Goal: Transaction & Acquisition: Subscribe to service/newsletter

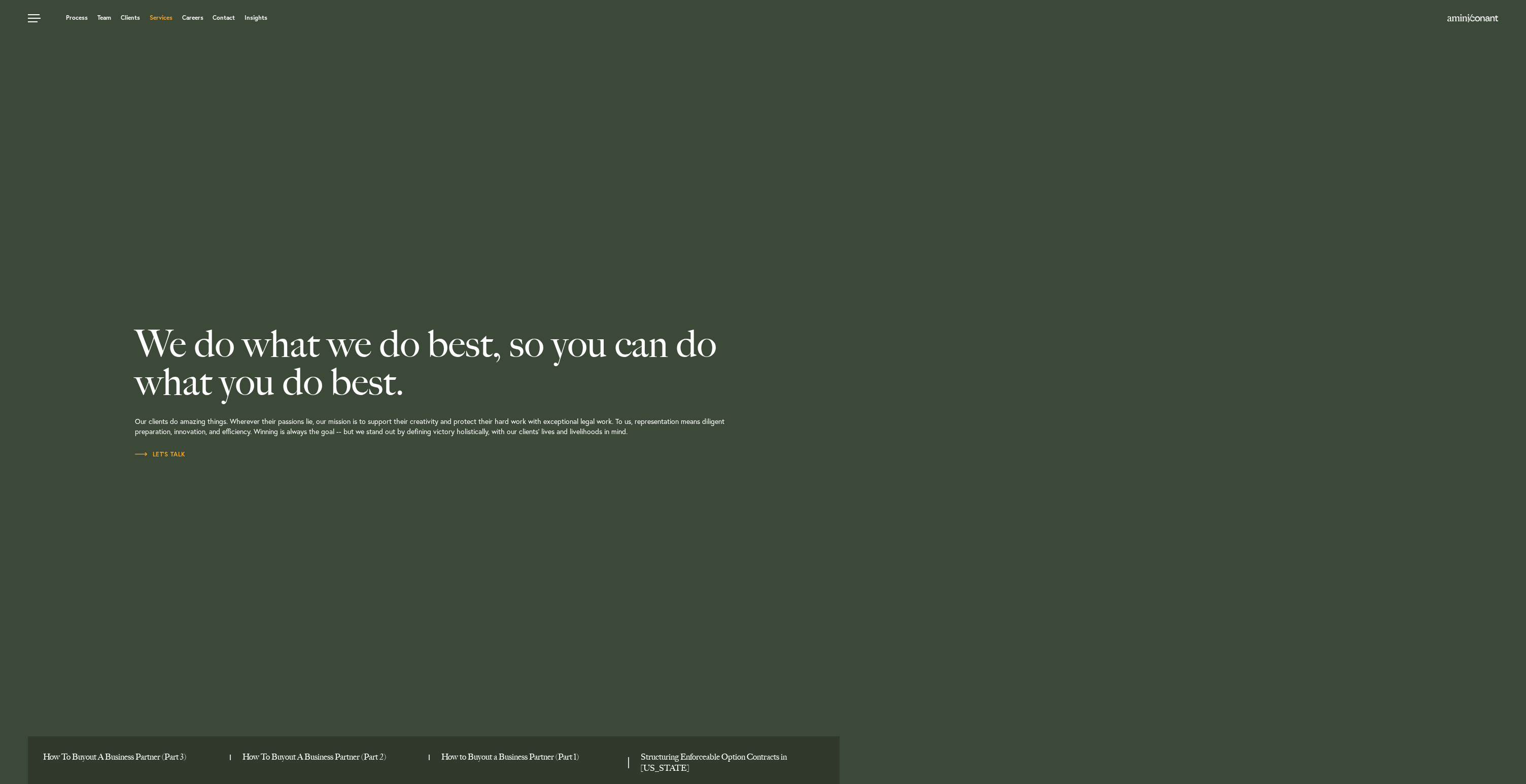
click at [164, 18] on link "Services" at bounding box center [161, 18] width 22 height 6
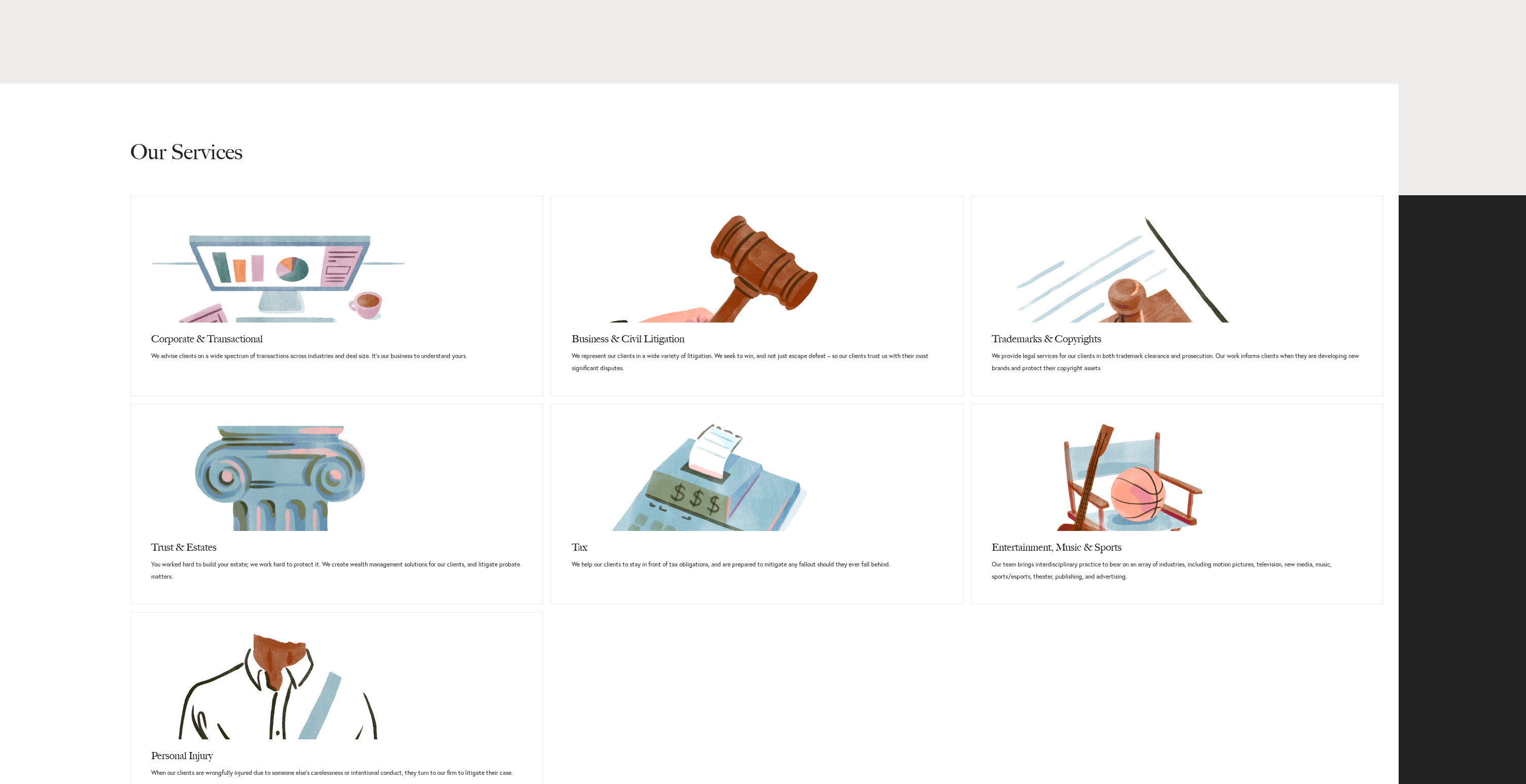
scroll to position [461, 0]
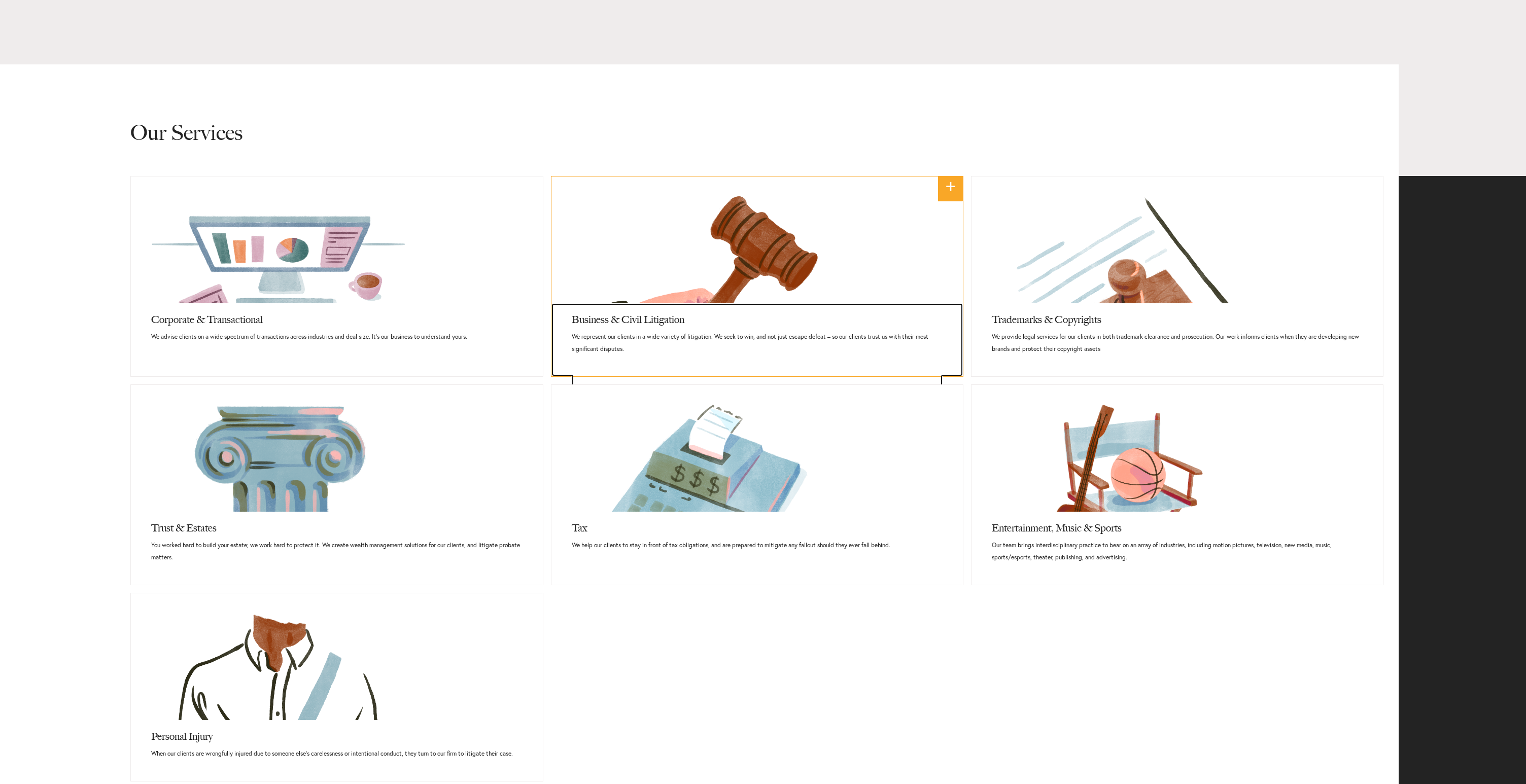
click at [739, 347] on p "We represent our clients in a wide variety of litigation. We seek to win, and n…" at bounding box center [757, 343] width 371 height 24
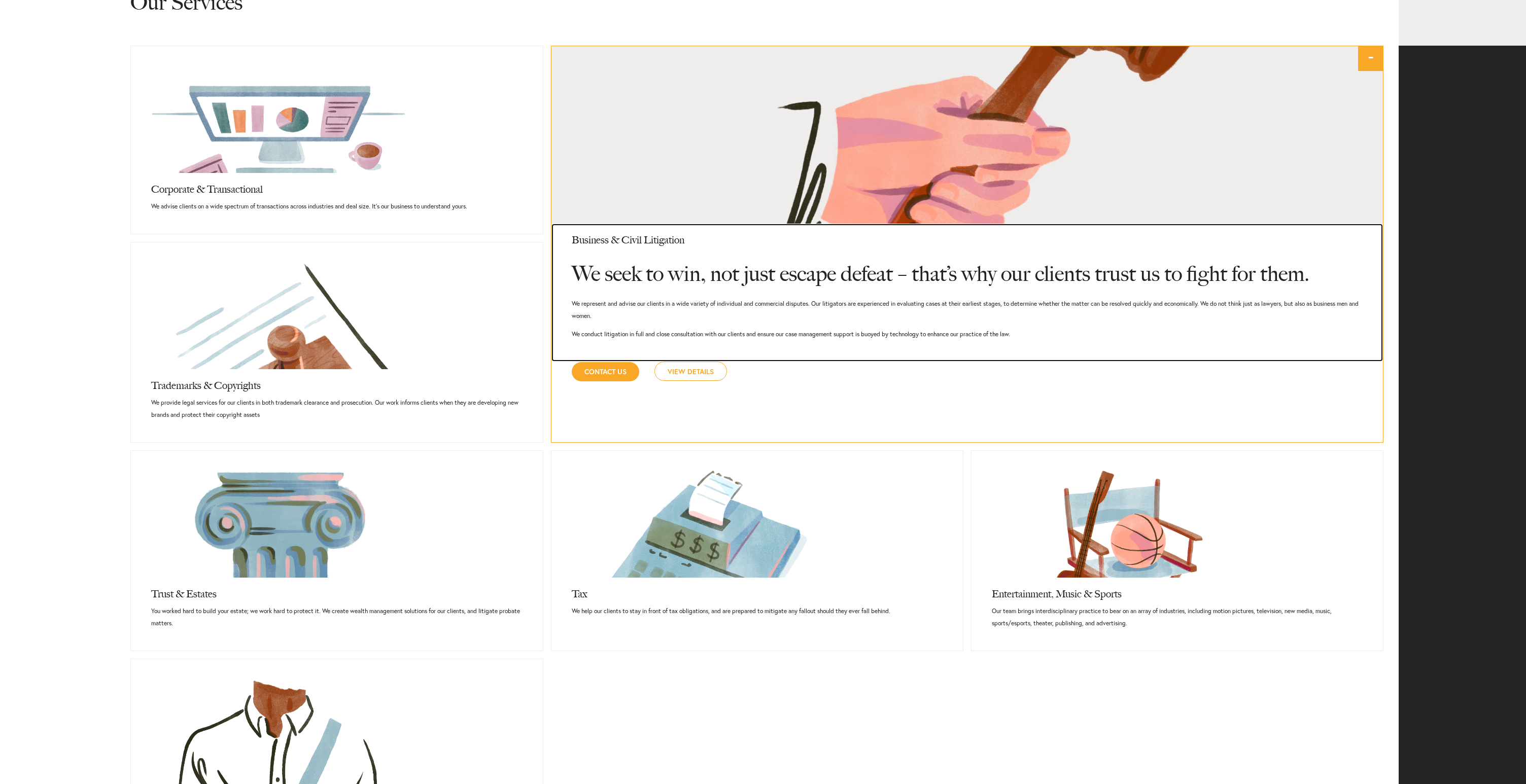
scroll to position [597, 0]
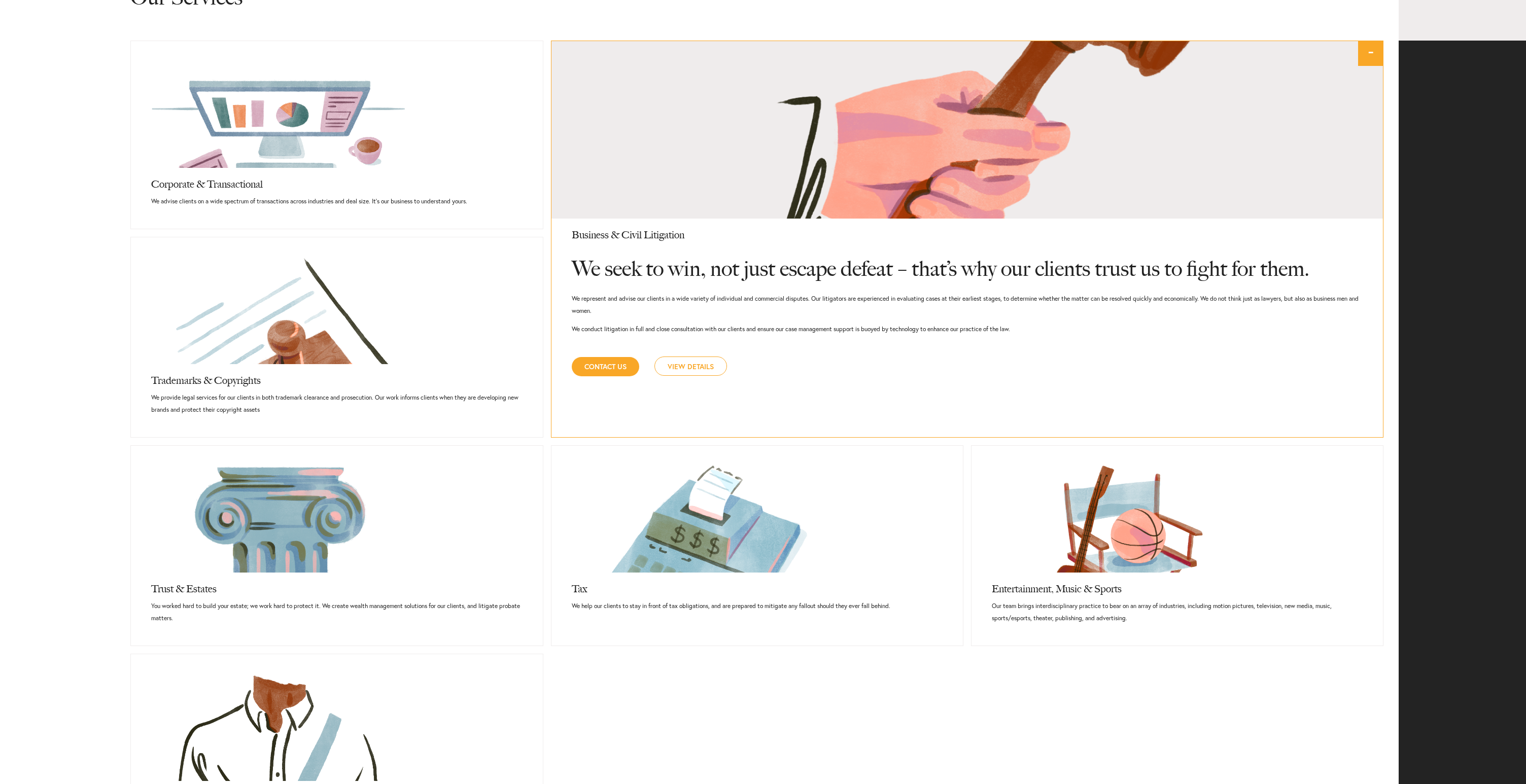
click at [694, 362] on link "View Details" at bounding box center [691, 366] width 73 height 19
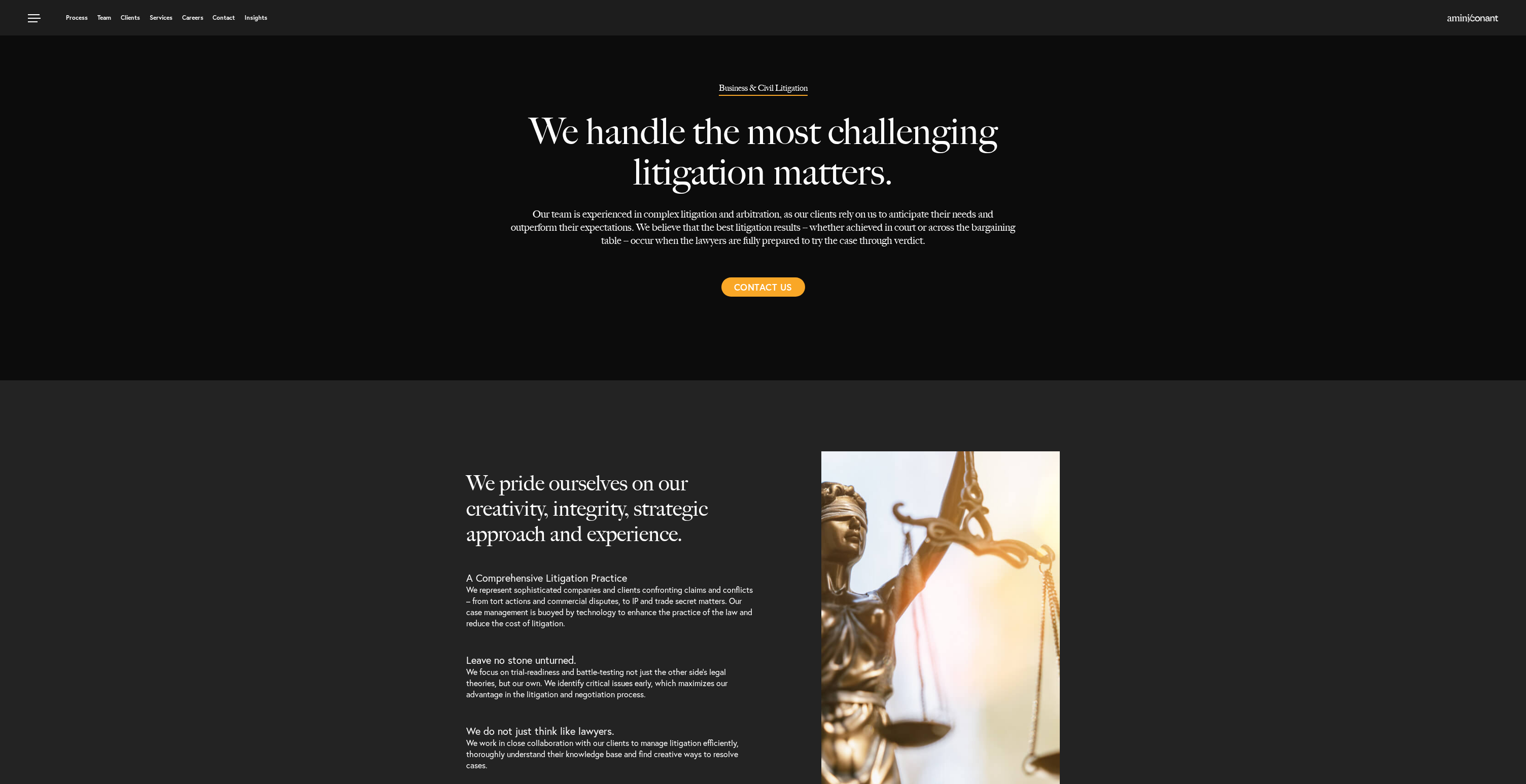
select select "Austin"
select select "Transactional and Corporate"
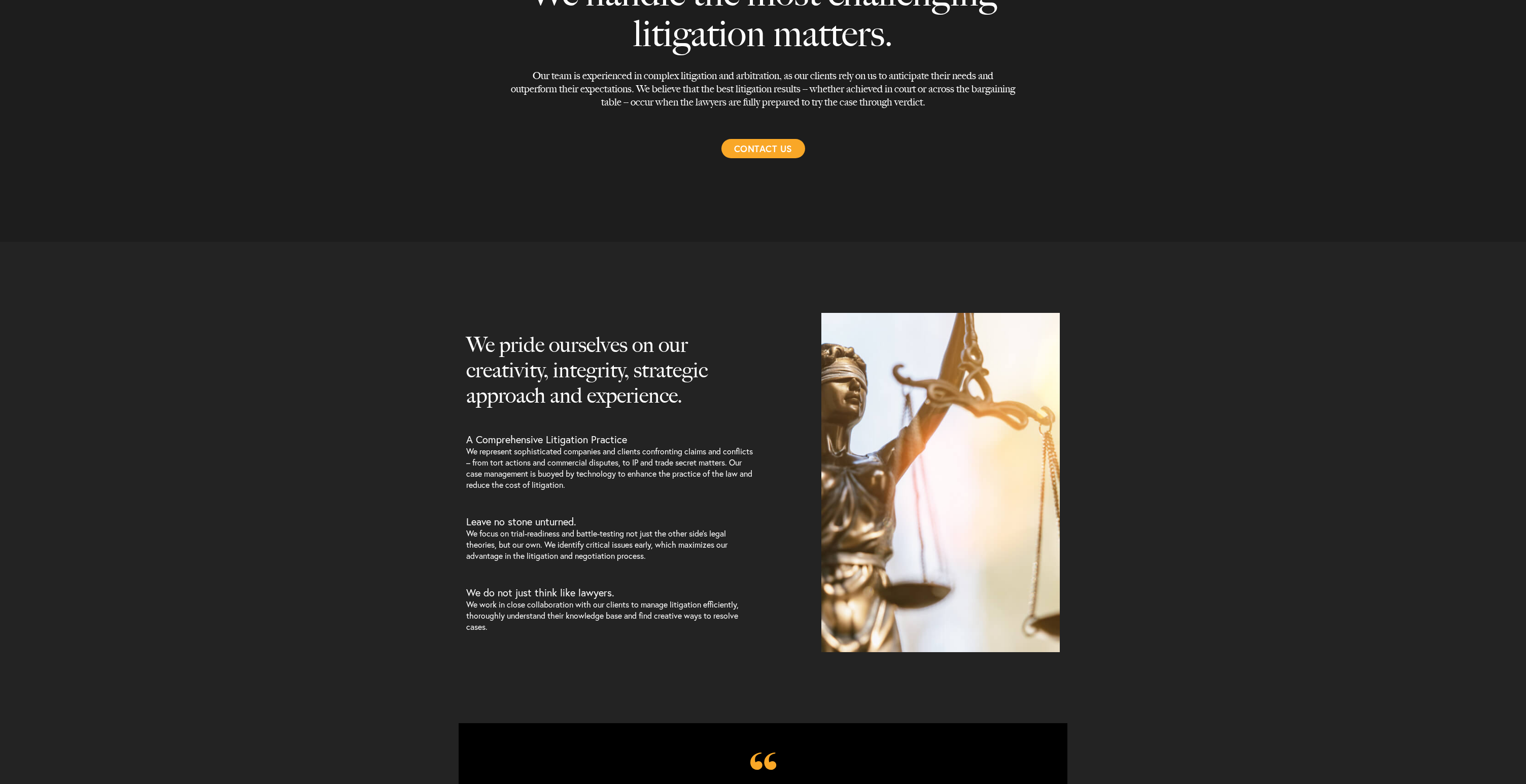
scroll to position [148, 0]
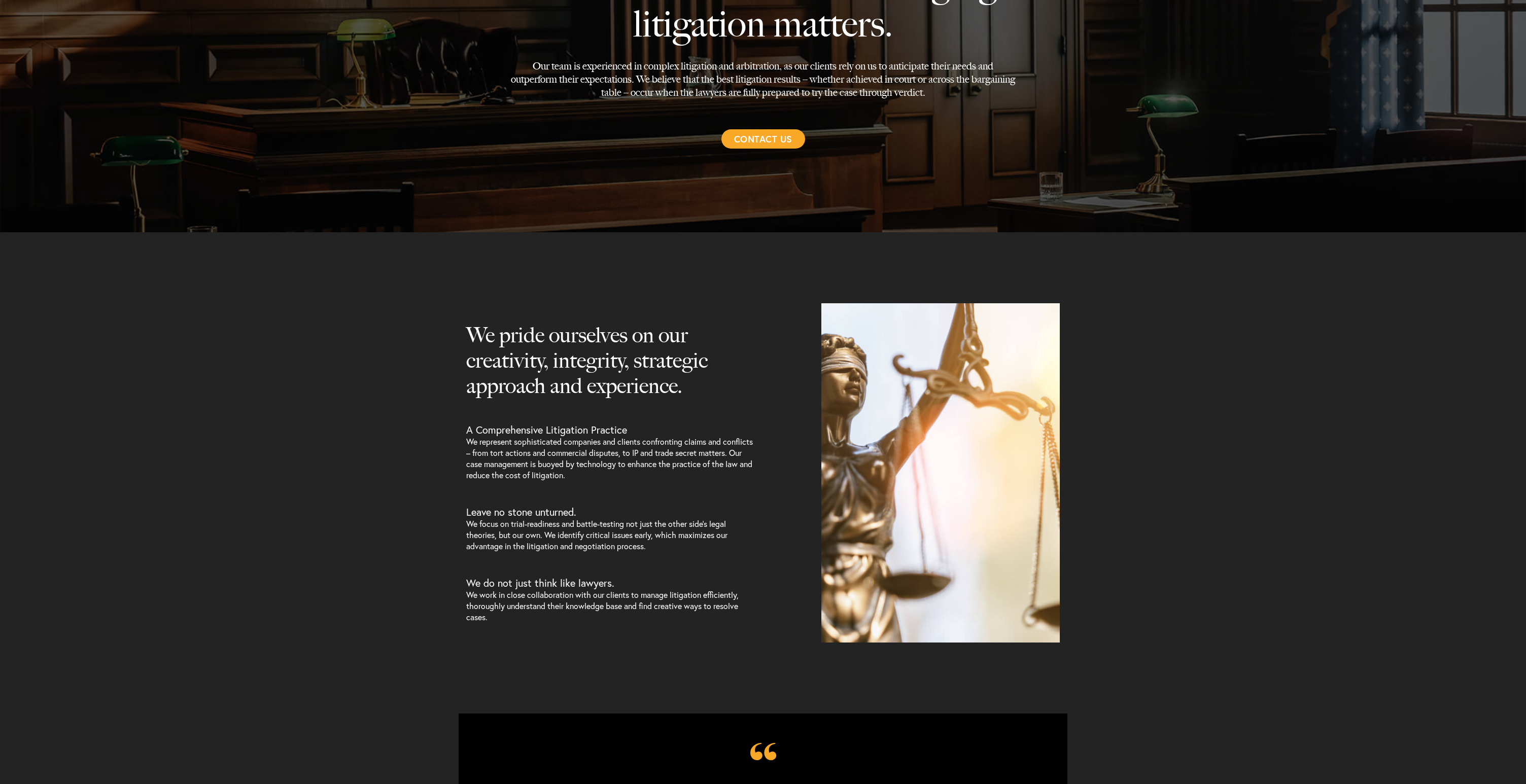
click at [652, 410] on h2 "We pride ourselves on our creativity, integrity, strategic approach and experie…" at bounding box center [610, 373] width 289 height 102
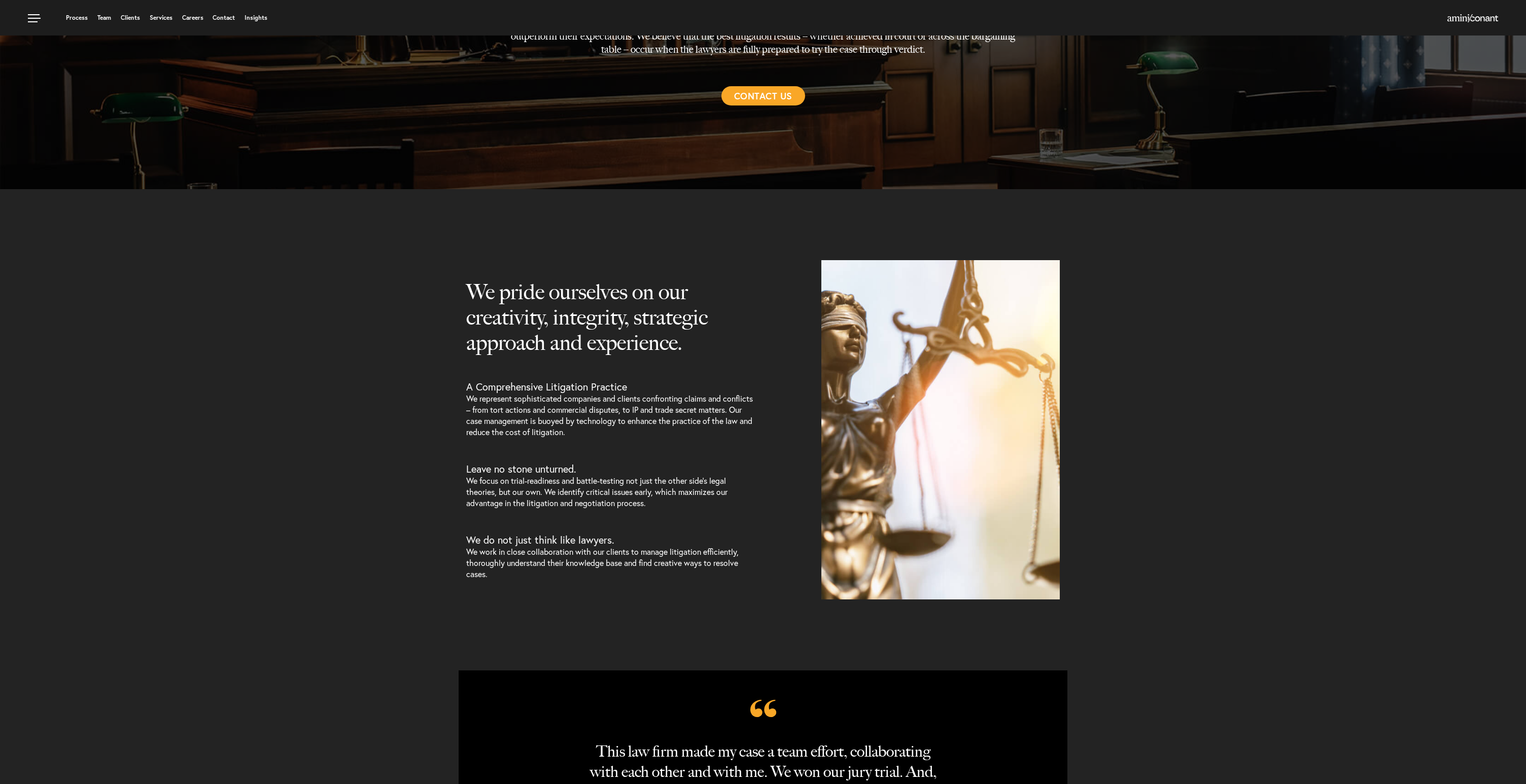
scroll to position [0, 0]
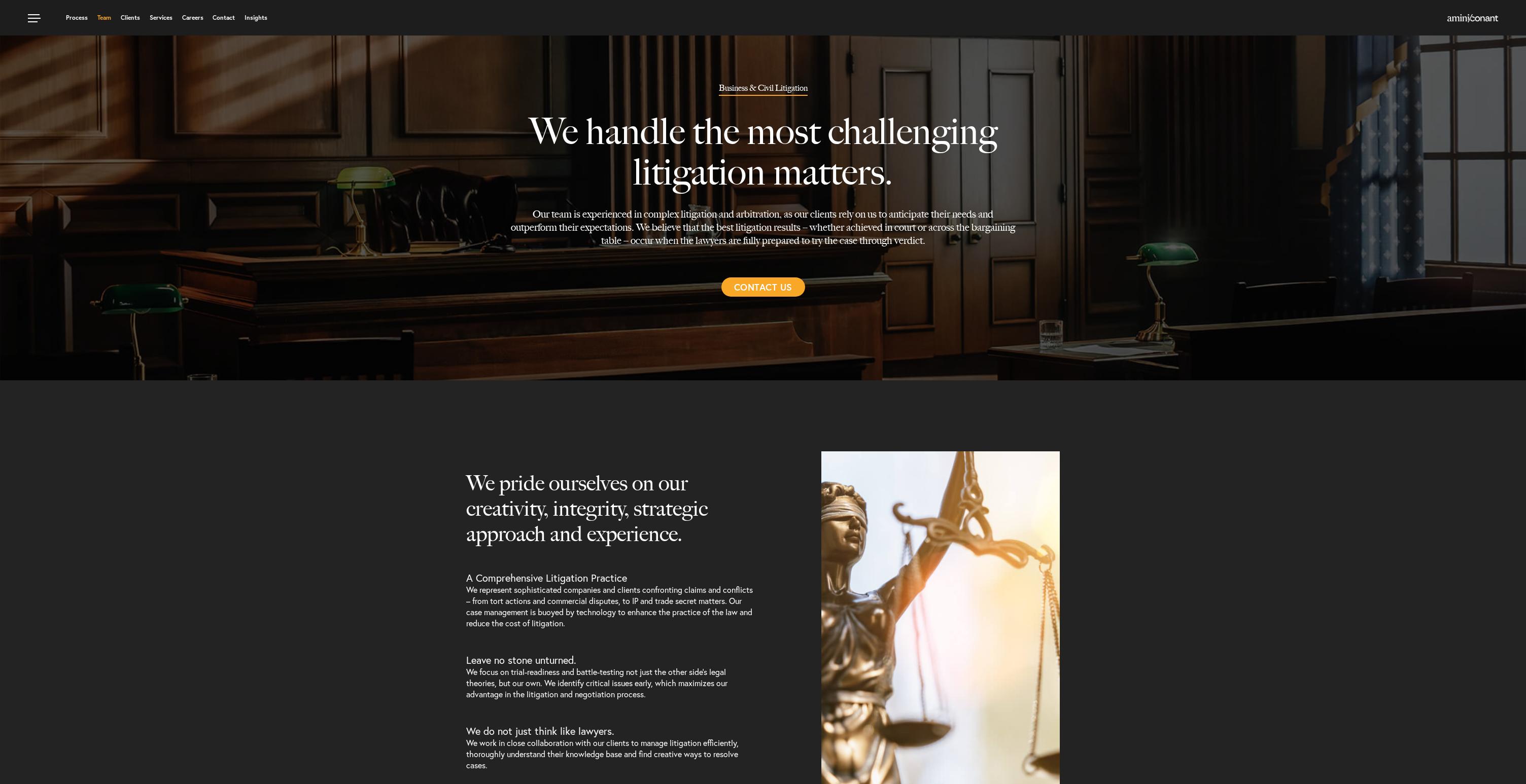
click at [103, 20] on link "Team" at bounding box center [104, 18] width 14 height 6
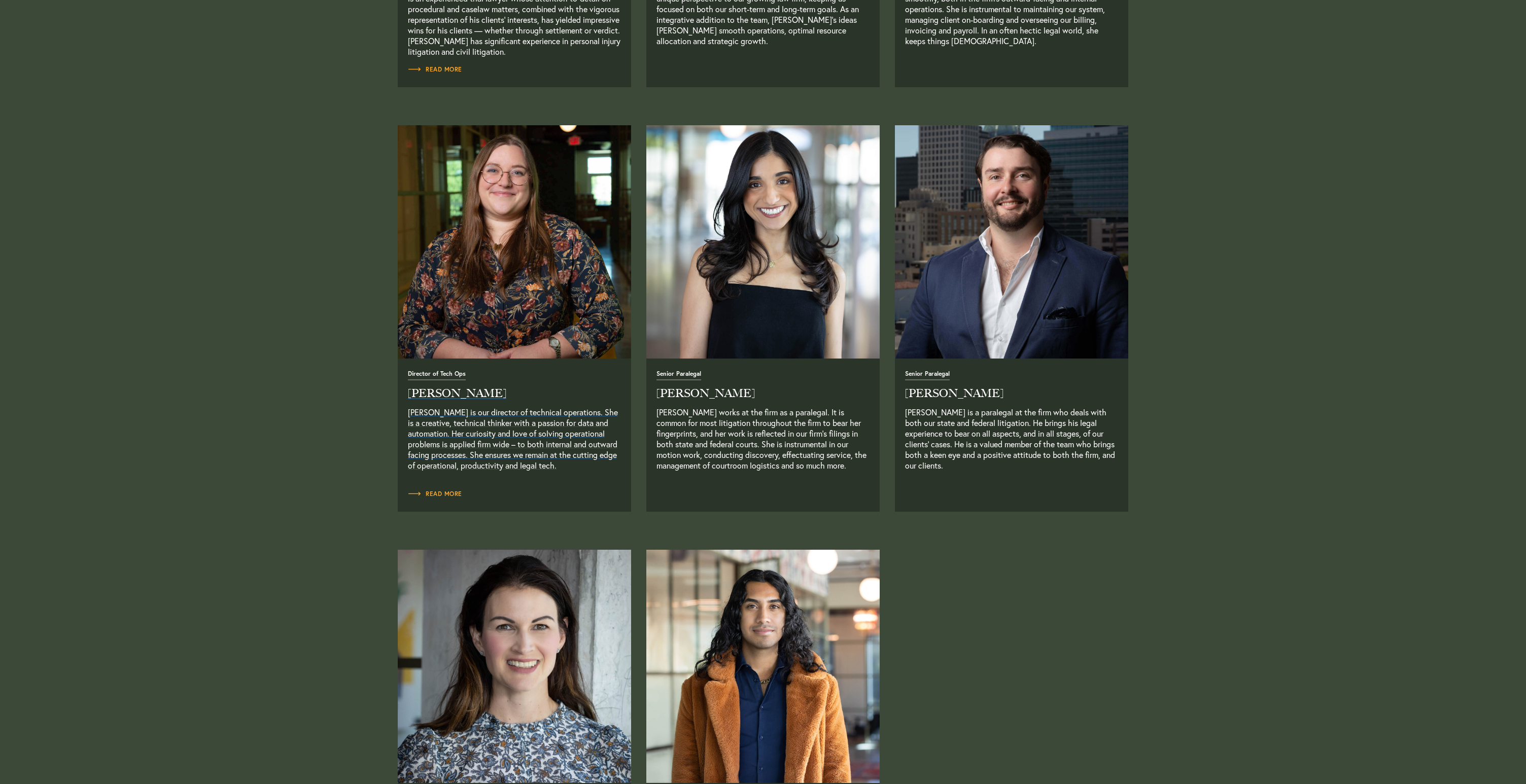
scroll to position [2056, 0]
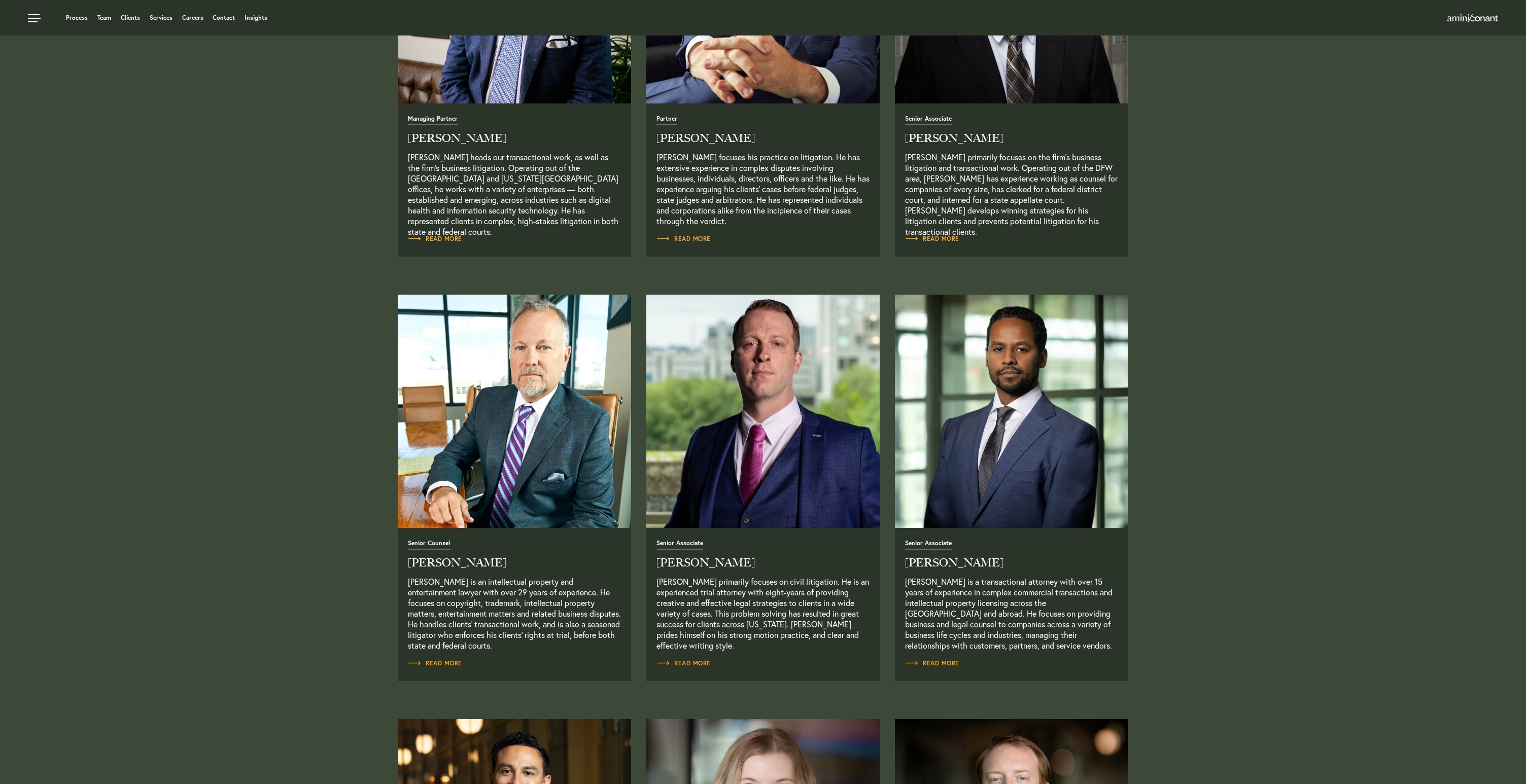
scroll to position [0, 0]
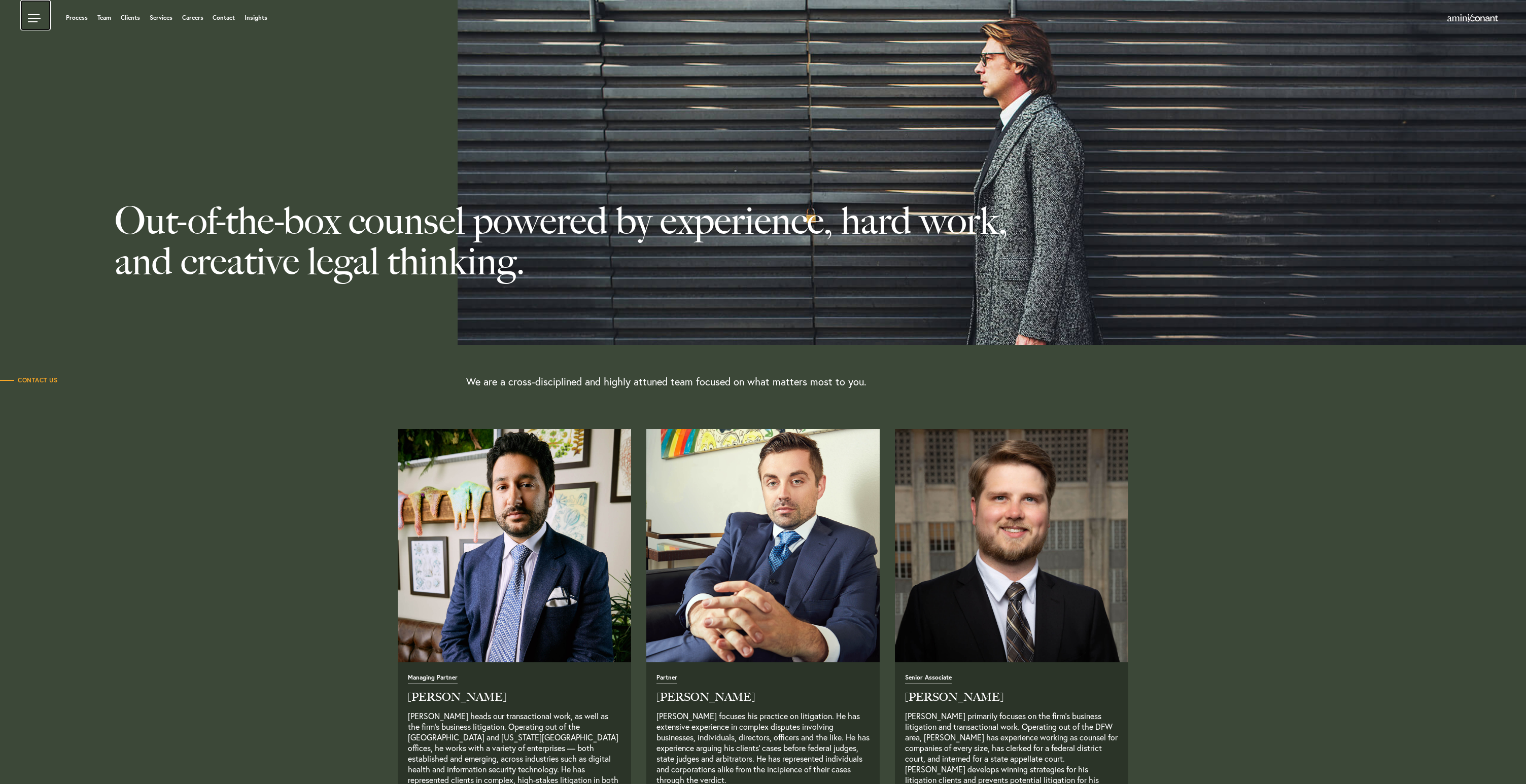
click at [41, 11] on link at bounding box center [35, 15] width 30 height 30
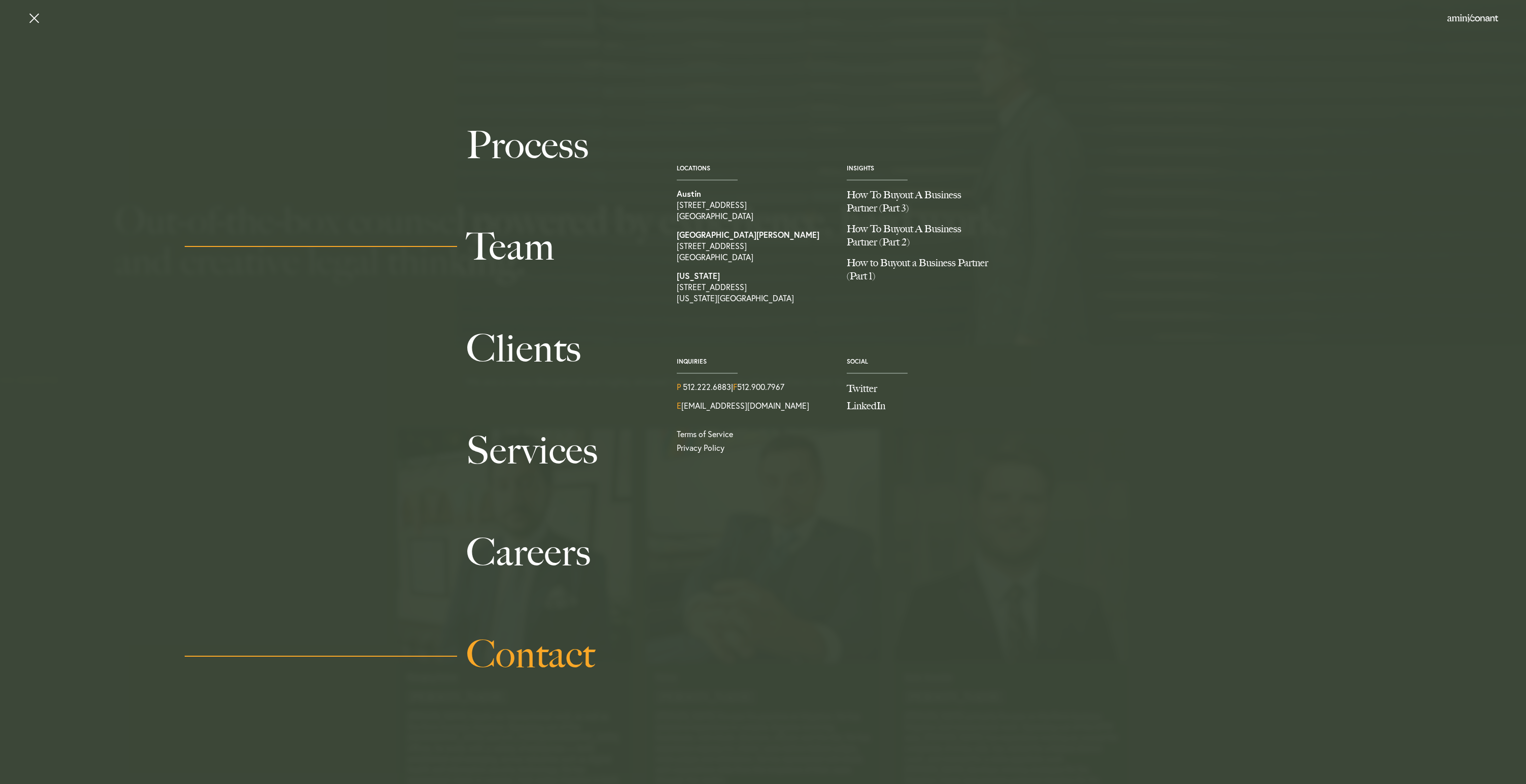
click at [516, 644] on link "Contact" at bounding box center [560, 654] width 187 height 102
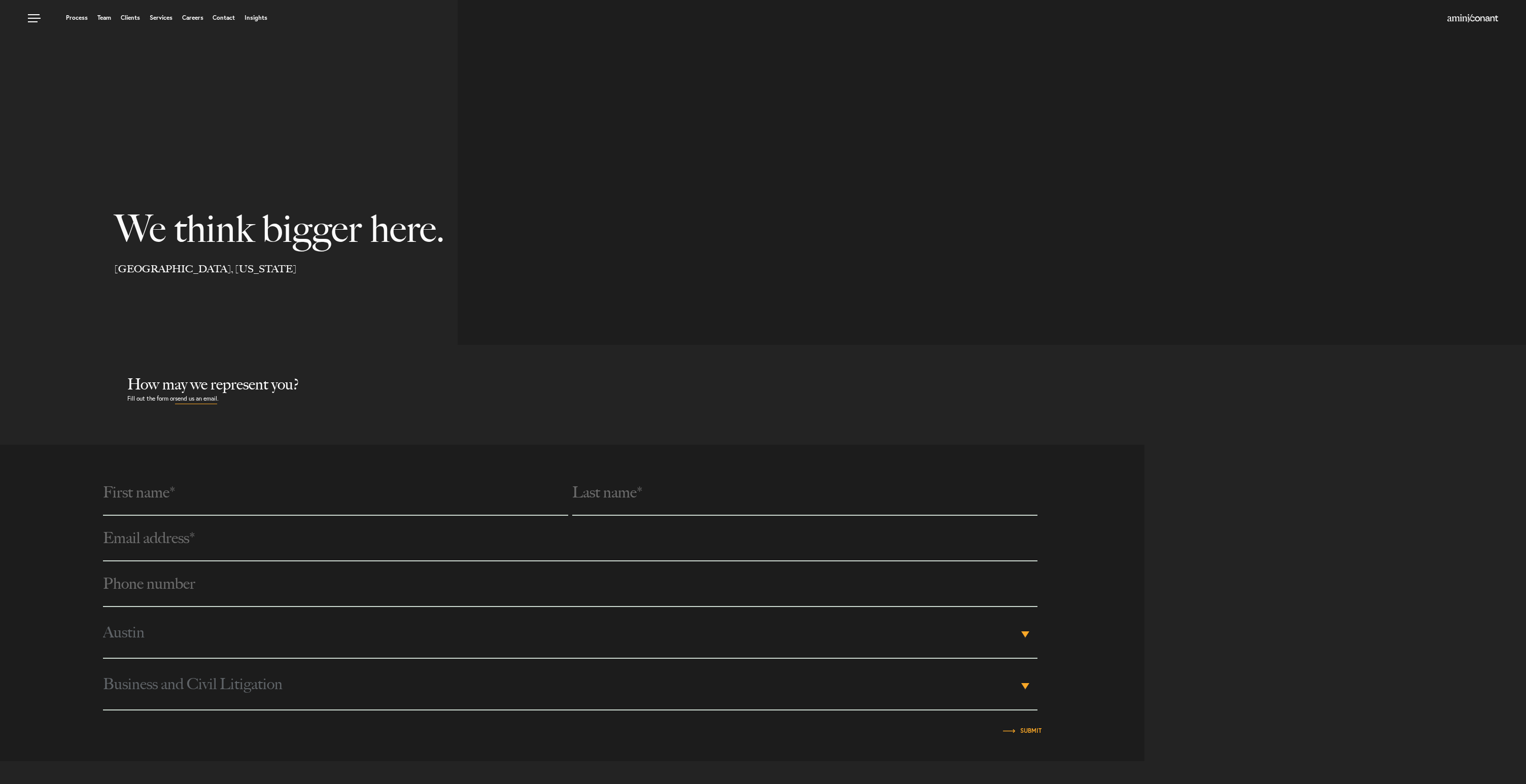
select select "Austin"
select select "Business and Civil Litigation"
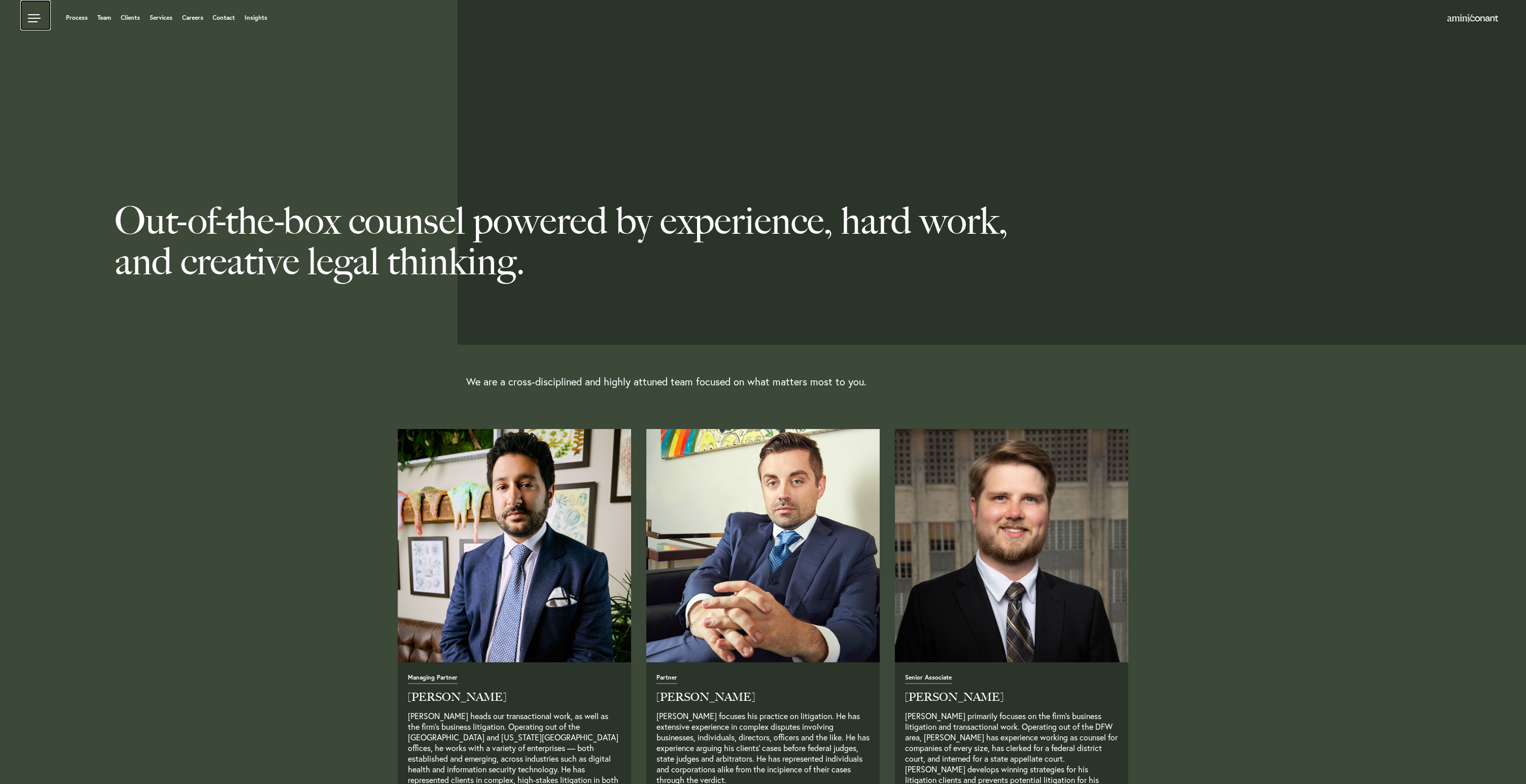
click at [30, 14] on link at bounding box center [35, 15] width 30 height 30
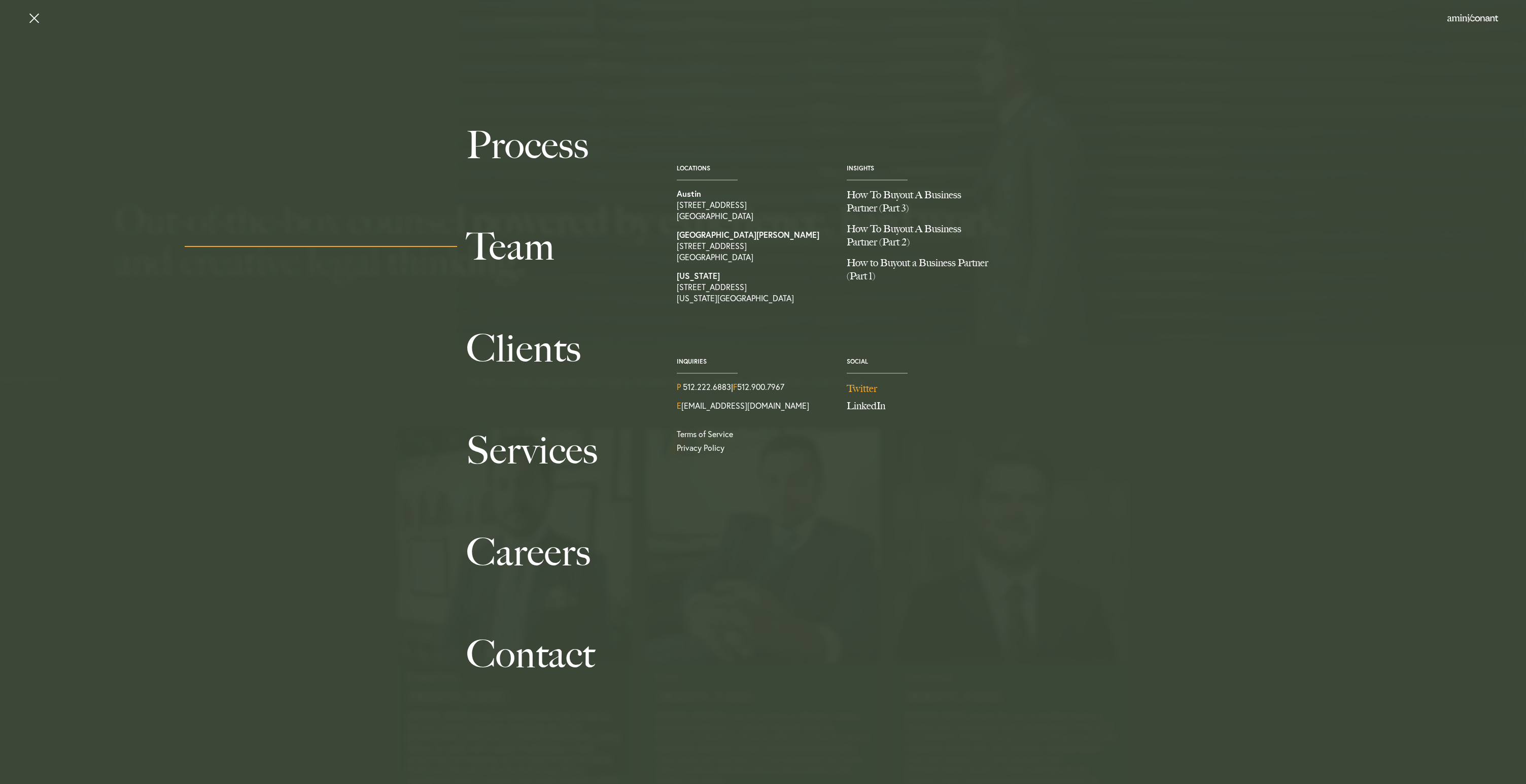
click at [862, 391] on link "Twitter" at bounding box center [924, 388] width 155 height 14
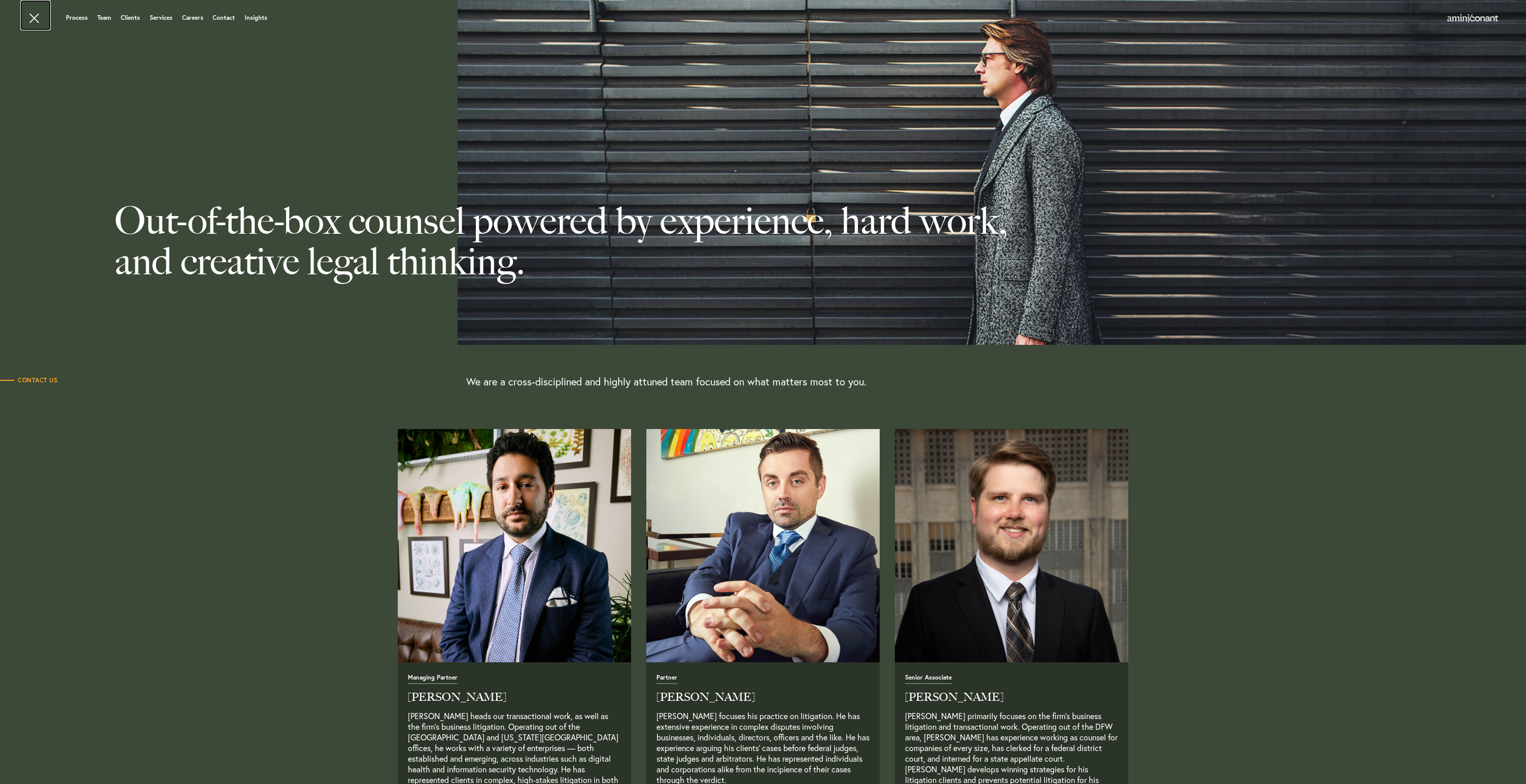
click at [26, 22] on link at bounding box center [35, 15] width 30 height 30
click at [76, 18] on link "Process" at bounding box center [76, 18] width 22 height 6
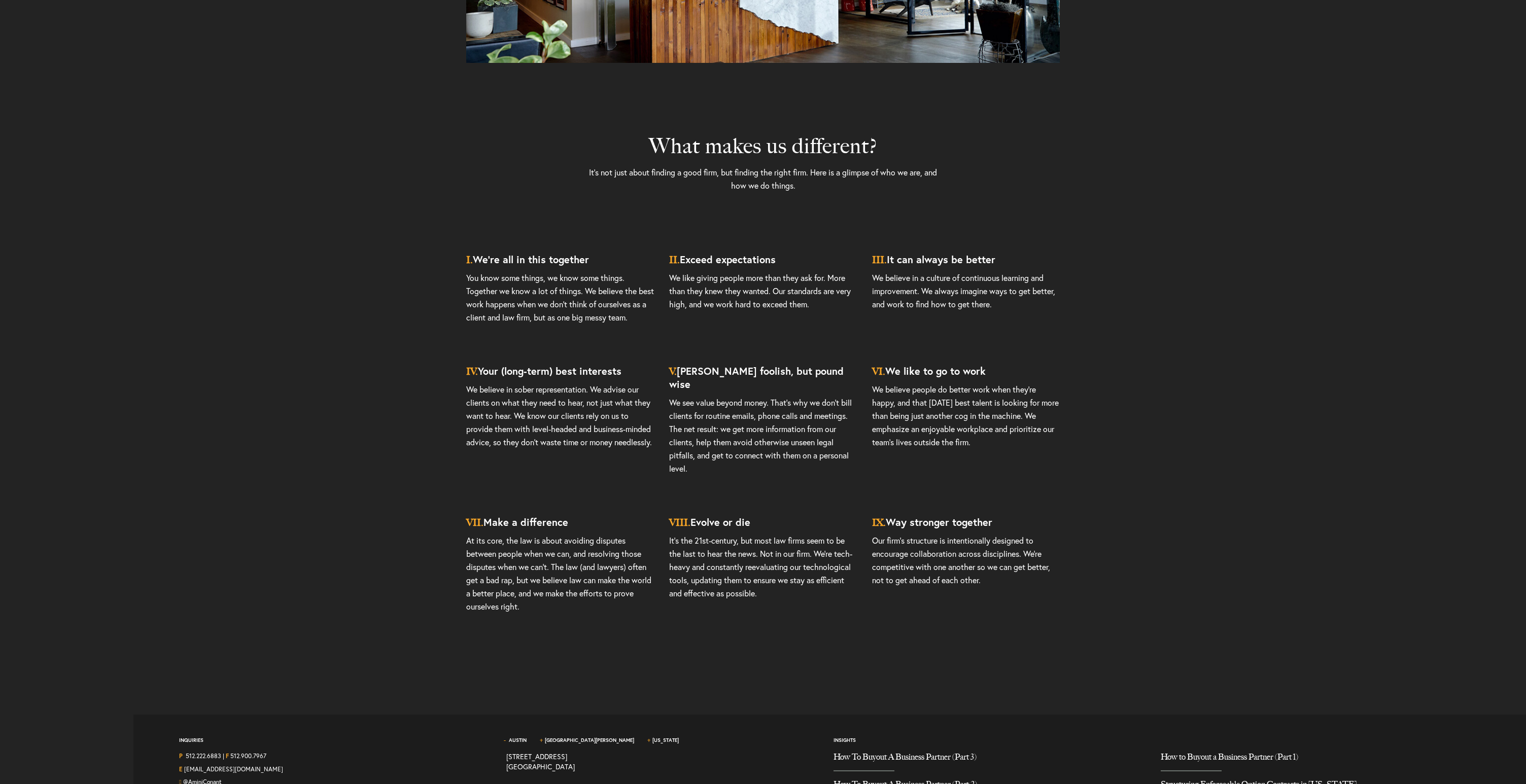
scroll to position [4308, 0]
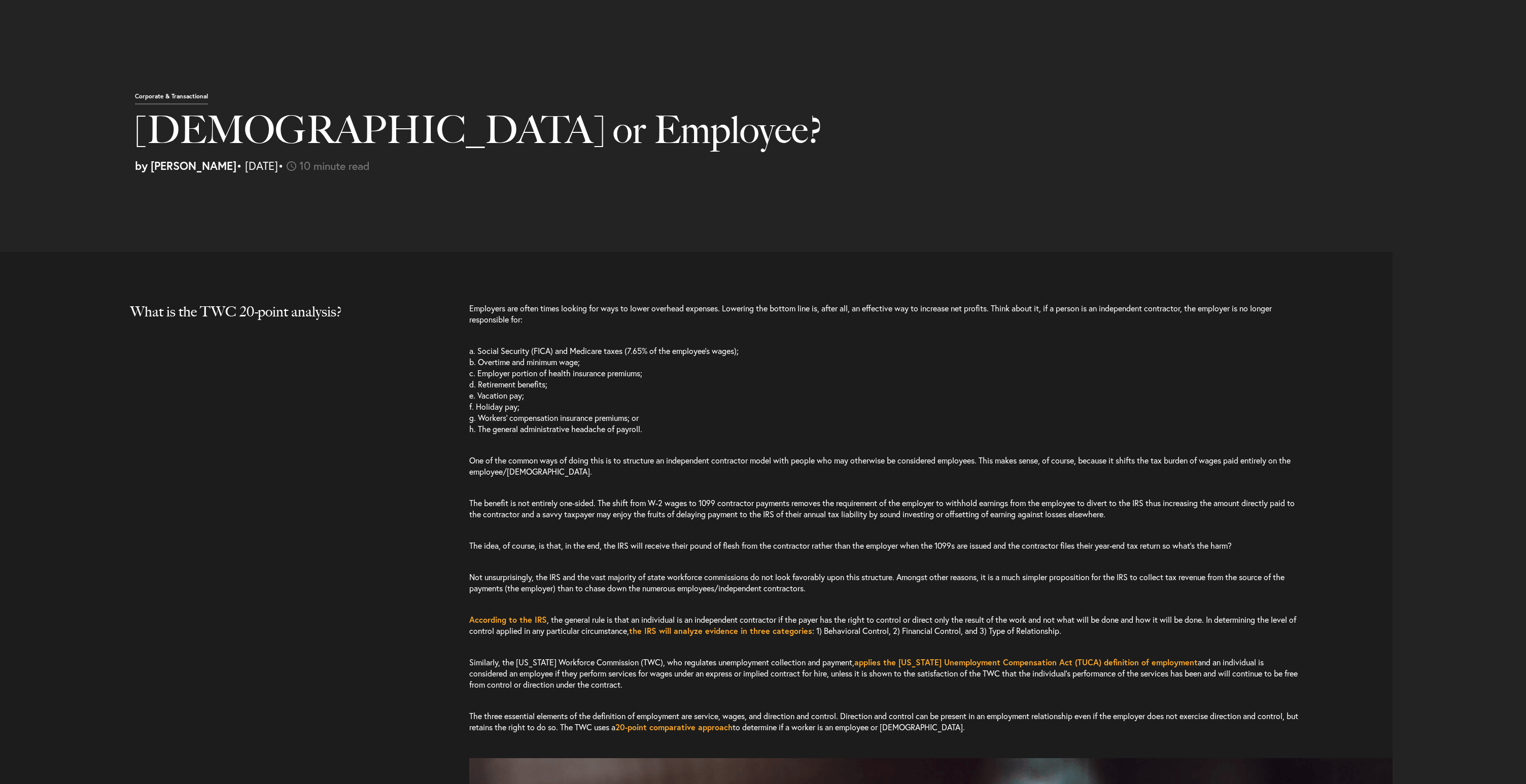
select select "US"
select select "Austin"
select select "Business and Civil Litigation"
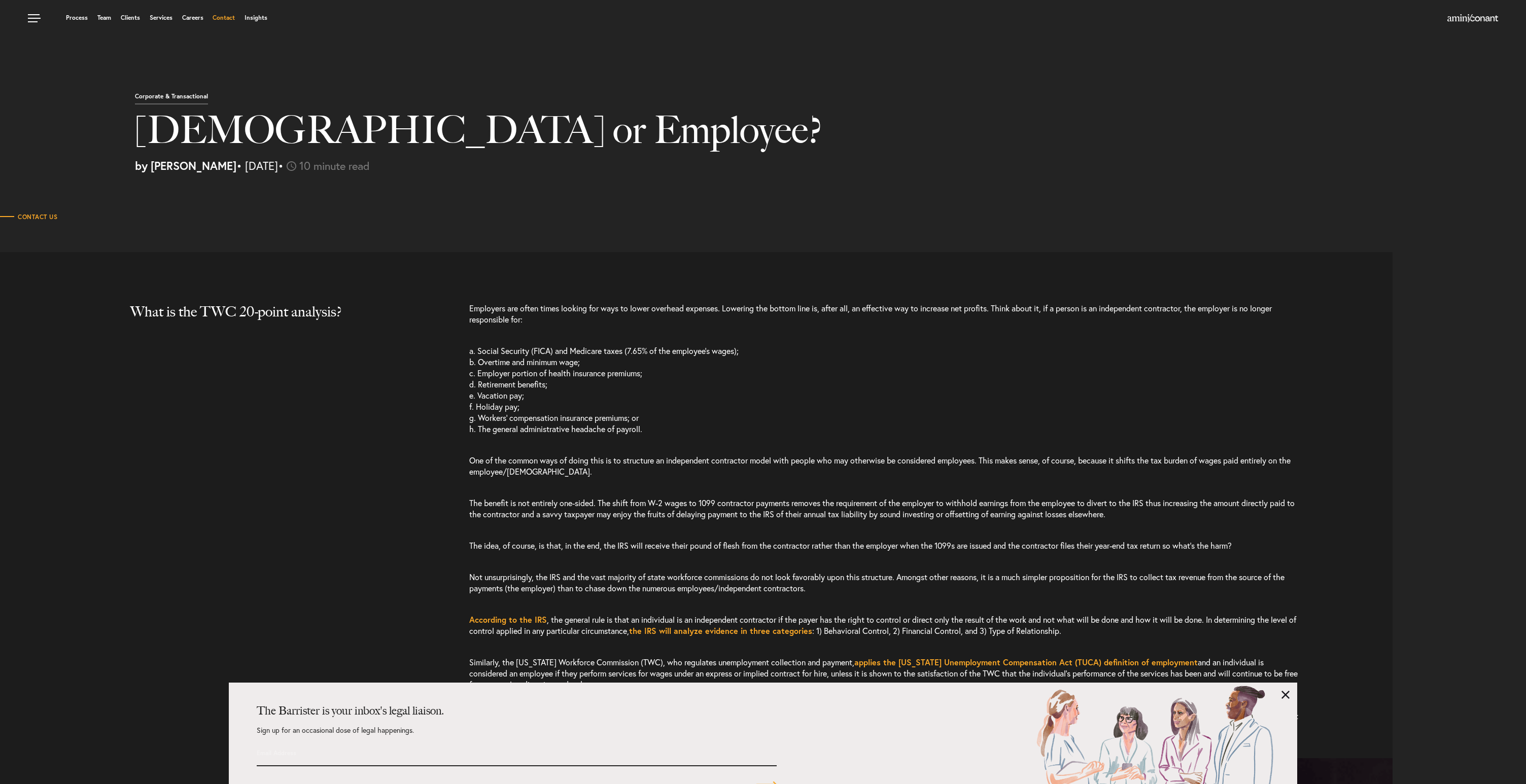
click at [223, 18] on link "Contact" at bounding box center [223, 18] width 22 height 6
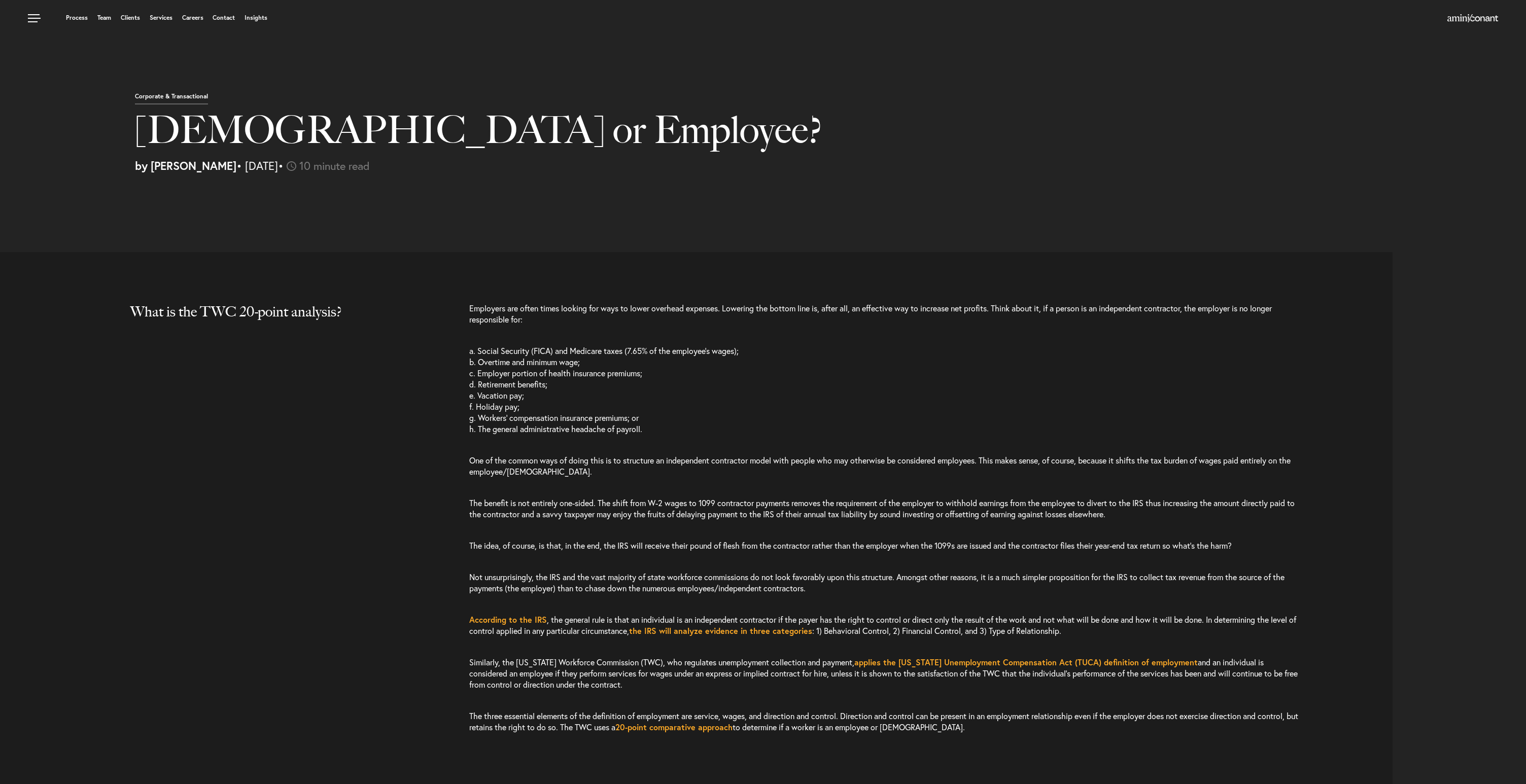
select select "US"
select select "Austin"
select select "Business and Civil Litigation"
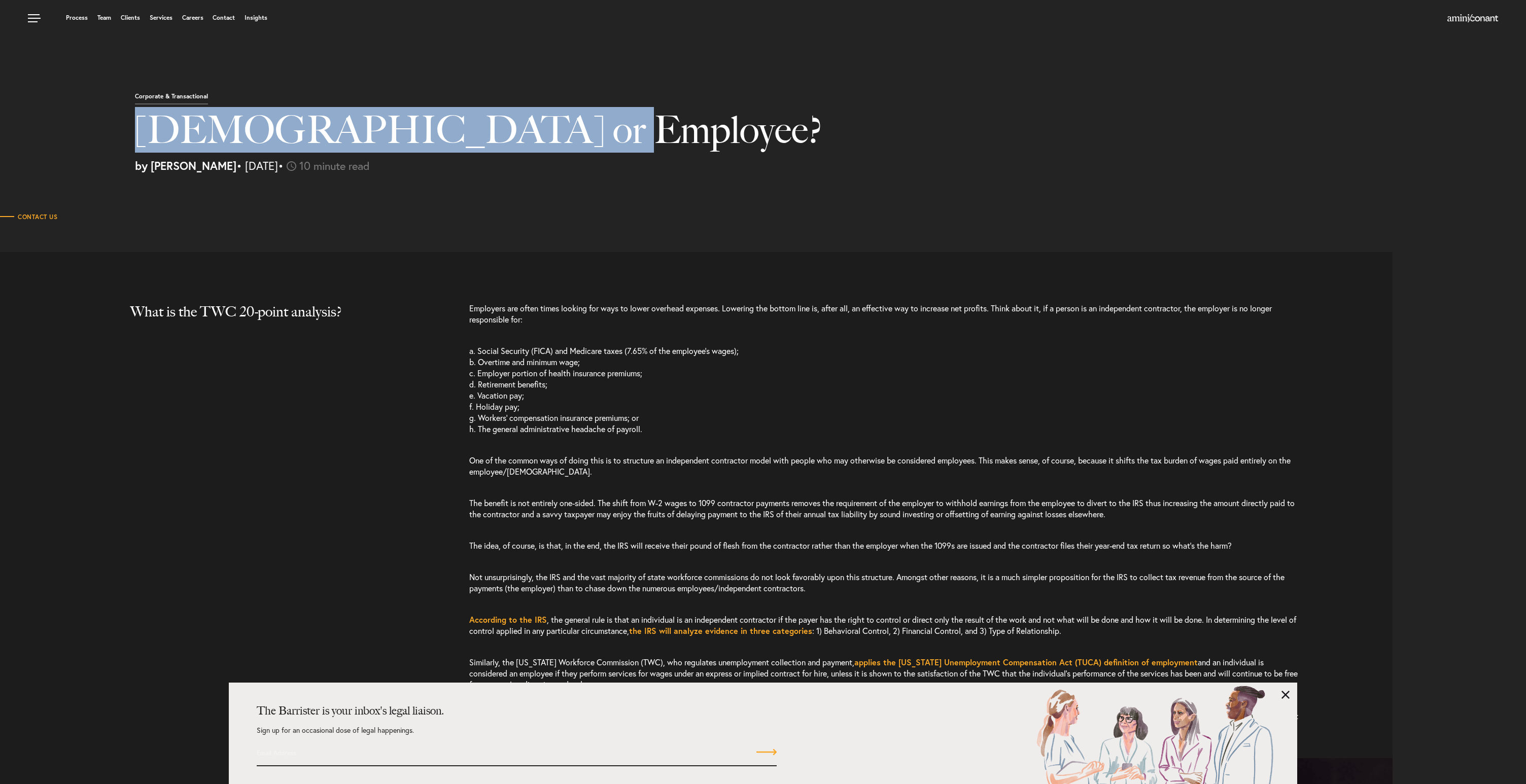
drag, startPoint x: 508, startPoint y: 134, endPoint x: 139, endPoint y: 138, distance: 369.0
click at [139, 138] on h1 "Independent Contractor or Employee?" at bounding box center [618, 135] width 968 height 50
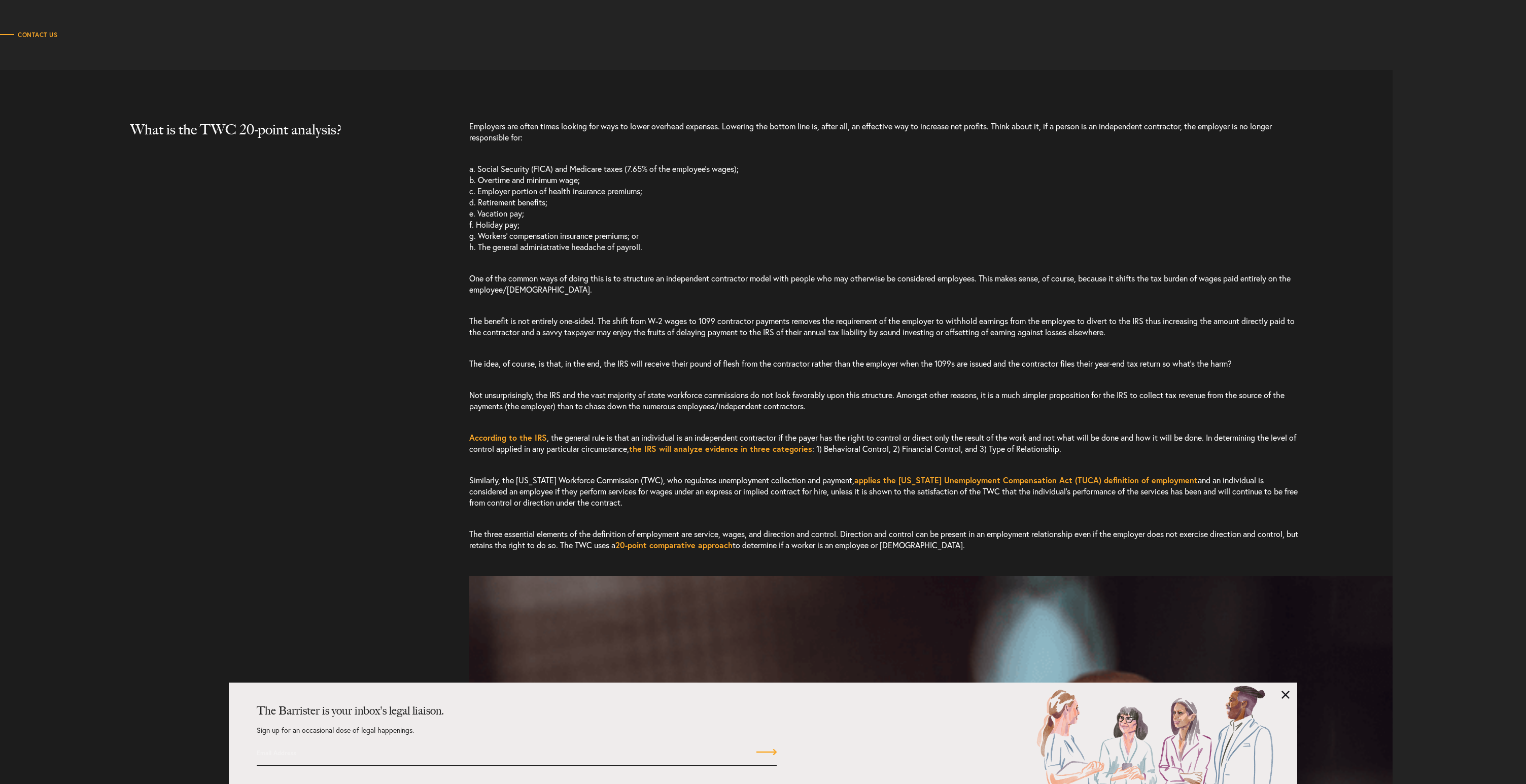
scroll to position [183, 0]
click at [909, 404] on p "Not unsurprisingly, the IRS and the vast majority of state workforce commission…" at bounding box center [884, 400] width 831 height 42
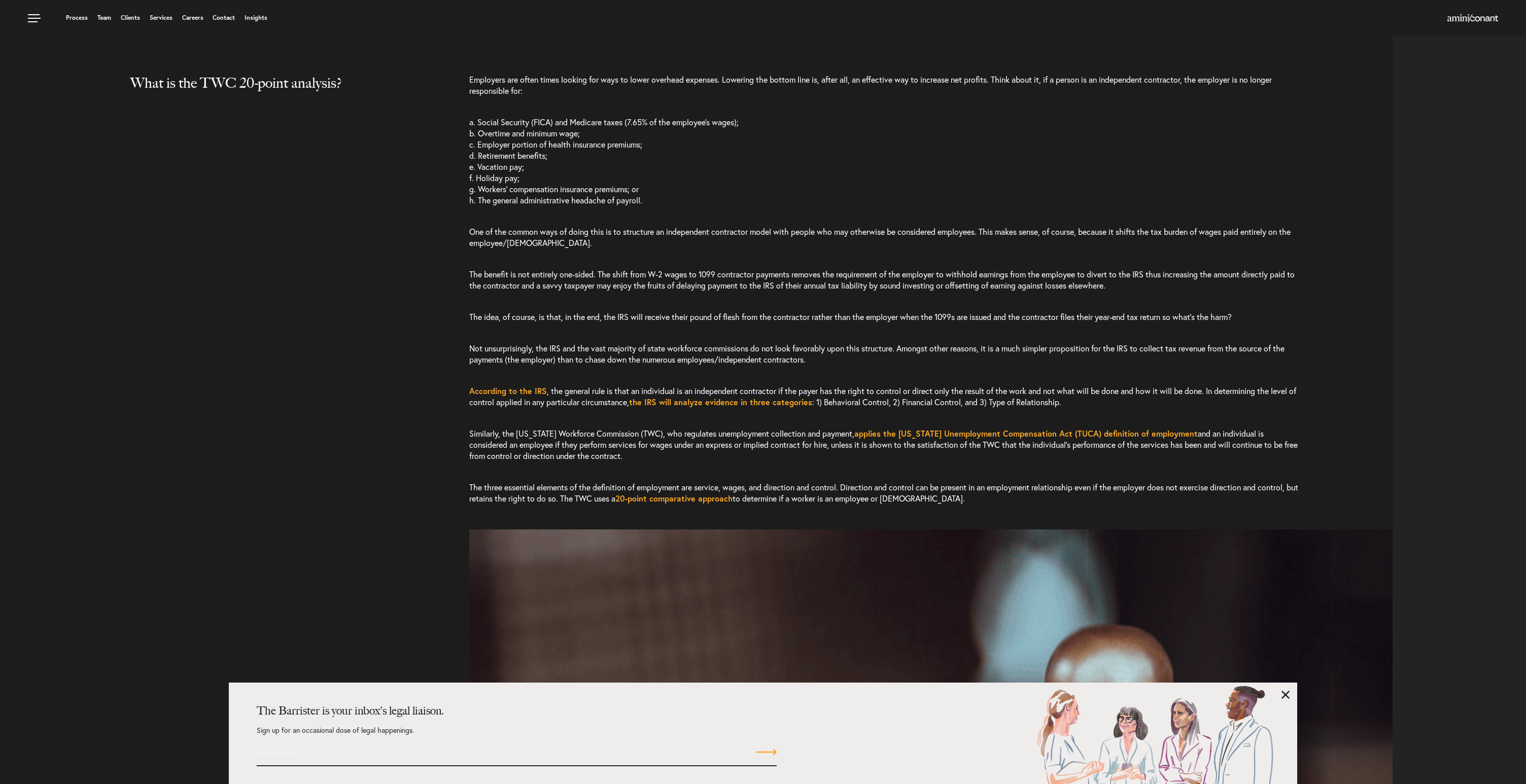
scroll to position [227, 0]
click at [899, 359] on p "Not unsurprisingly, the IRS and the vast majority of state workforce commission…" at bounding box center [884, 356] width 831 height 42
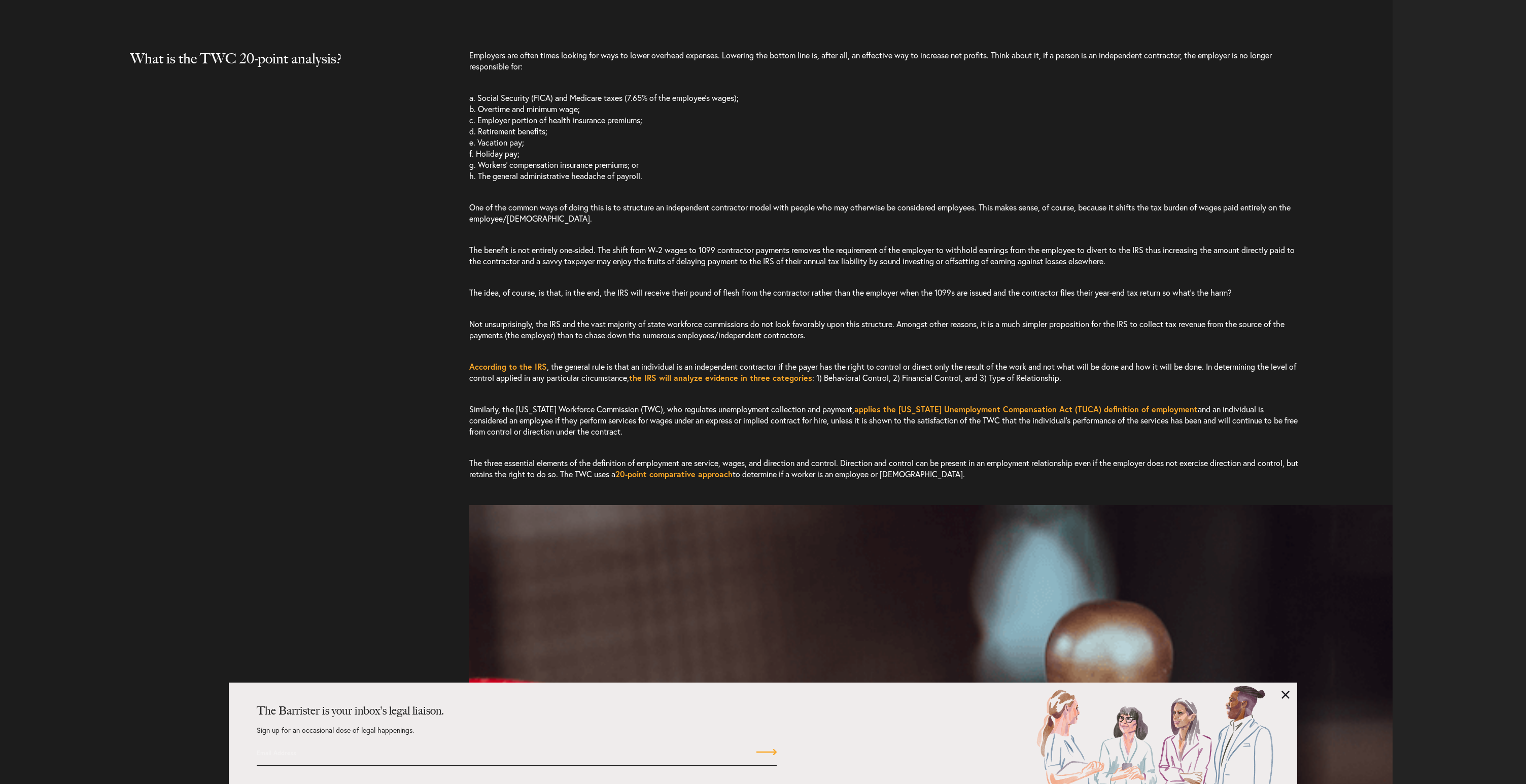
scroll to position [254, 0]
click at [682, 436] on p "Similarly, the Texas Workforce Commission (TWC), who regulates unemployment col…" at bounding box center [884, 420] width 831 height 54
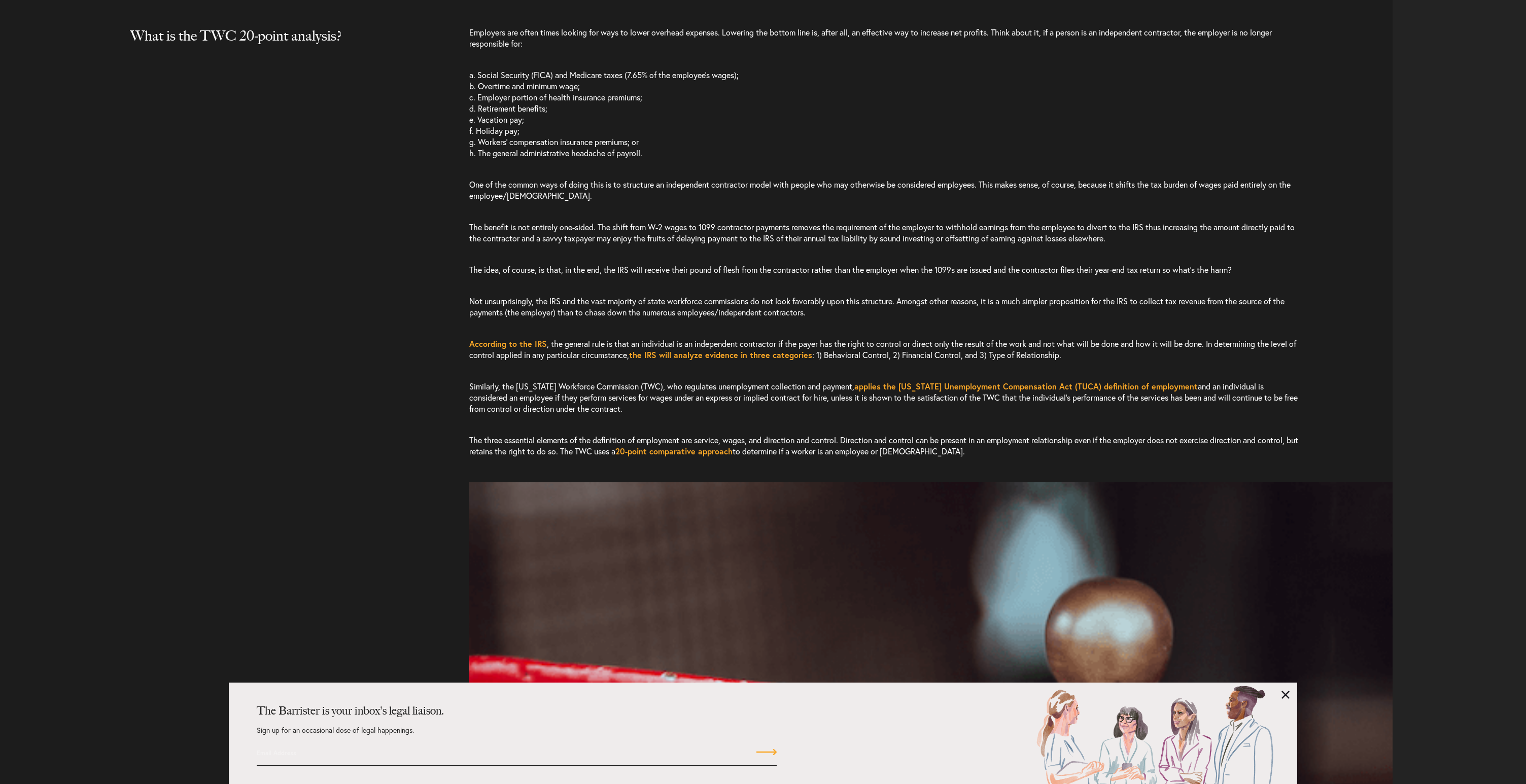
scroll to position [278, 0]
click at [860, 450] on p "The three essential elements of the definition of employment are service, wages…" at bounding box center [884, 444] width 831 height 42
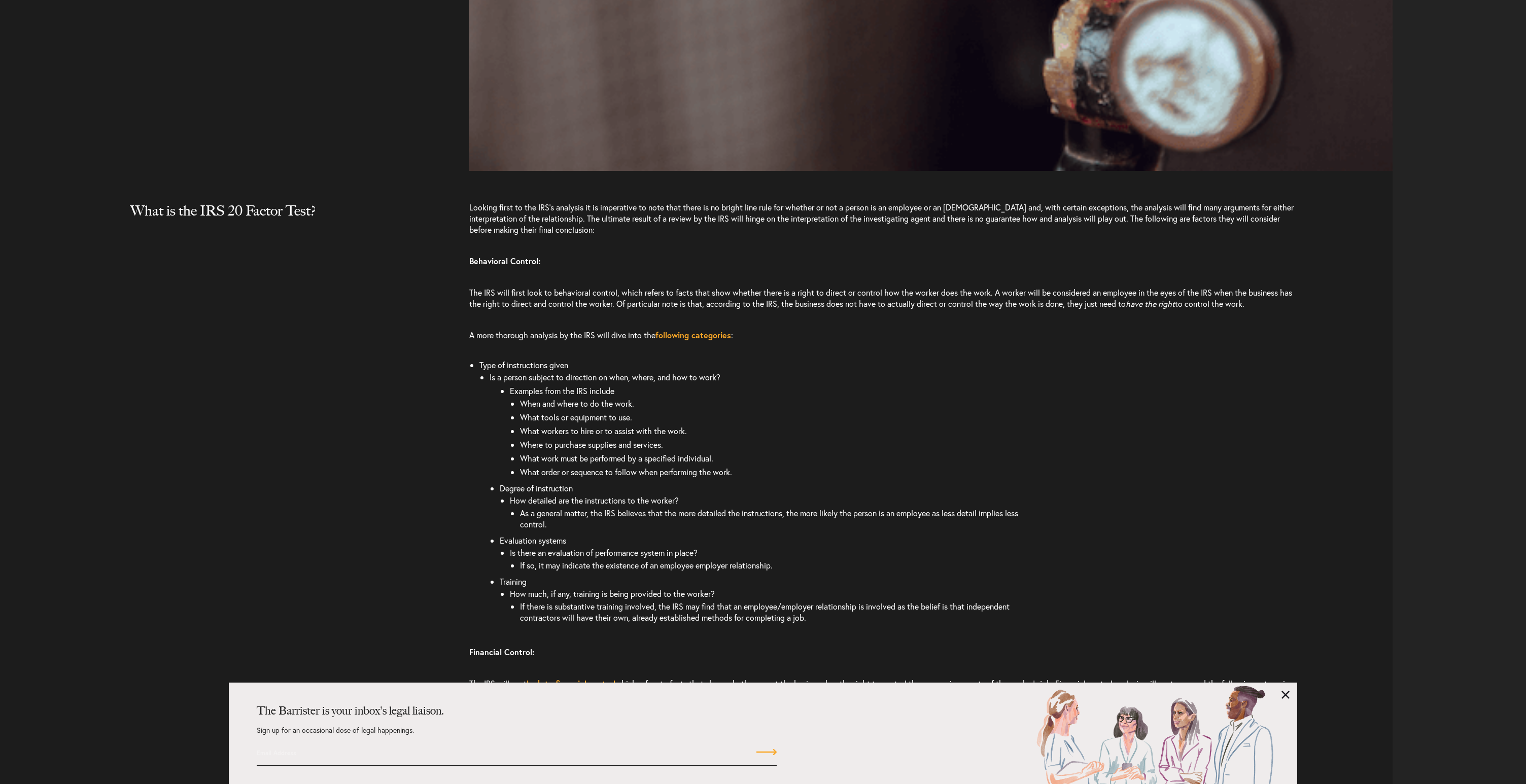
scroll to position [1483, 0]
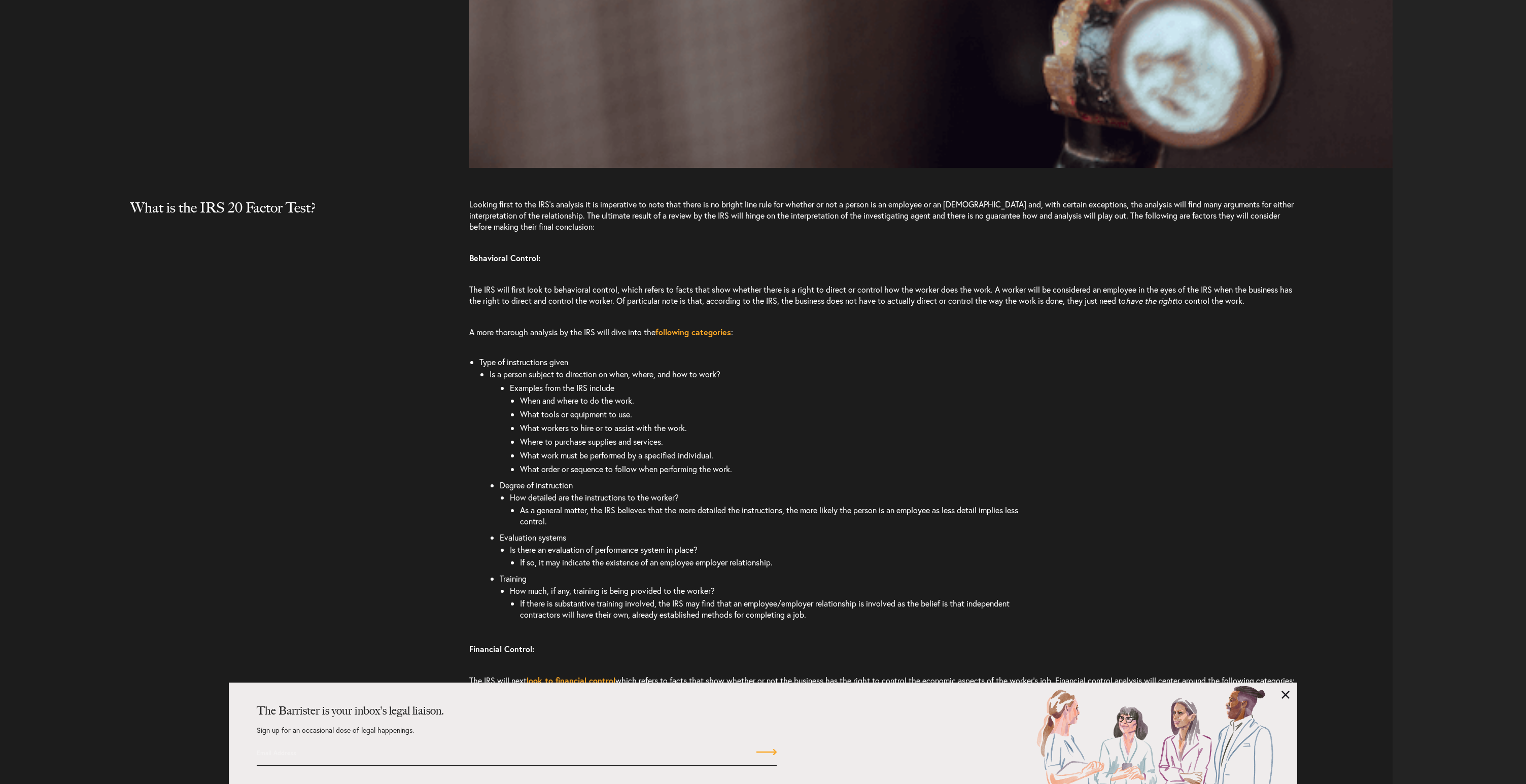
click at [820, 564] on li "If so, it may indicate the existence of an employee employer relationship." at bounding box center [771, 561] width 504 height 14
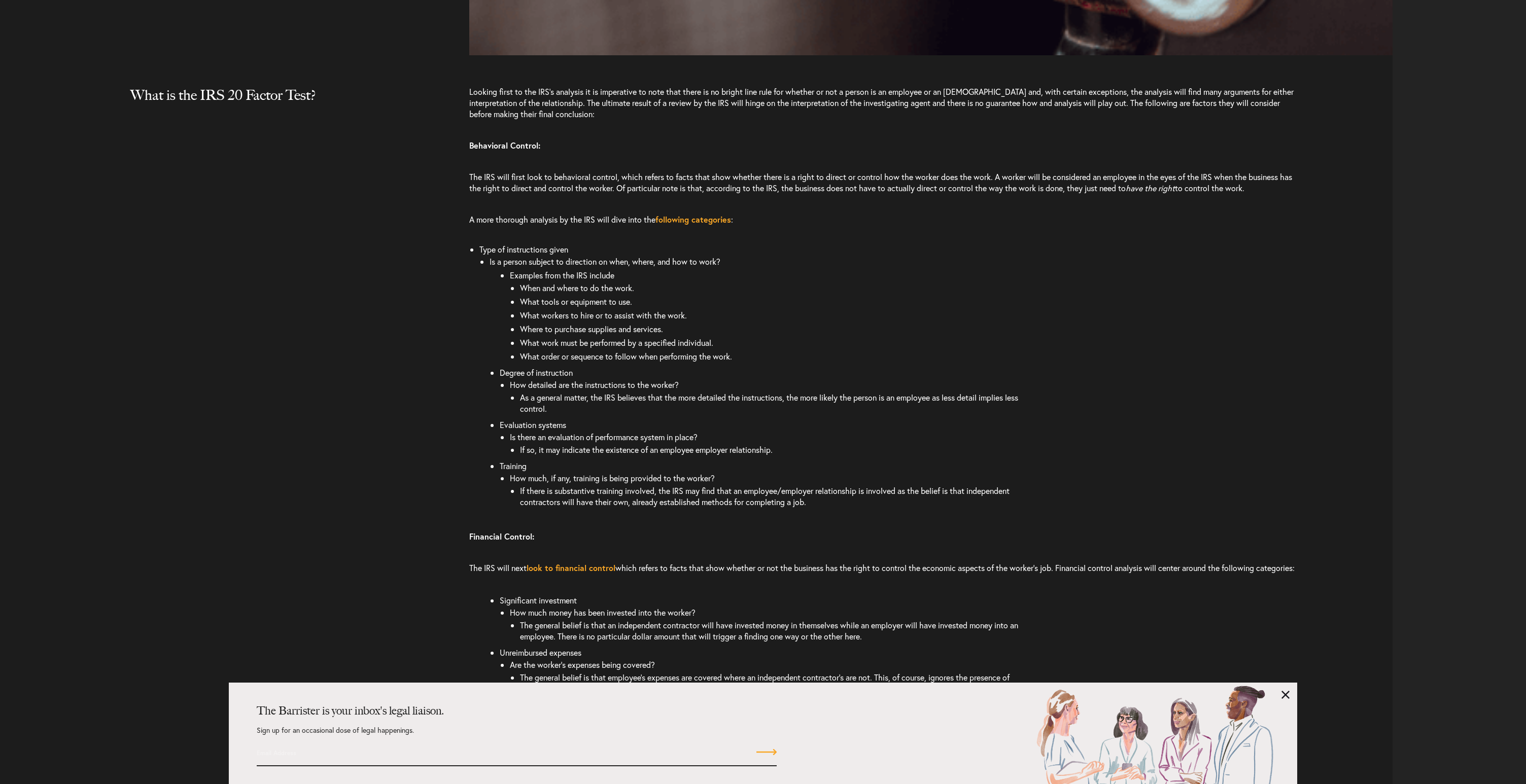
scroll to position [1598, 0]
click at [818, 499] on li "If there is substantive training involved, the IRS may find that an employee/em…" at bounding box center [771, 493] width 504 height 25
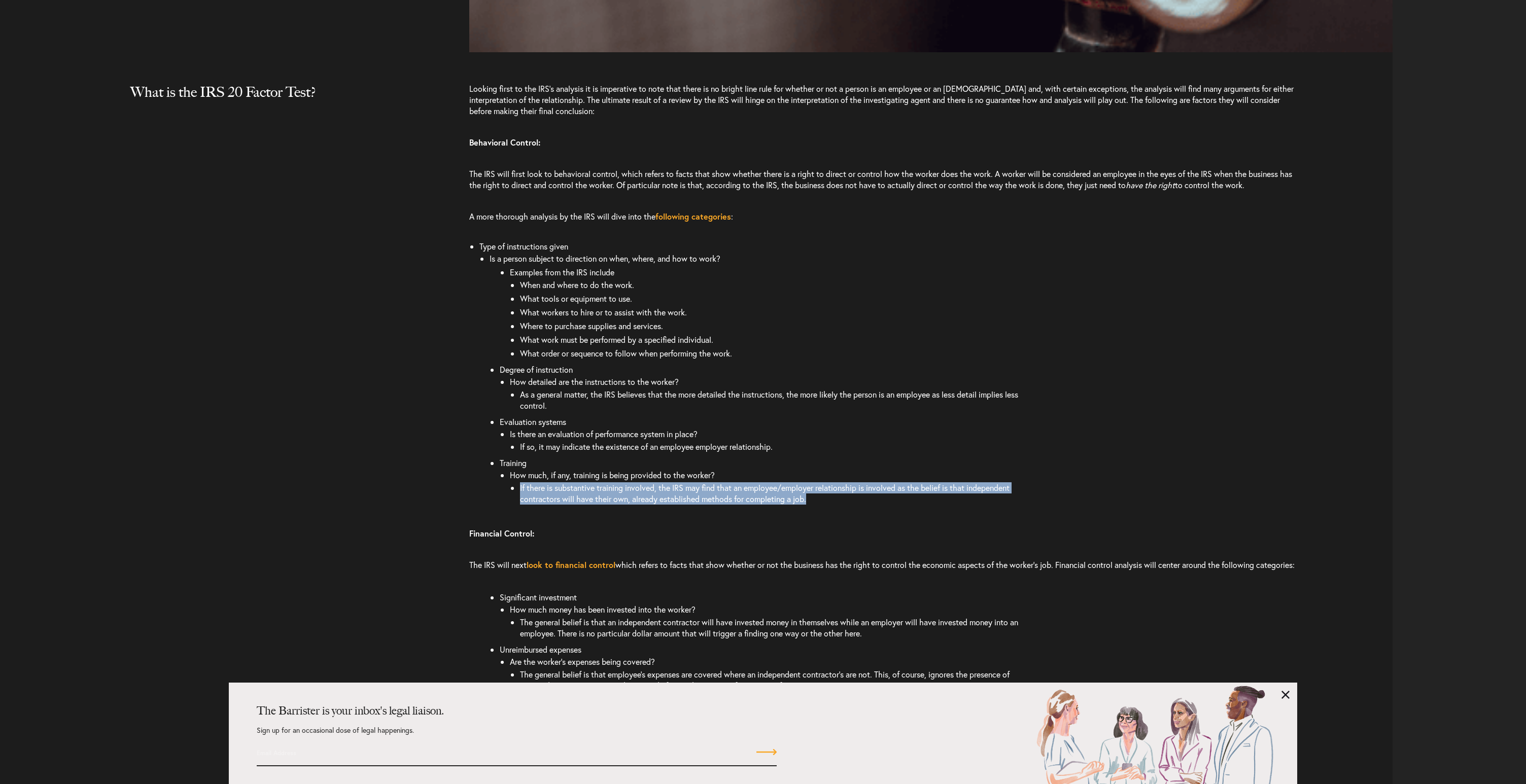
click at [818, 499] on li "If there is substantive training involved, the IRS may find that an employee/em…" at bounding box center [771, 493] width 504 height 25
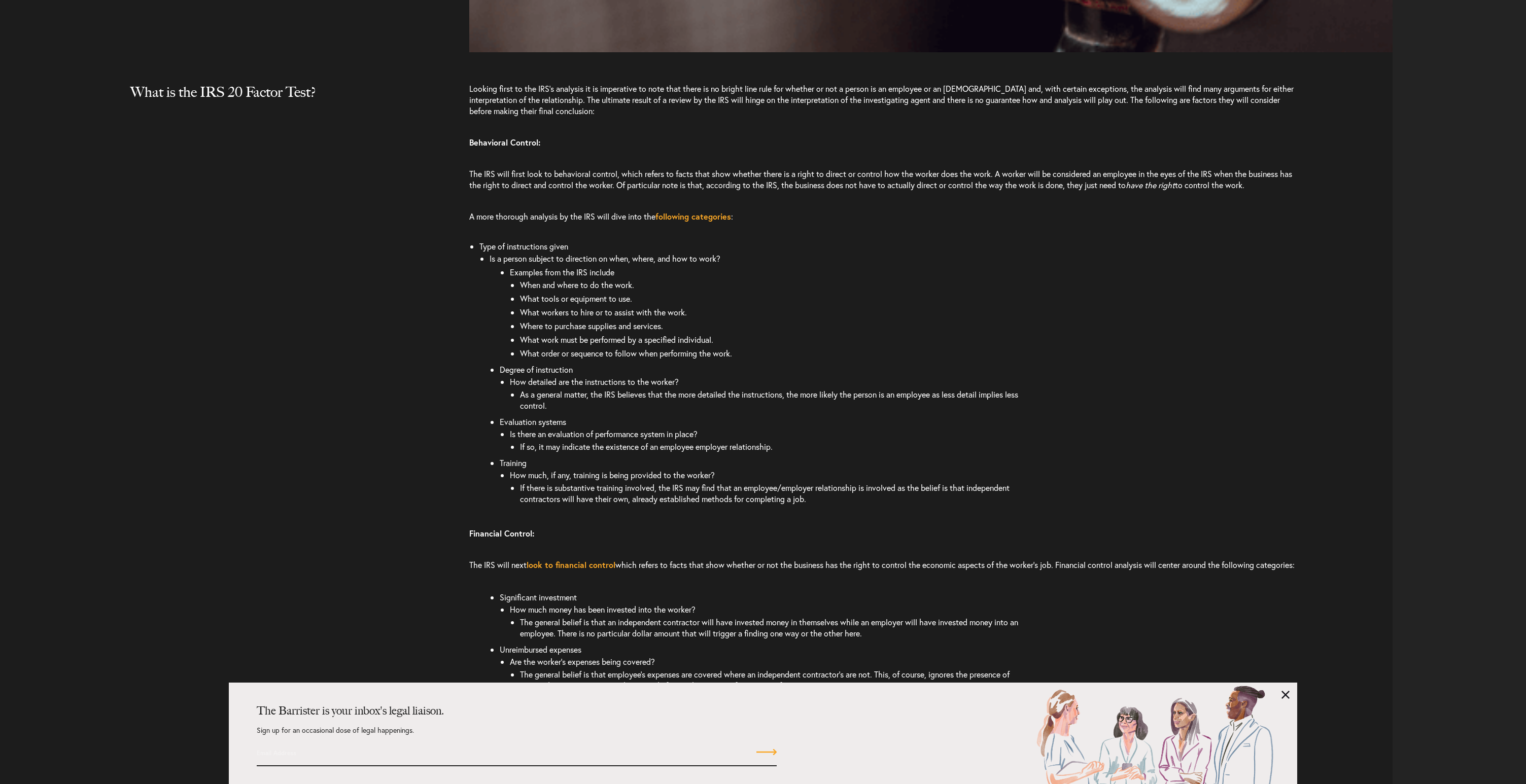
click at [821, 524] on p "Financial Control:" at bounding box center [884, 533] width 831 height 31
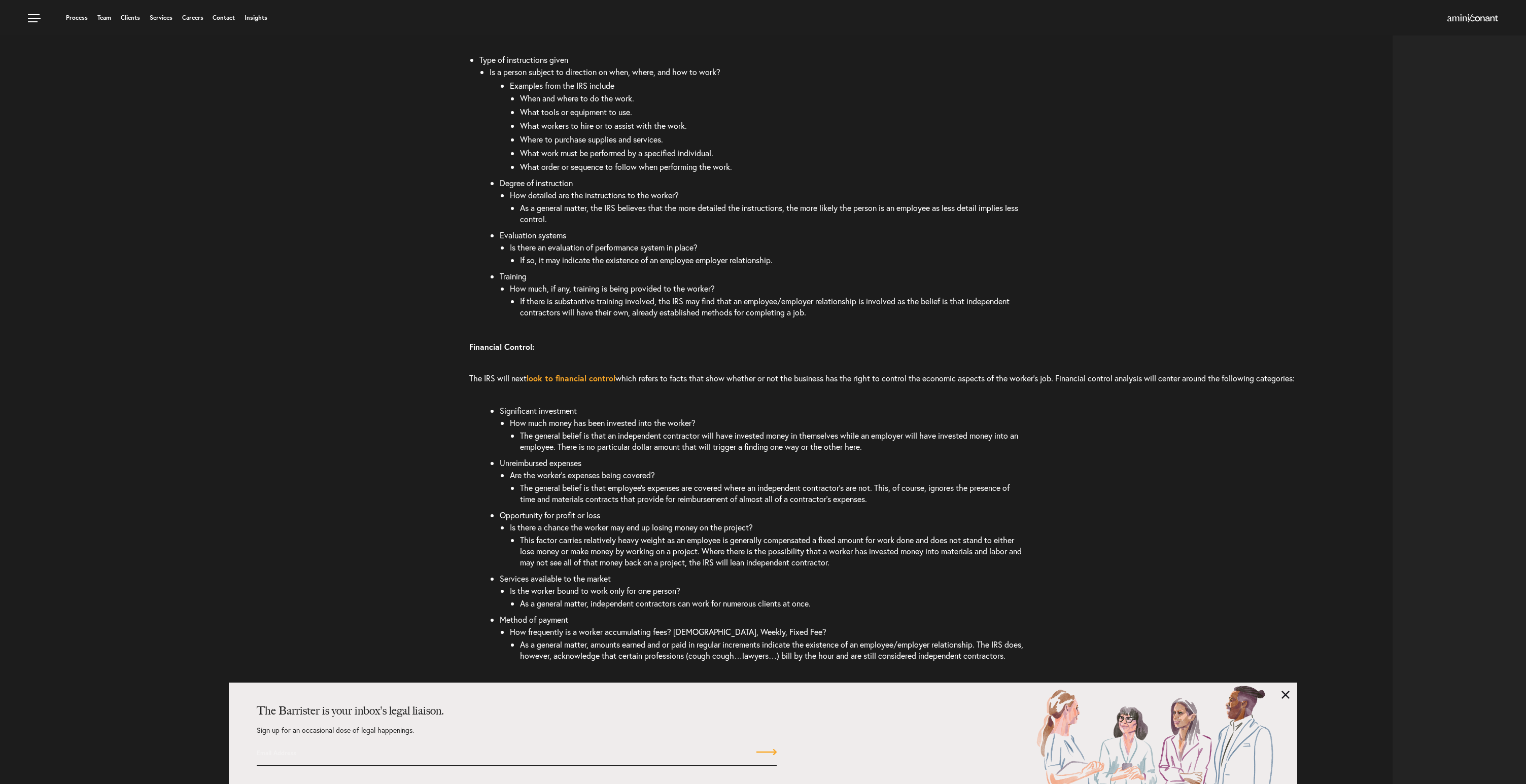
scroll to position [1784, 0]
click at [634, 454] on li "The general belief is that an independent contractor will have invested money i…" at bounding box center [771, 441] width 504 height 25
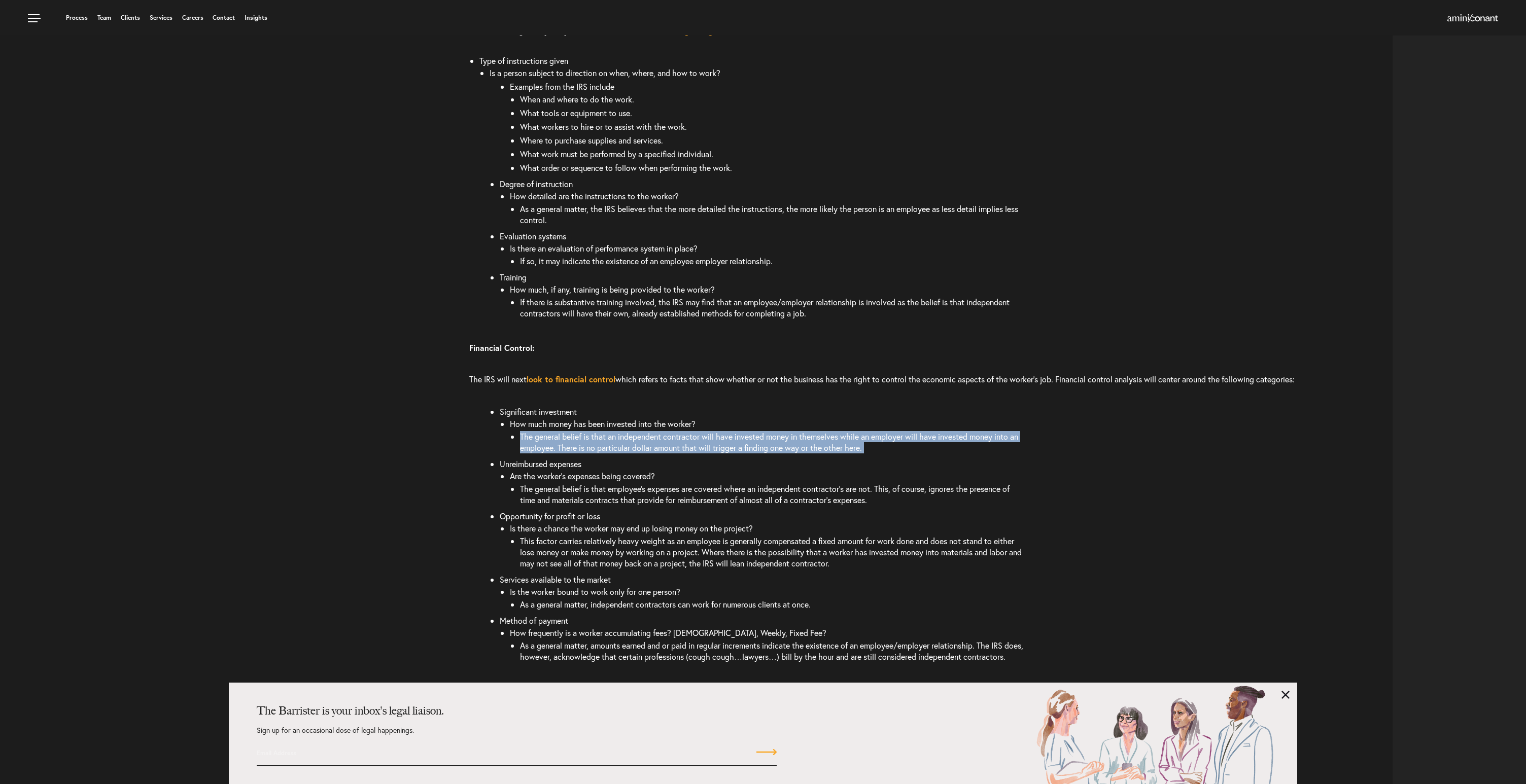
click at [634, 454] on li "The general belief is that an independent contractor will have invested money i…" at bounding box center [771, 441] width 504 height 25
click at [642, 475] on li "Unreimbursed expenses Are the worker’s expenses being covered? The general beli…" at bounding box center [823, 483] width 646 height 52
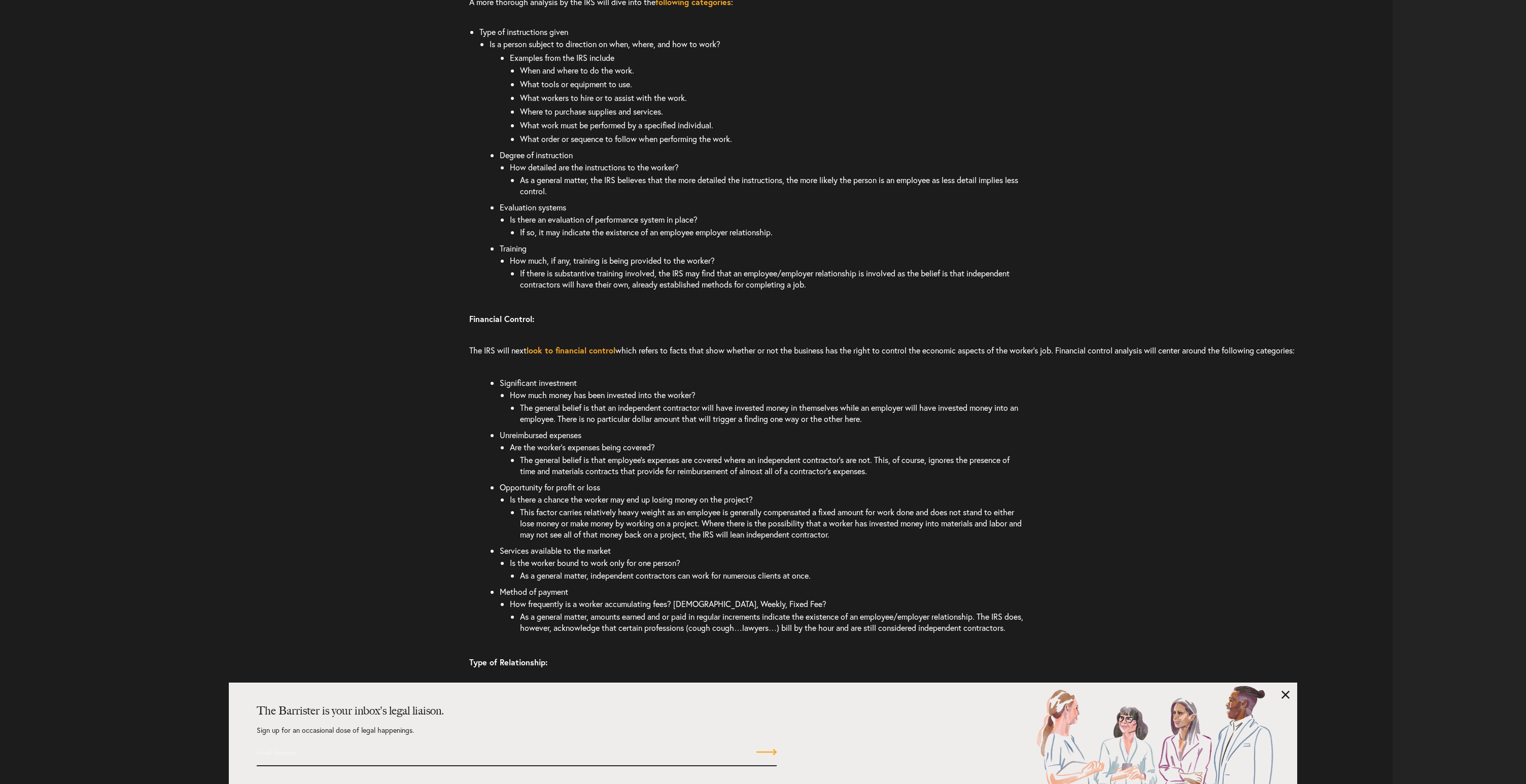
scroll to position [1814, 0]
click at [753, 541] on li "This factor carries relatively heavy weight as an employee is generally compens…" at bounding box center [771, 522] width 504 height 36
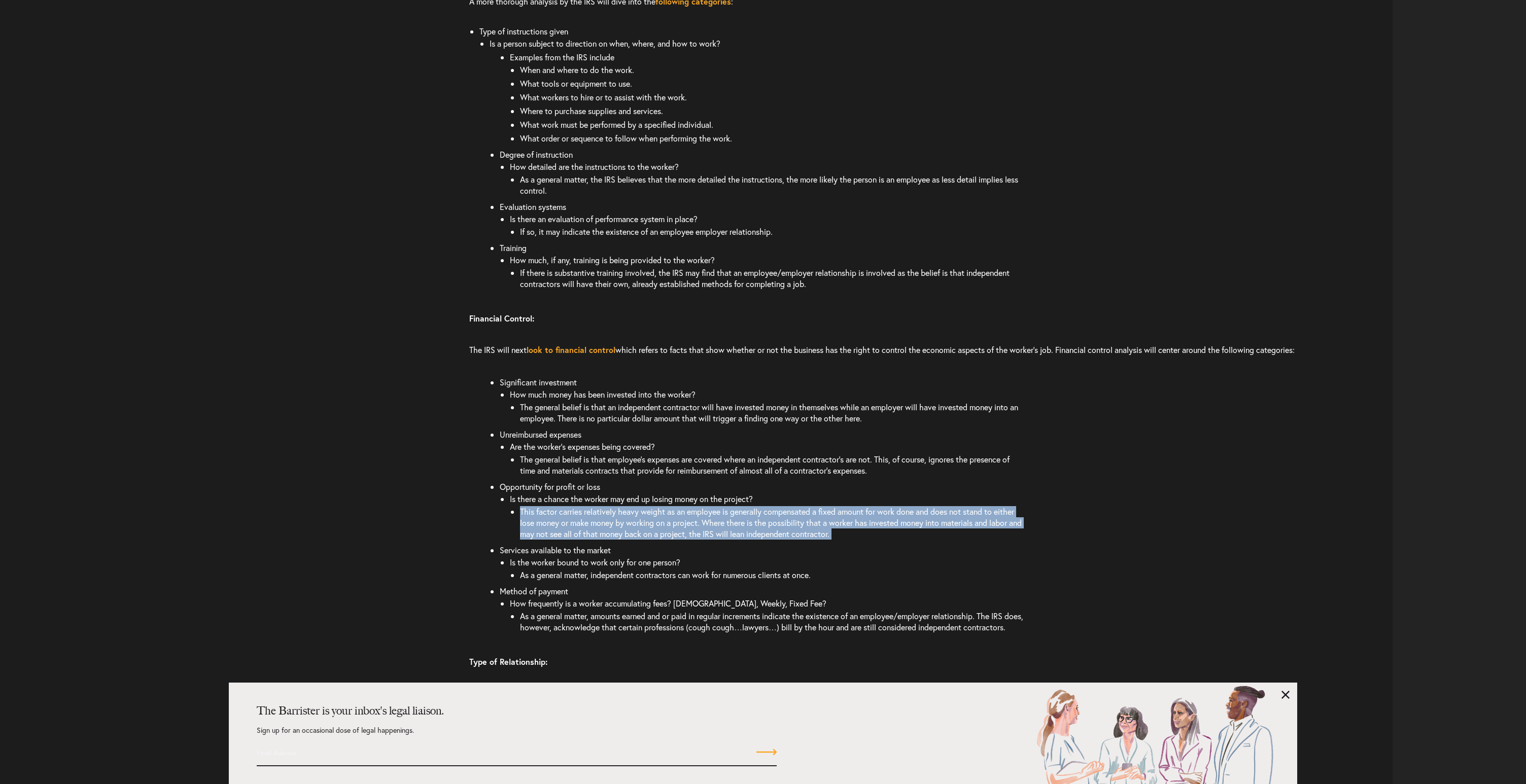
click at [753, 541] on li "This factor carries relatively heavy weight as an employee is generally compens…" at bounding box center [771, 522] width 504 height 36
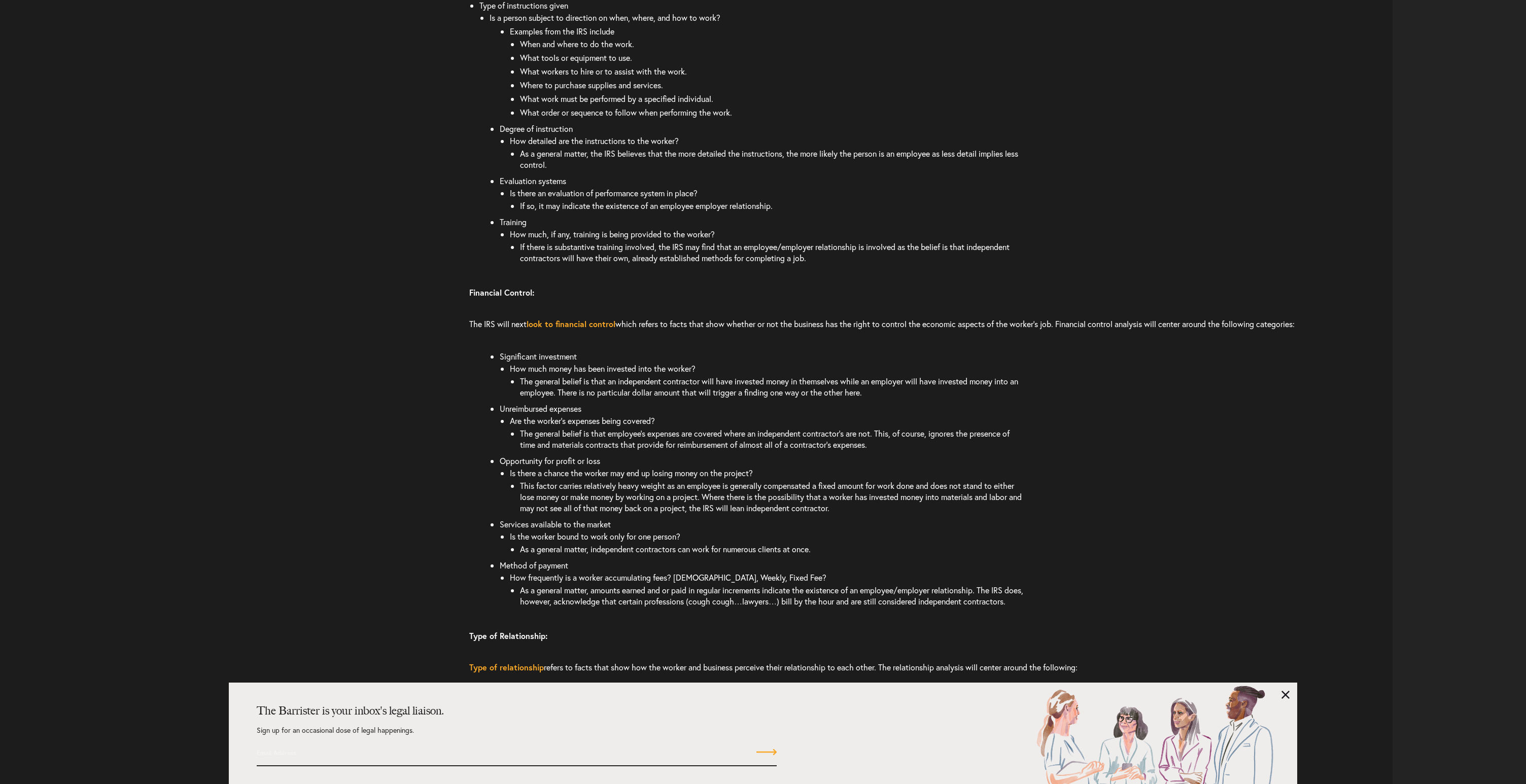
click at [761, 589] on li "How frequently is a worker accumulating fees? Hourly, Weekly, Fixed Fee? As a g…" at bounding box center [795, 590] width 570 height 38
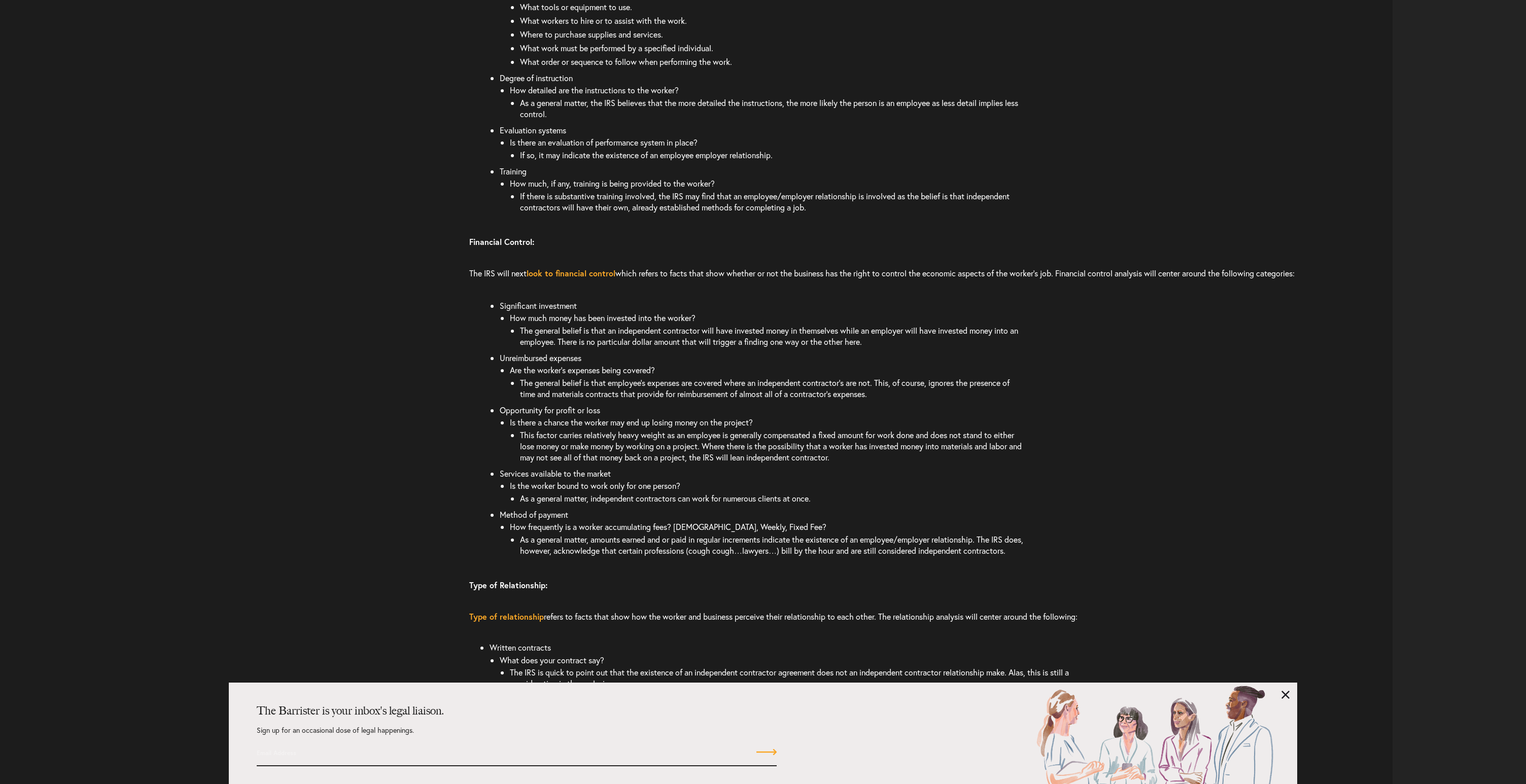
scroll to position [1891, 0]
click at [761, 589] on div "Looking first to the IRS’s analysis it is imperative to note that there is no b…" at bounding box center [931, 324] width 924 height 1067
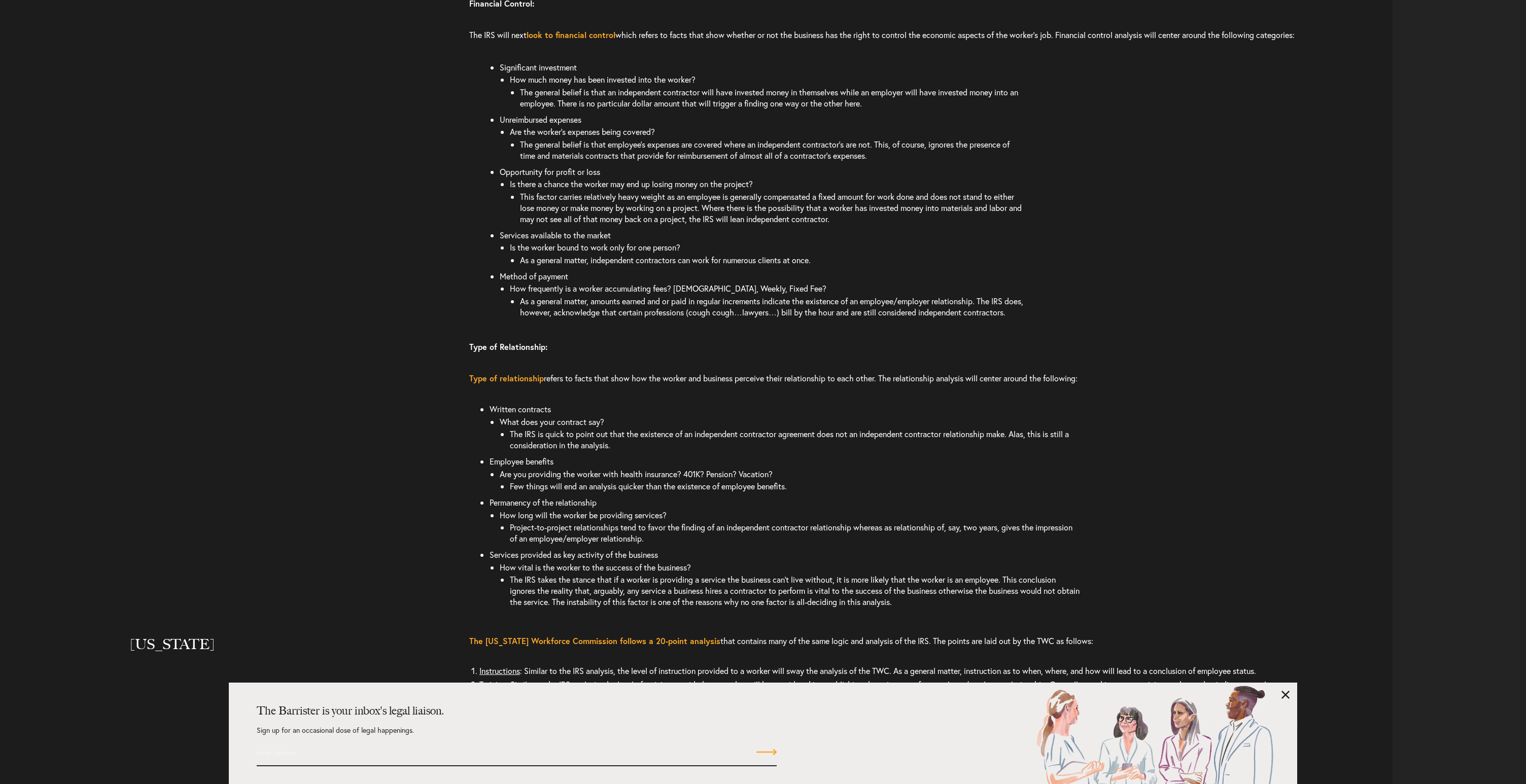
scroll to position [2132, 0]
click at [674, 633] on div at bounding box center [699, 625] width 1385 height 16
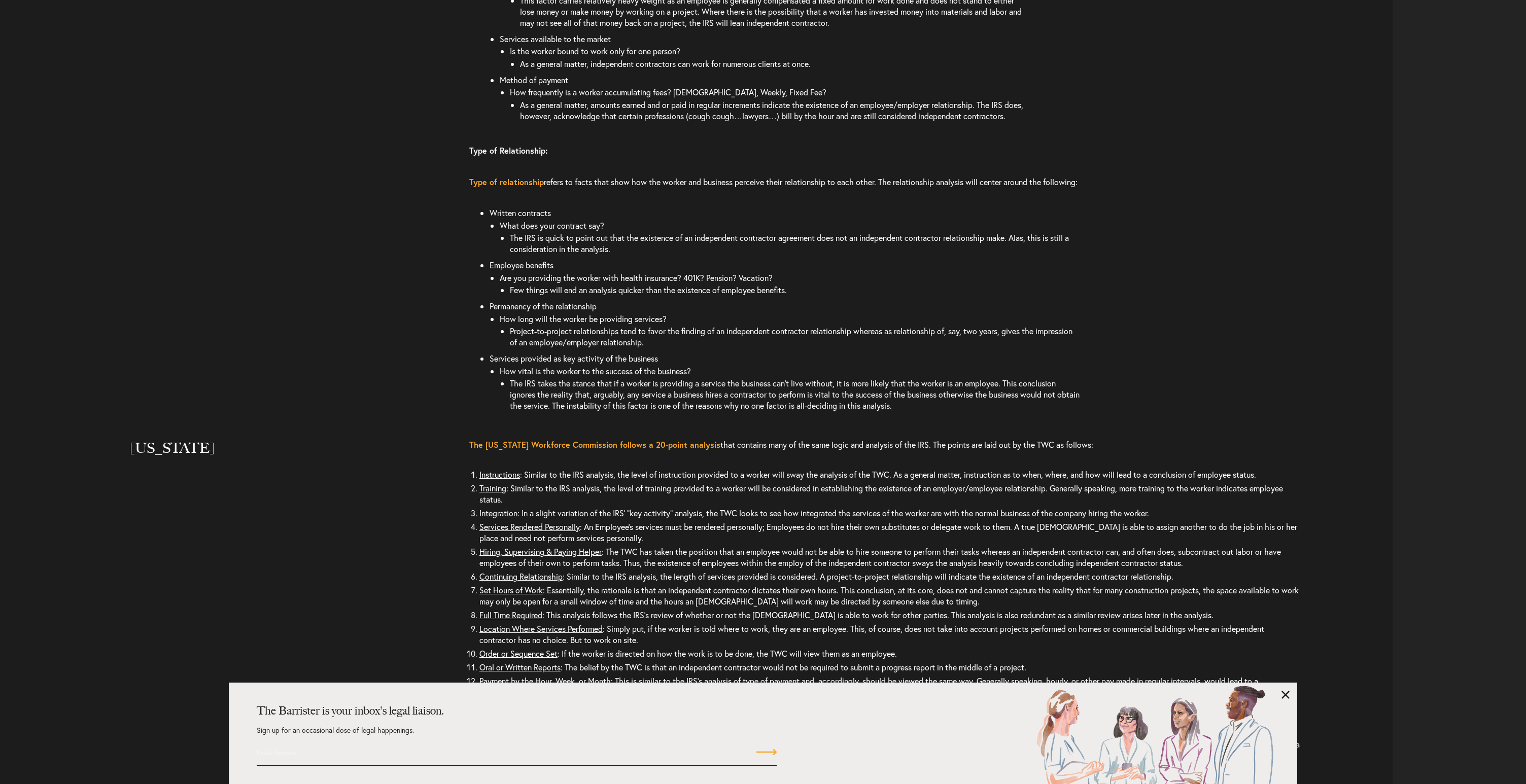
scroll to position [2326, 0]
click at [665, 583] on li "Continuing Relationship : Similar to the IRS analysis, the length of services p…" at bounding box center [889, 576] width 821 height 14
drag, startPoint x: 665, startPoint y: 601, endPoint x: 814, endPoint y: 600, distance: 149.0
click at [814, 583] on li "Continuing Relationship : Similar to the IRS analysis, the length of services p…" at bounding box center [889, 576] width 821 height 14
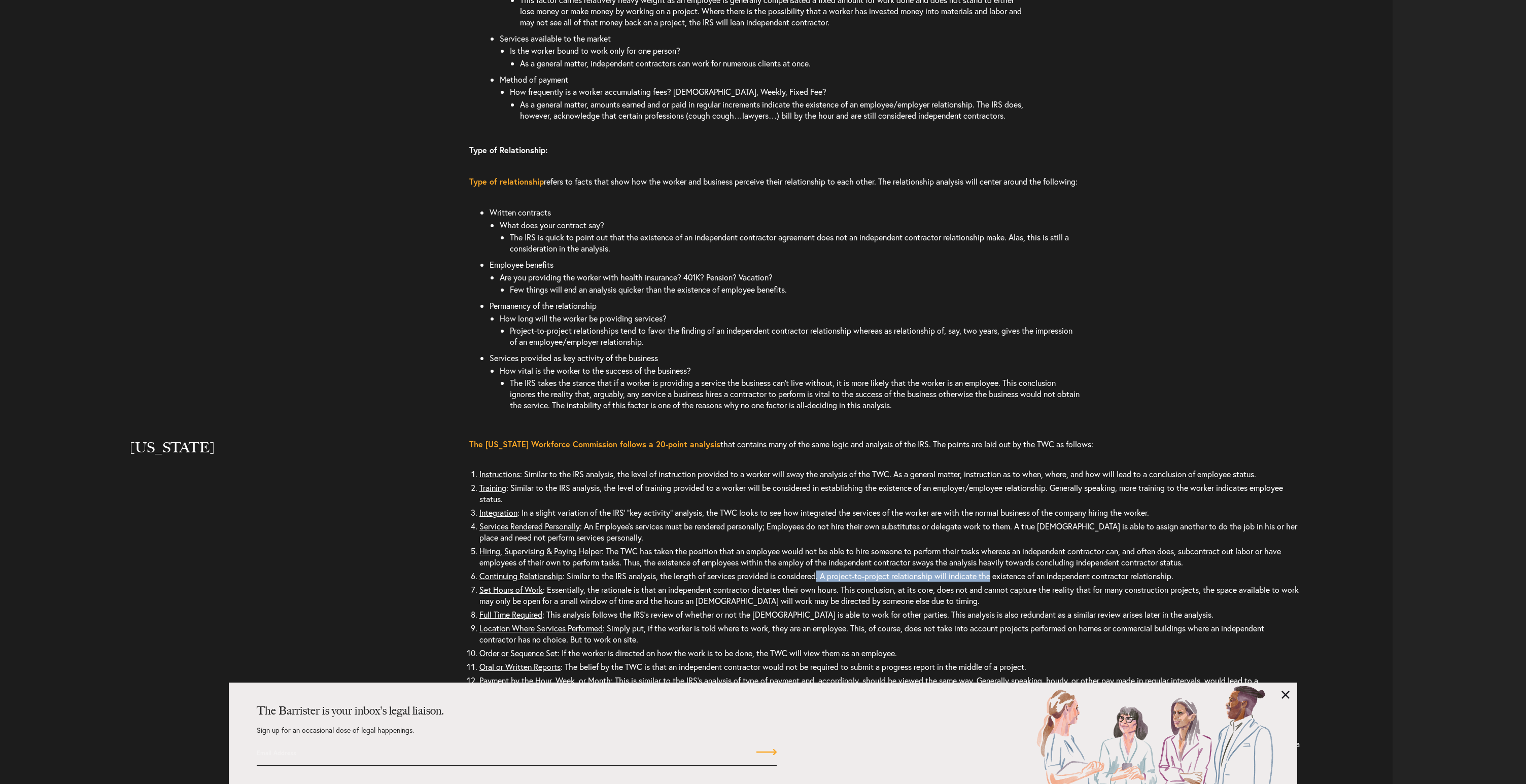
drag, startPoint x: 820, startPoint y: 599, endPoint x: 994, endPoint y: 598, distance: 174.0
click at [994, 583] on li "Continuing Relationship : Similar to the IRS analysis, the length of services p…" at bounding box center [889, 576] width 821 height 14
drag, startPoint x: 947, startPoint y: 597, endPoint x: 1182, endPoint y: 597, distance: 235.0
click at [1182, 583] on li "Continuing Relationship : Similar to the IRS analysis, the length of services p…" at bounding box center [889, 576] width 821 height 14
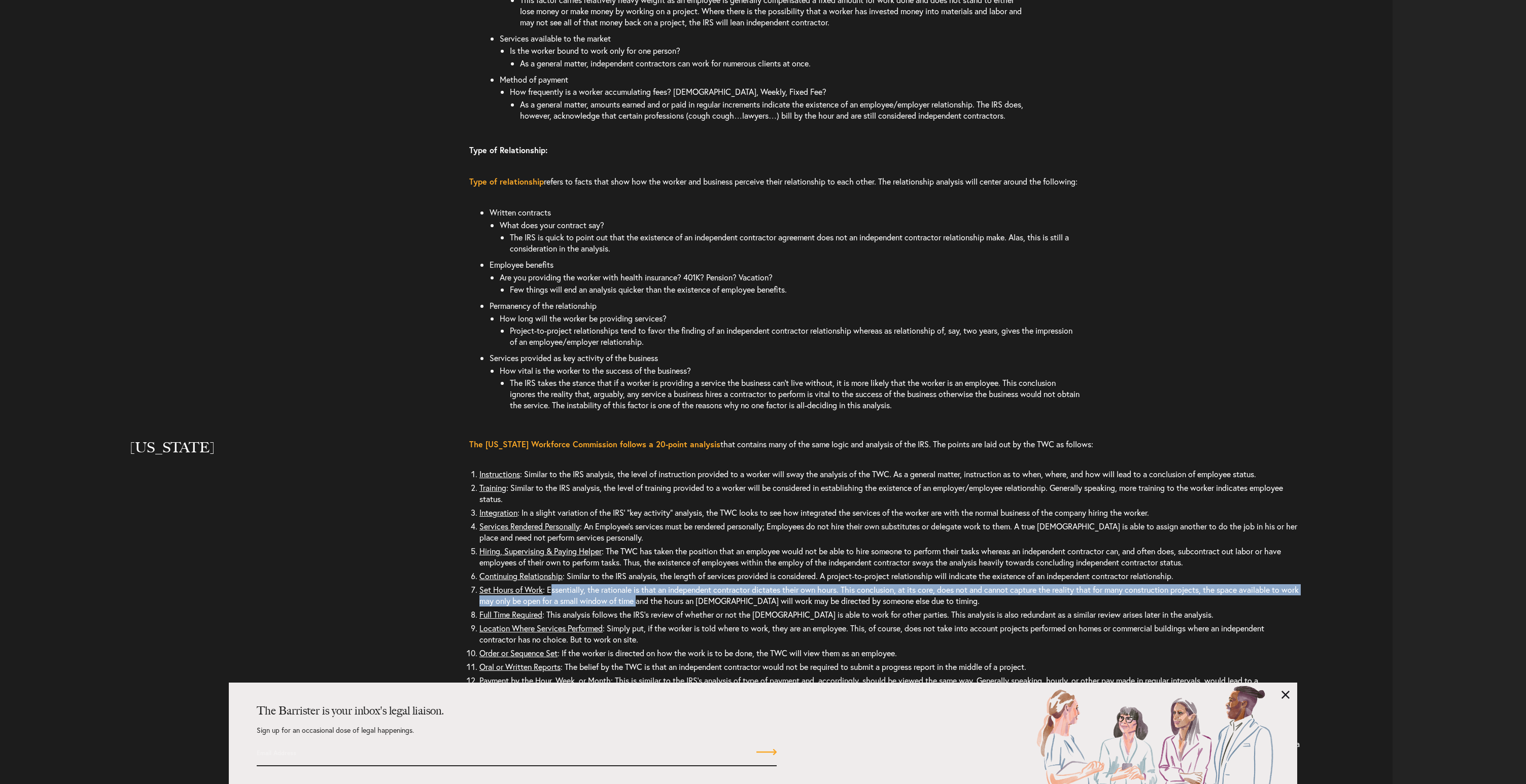
drag, startPoint x: 551, startPoint y: 614, endPoint x: 662, endPoint y: 621, distance: 111.2
click at [662, 608] on li "Set Hours of Work : Essentially, the rationale is that an independent contracto…" at bounding box center [889, 595] width 821 height 25
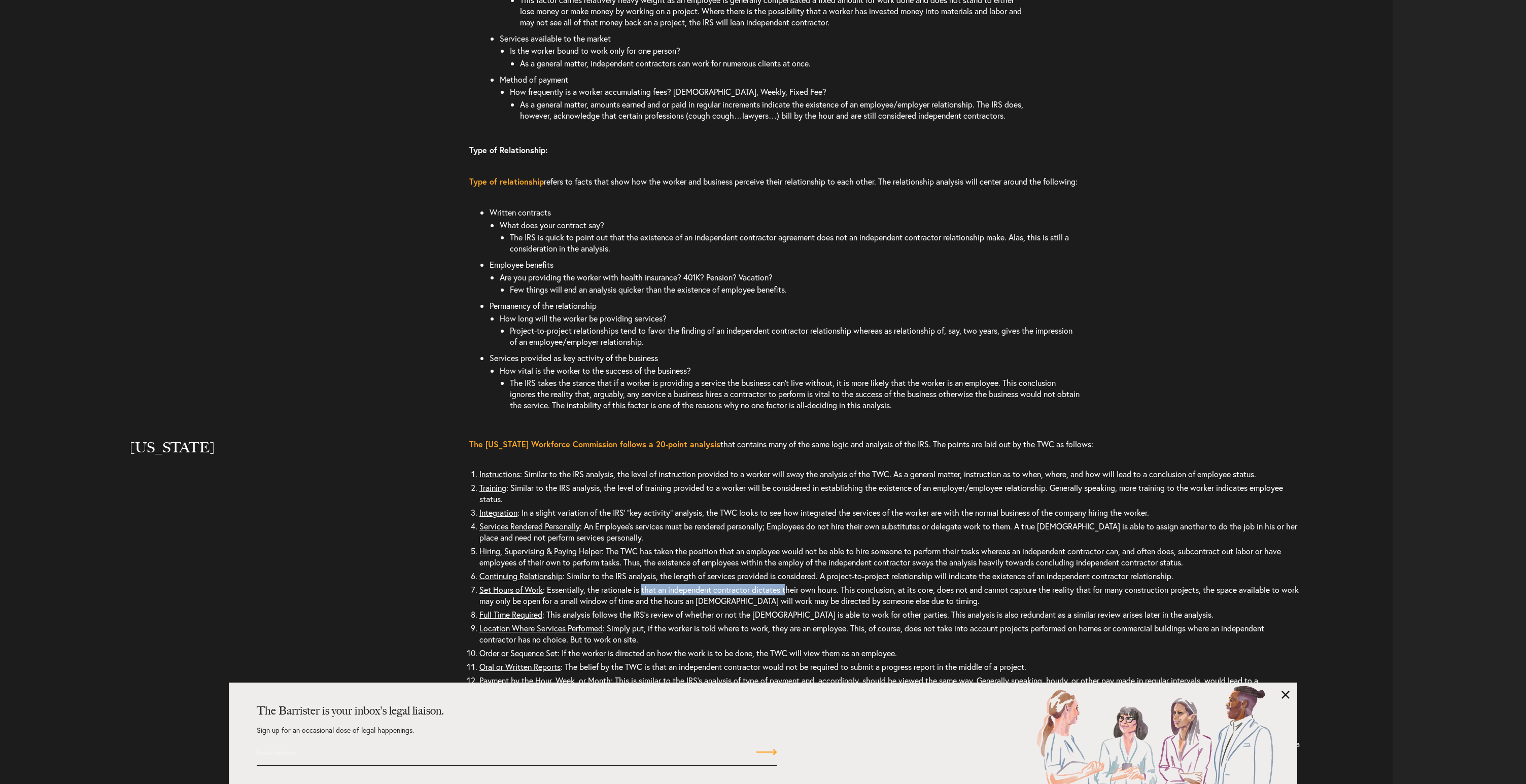
drag, startPoint x: 646, startPoint y: 612, endPoint x: 793, endPoint y: 609, distance: 147.0
click at [793, 608] on li "Set Hours of Work : Essentially, the rationale is that an independent contracto…" at bounding box center [889, 595] width 821 height 25
drag, startPoint x: 850, startPoint y: 612, endPoint x: 1027, endPoint y: 629, distance: 177.8
click at [1027, 608] on li "Set Hours of Work : Essentially, the rationale is that an independent contracto…" at bounding box center [889, 595] width 821 height 25
click at [902, 646] on li "Location Where Services Performed : Simply put, if the worker is told where to …" at bounding box center [889, 633] width 821 height 25
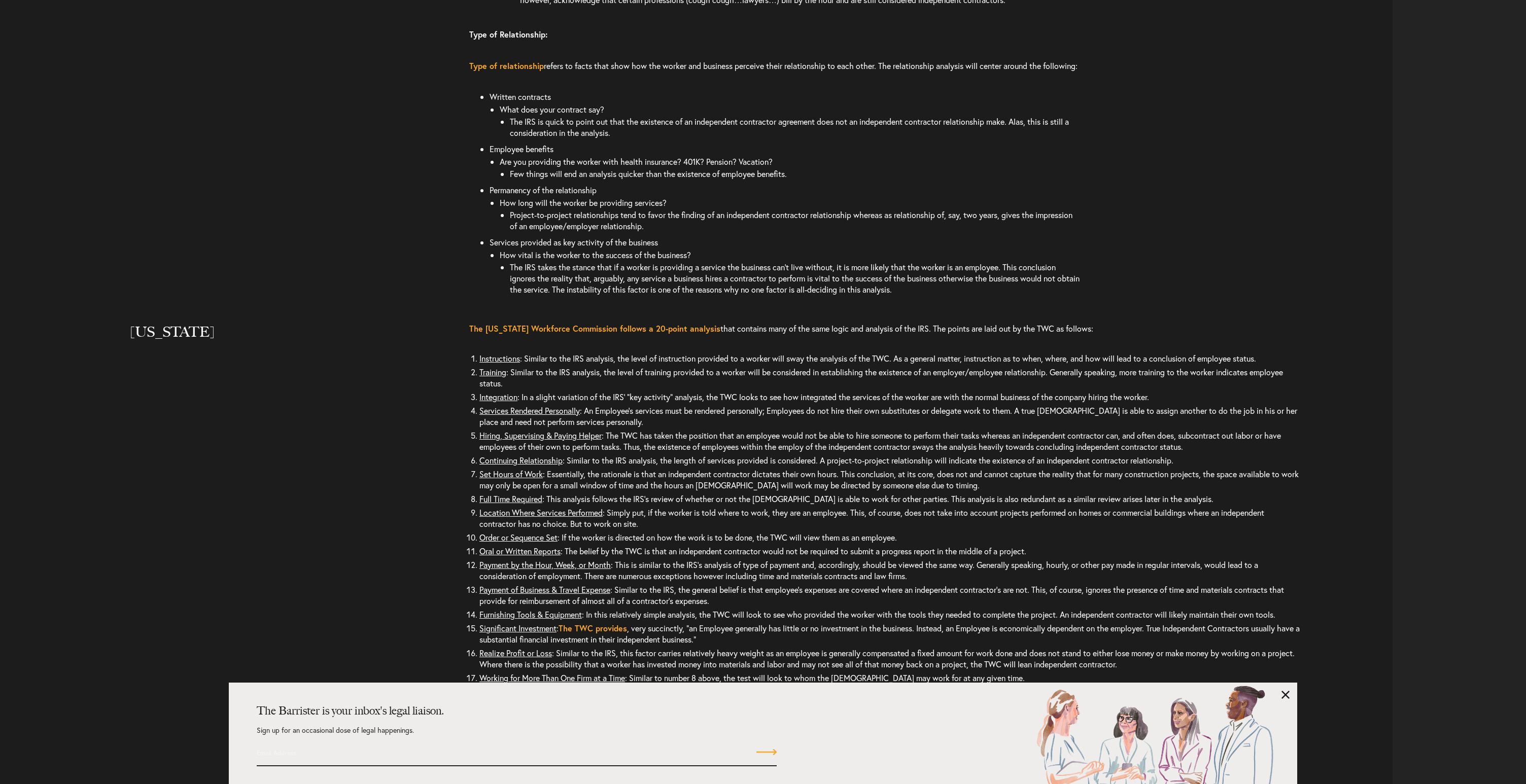
scroll to position [2442, 0]
click at [724, 581] on li "Payment by the Hour, Week, or Month : This is similar to the IRS’s analysis of …" at bounding box center [889, 569] width 821 height 25
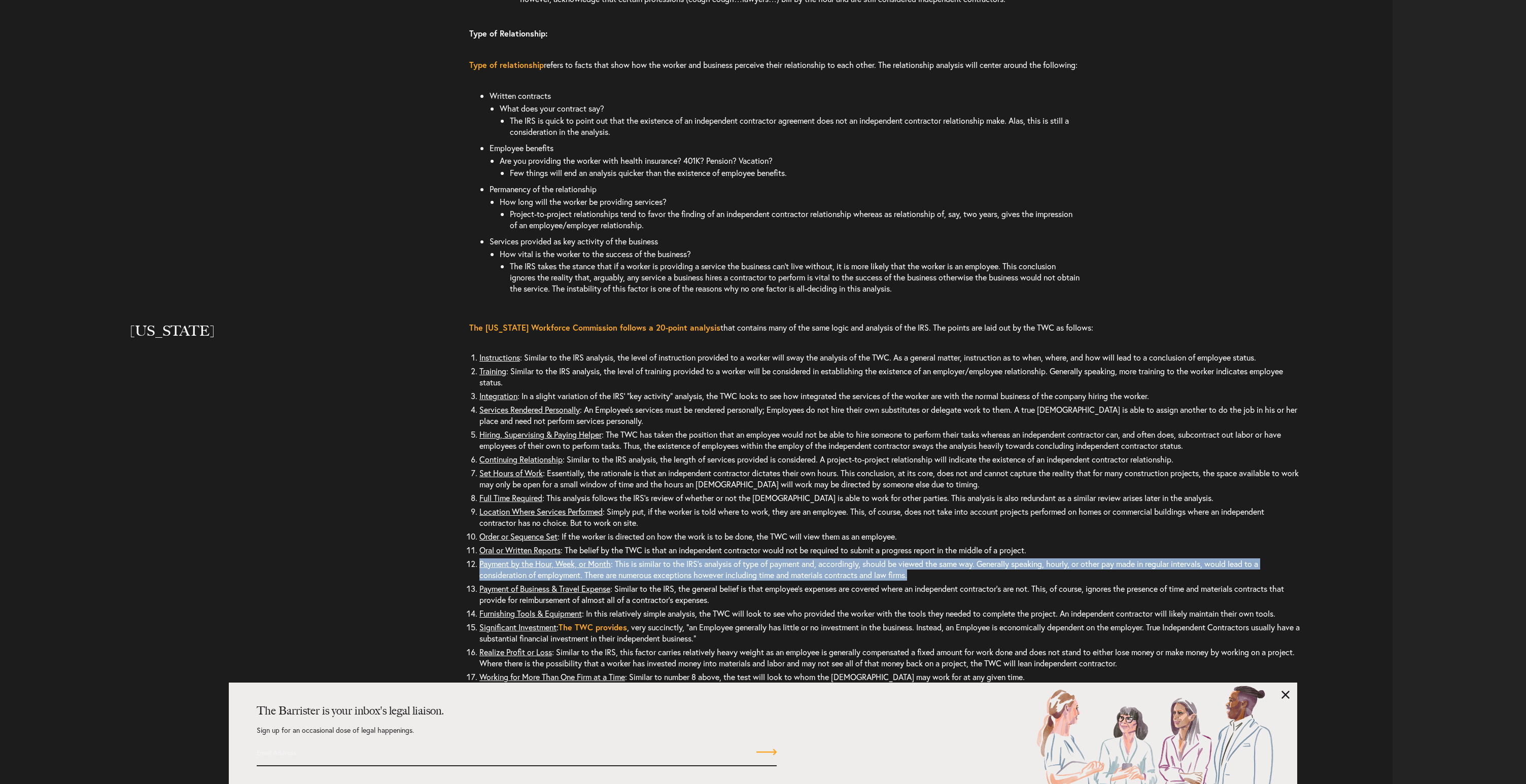
click at [724, 581] on li "Payment by the Hour, Week, or Month : This is similar to the IRS’s analysis of …" at bounding box center [889, 569] width 821 height 25
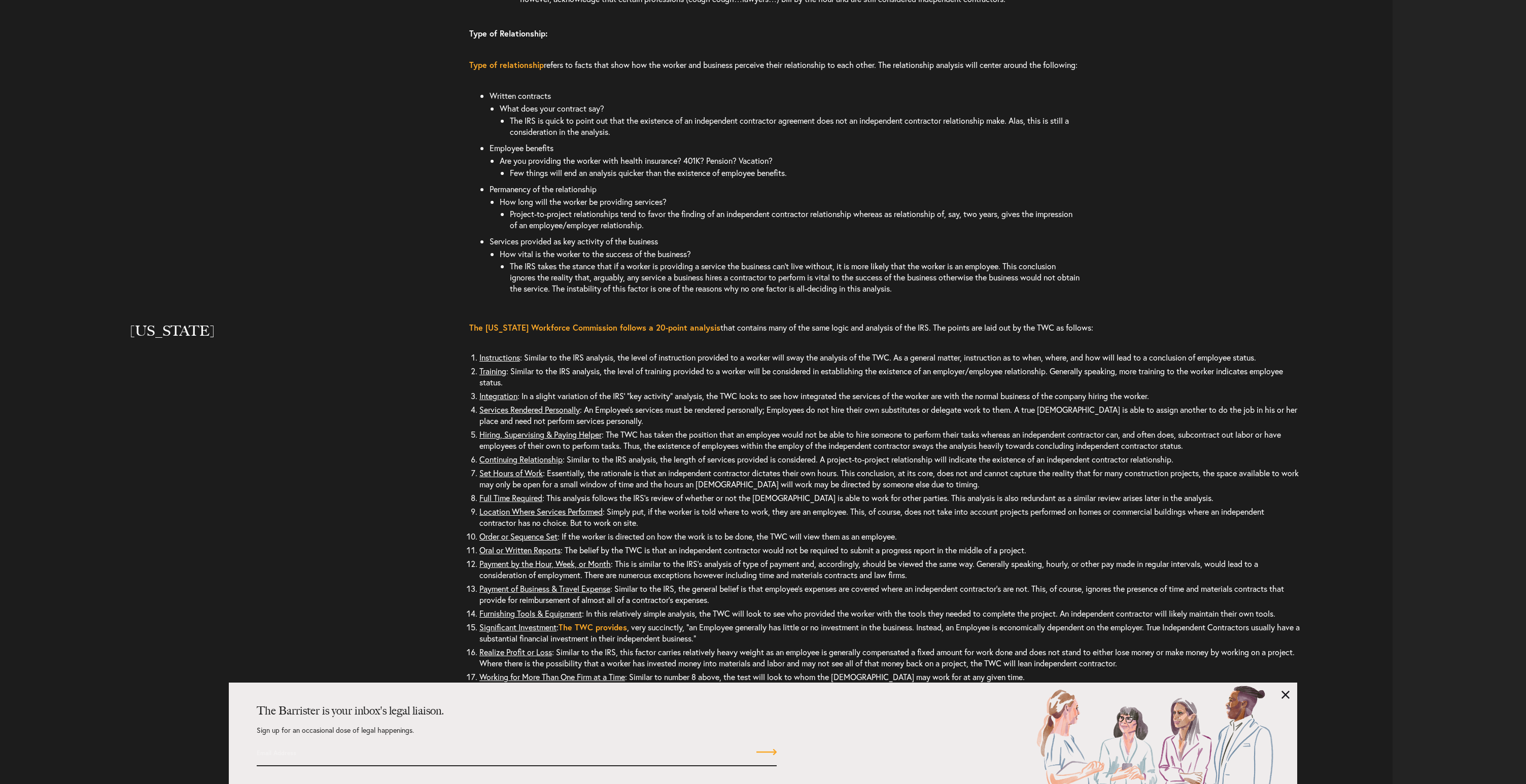
click at [762, 606] on li "Payment of Business & Travel Expense : Similar to the IRS, the general belief i…" at bounding box center [889, 593] width 821 height 25
drag, startPoint x: 762, startPoint y: 619, endPoint x: 737, endPoint y: 620, distance: 25.0
click at [737, 606] on li "Payment of Business & Travel Expense : Similar to the IRS, the general belief i…" at bounding box center [889, 593] width 821 height 25
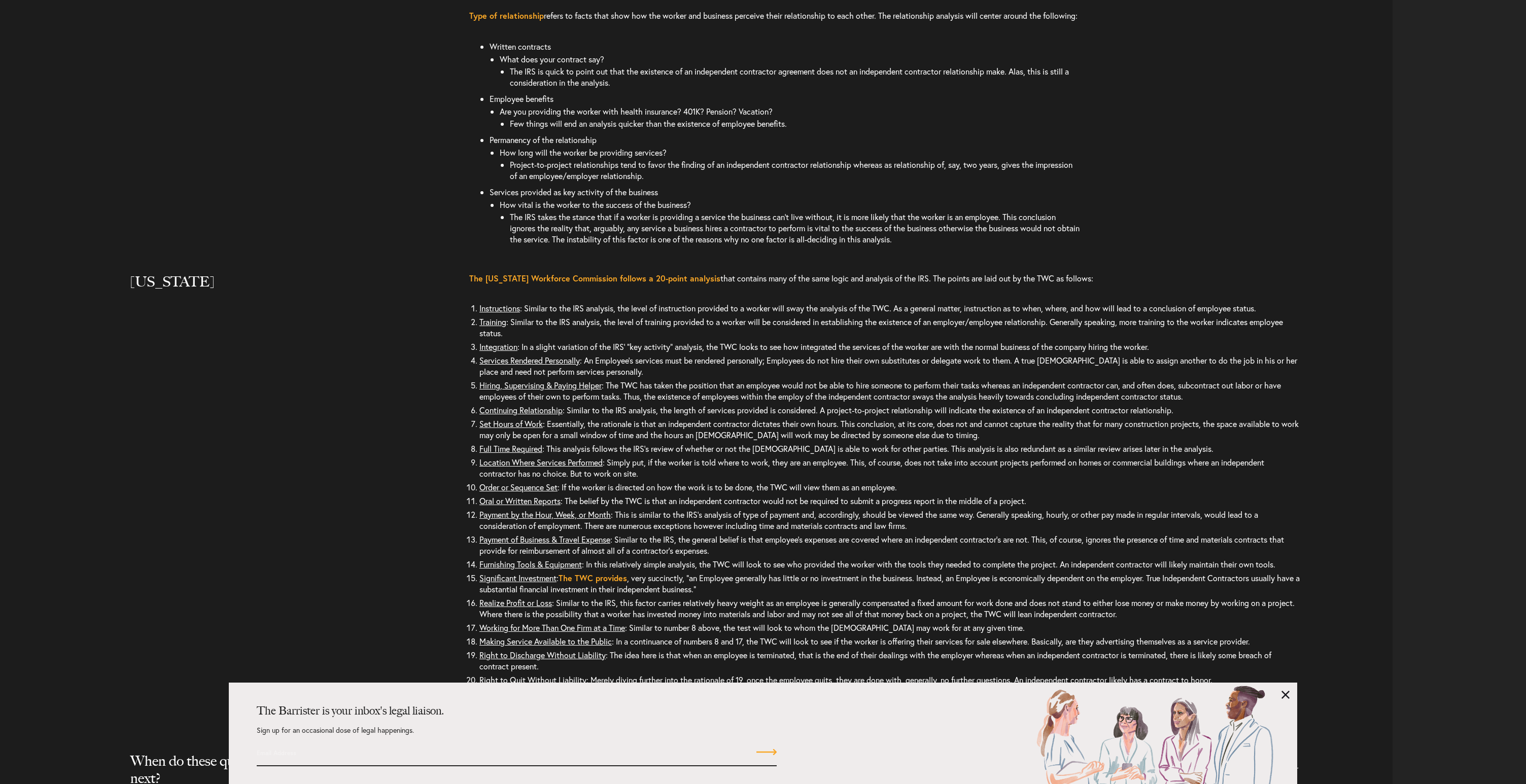
scroll to position [2495, 0]
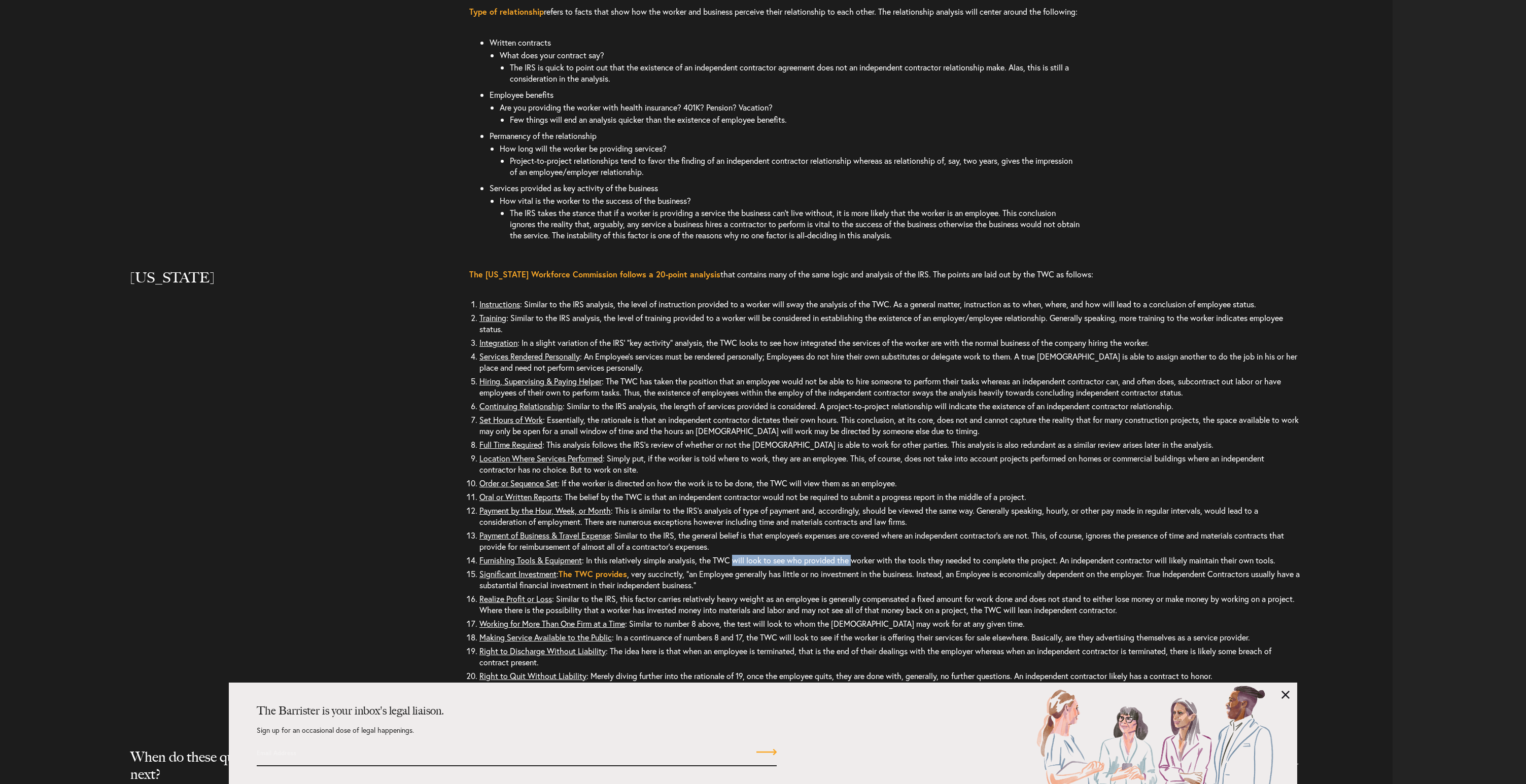
drag, startPoint x: 738, startPoint y: 582, endPoint x: 860, endPoint y: 581, distance: 122.0
click at [860, 567] on li "Furnishing Tools & Equipment : In this relatively simple analysis, the TWC will…" at bounding box center [889, 560] width 821 height 14
click at [908, 567] on li "Furnishing Tools & Equipment : In this relatively simple analysis, the TWC will…" at bounding box center [889, 560] width 821 height 14
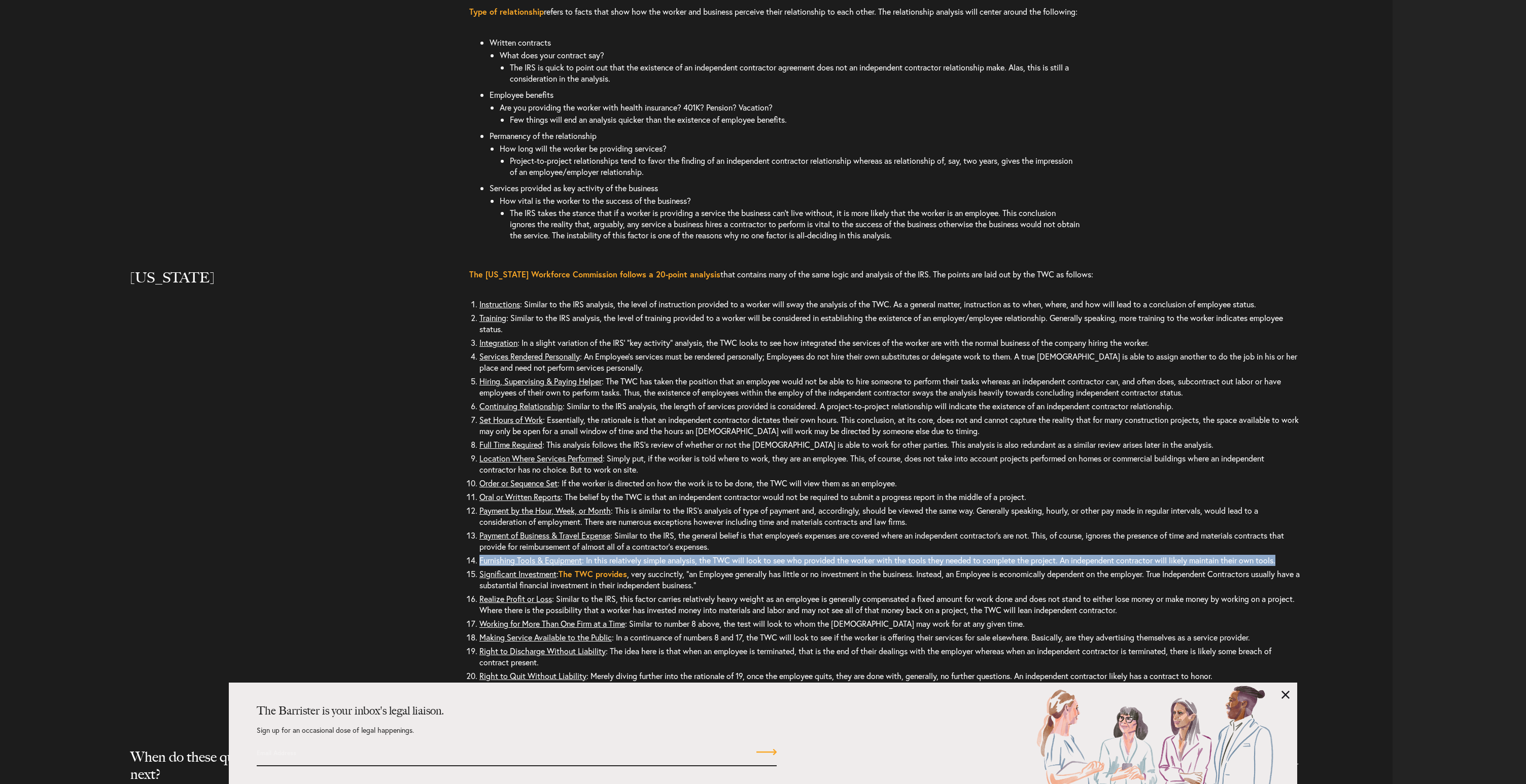
click at [908, 567] on li "Furnishing Tools & Equipment : In this relatively simple analysis, the TWC will…" at bounding box center [889, 560] width 821 height 14
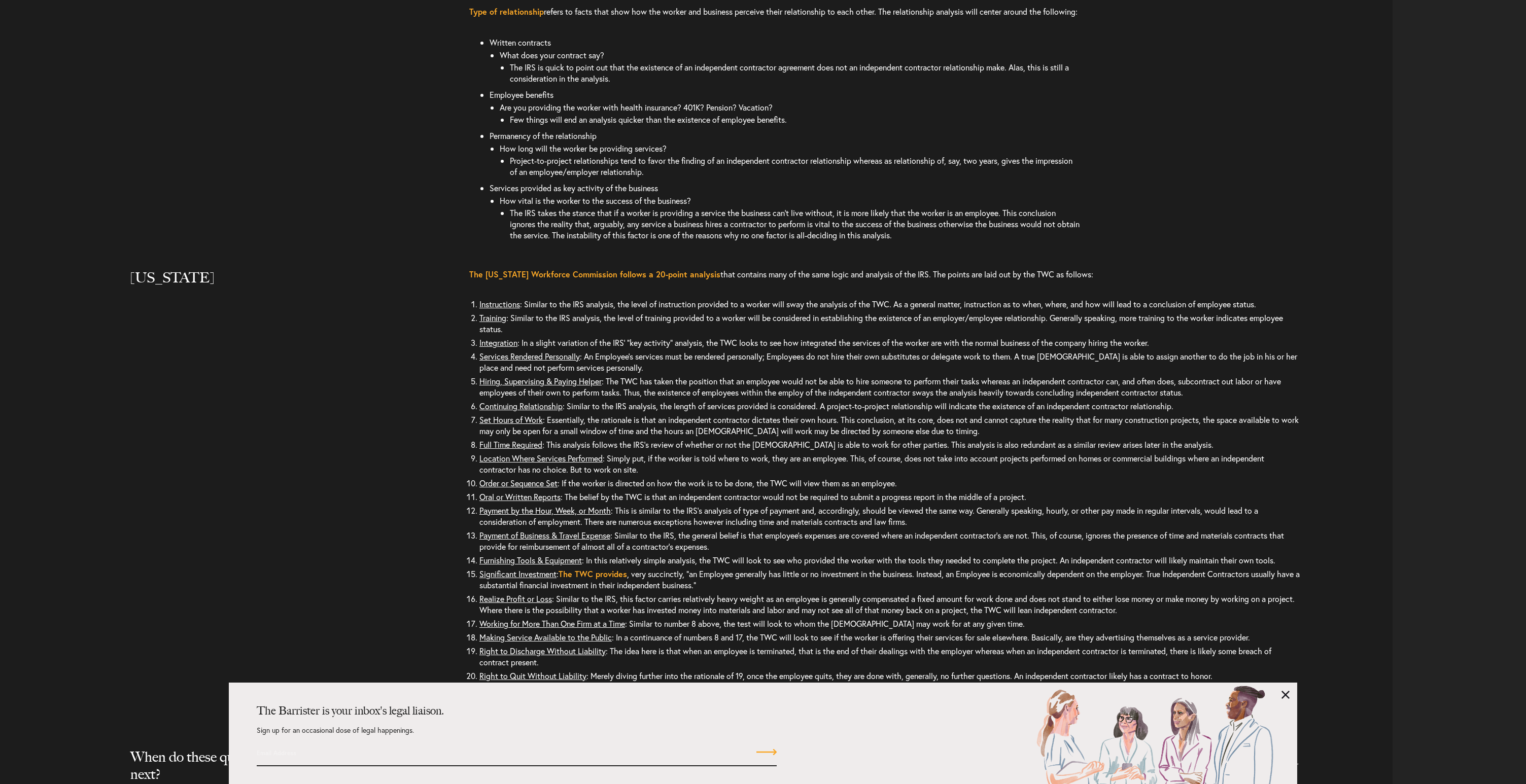
click at [933, 590] on li "Significant Investment : The TWC provides , very succinctly, “an Employee gener…" at bounding box center [889, 579] width 821 height 25
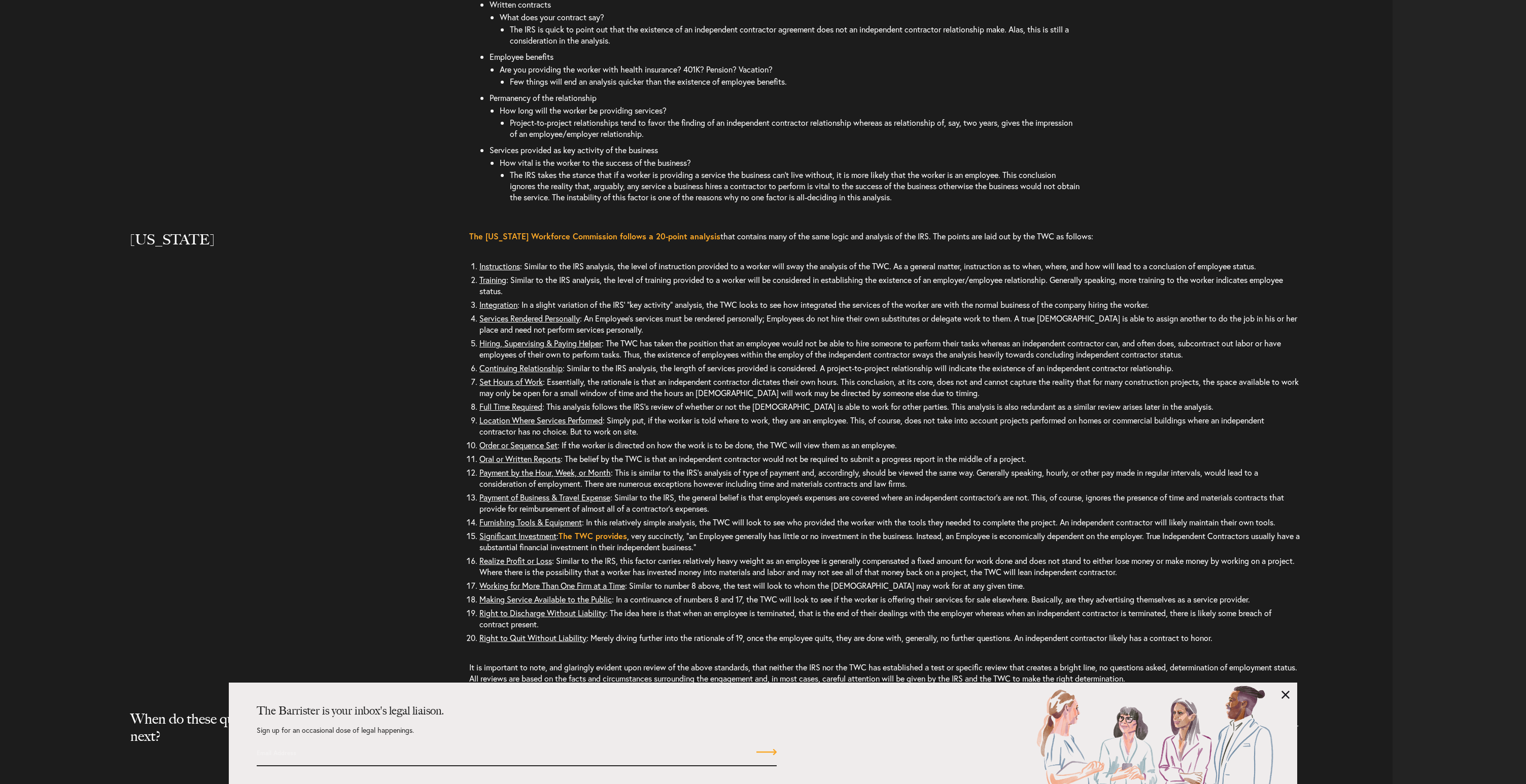
scroll to position [2535, 0]
click at [710, 577] on li "Realize Profit or Loss : Similar to the IRS, this factor carries relatively hea…" at bounding box center [889, 565] width 821 height 25
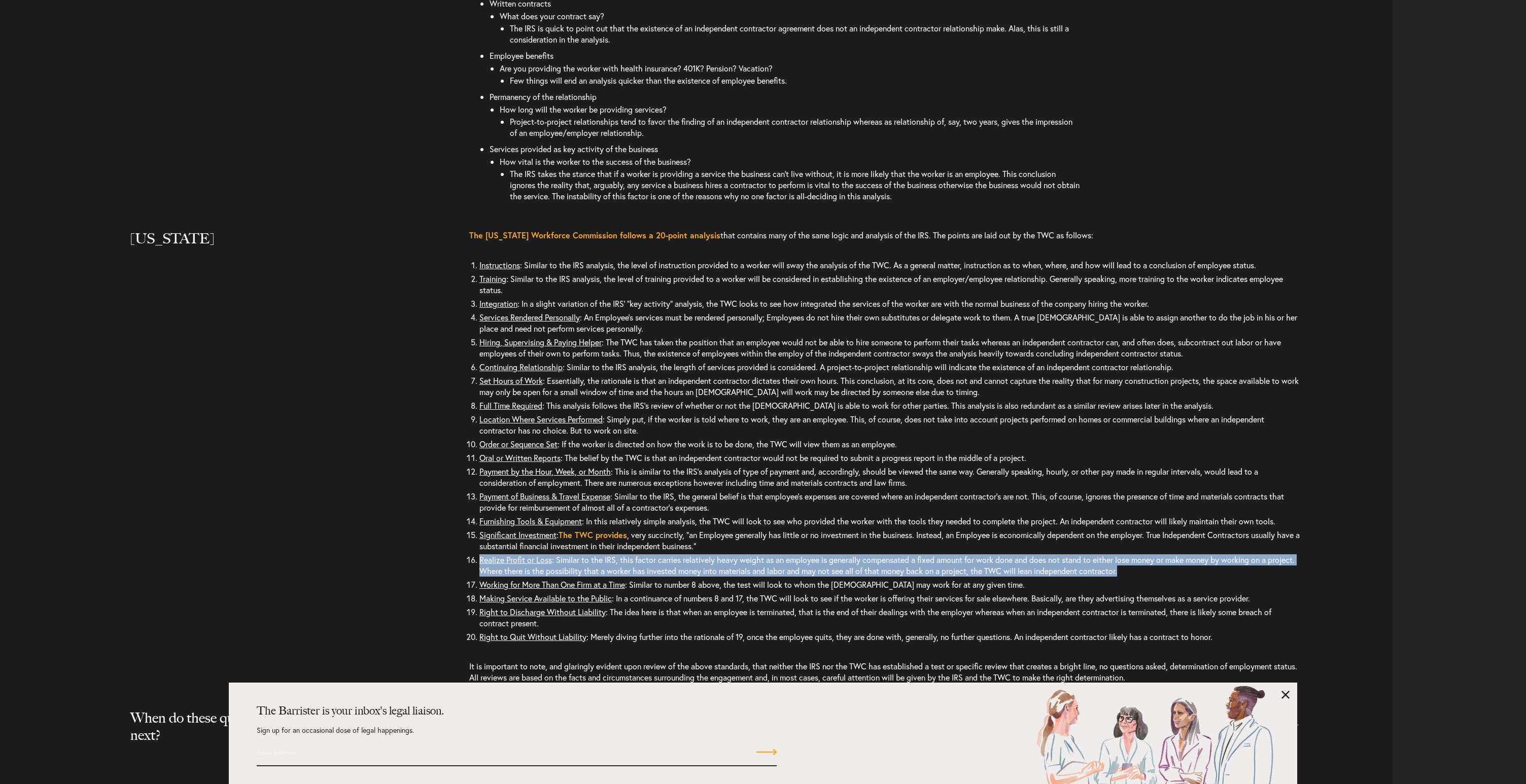
click at [710, 577] on li "Realize Profit or Loss : Similar to the IRS, this factor carries relatively hea…" at bounding box center [889, 565] width 821 height 25
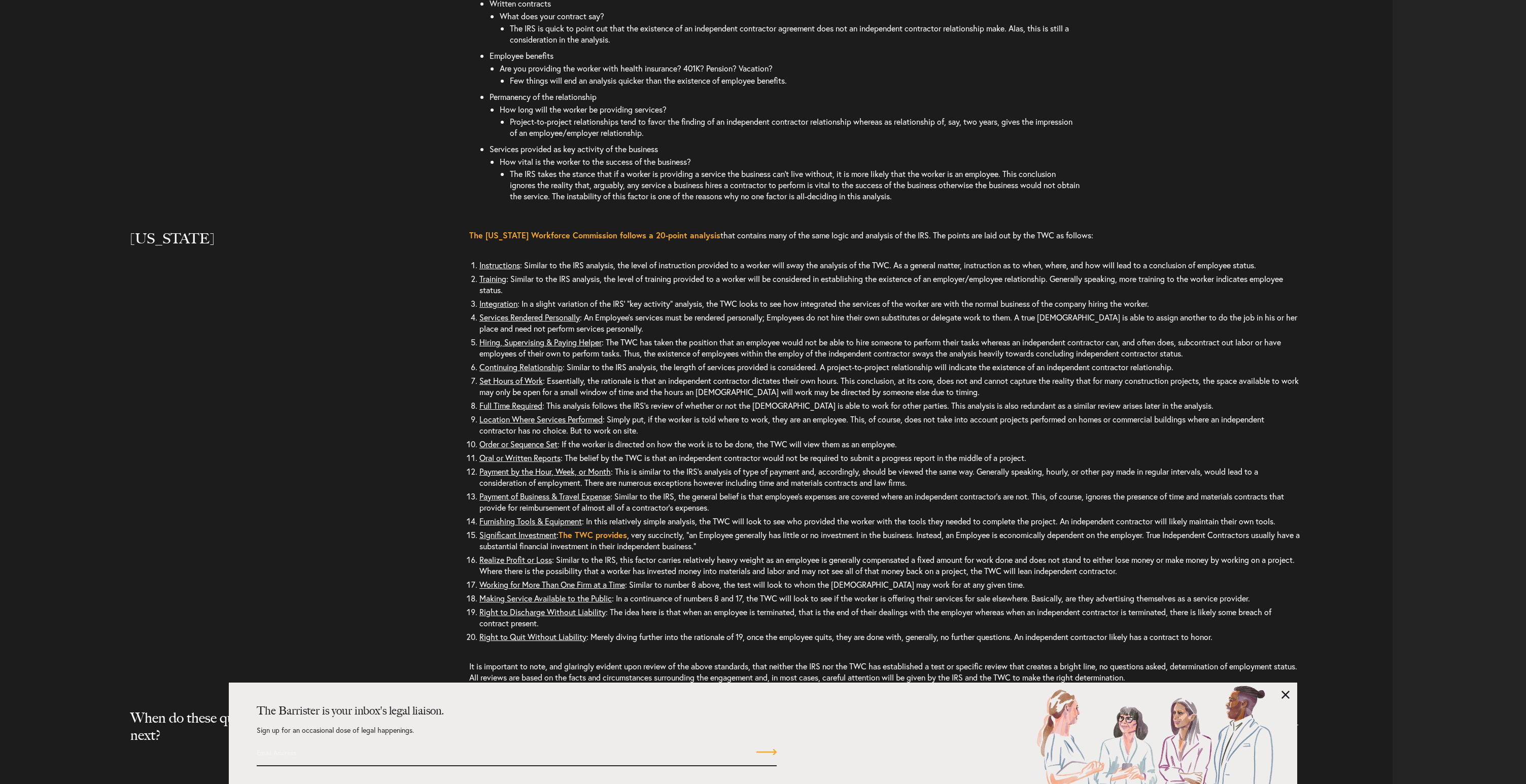
click at [722, 591] on li "Working for More Than One Firm at a Time : Similar to number 8 above, the test …" at bounding box center [889, 584] width 821 height 14
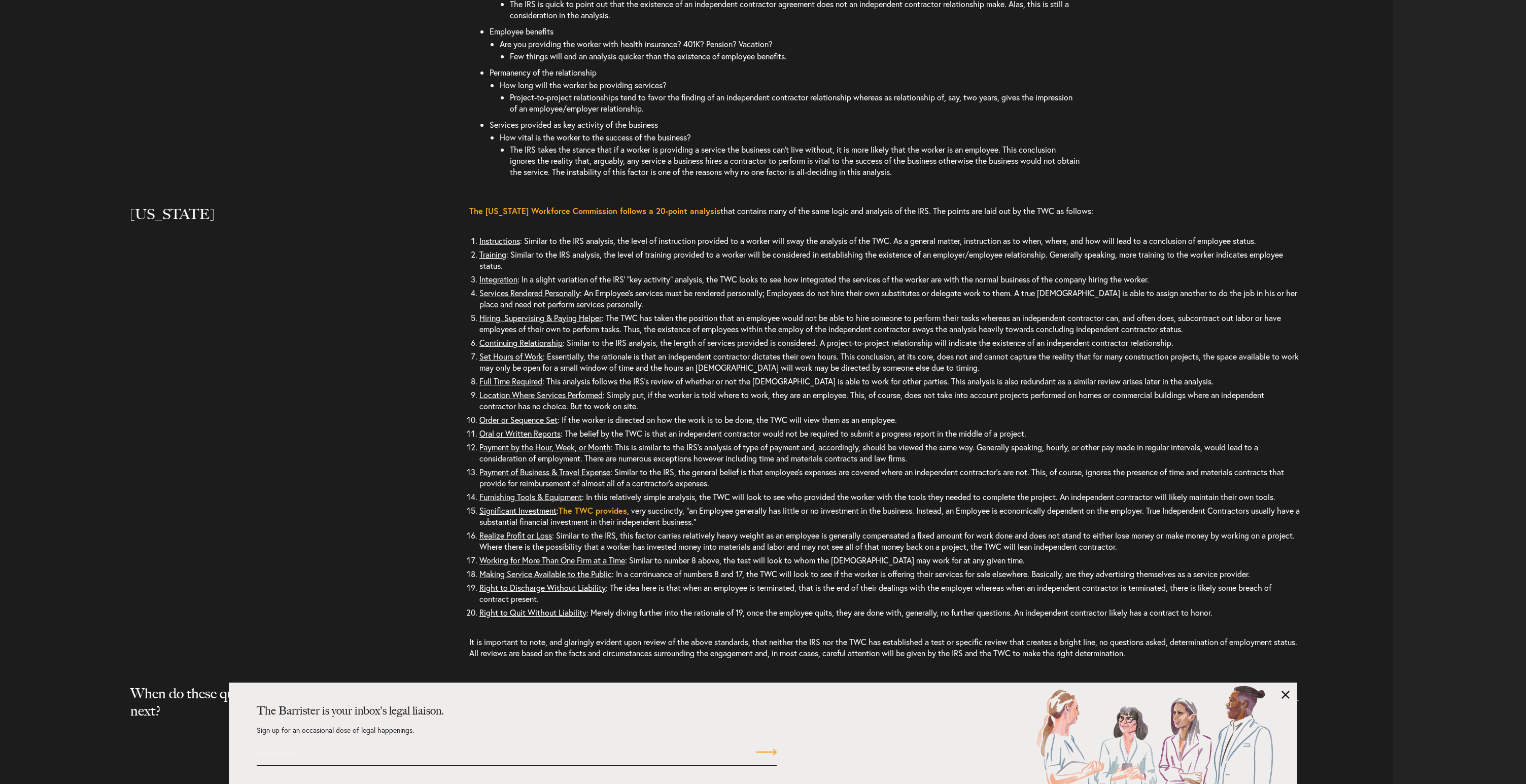
scroll to position [2563, 0]
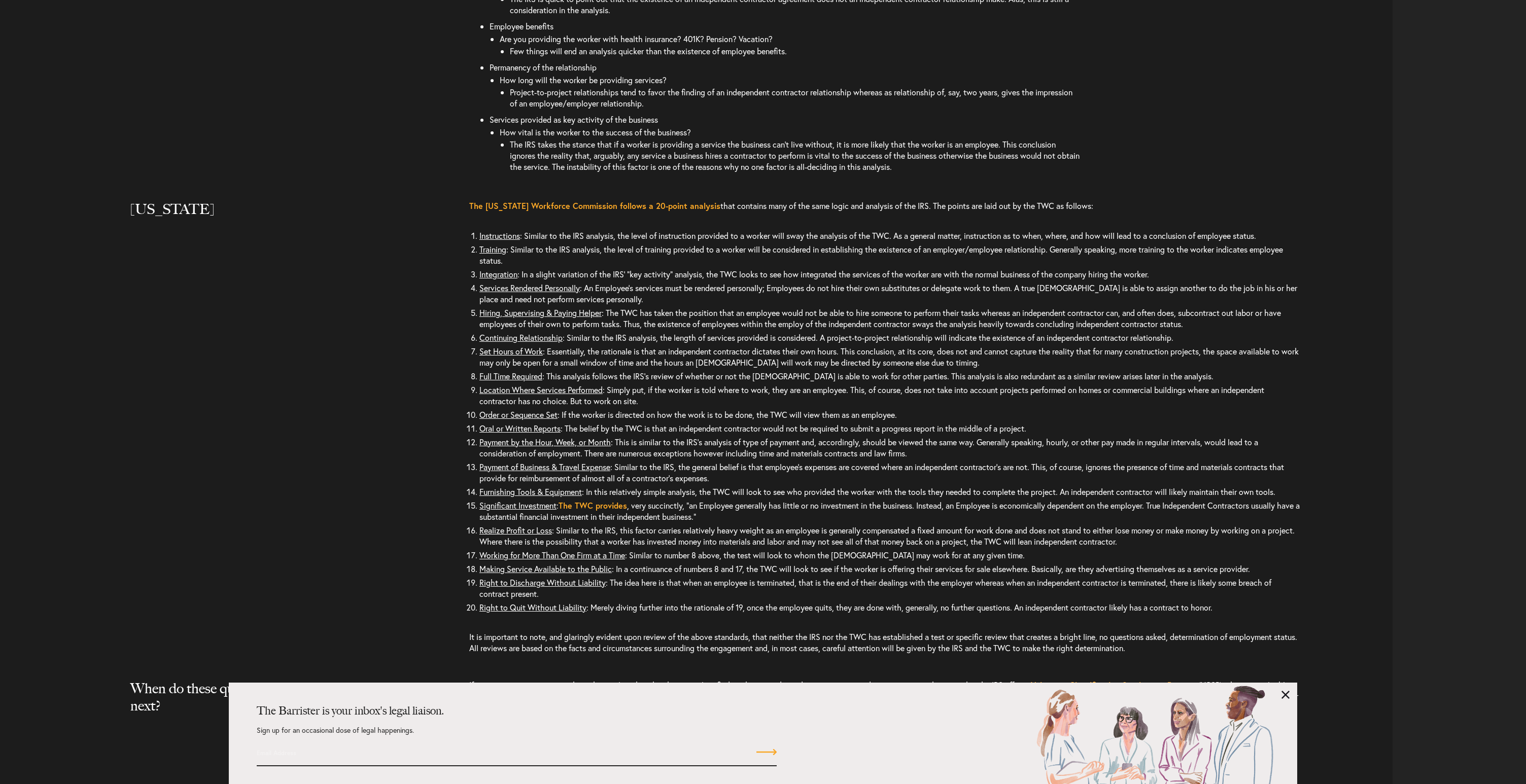
click at [996, 576] on li "Making Service Available to the Public : In a continuance of numbers 8 and 17, …" at bounding box center [889, 569] width 821 height 14
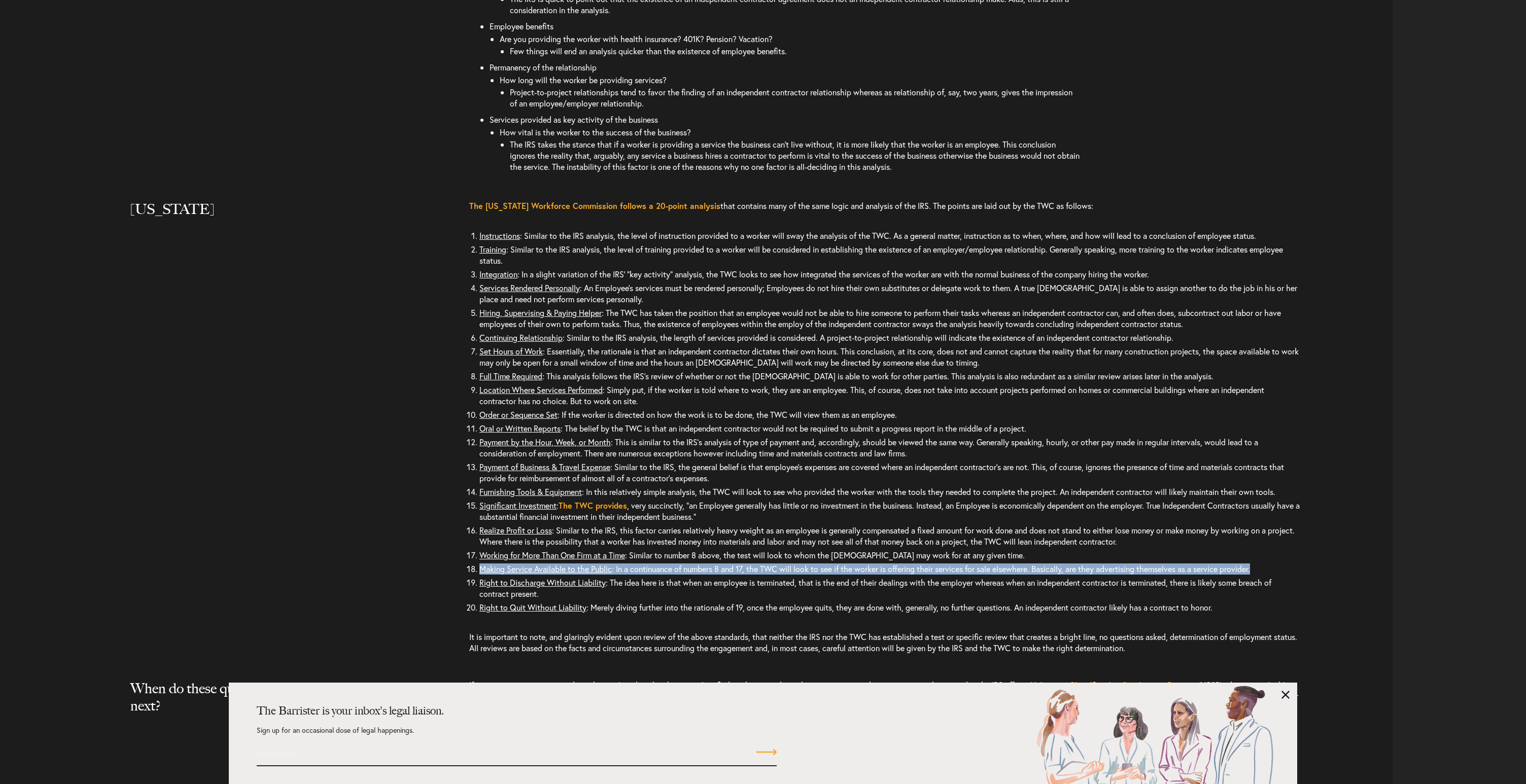
click at [996, 576] on li "Making Service Available to the Public : In a continuance of numbers 8 and 17, …" at bounding box center [889, 569] width 821 height 14
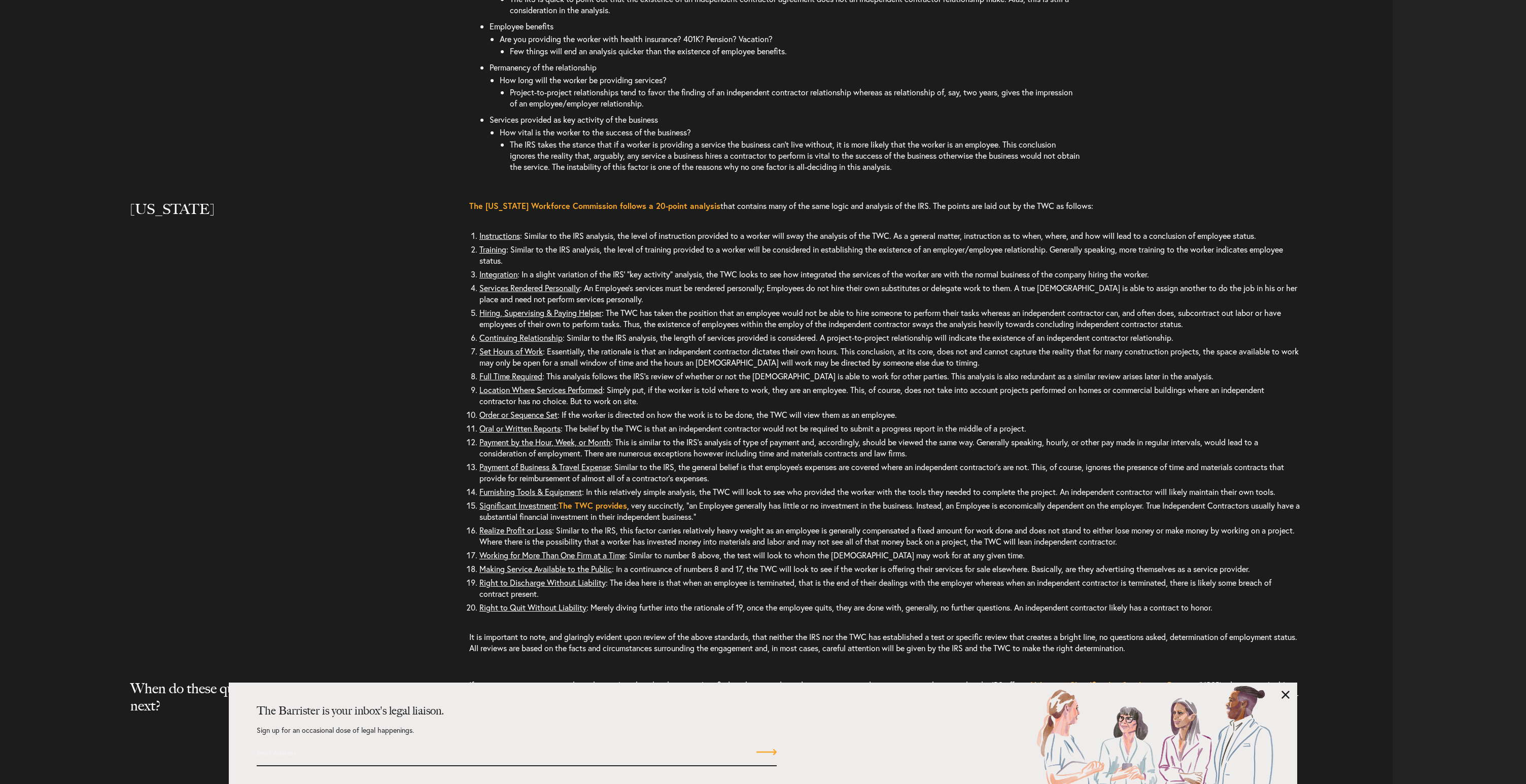
click at [671, 601] on li "Right to Discharge Without Liability : The idea here is that when an employee i…" at bounding box center [889, 588] width 821 height 25
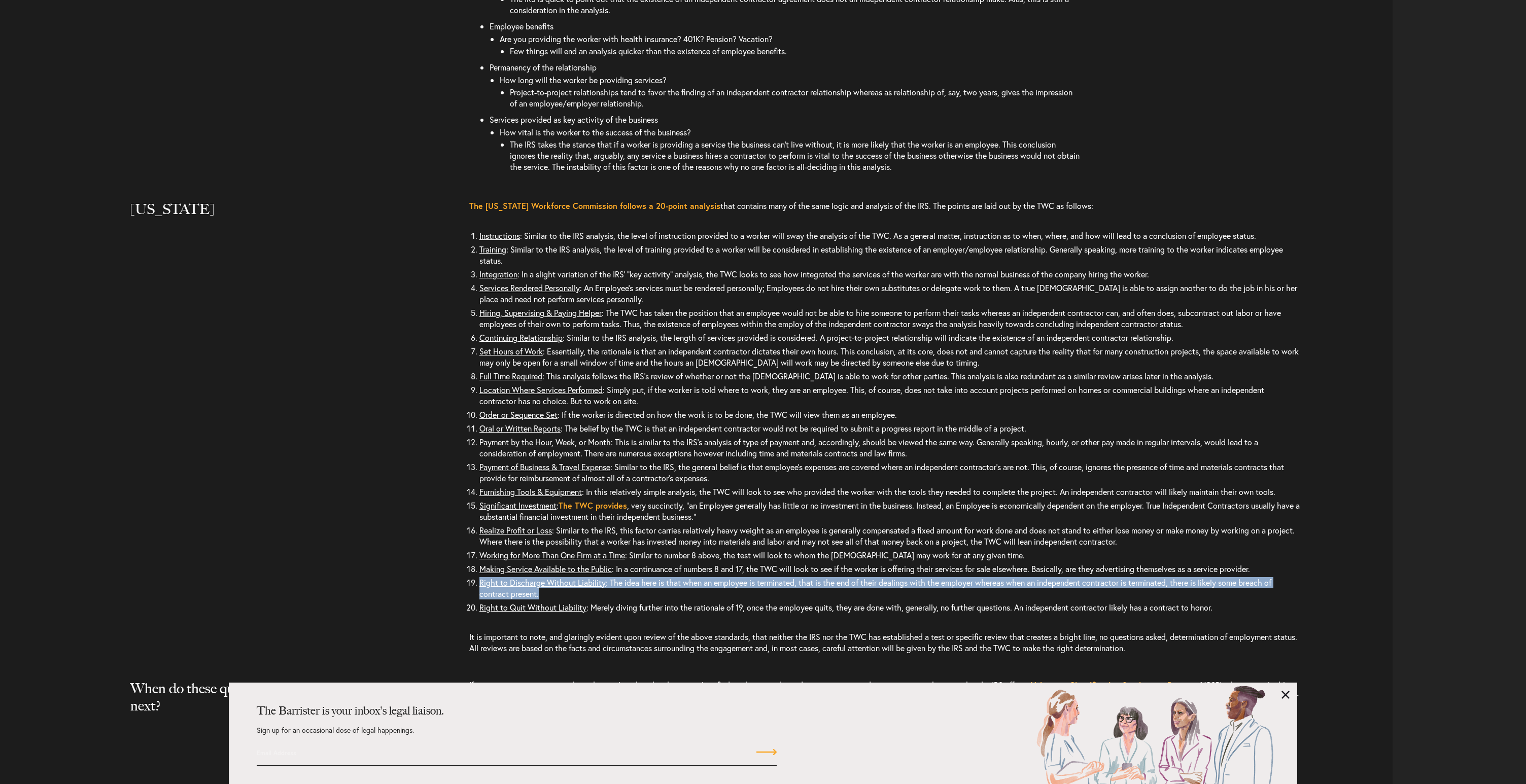
drag, startPoint x: 587, startPoint y: 621, endPoint x: 469, endPoint y: 610, distance: 118.5
click at [479, 601] on li "Right to Discharge Without Liability : The idea here is that when an employee i…" at bounding box center [889, 588] width 821 height 25
click at [499, 588] on u "Right to Discharge Without Liability" at bounding box center [542, 582] width 127 height 10
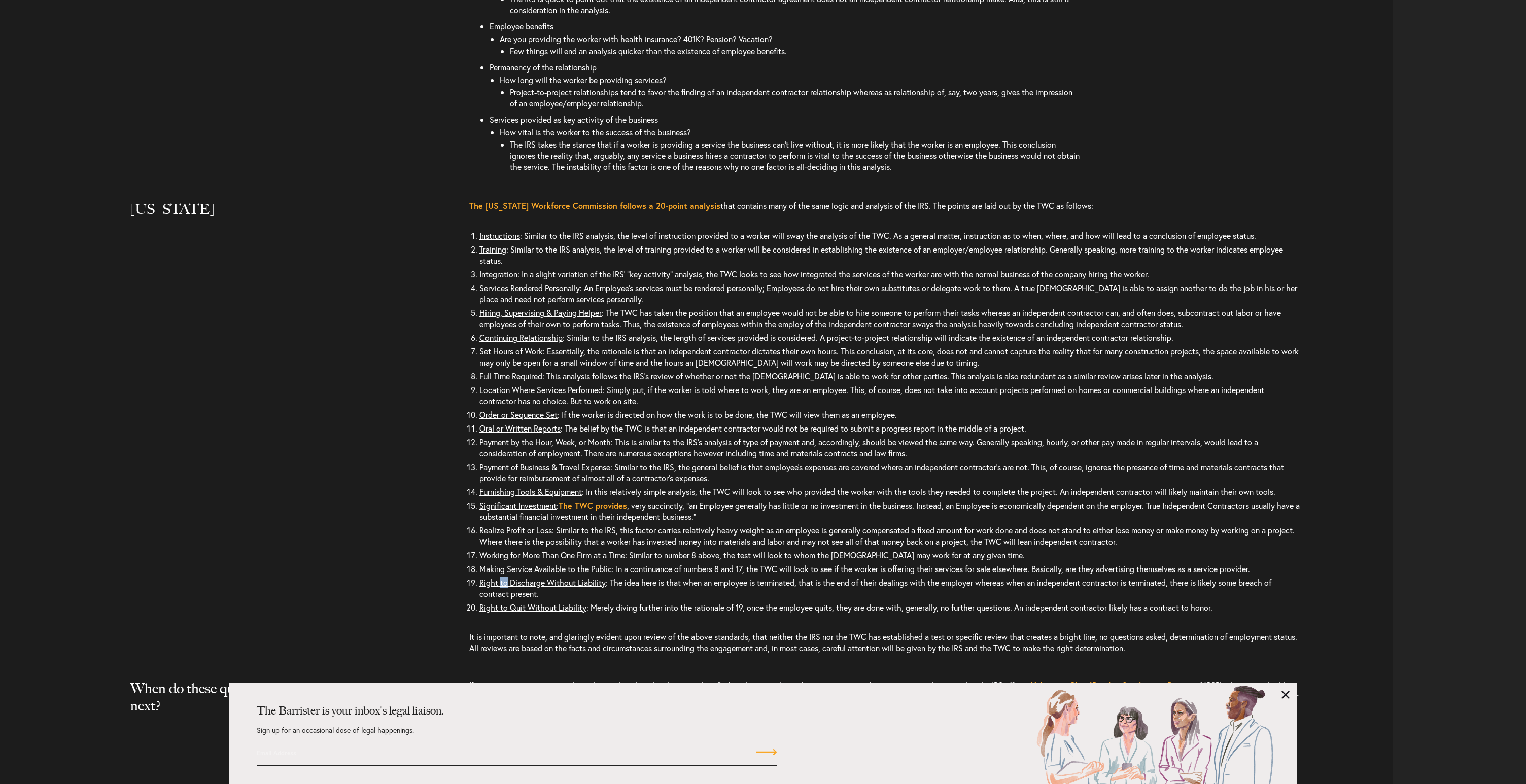
click at [499, 588] on u "Right to Discharge Without Liability" at bounding box center [542, 582] width 127 height 10
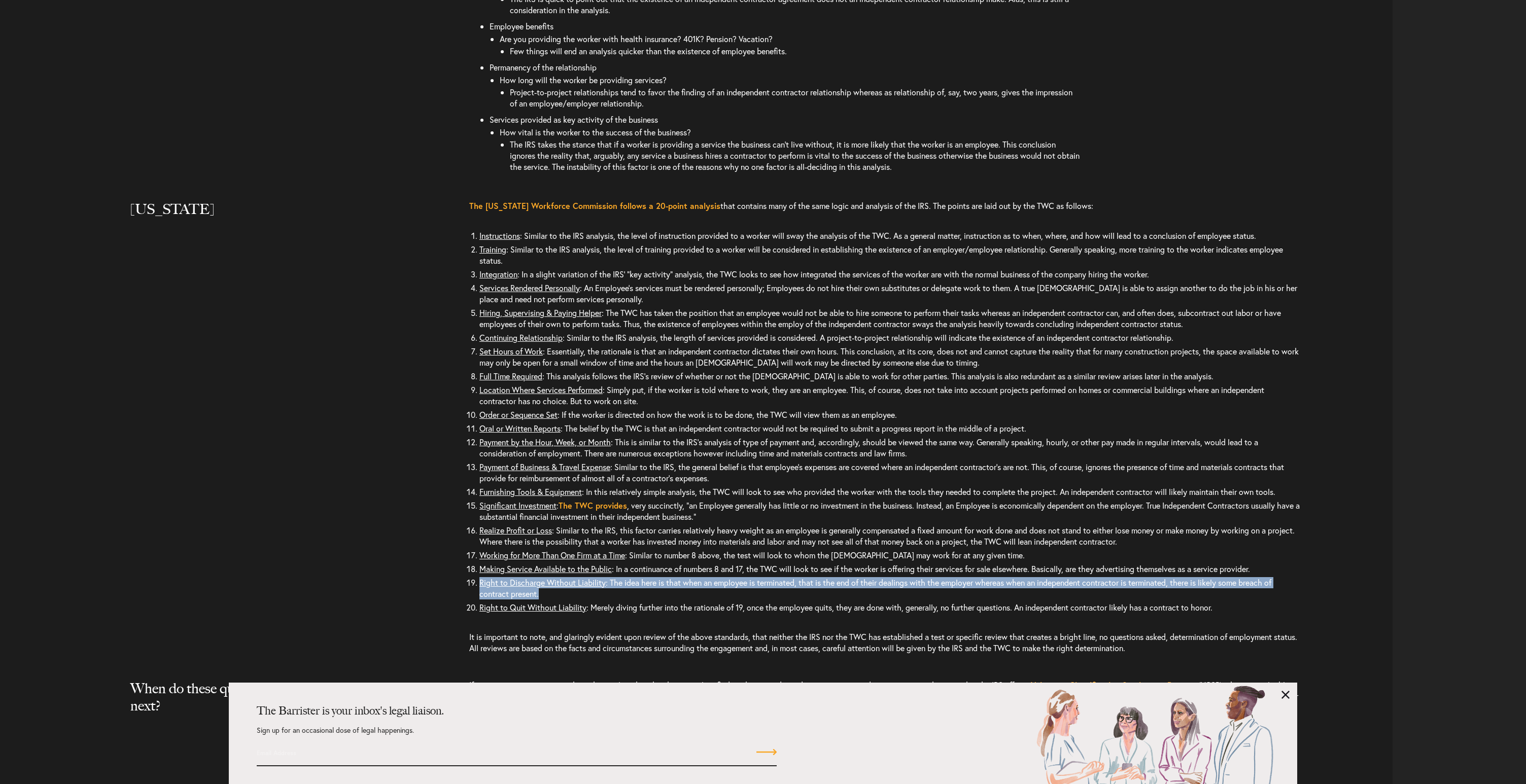
click at [499, 588] on u "Right to Discharge Without Liability" at bounding box center [542, 582] width 127 height 10
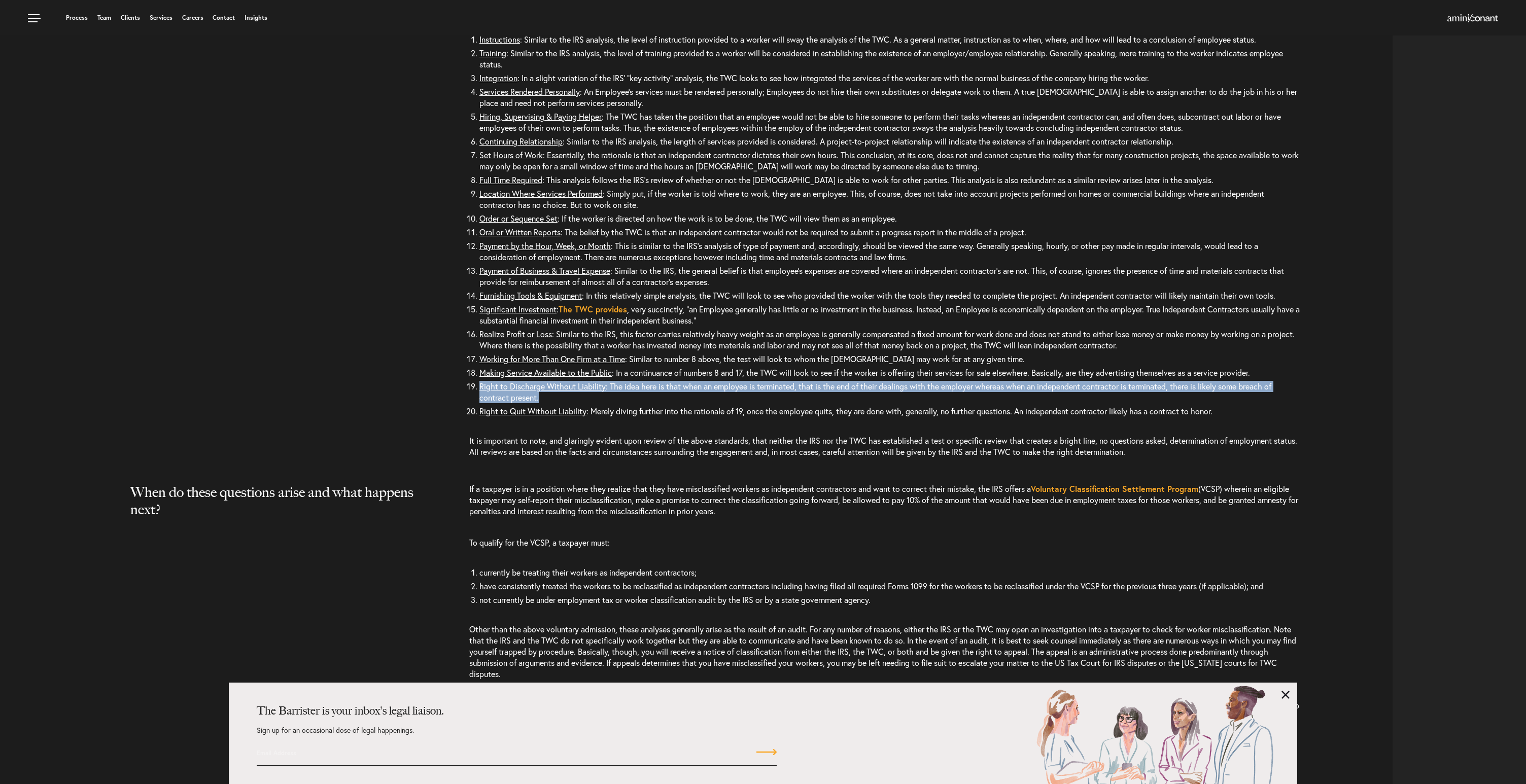
scroll to position [2735, 0]
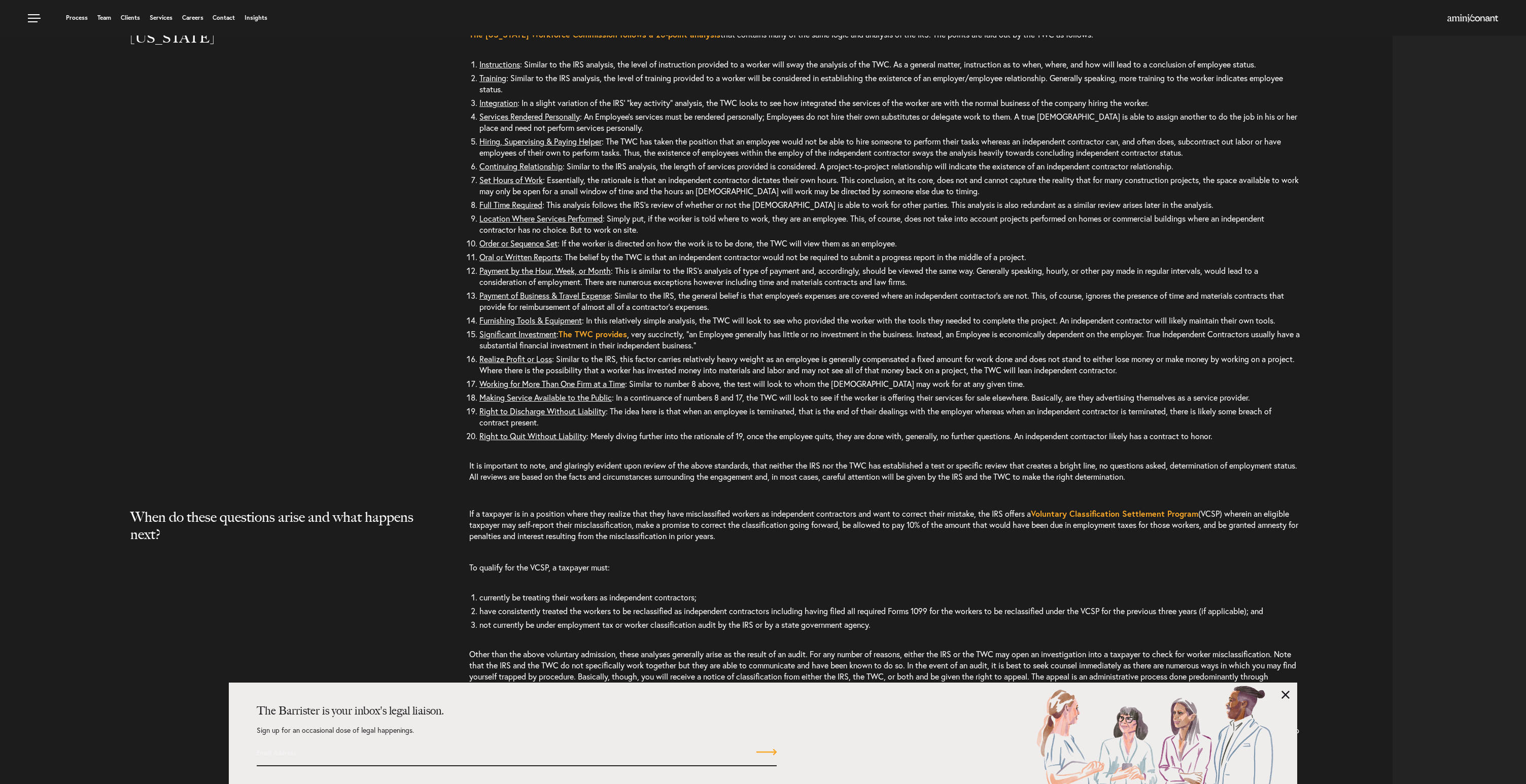
click at [825, 493] on p "It is important to note, and glaringly evident upon review of the above standar…" at bounding box center [884, 471] width 831 height 42
click at [800, 443] on li "Right to Quit Without Liability : Merely diving further into the rationale of 1…" at bounding box center [889, 436] width 821 height 14
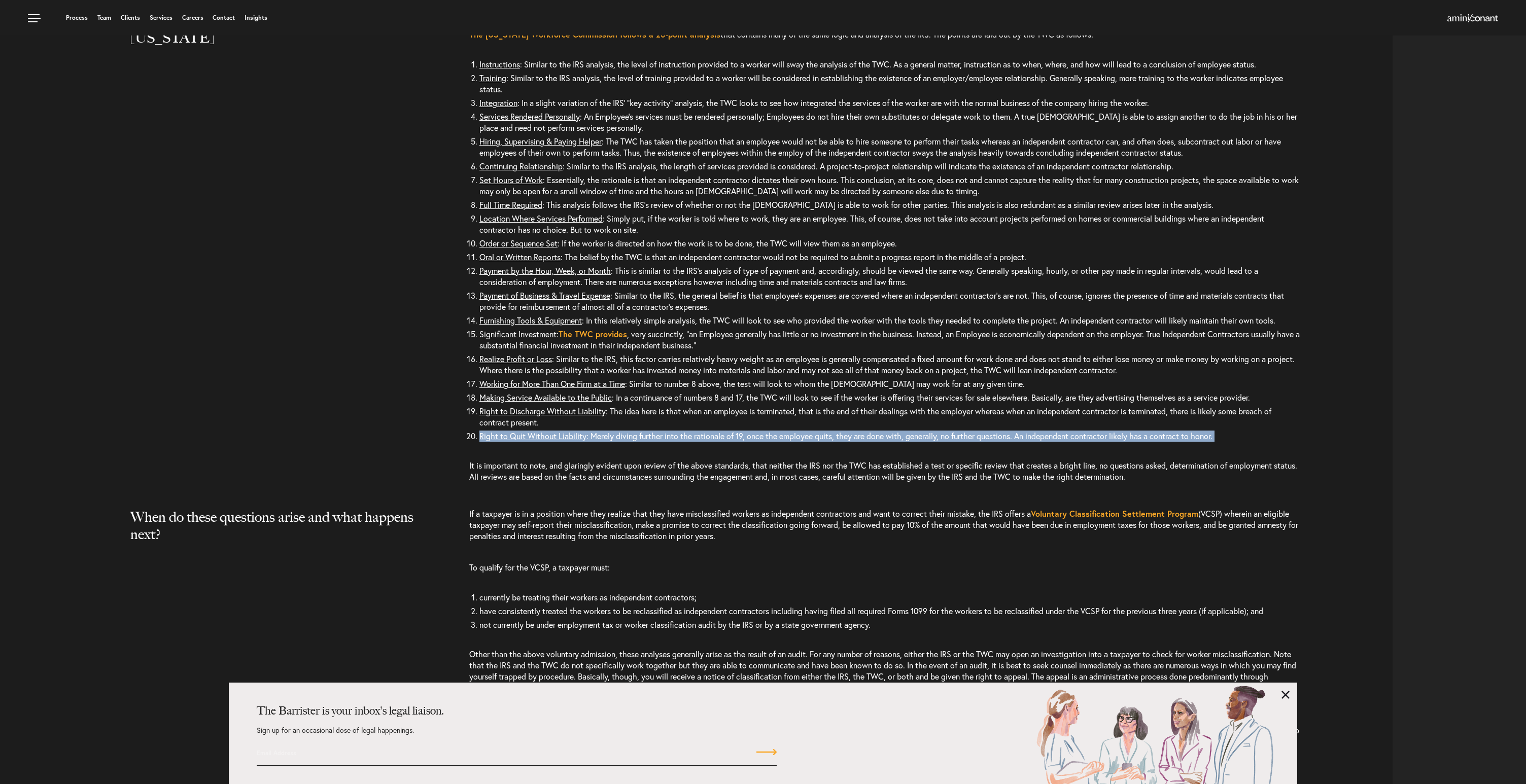
click at [800, 443] on li "Right to Quit Without Liability : Merely diving further into the rationale of 1…" at bounding box center [889, 436] width 821 height 14
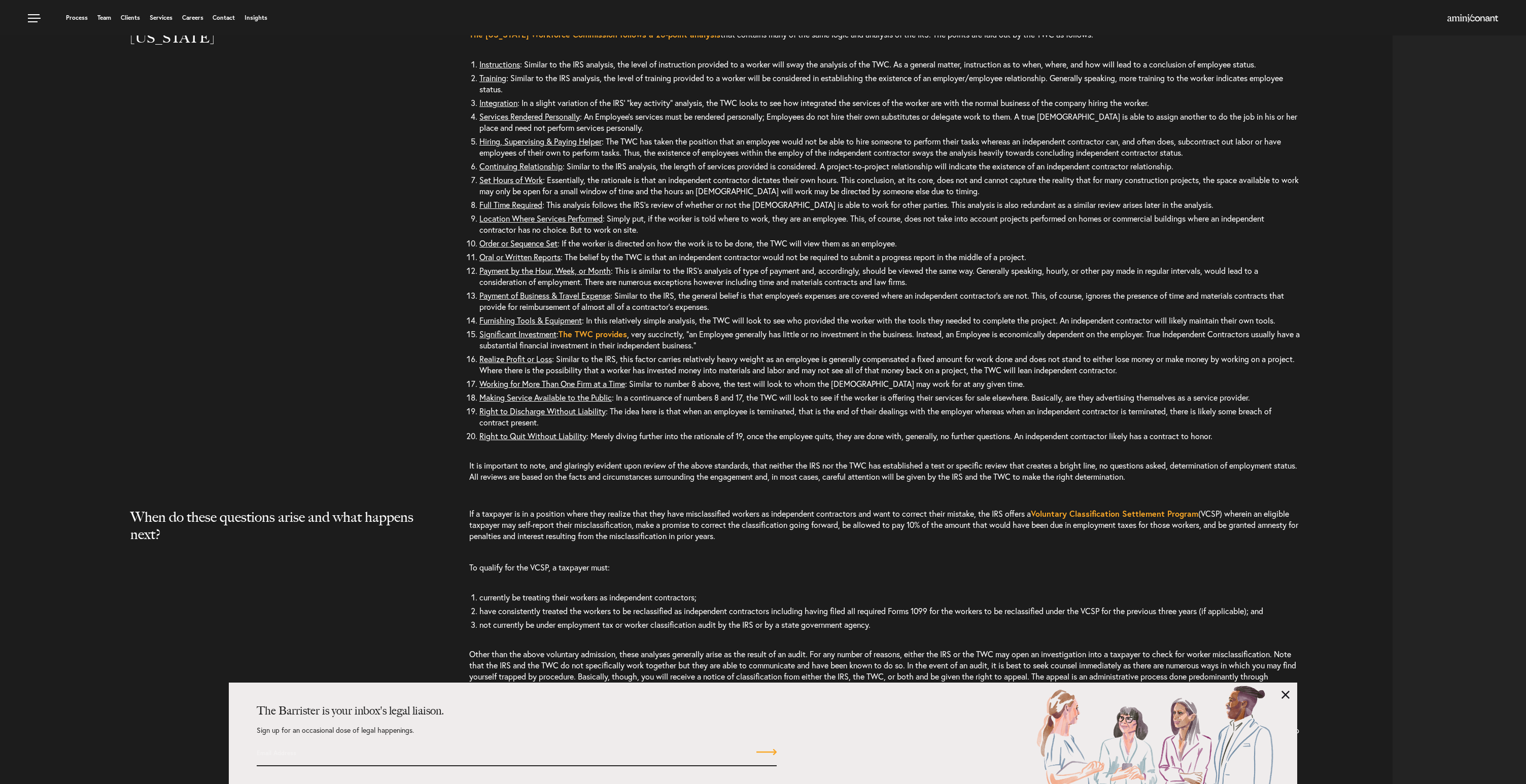
click at [730, 493] on p "It is important to note, and glaringly evident upon review of the above standar…" at bounding box center [884, 471] width 831 height 42
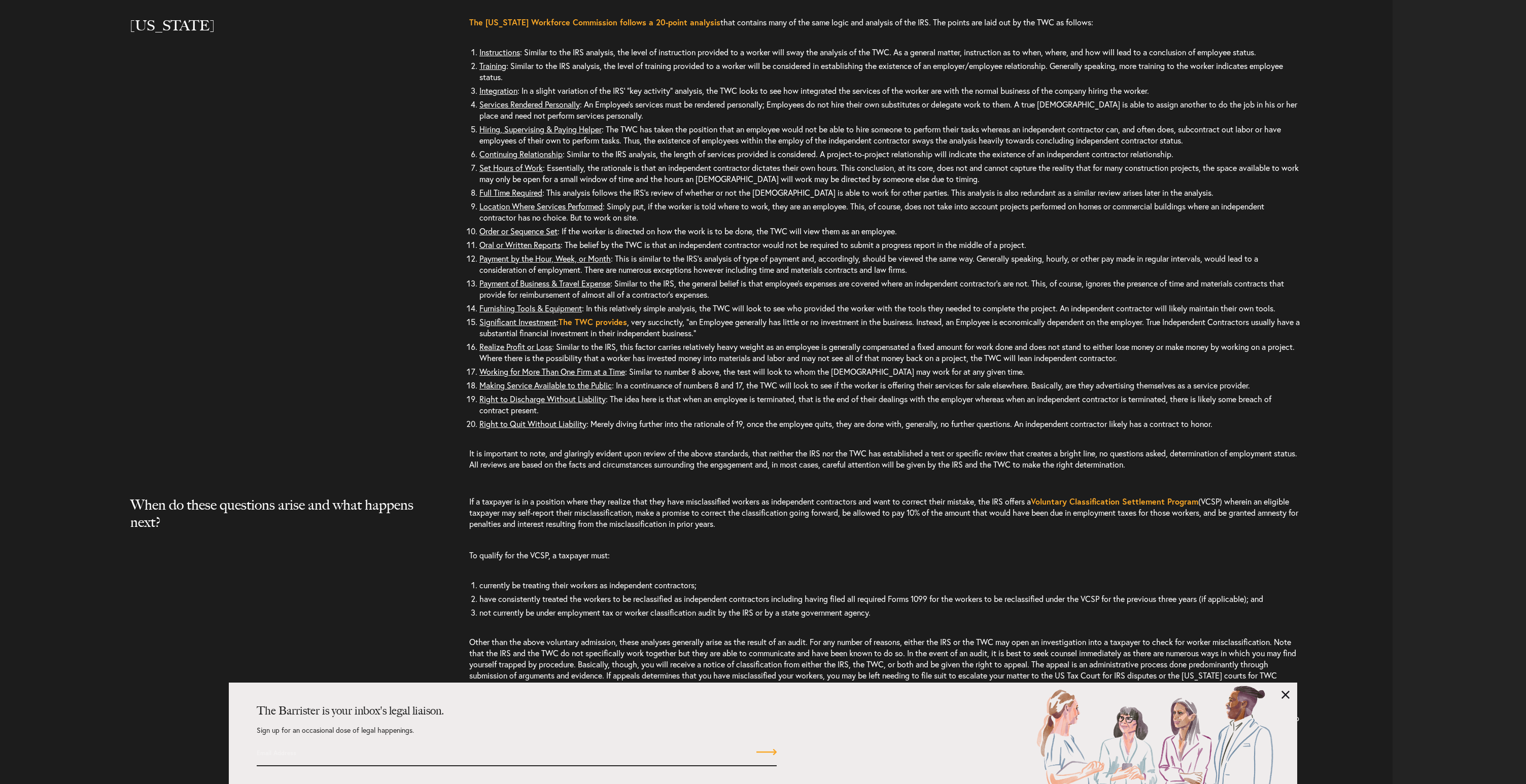
scroll to position [2752, 0]
click at [787, 567] on p "To qualify for the VCSP, a taxpayer must:" at bounding box center [884, 551] width 831 height 31
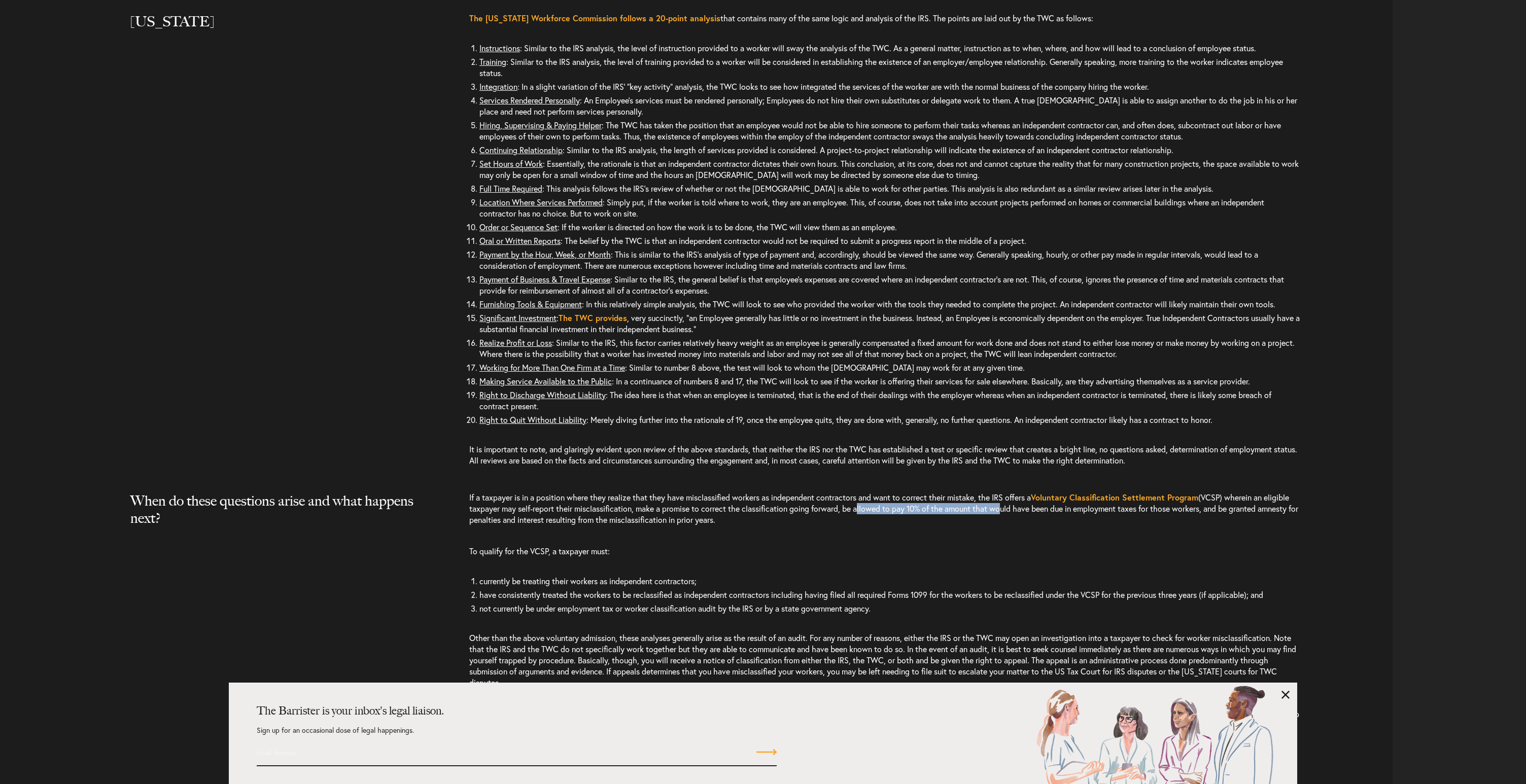
drag, startPoint x: 888, startPoint y: 534, endPoint x: 1029, endPoint y: 532, distance: 141.0
click at [1029, 532] on p "If a taxpayer is in a position where they realize that they have misclassified …" at bounding box center [884, 513] width 831 height 43
click at [1027, 534] on p "If a taxpayer is in a position where they realize that they have misclassified …" at bounding box center [884, 513] width 831 height 43
drag, startPoint x: 949, startPoint y: 530, endPoint x: 1082, endPoint y: 529, distance: 133.0
click at [1082, 529] on p "If a taxpayer is in a position where they realize that they have misclassified …" at bounding box center [884, 513] width 831 height 43
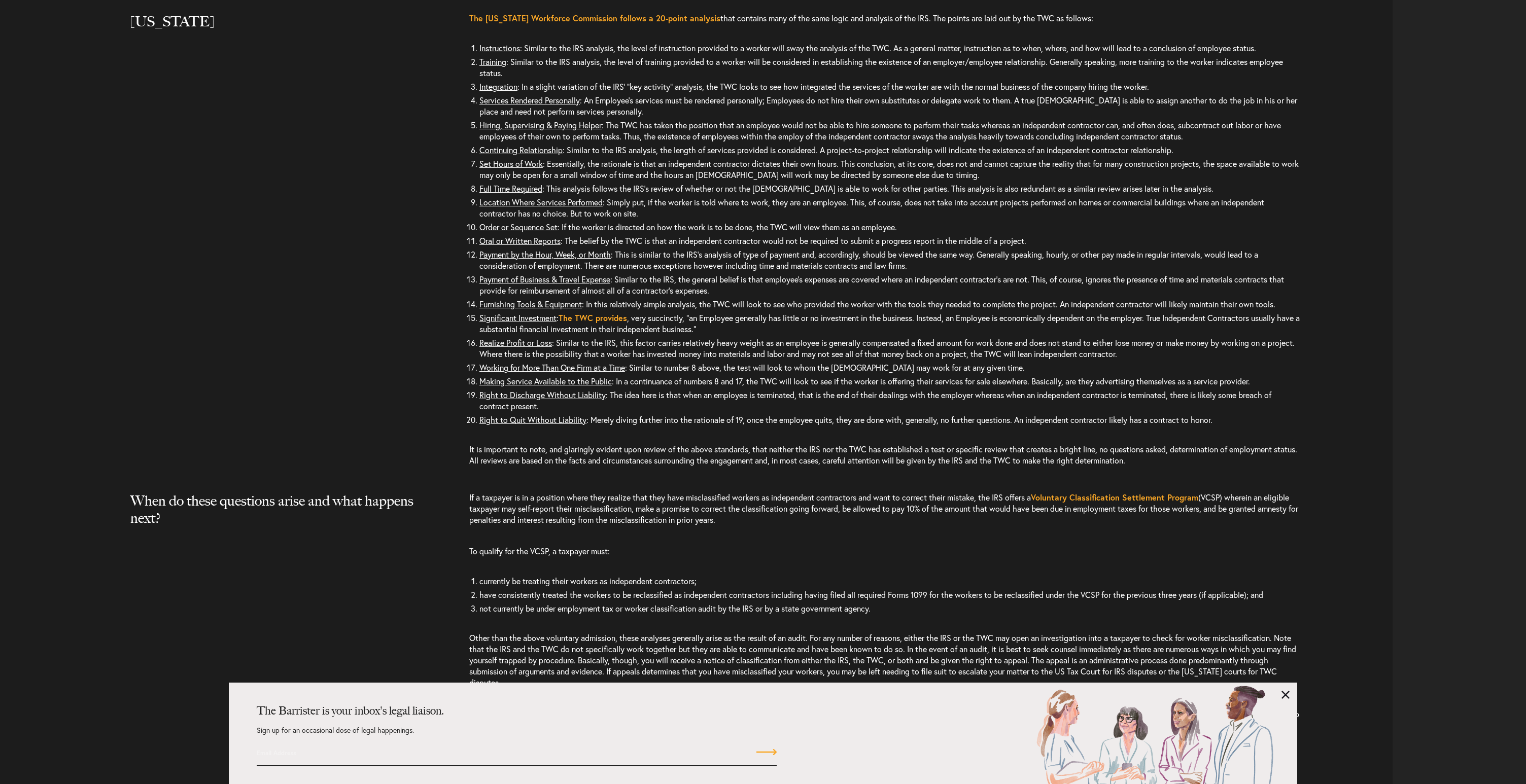
click at [1113, 536] on p "If a taxpayer is in a position where they realize that they have misclassified …" at bounding box center [884, 513] width 831 height 43
drag, startPoint x: 814, startPoint y: 547, endPoint x: 469, endPoint y: 520, distance: 346.1
click at [469, 520] on div "When do these questions arise and what happens next? If a taxpayer is in a posi…" at bounding box center [699, 616] width 1385 height 249
copy div "next? If a taxpayer is in a position where they realize that they have misclass…"
click at [469, 520] on div "When do these questions arise and what happens next?" at bounding box center [296, 519] width 346 height 54
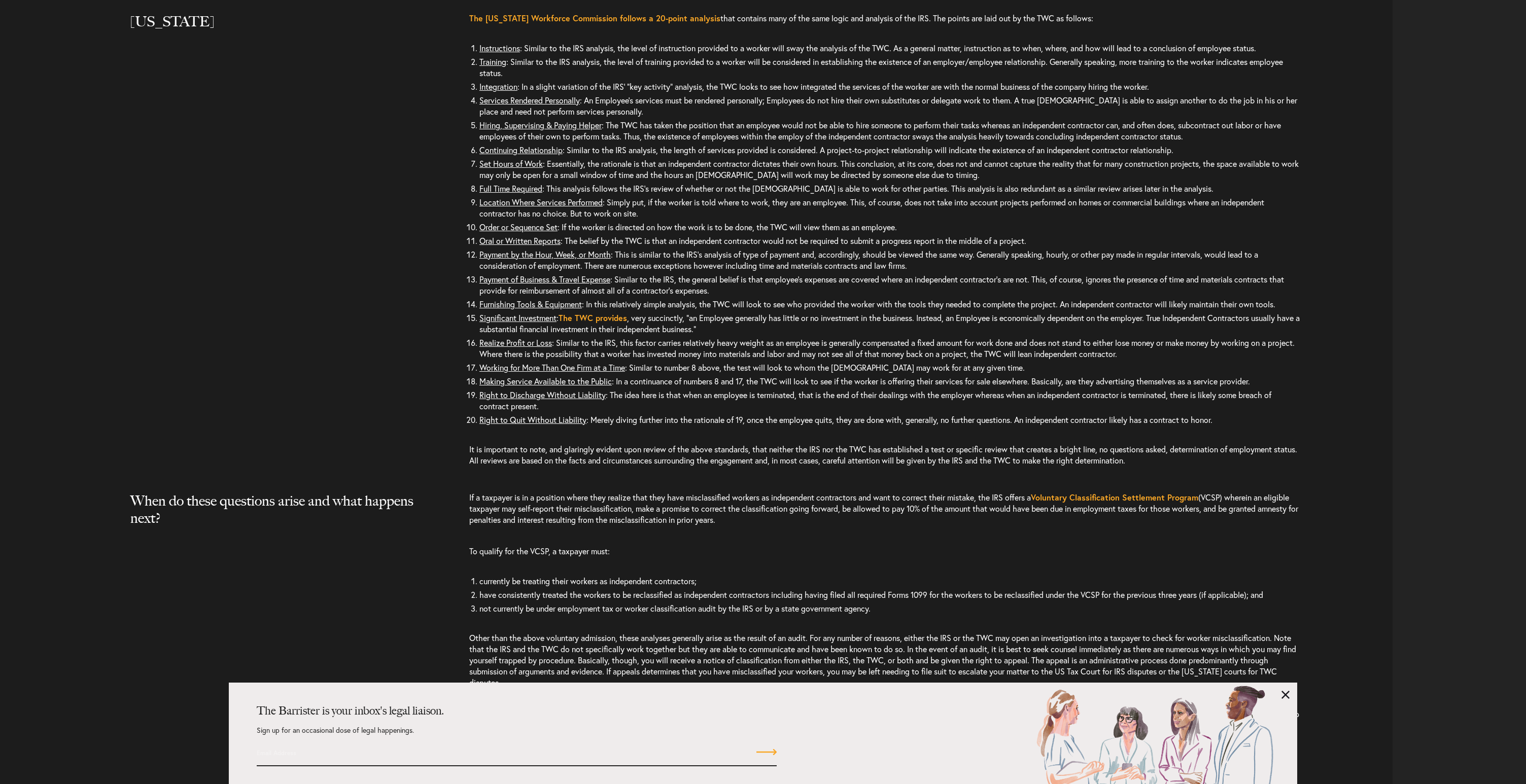
drag, startPoint x: 469, startPoint y: 519, endPoint x: 774, endPoint y: 555, distance: 307.1
click at [774, 536] on p "If a taxpayer is in a position where they realize that they have misclassified …" at bounding box center [884, 513] width 831 height 43
copy p "If a taxpayer is in a position where they realize that they have misclassified …"
click at [792, 567] on p "To qualify for the VCSP, a taxpayer must:" at bounding box center [884, 551] width 831 height 31
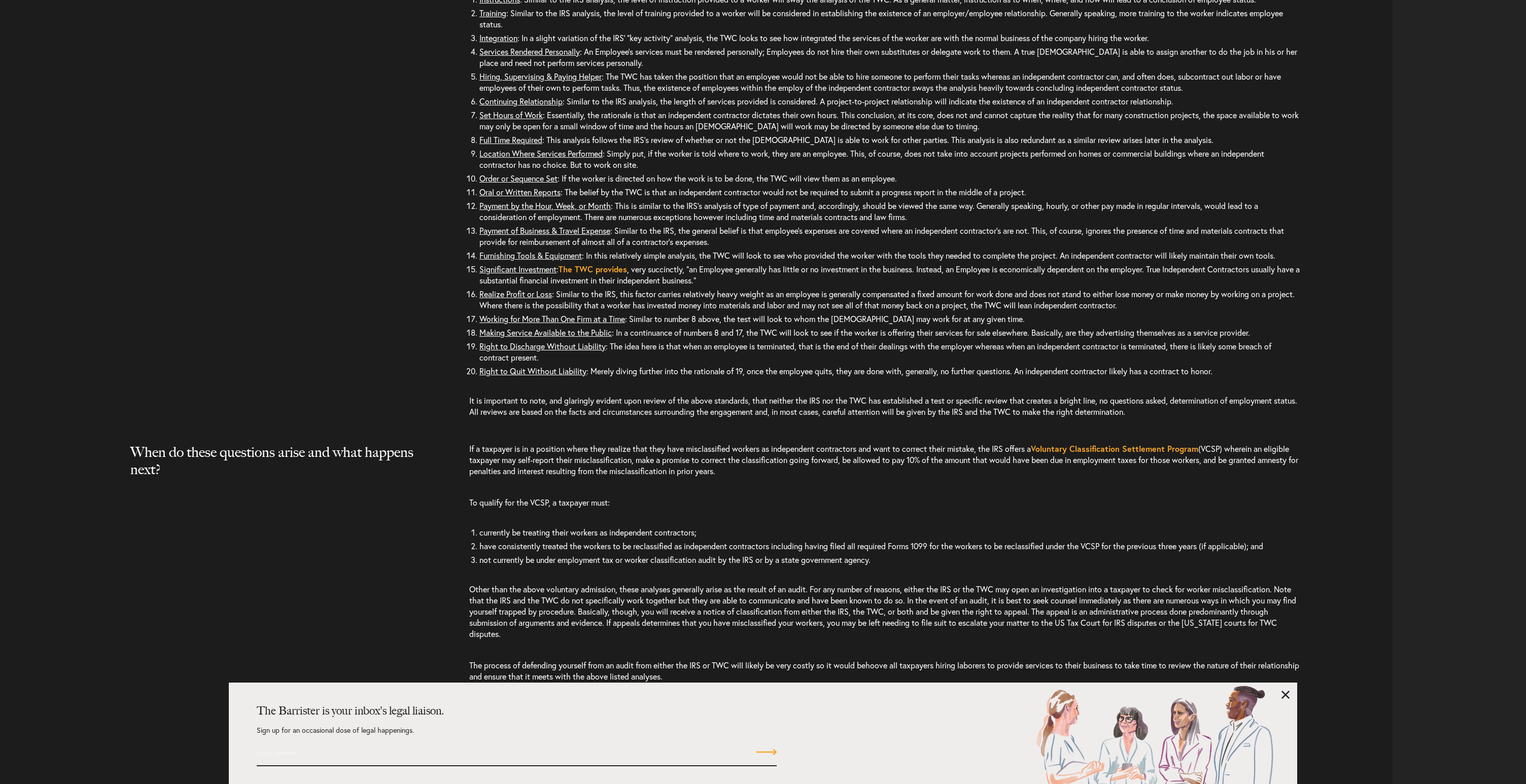
scroll to position [2856, 0]
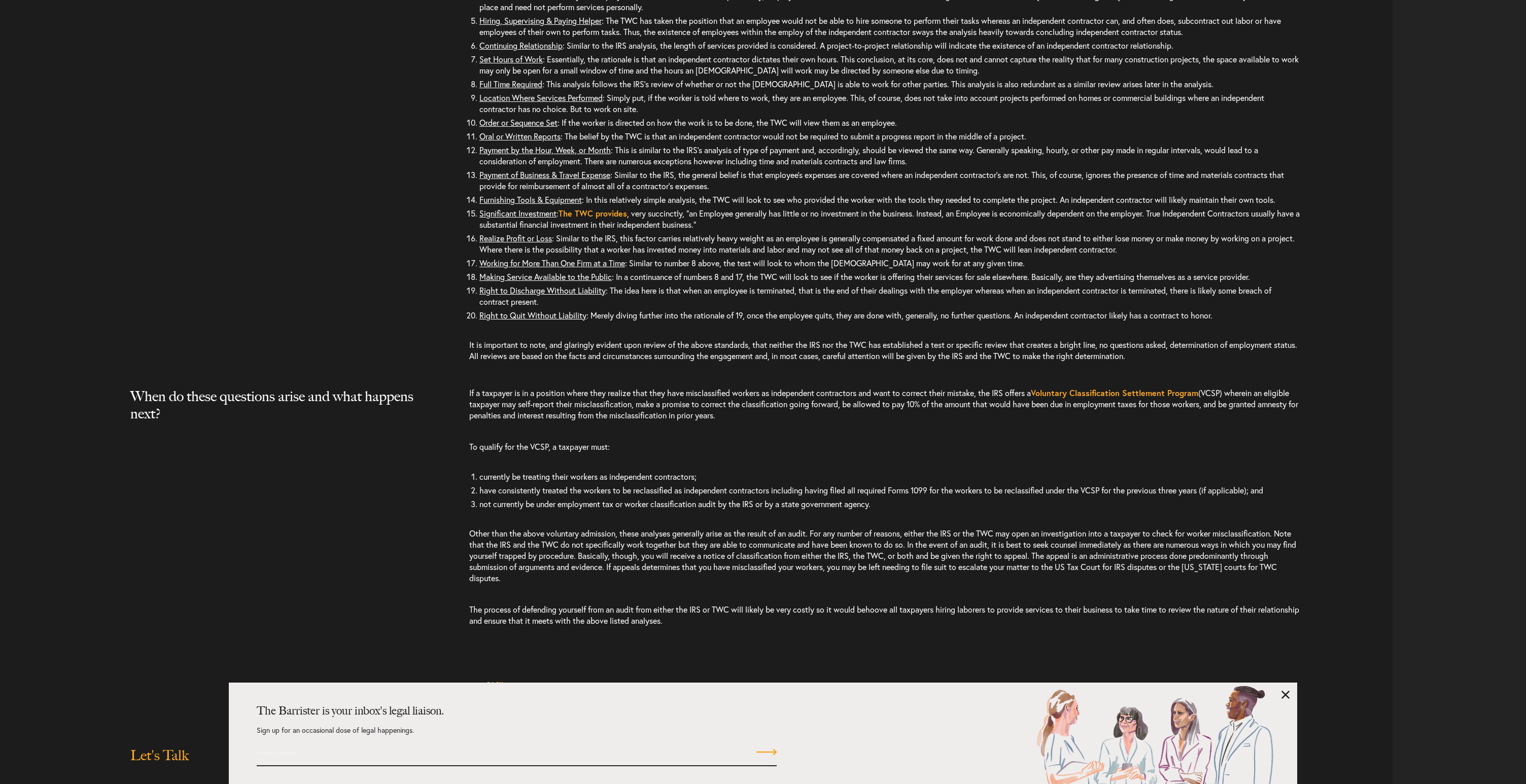
click at [949, 492] on div "If a taxpayer is in a position where they realize that they have misclassified …" at bounding box center [931, 512] width 924 height 249
click at [774, 431] on p "If a taxpayer is in a position where they realize that they have misclassified …" at bounding box center [884, 409] width 831 height 43
drag, startPoint x: 789, startPoint y: 441, endPoint x: 469, endPoint y: 417, distance: 320.9
click at [469, 417] on p "If a taxpayer is in a position where they realize that they have misclassified …" at bounding box center [884, 409] width 831 height 43
copy p "If a taxpayer is in a position where they realize that they have misclassified …"
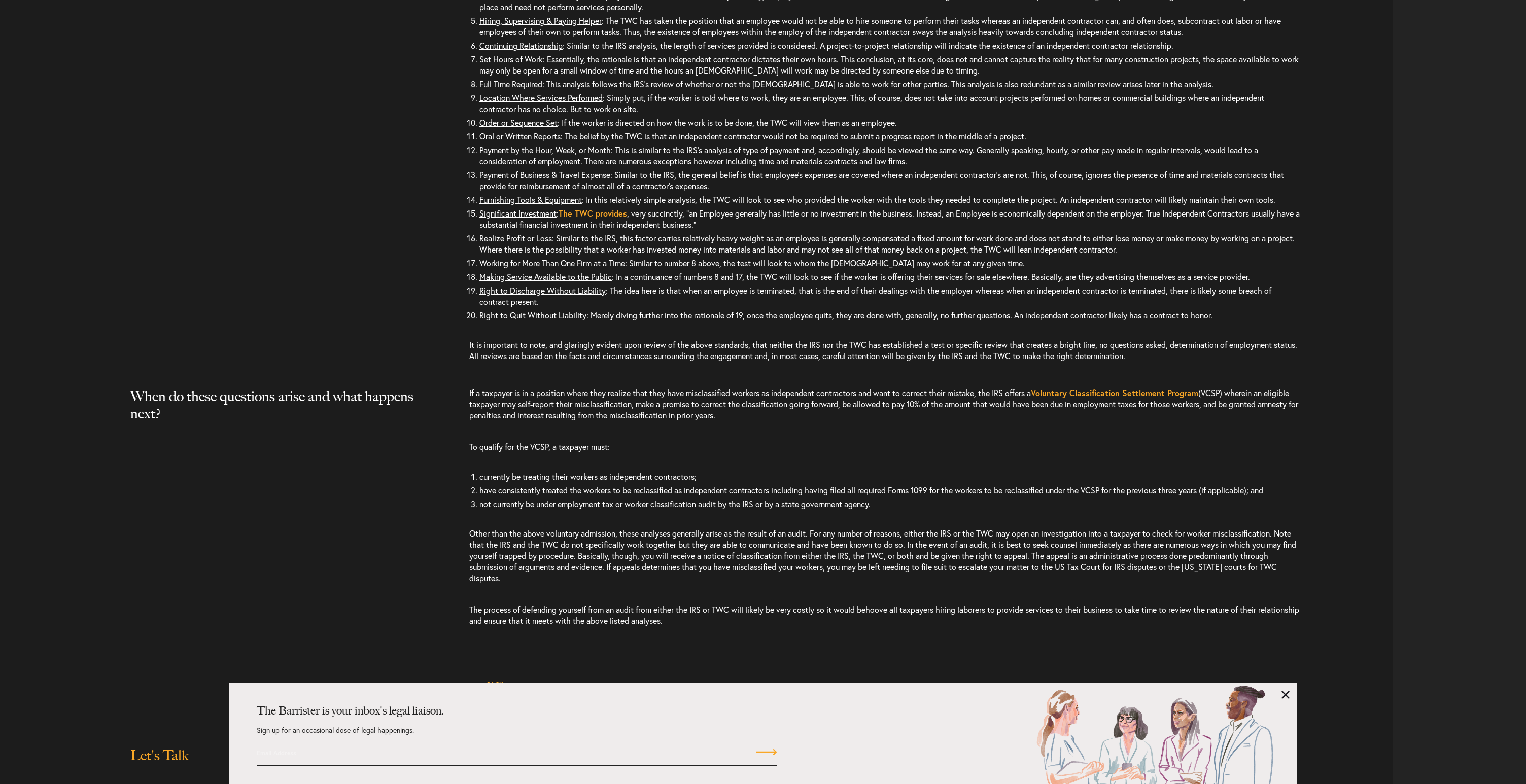
click at [768, 535] on div "If a taxpayer is in a position where they realize that they have misclassified …" at bounding box center [931, 512] width 924 height 249
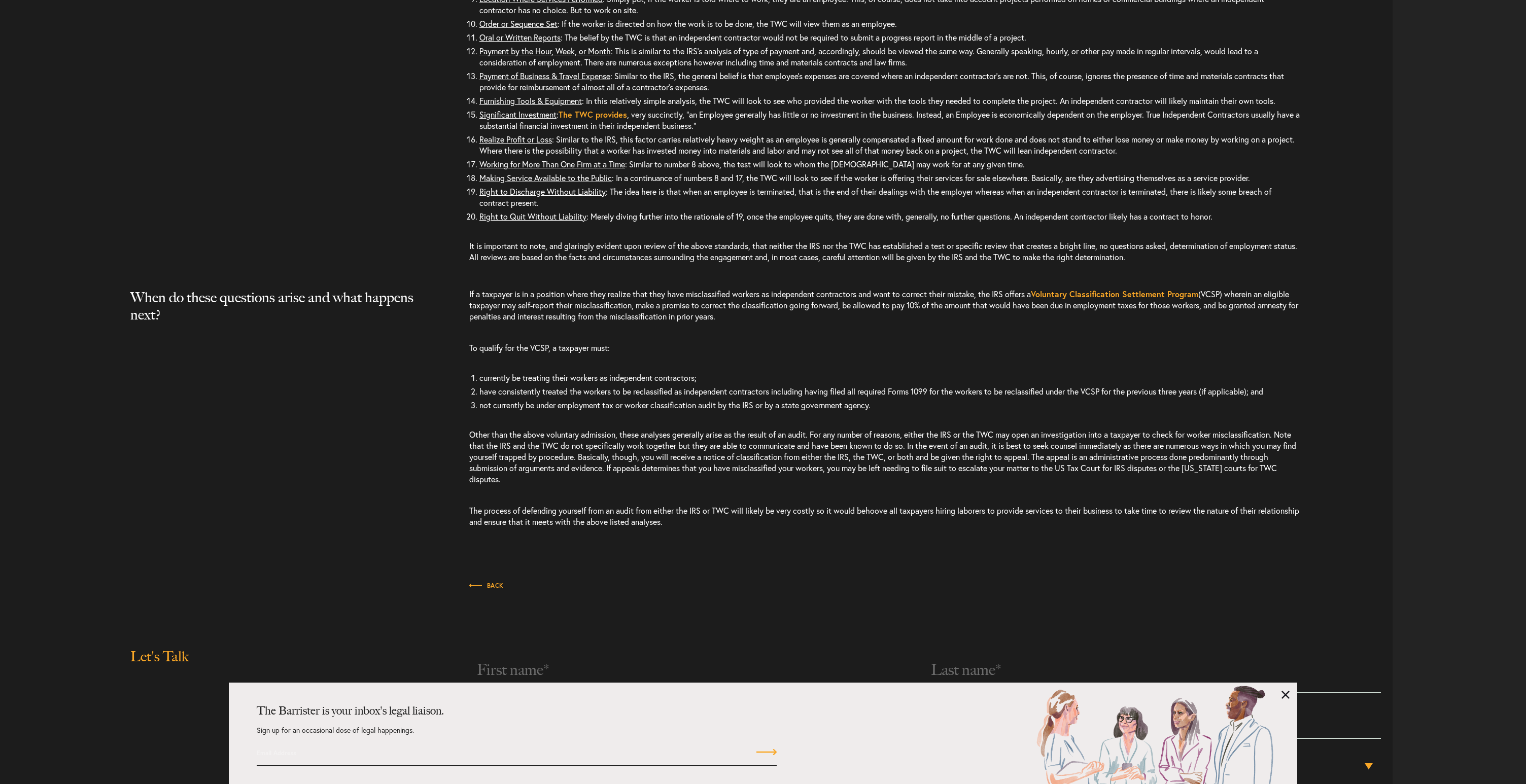
scroll to position [2957, 0]
click at [774, 492] on p "Other than the above voluntary admission, these analyses generally arise as the…" at bounding box center [884, 453] width 831 height 76
click at [781, 478] on p "Other than the above voluntary admission, these analyses generally arise as the…" at bounding box center [884, 453] width 831 height 76
click at [665, 534] on p "The process of defending yourself from an audit from either the IRS or TWC will…" at bounding box center [884, 513] width 831 height 42
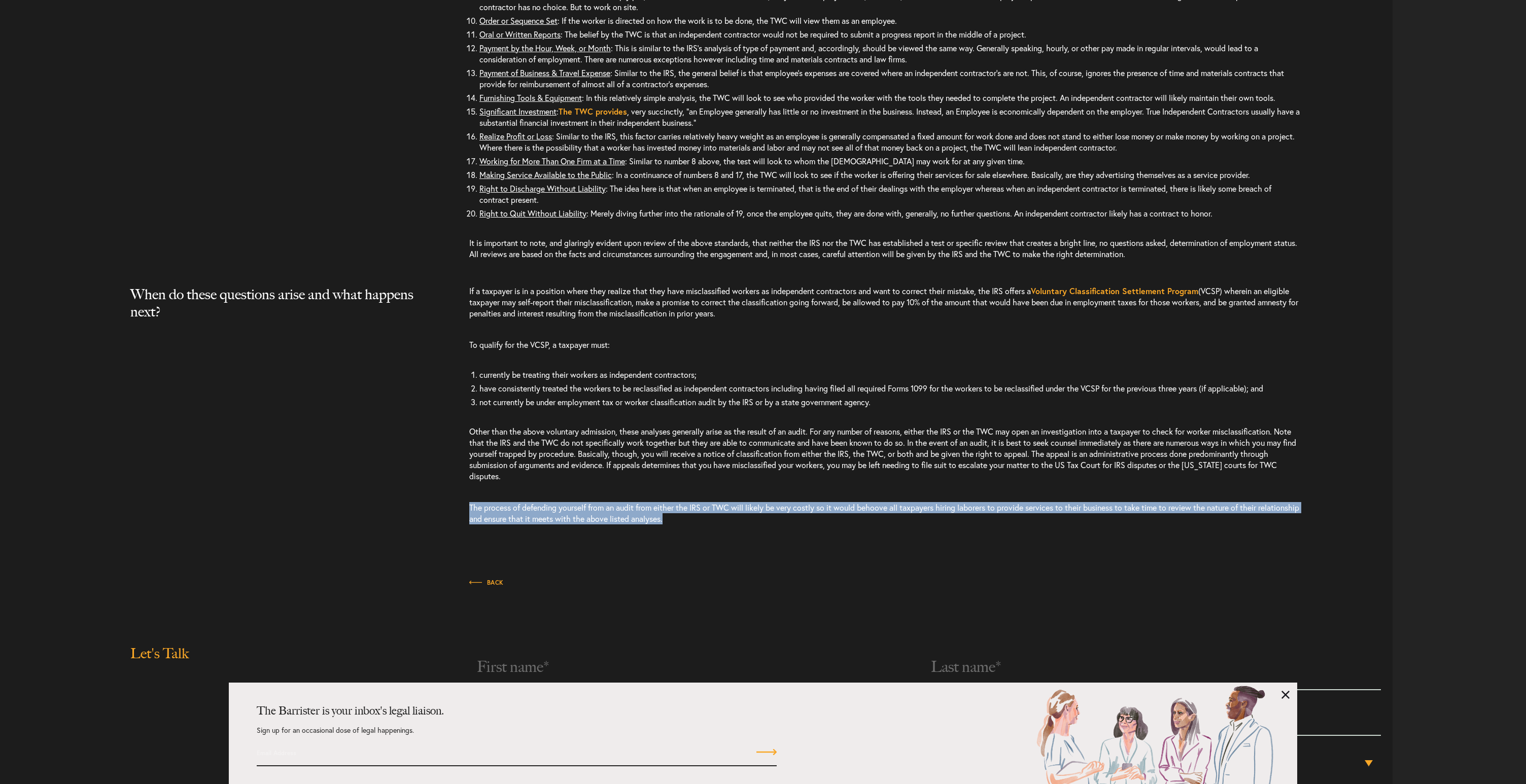
click at [665, 534] on p "The process of defending yourself from an audit from either the IRS or TWC will…" at bounding box center [884, 513] width 831 height 42
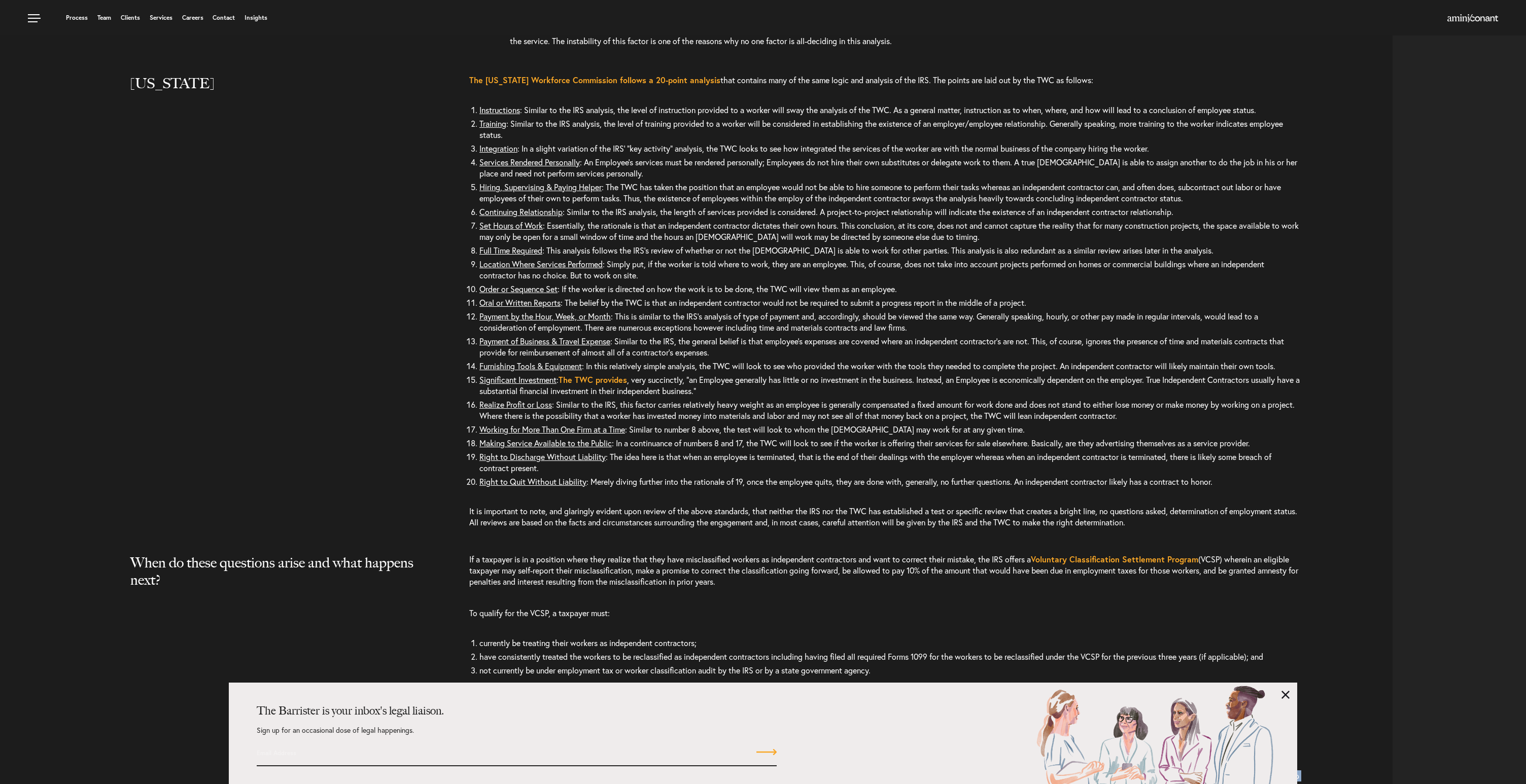
scroll to position [2417, 0]
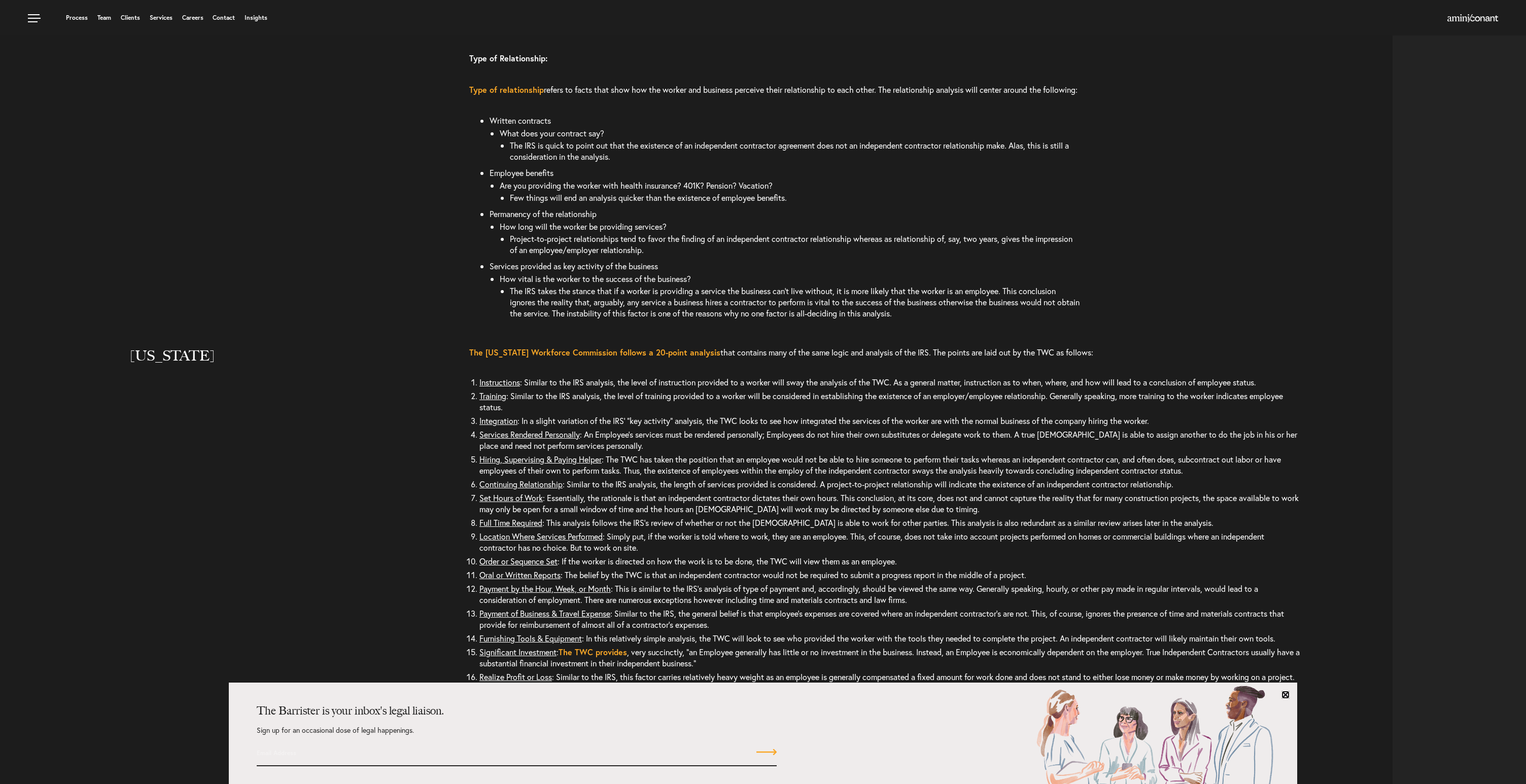
click at [1286, 695] on link at bounding box center [1286, 695] width 8 height 8
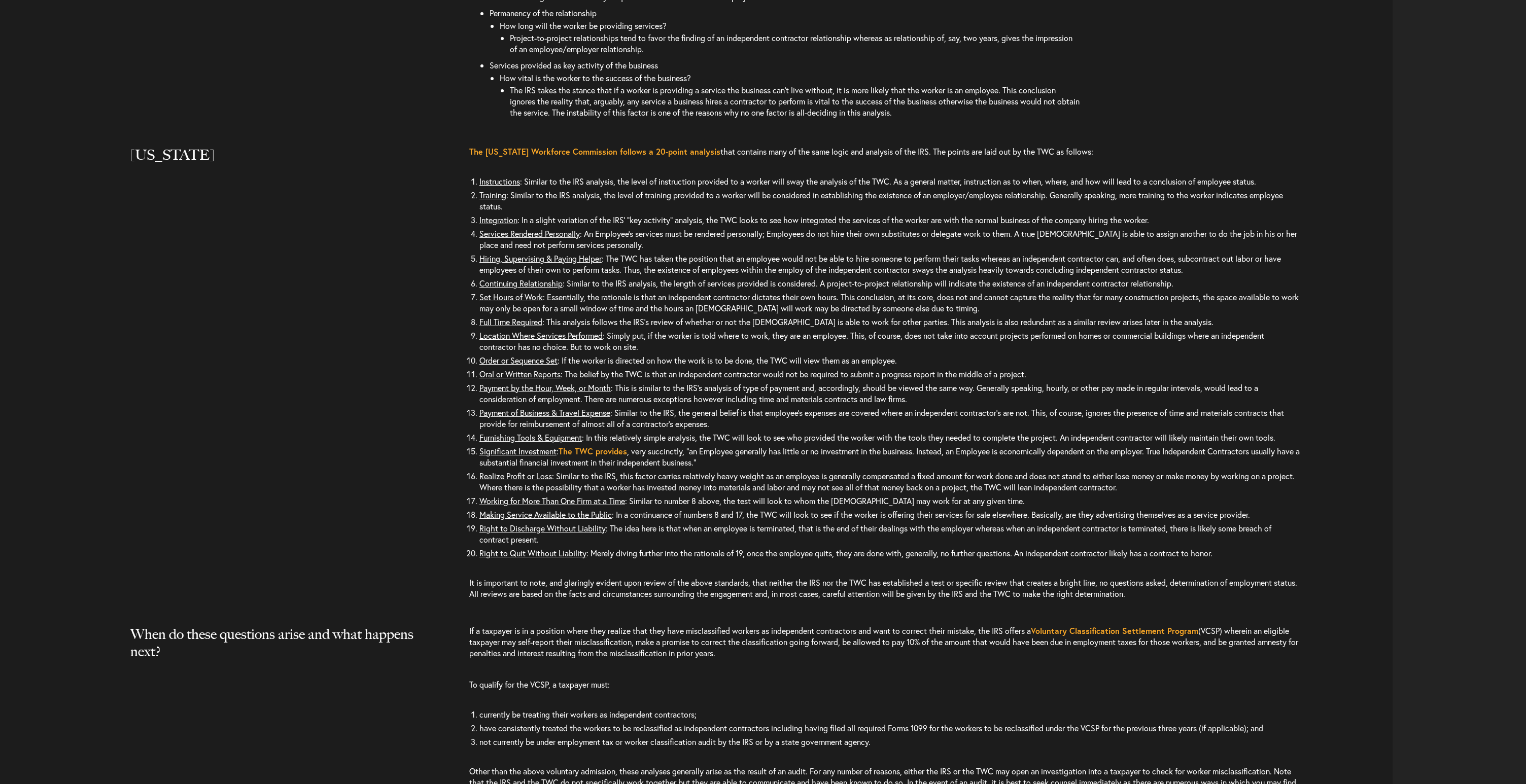
scroll to position [2982, 0]
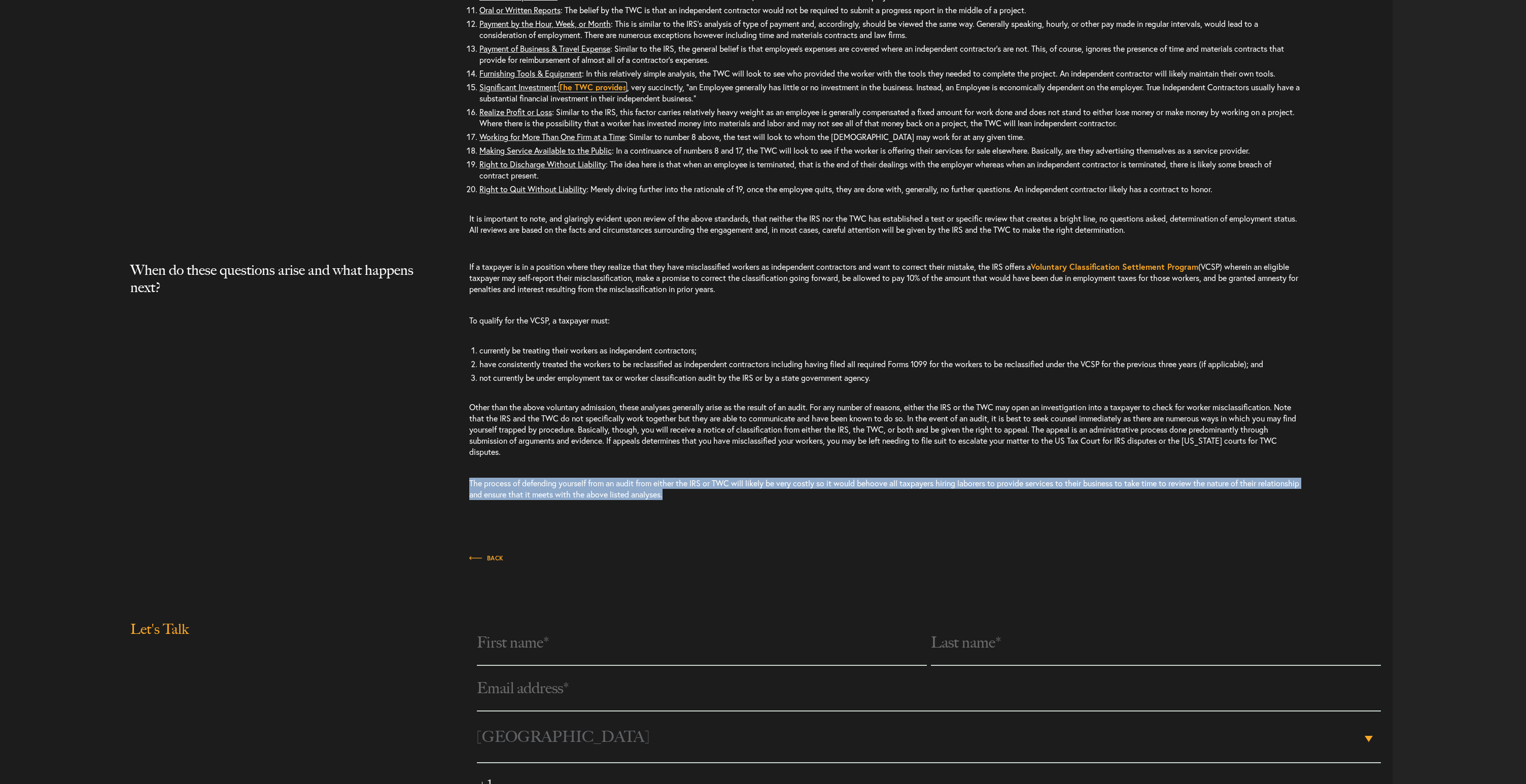
click at [593, 92] on link "The TWC provides" at bounding box center [592, 86] width 68 height 10
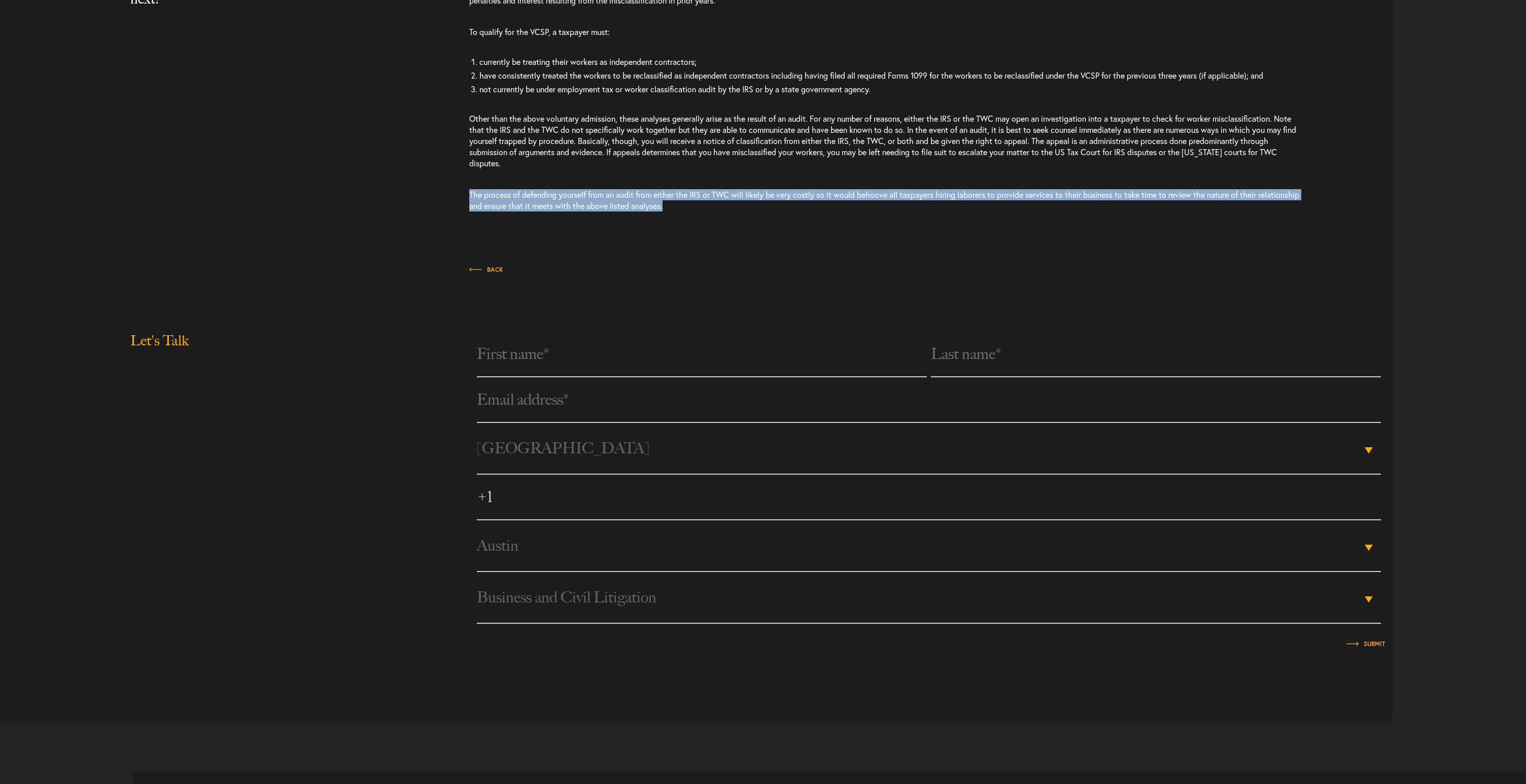
scroll to position [3403, 0]
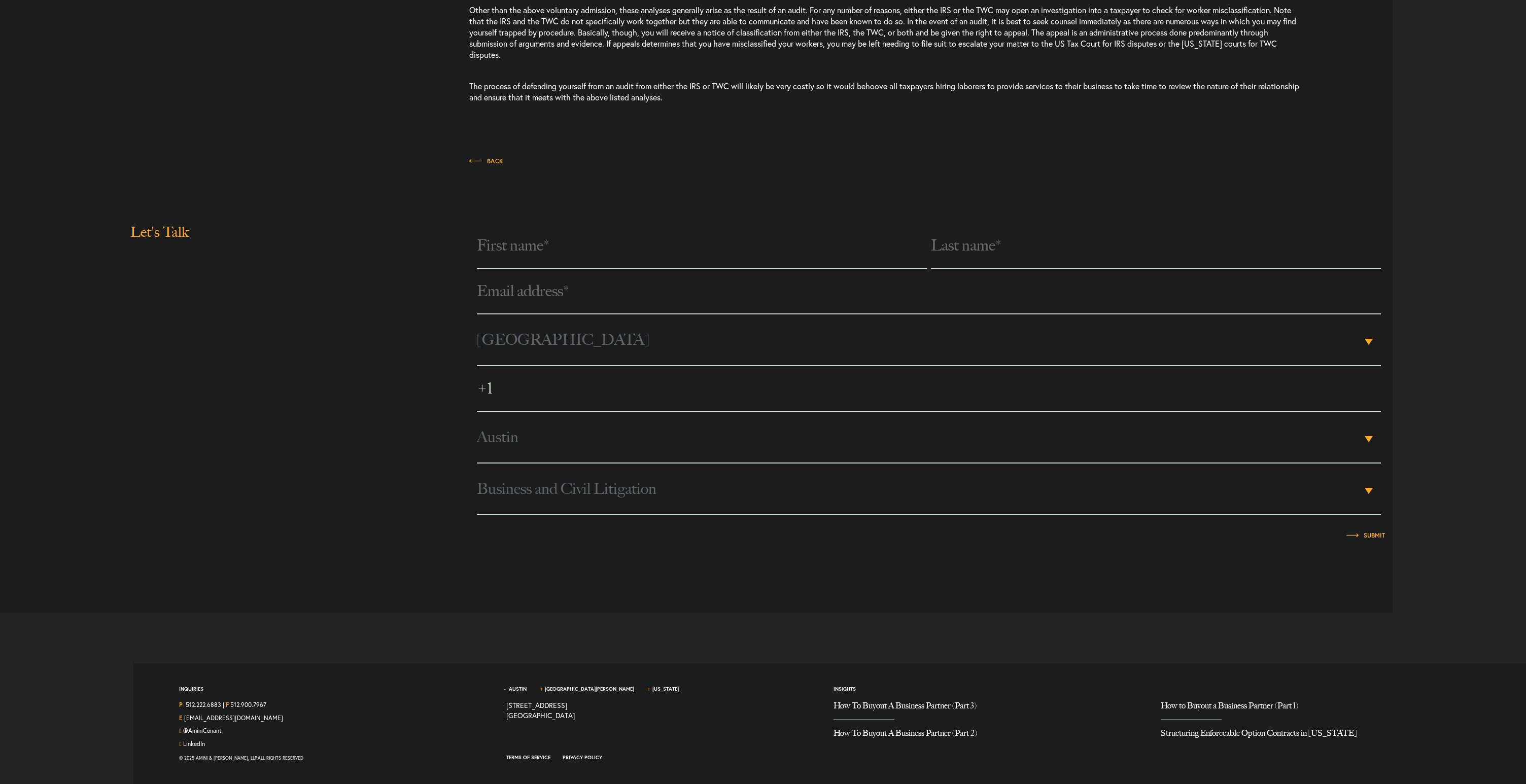
click at [390, 674] on div "Inquiries P 512.222.6883 | F 512.900.7967 E hello@aminiconant.com @AminiConant …" at bounding box center [826, 723] width 1370 height 121
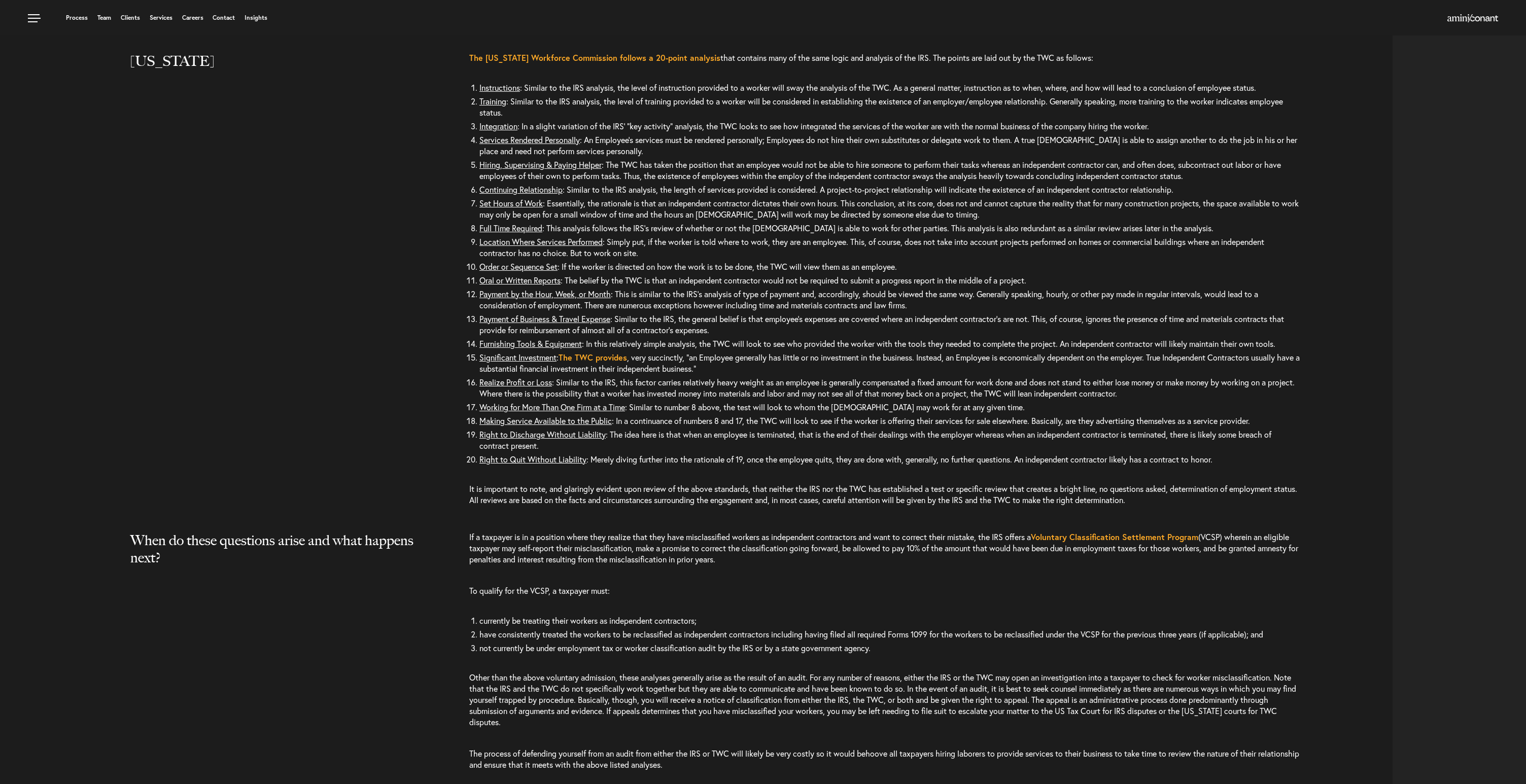
scroll to position [2664, 0]
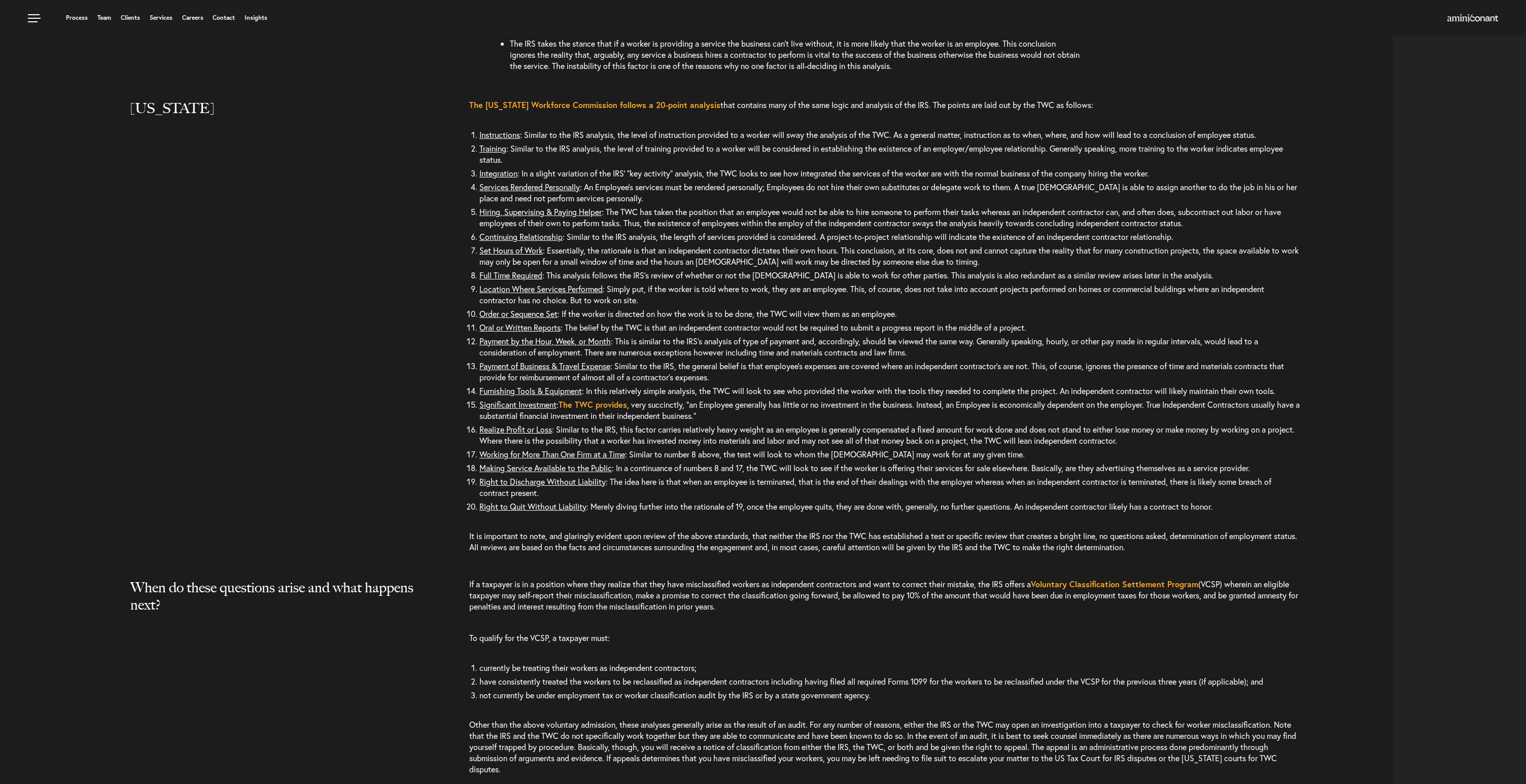
click at [654, 334] on li "Oral or Written Reports : The belief by the TWC is that an independent contract…" at bounding box center [889, 327] width 821 height 14
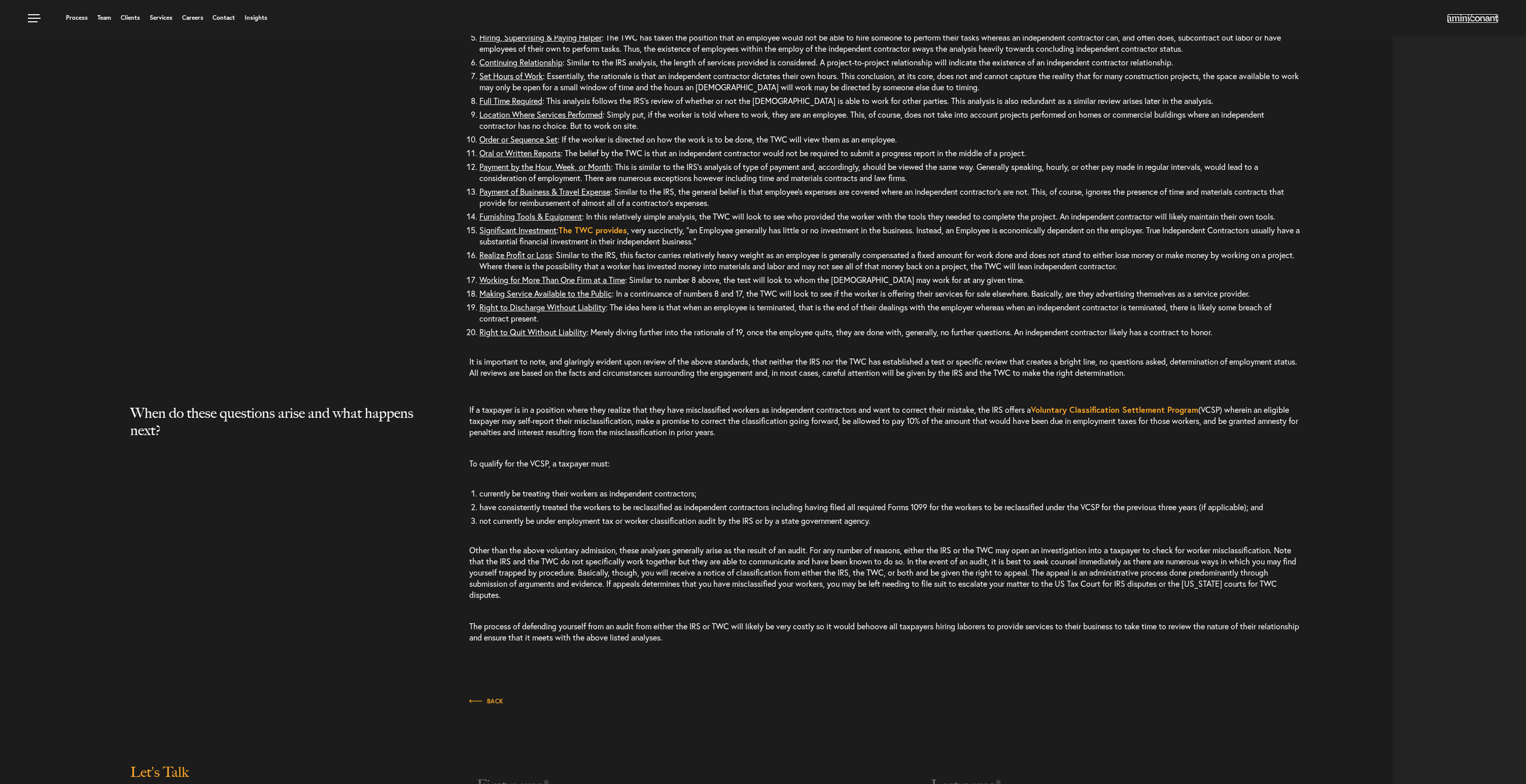
scroll to position [2585, 0]
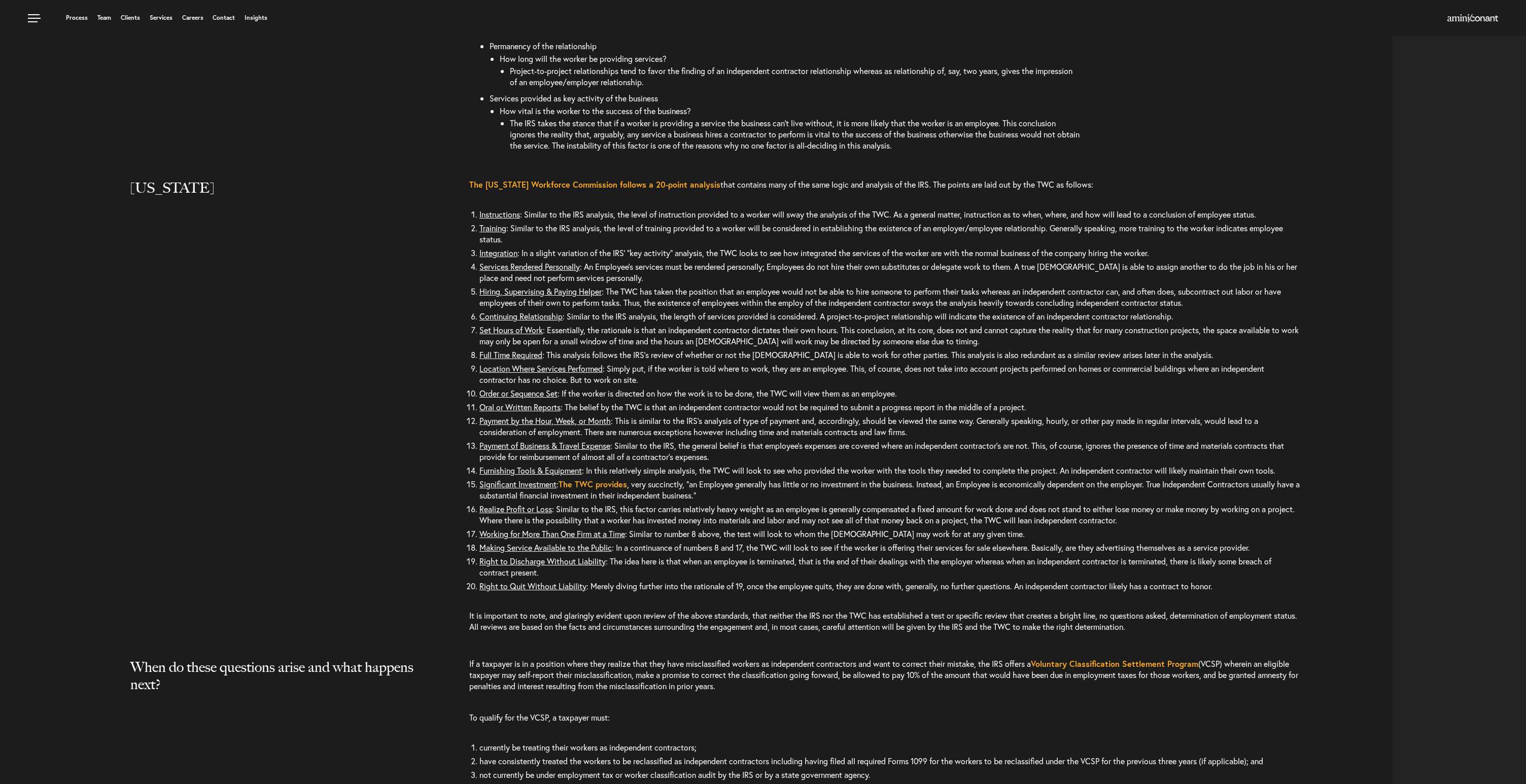
click at [715, 541] on li "Working for More Than One Firm at a Time : Similar to number 8 above, the test …" at bounding box center [889, 533] width 821 height 14
click at [741, 695] on p "If a taxpayer is in a position where they realize that they have misclassified …" at bounding box center [884, 680] width 831 height 43
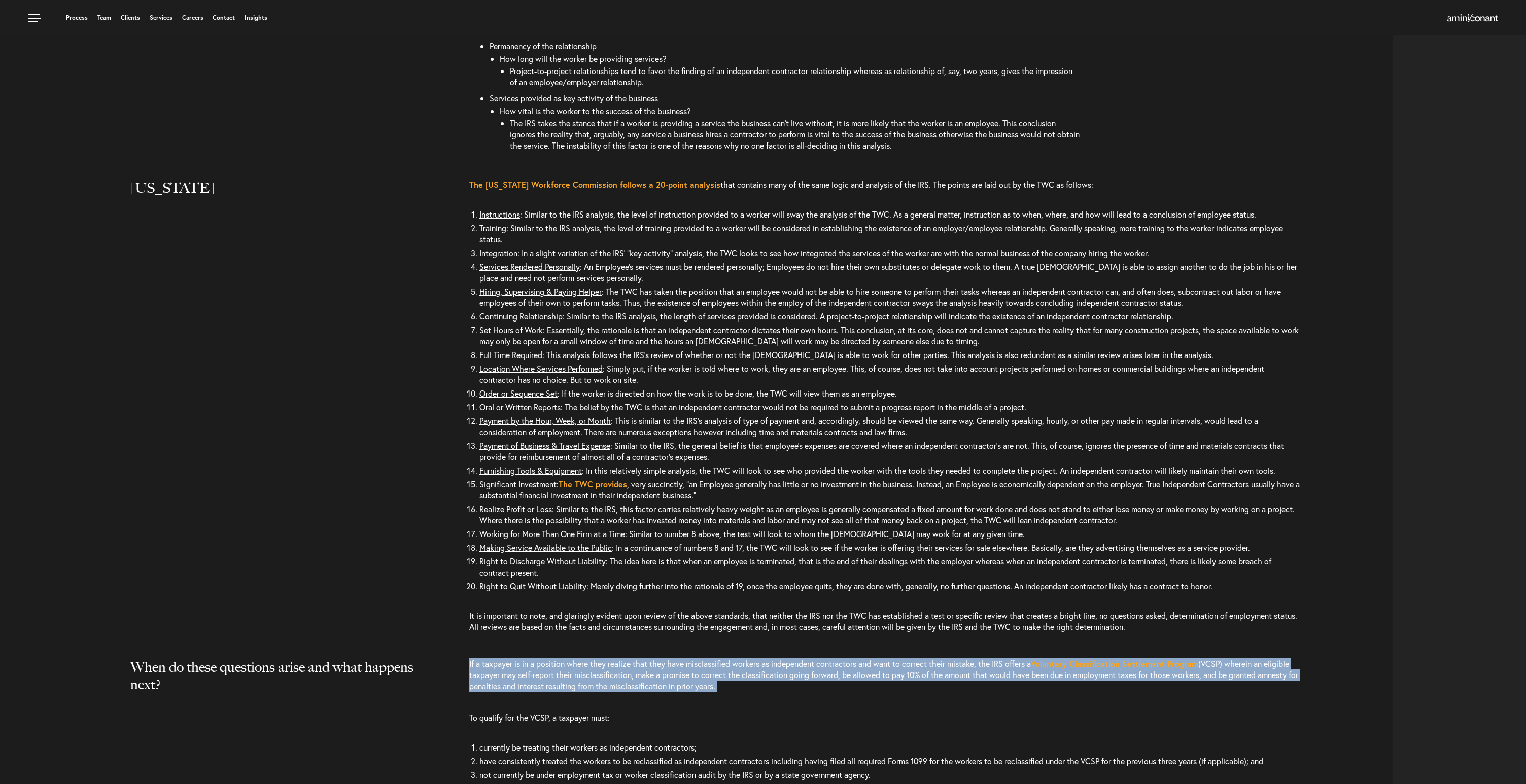
click at [741, 695] on p "If a taxpayer is in a position where they realize that they have misclassified …" at bounding box center [884, 680] width 831 height 43
click at [747, 695] on p "If a taxpayer is in a position where they realize that they have misclassified …" at bounding box center [884, 680] width 831 height 43
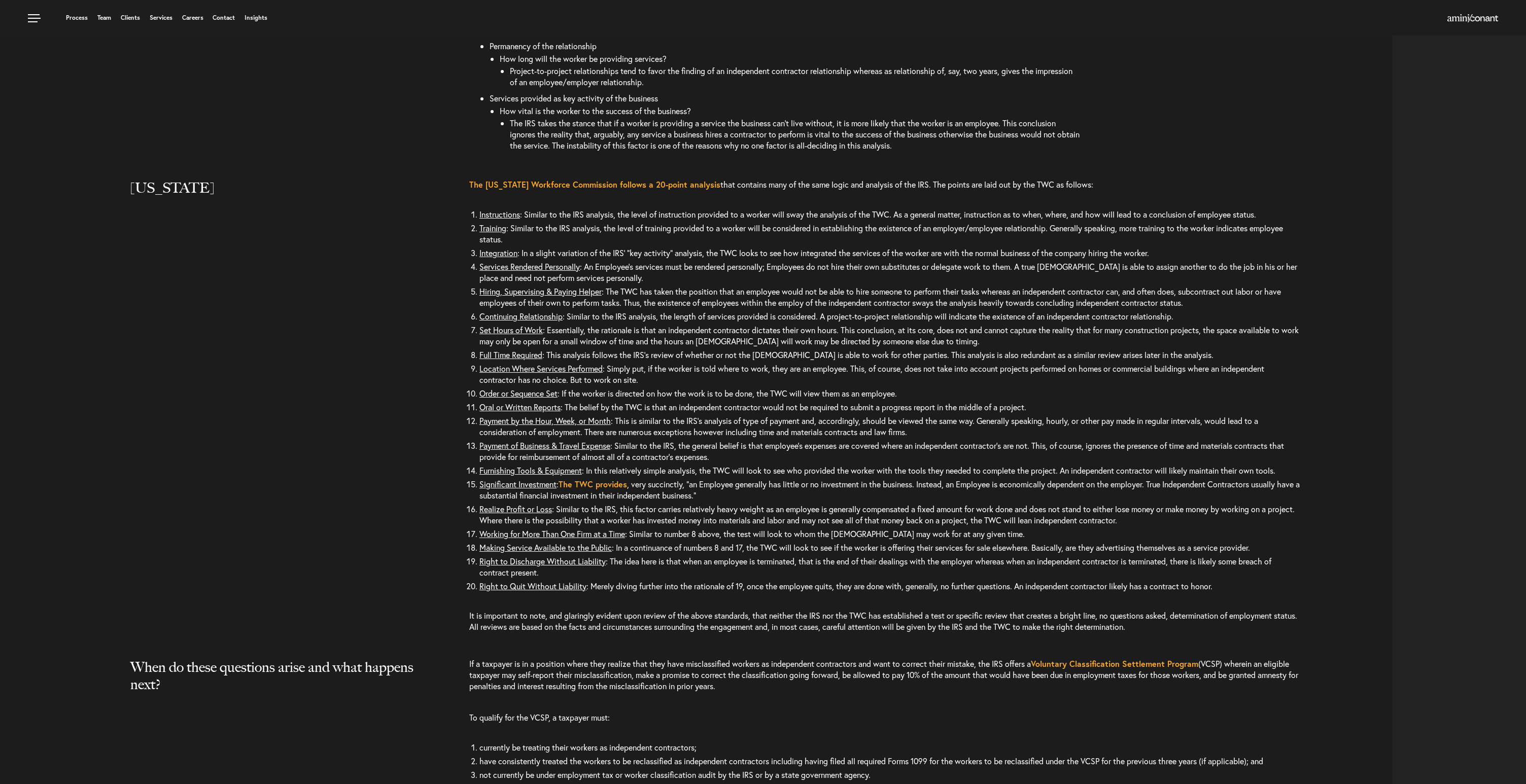
click at [774, 702] on p "If a taxpayer is in a position where they realize that they have misclassified …" at bounding box center [884, 680] width 831 height 43
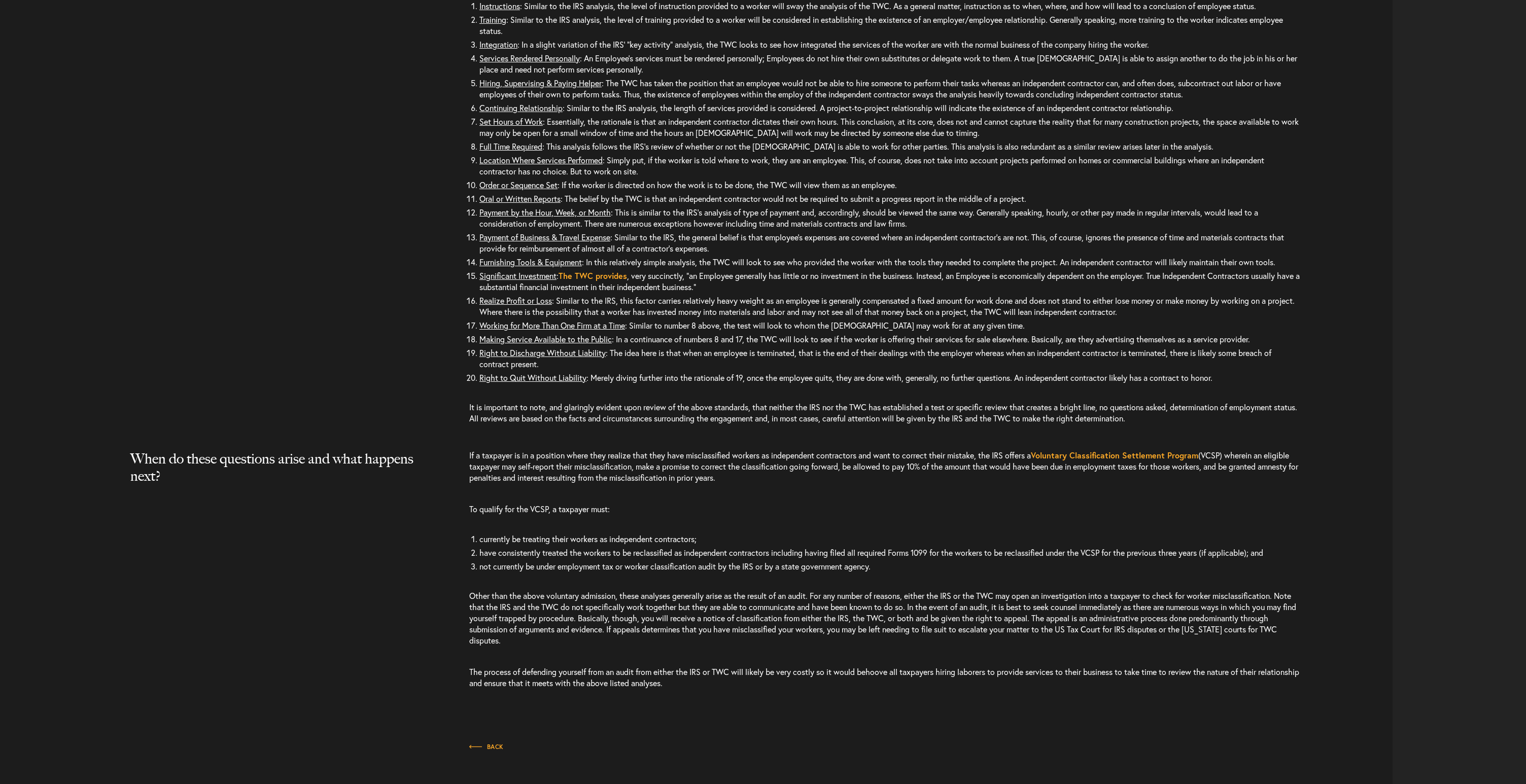
scroll to position [2792, 0]
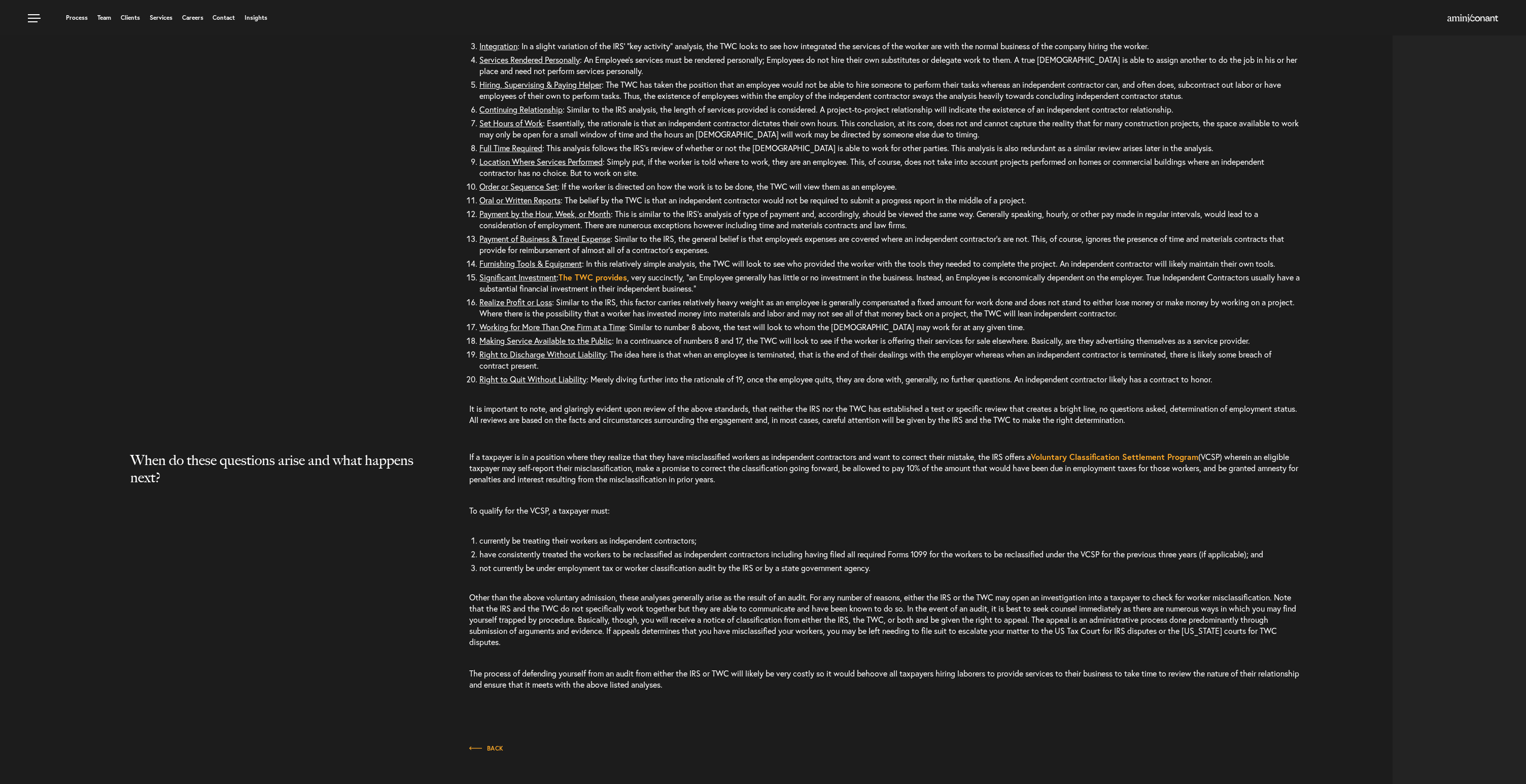
click at [747, 526] on p "To qualify for the VCSP, a taxpayer must:" at bounding box center [884, 510] width 831 height 31
drag, startPoint x: 773, startPoint y: 500, endPoint x: 460, endPoint y: 472, distance: 314.2
click at [460, 452] on div at bounding box center [699, 444] width 1385 height 16
drag, startPoint x: 469, startPoint y: 479, endPoint x: 798, endPoint y: 503, distance: 329.9
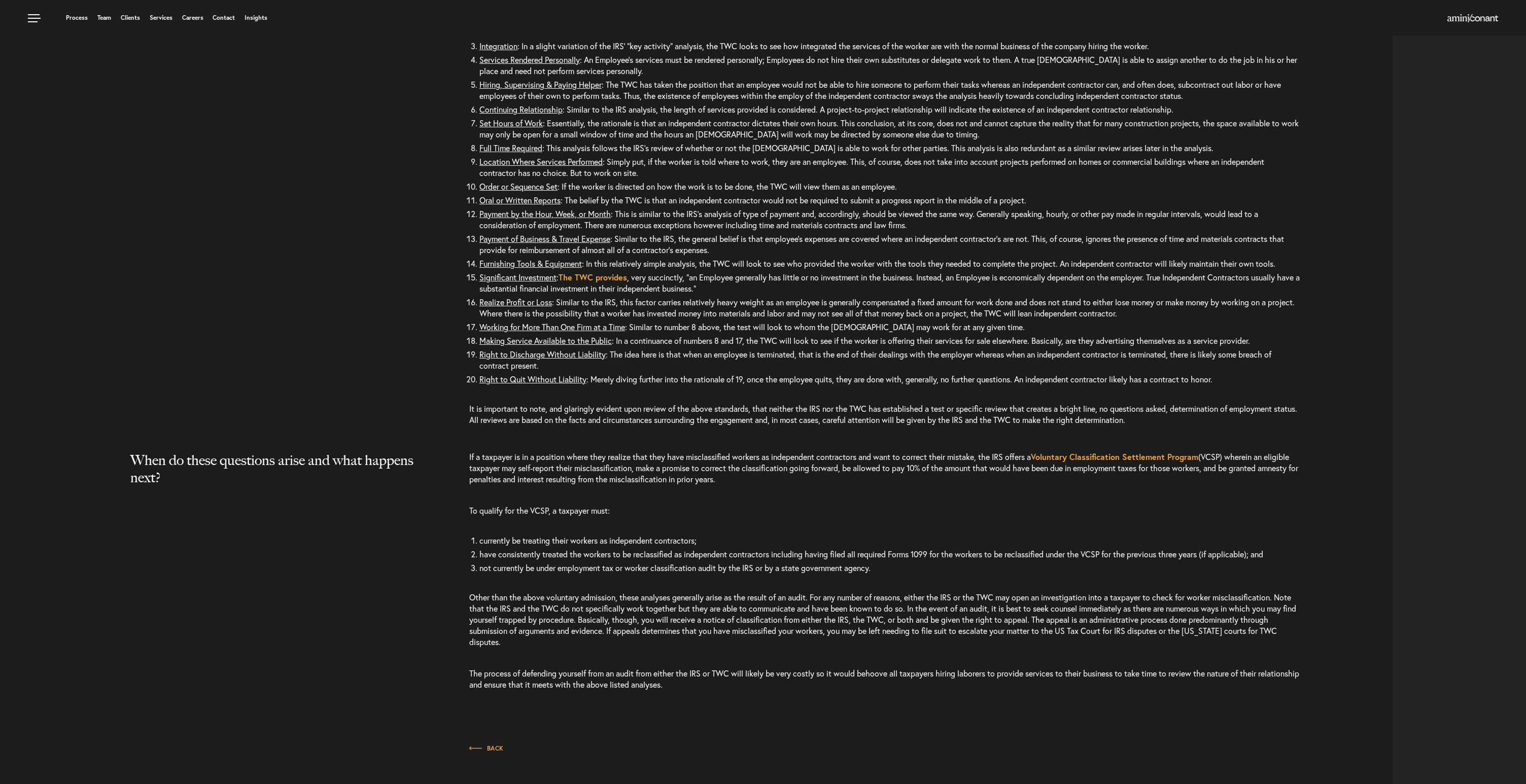
click at [798, 495] on p "If a taxpayer is in a position where they realize that they have misclassified …" at bounding box center [884, 473] width 831 height 43
click at [1125, 462] on link "Voluntary Classification Settlement Program" at bounding box center [1114, 456] width 167 height 10
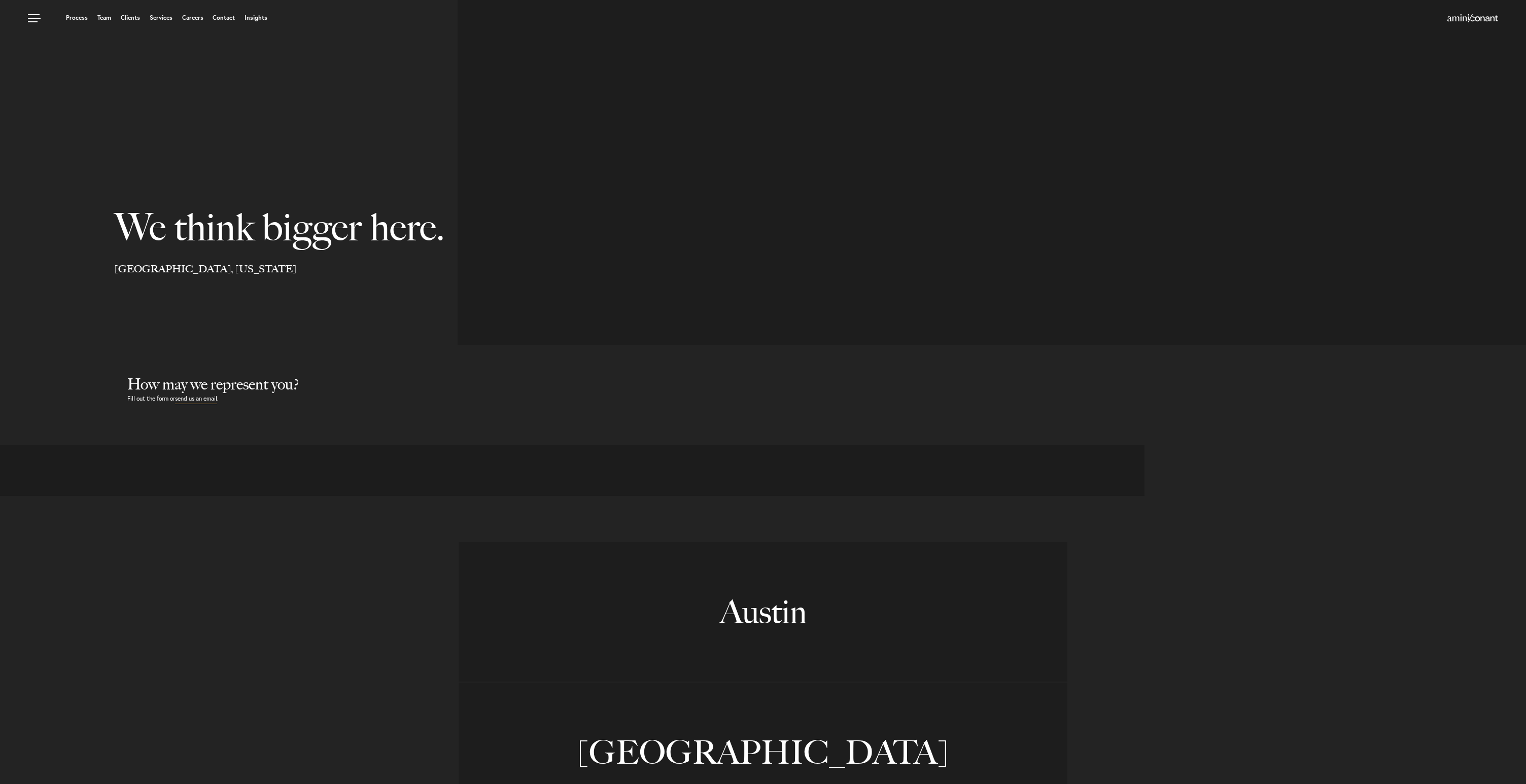
select select "Austin"
select select "Business and Civil Litigation"
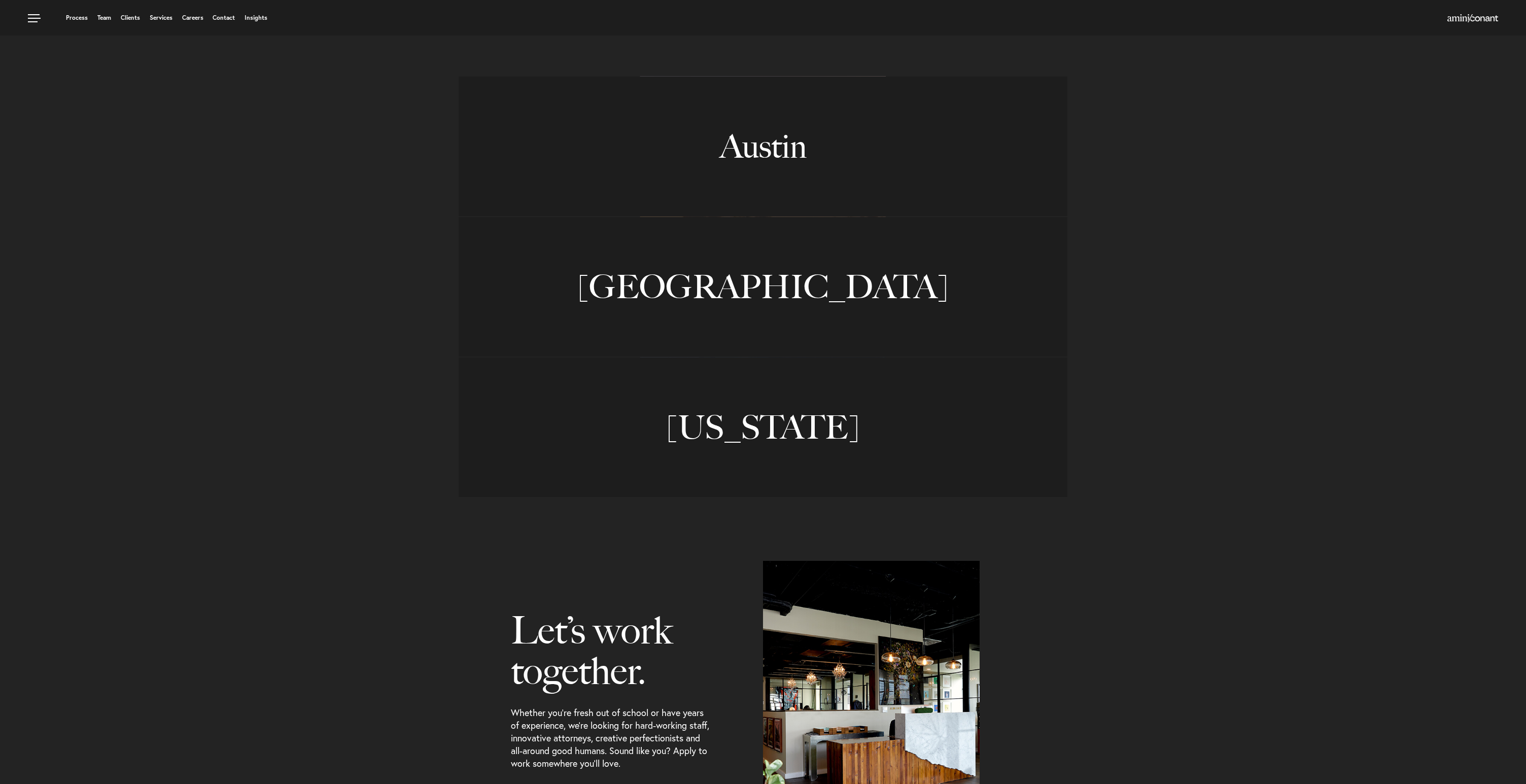
scroll to position [509, 0]
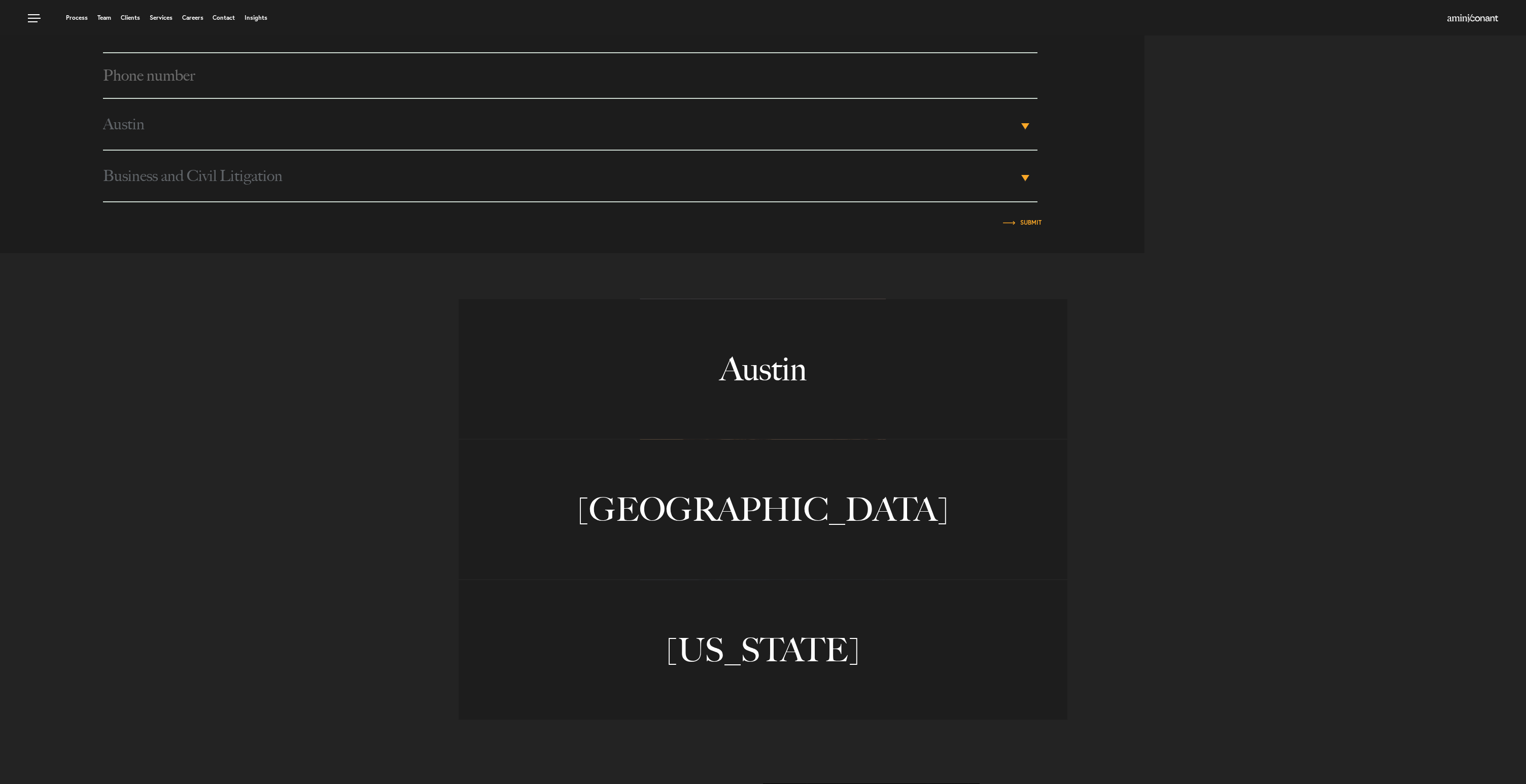
click at [753, 374] on link "Austin" at bounding box center [763, 369] width 609 height 139
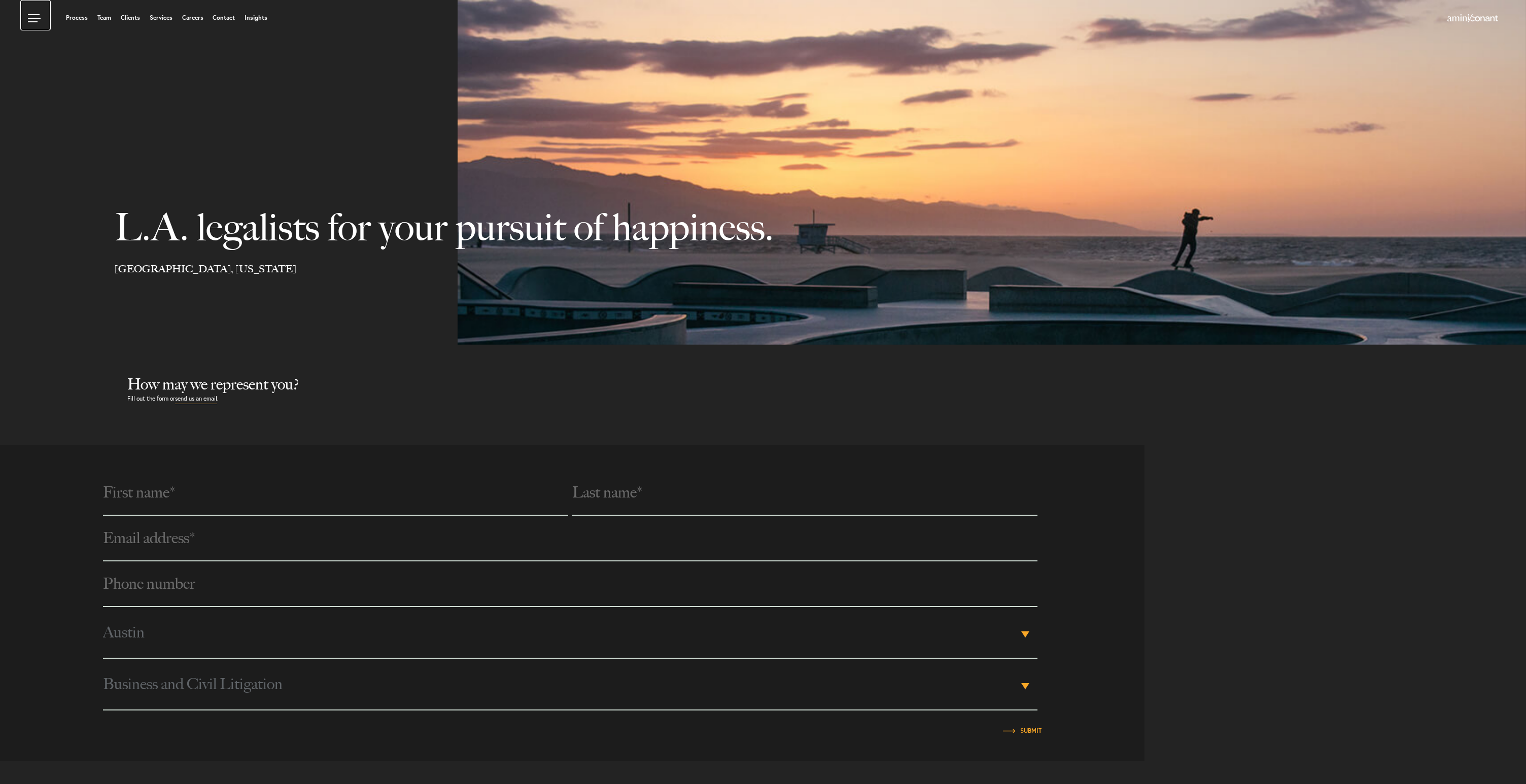
click at [39, 22] on link at bounding box center [35, 15] width 30 height 30
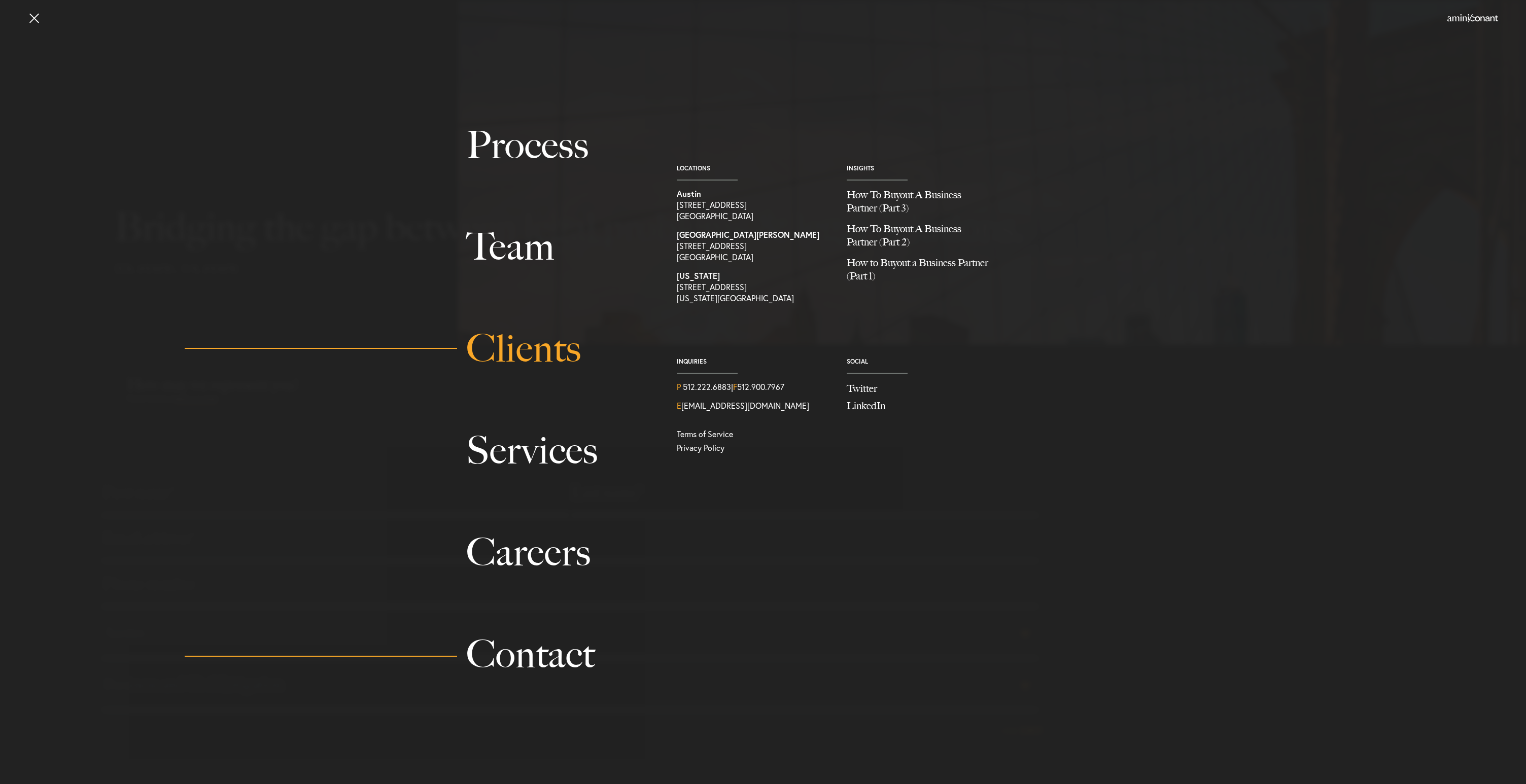
click at [535, 366] on link "Clients" at bounding box center [560, 348] width 187 height 102
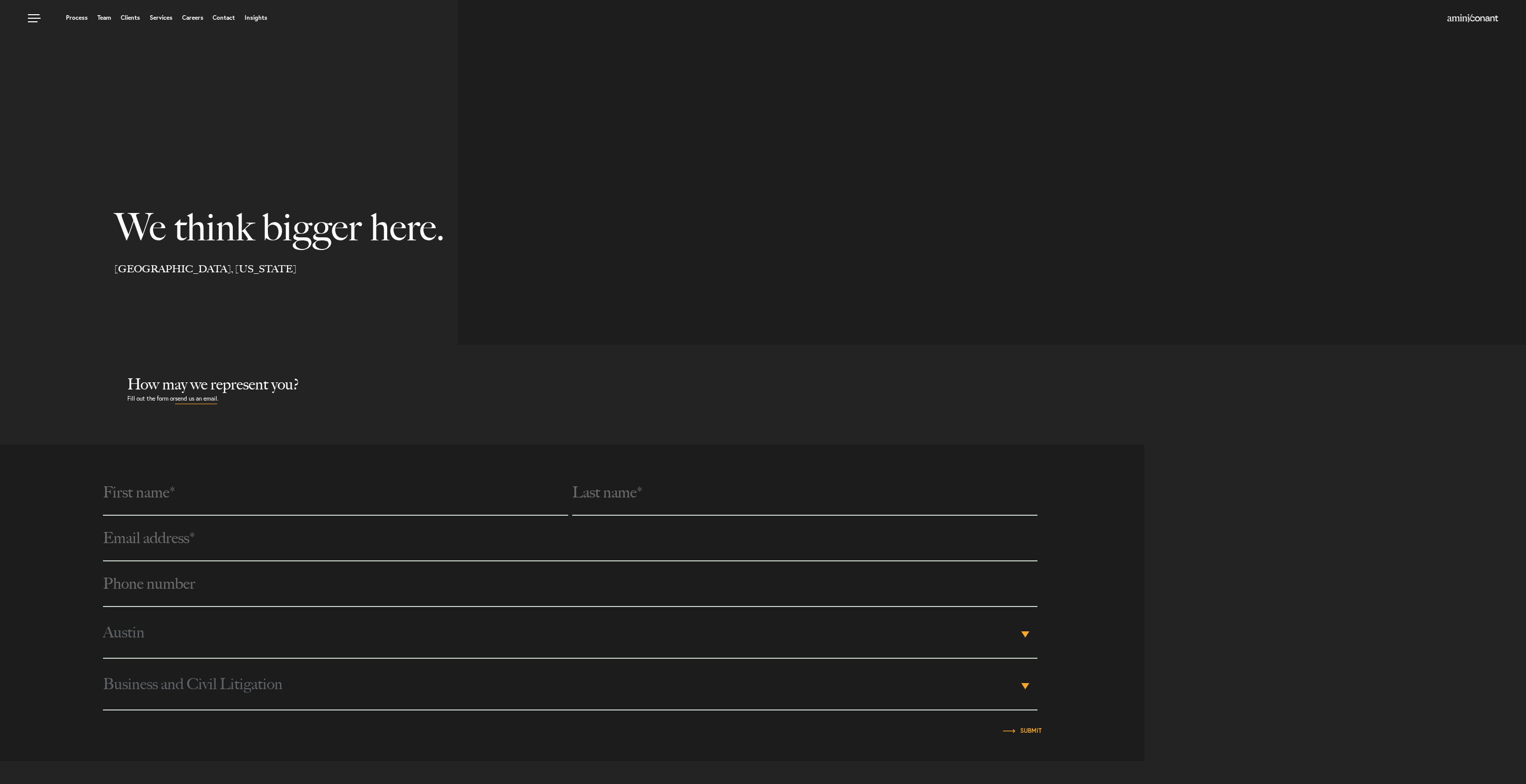
select select "Austin"
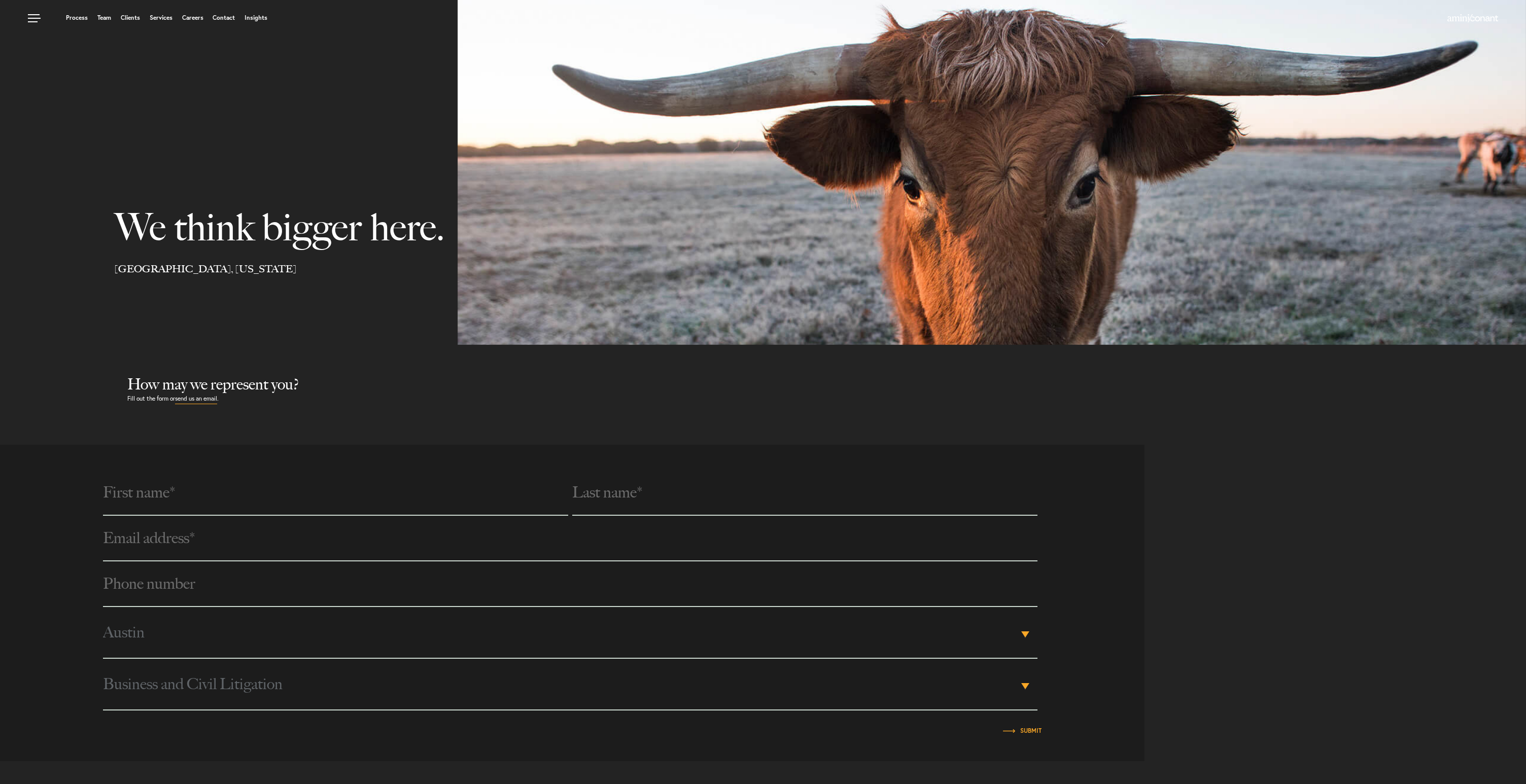
click at [290, 386] on h2 "How may we represent you?" at bounding box center [827, 384] width 1399 height 18
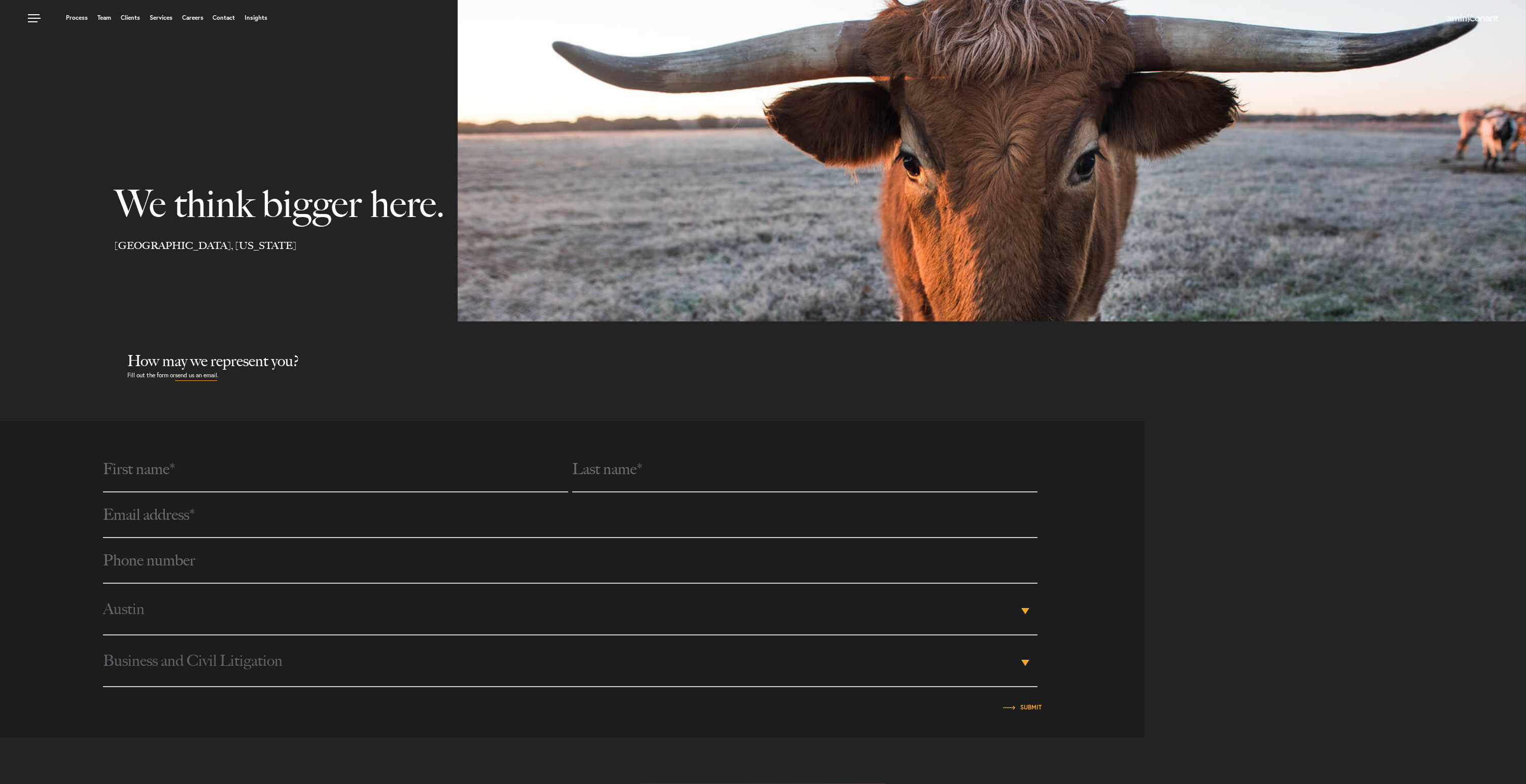
scroll to position [35, 0]
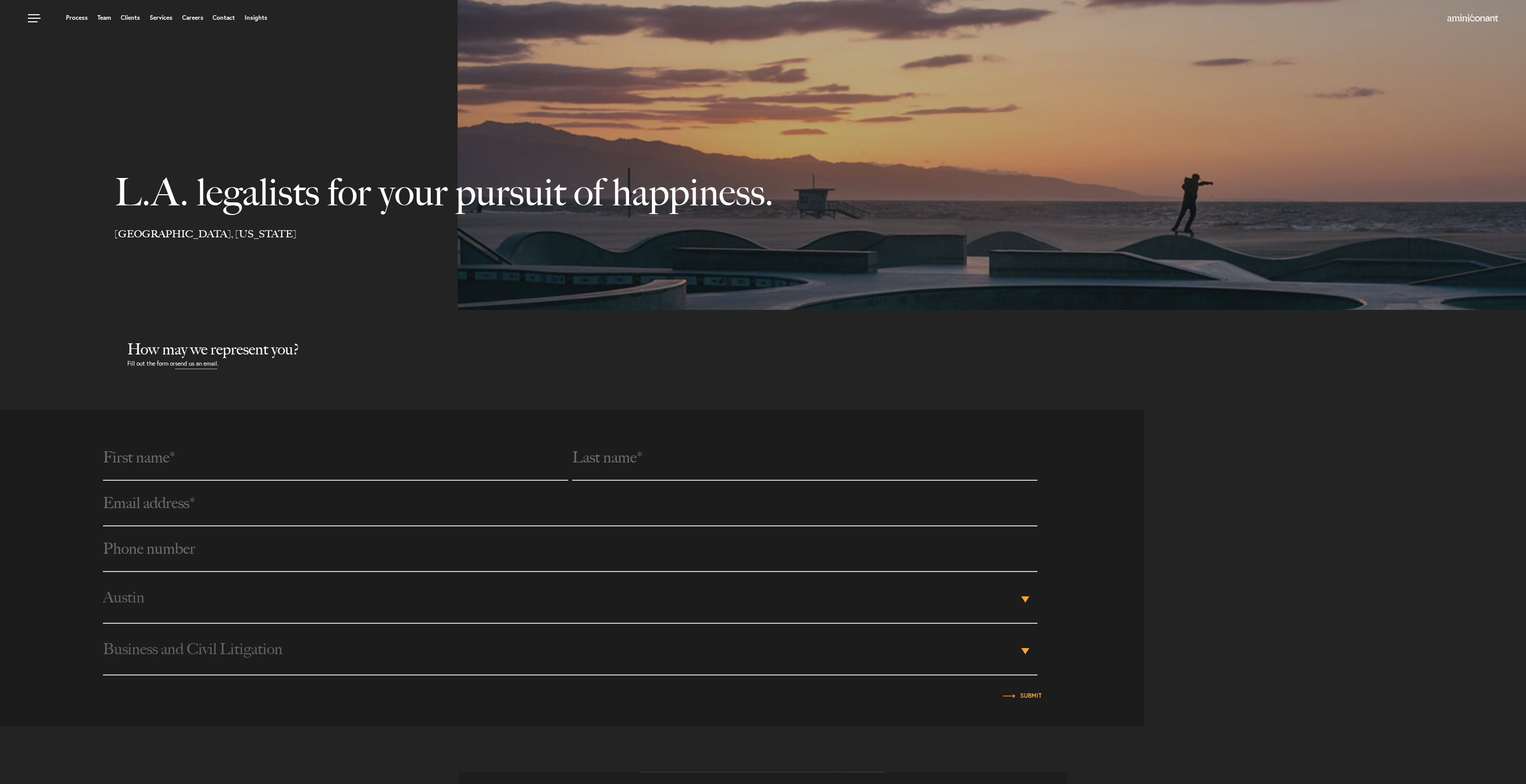
click at [225, 460] on input "text" at bounding box center [336, 457] width 465 height 46
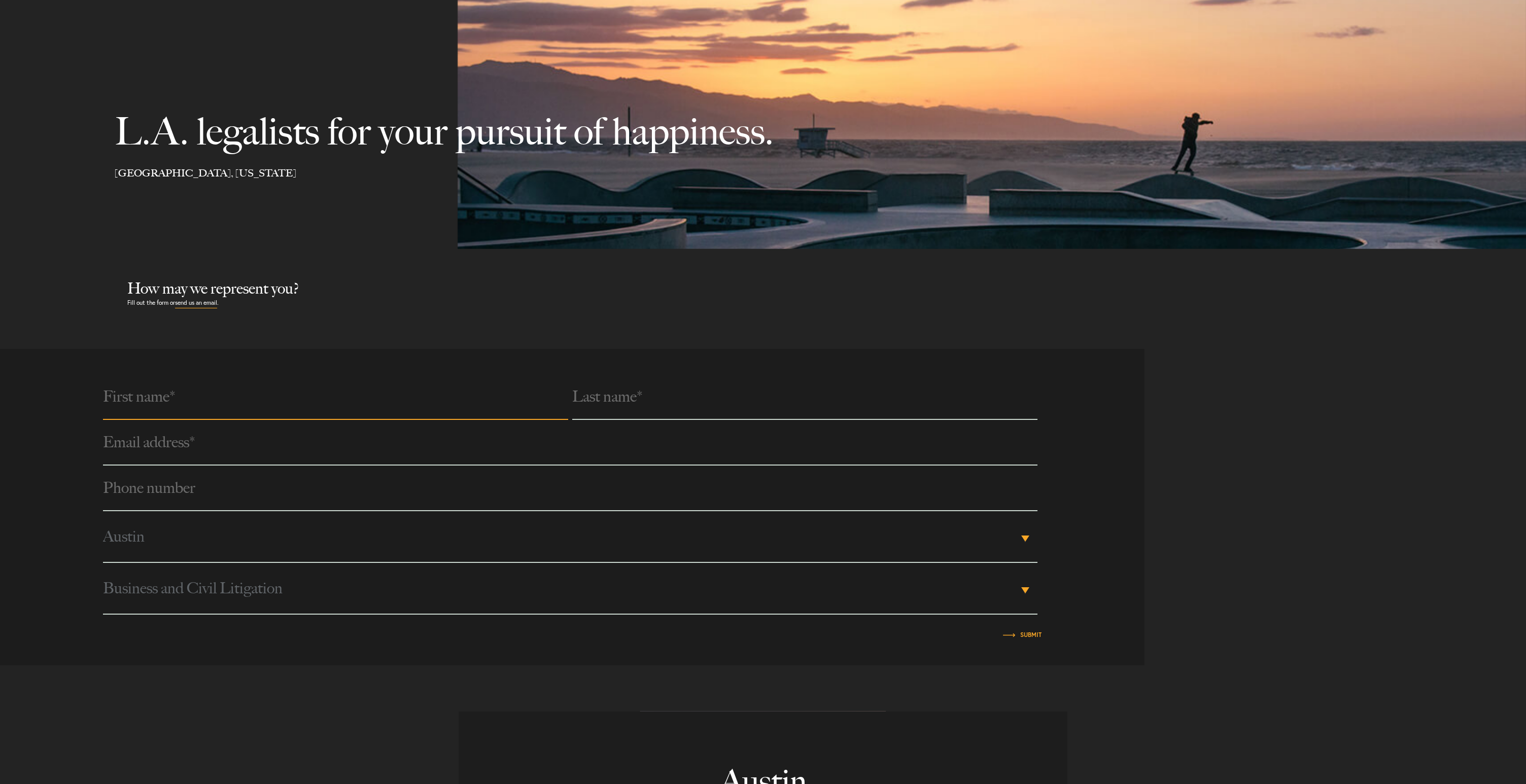
scroll to position [103, 0]
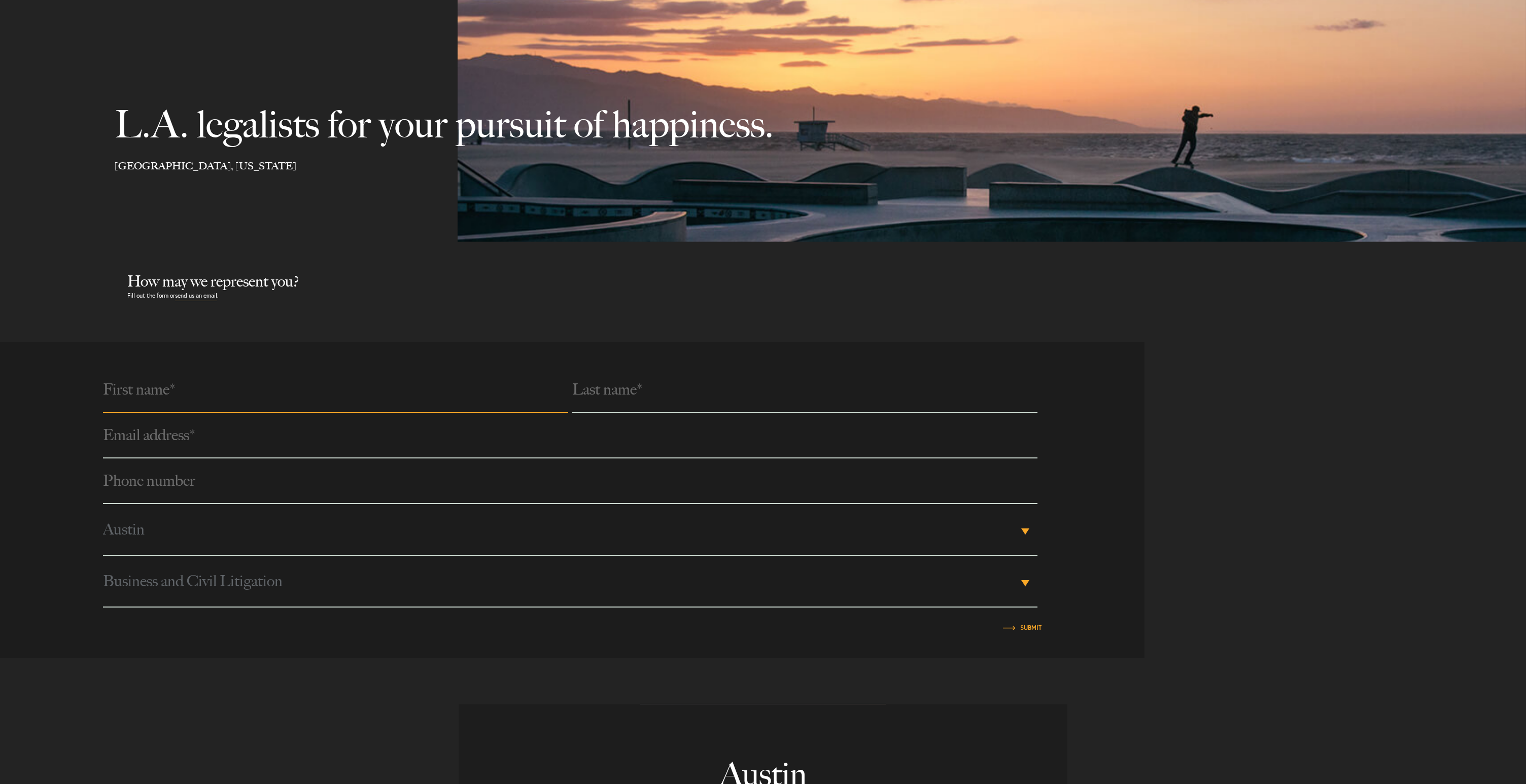
click at [251, 585] on span "Business and Civil Litigation" at bounding box center [561, 581] width 915 height 50
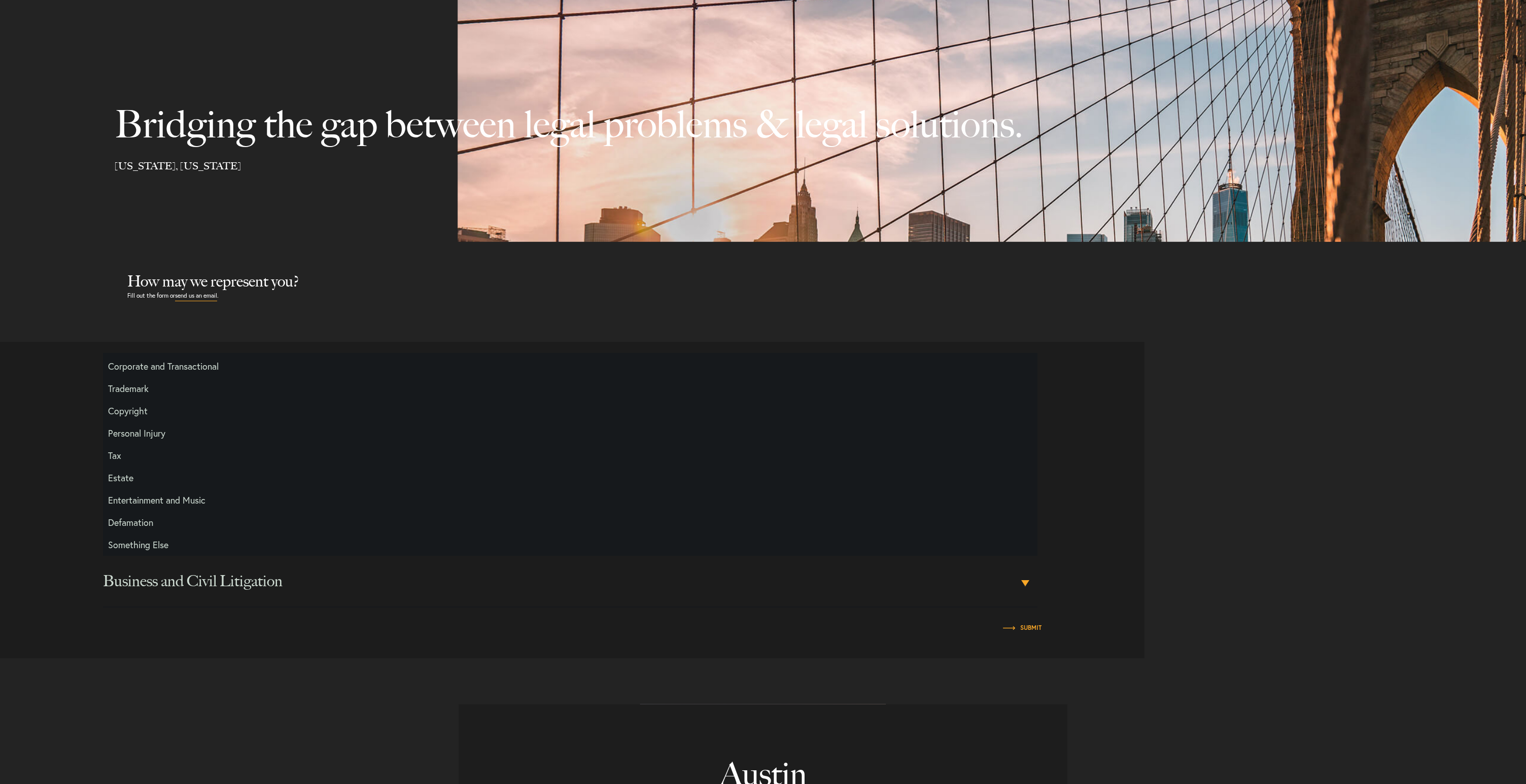
scroll to position [0, 0]
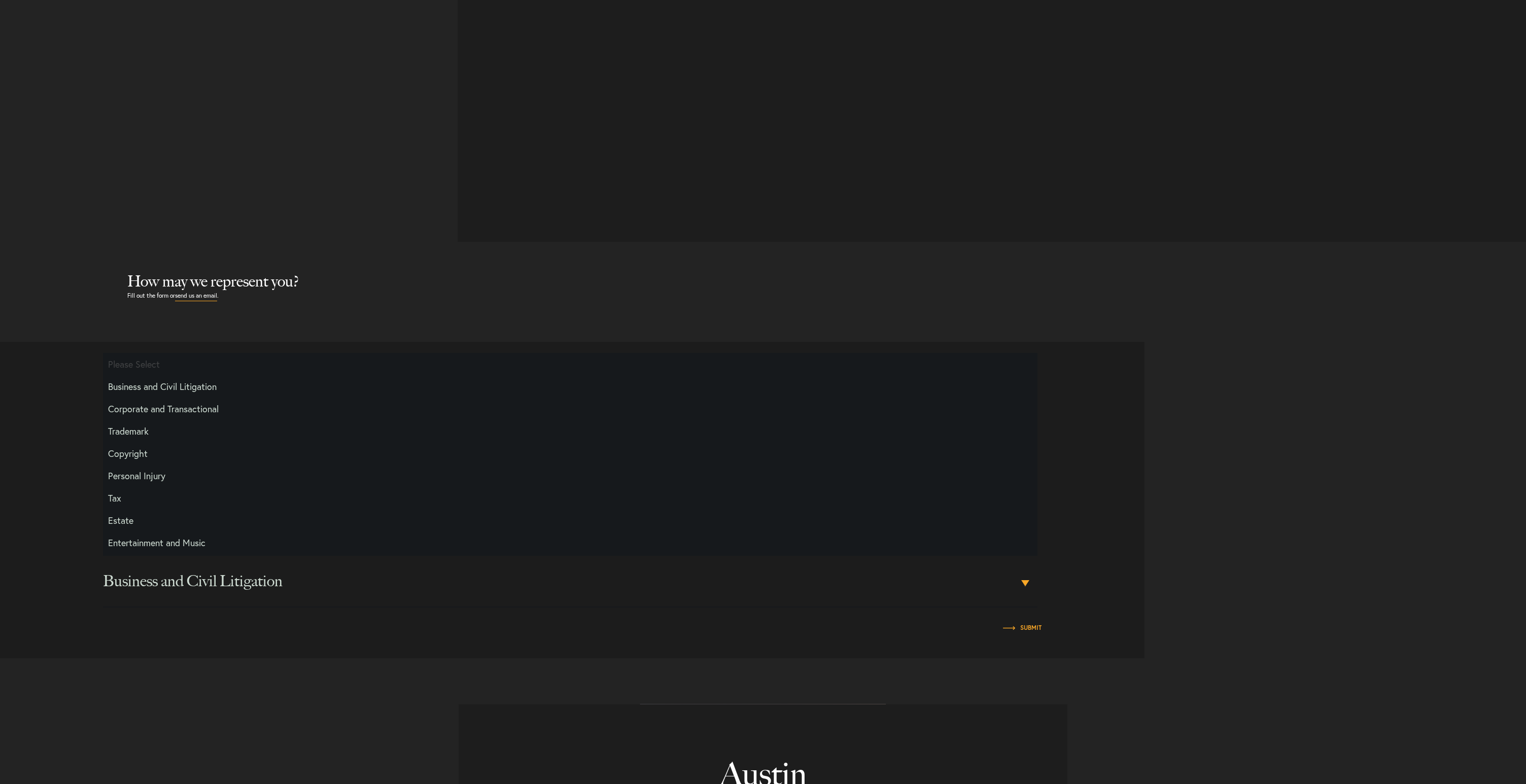
click at [1146, 503] on div "Please complete this required field. Phone number * City Please Select Austin L…" at bounding box center [763, 500] width 1526 height 316
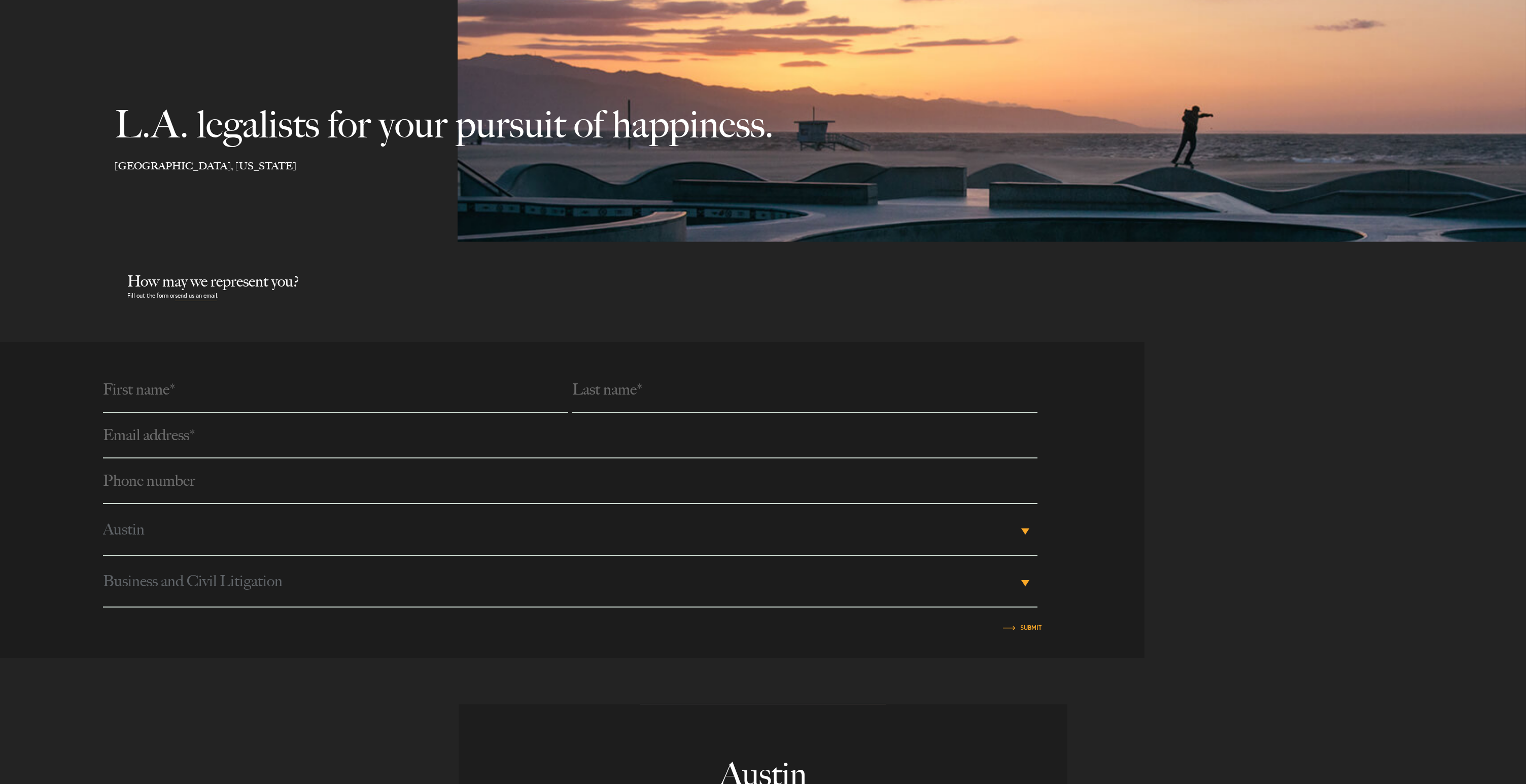
click at [319, 583] on span "Business and Civil Litigation" at bounding box center [561, 581] width 915 height 50
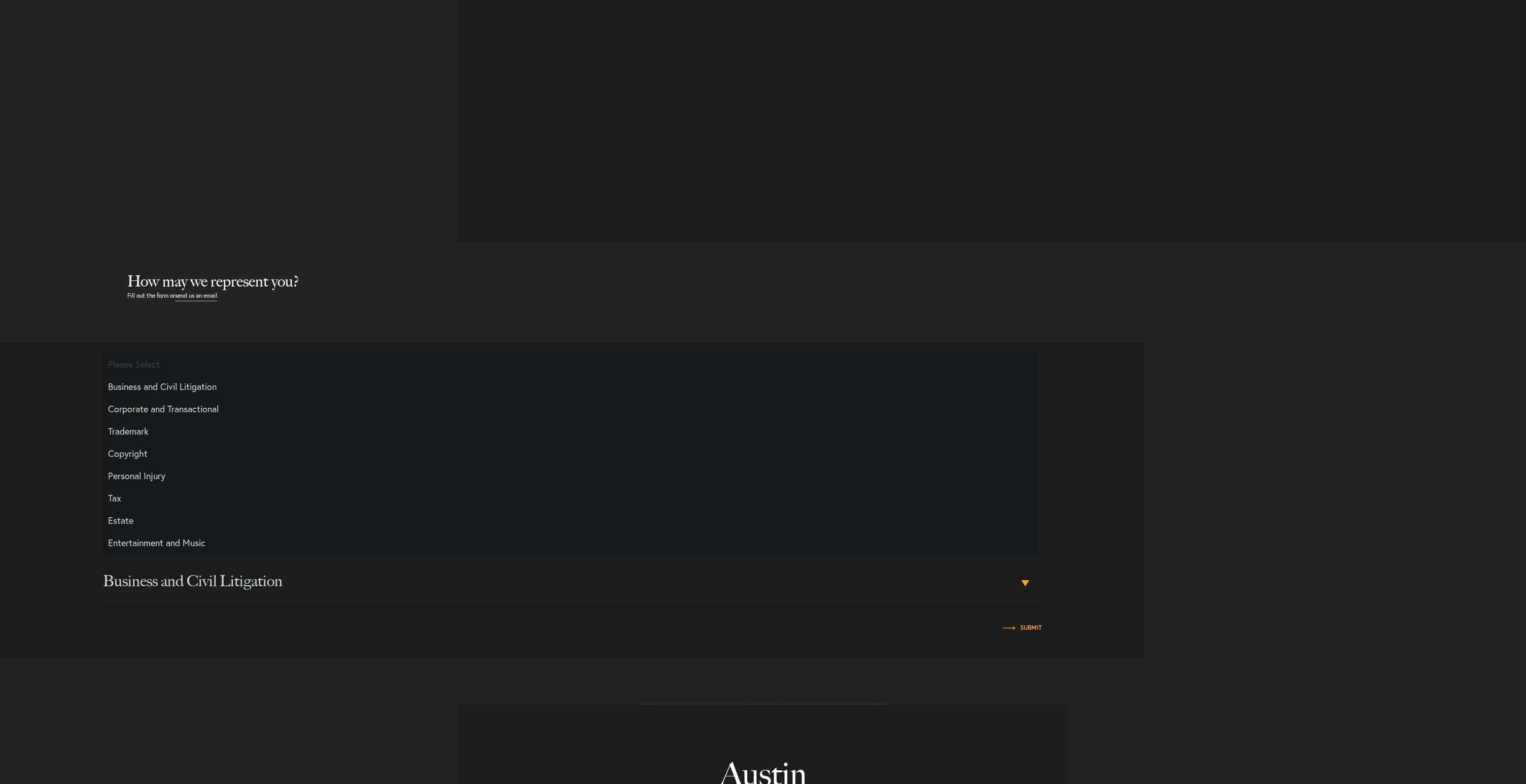
click at [175, 404] on li "Corporate and Transactional" at bounding box center [570, 408] width 935 height 22
select select "Transactional and Corporate"
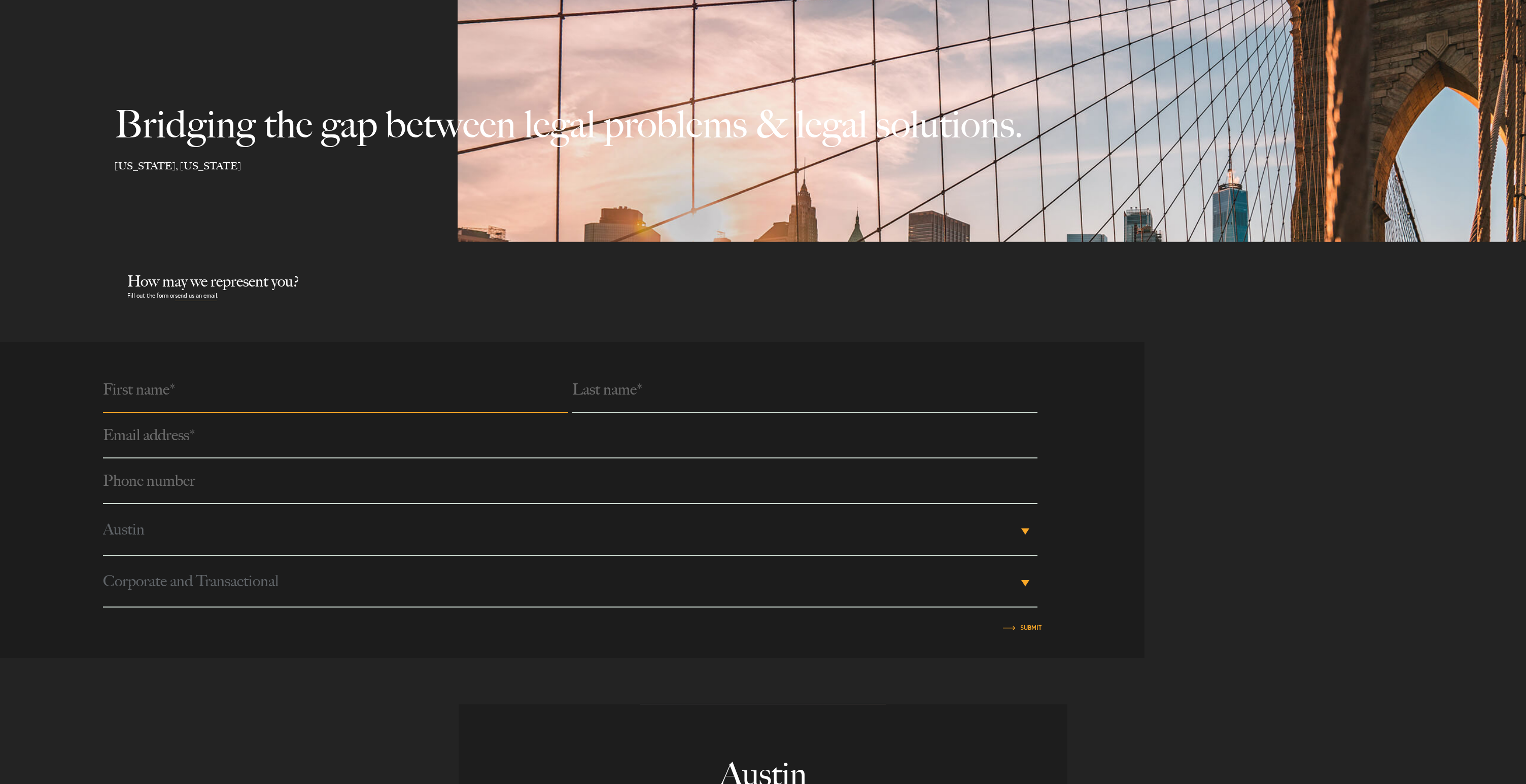
click at [225, 394] on input "text" at bounding box center [336, 390] width 465 height 46
type input "Dmytro"
type input "Perepelytsia"
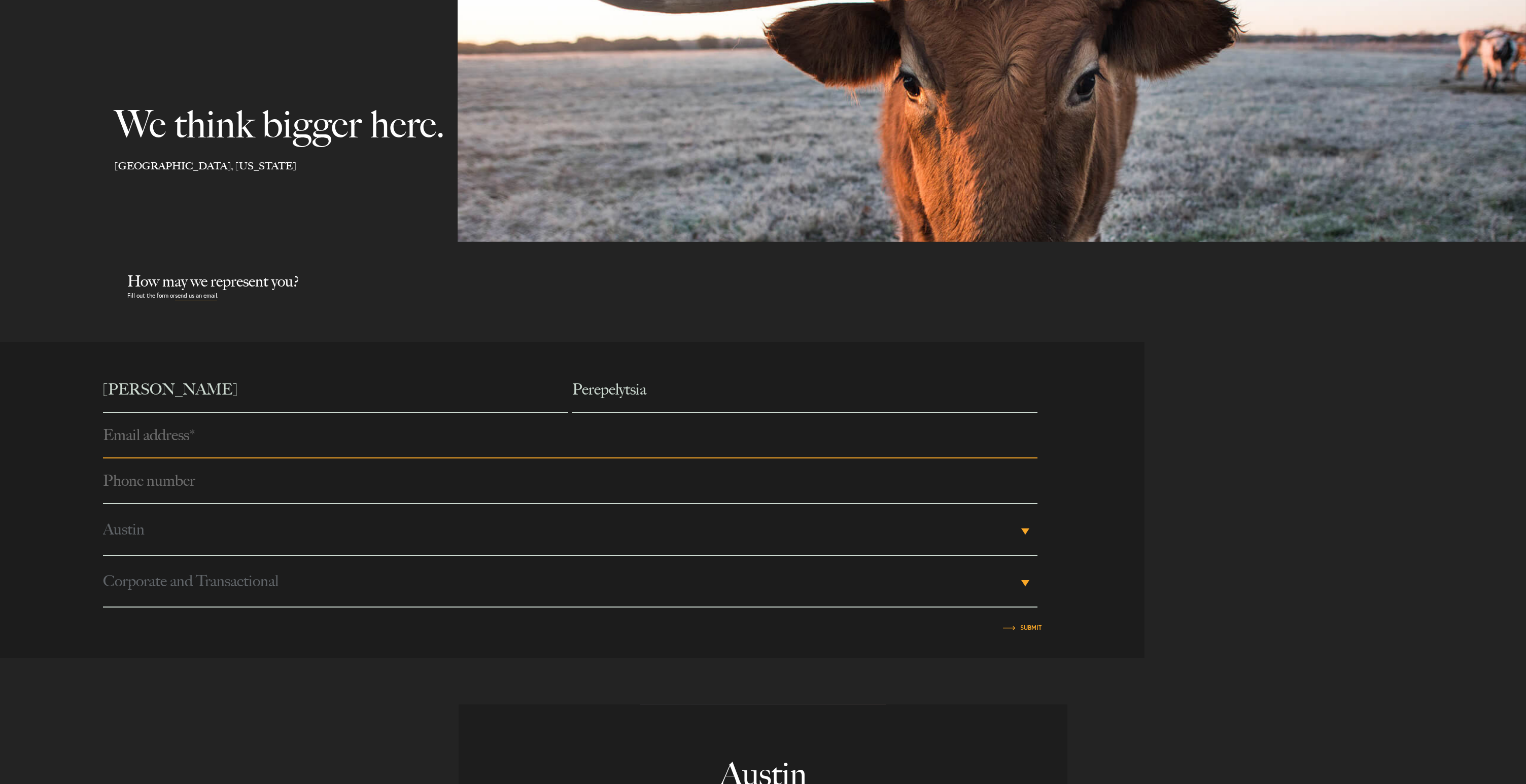
type input "perepelica.d@gmail.com"
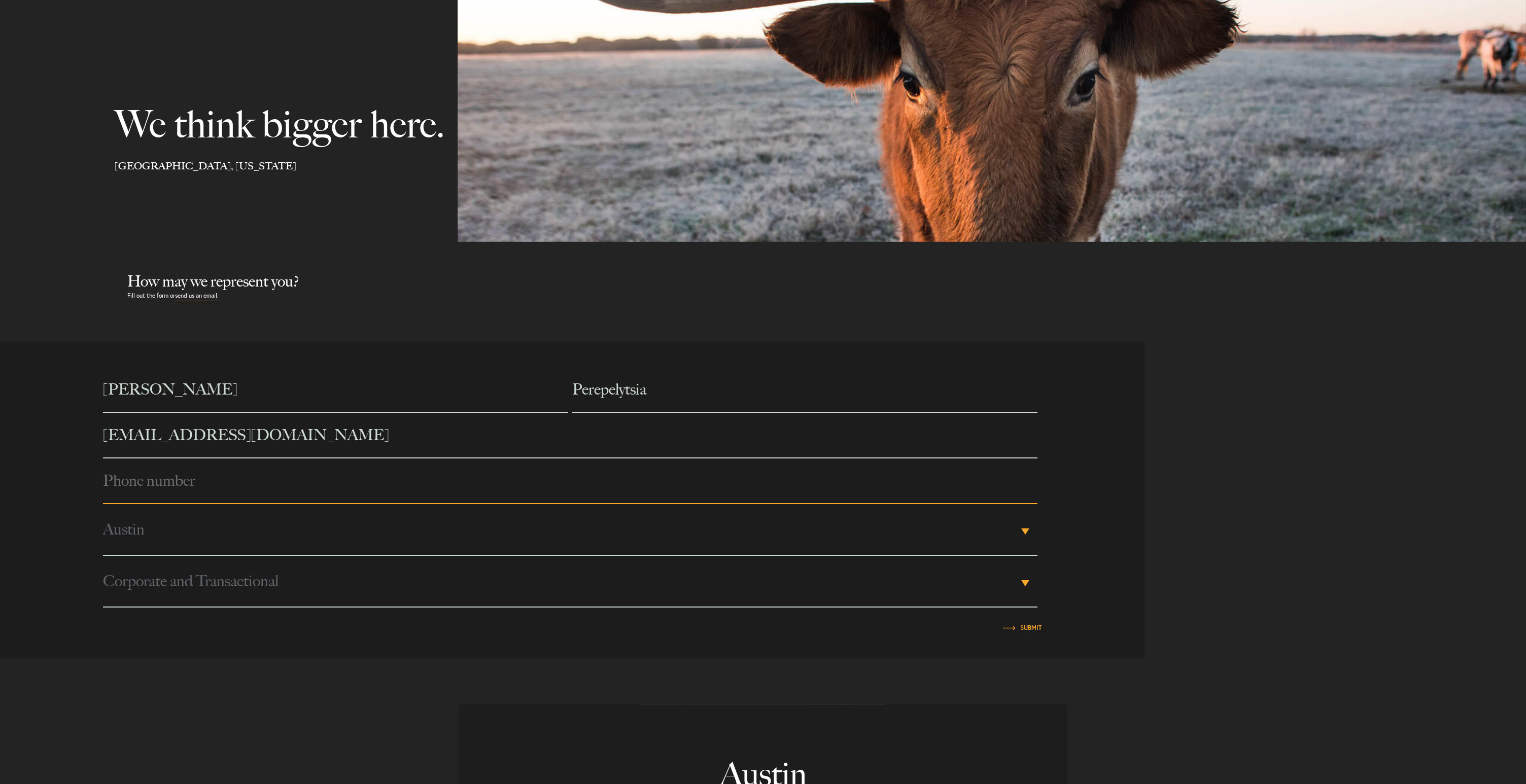
click at [157, 483] on input "Phone number *" at bounding box center [570, 480] width 935 height 46
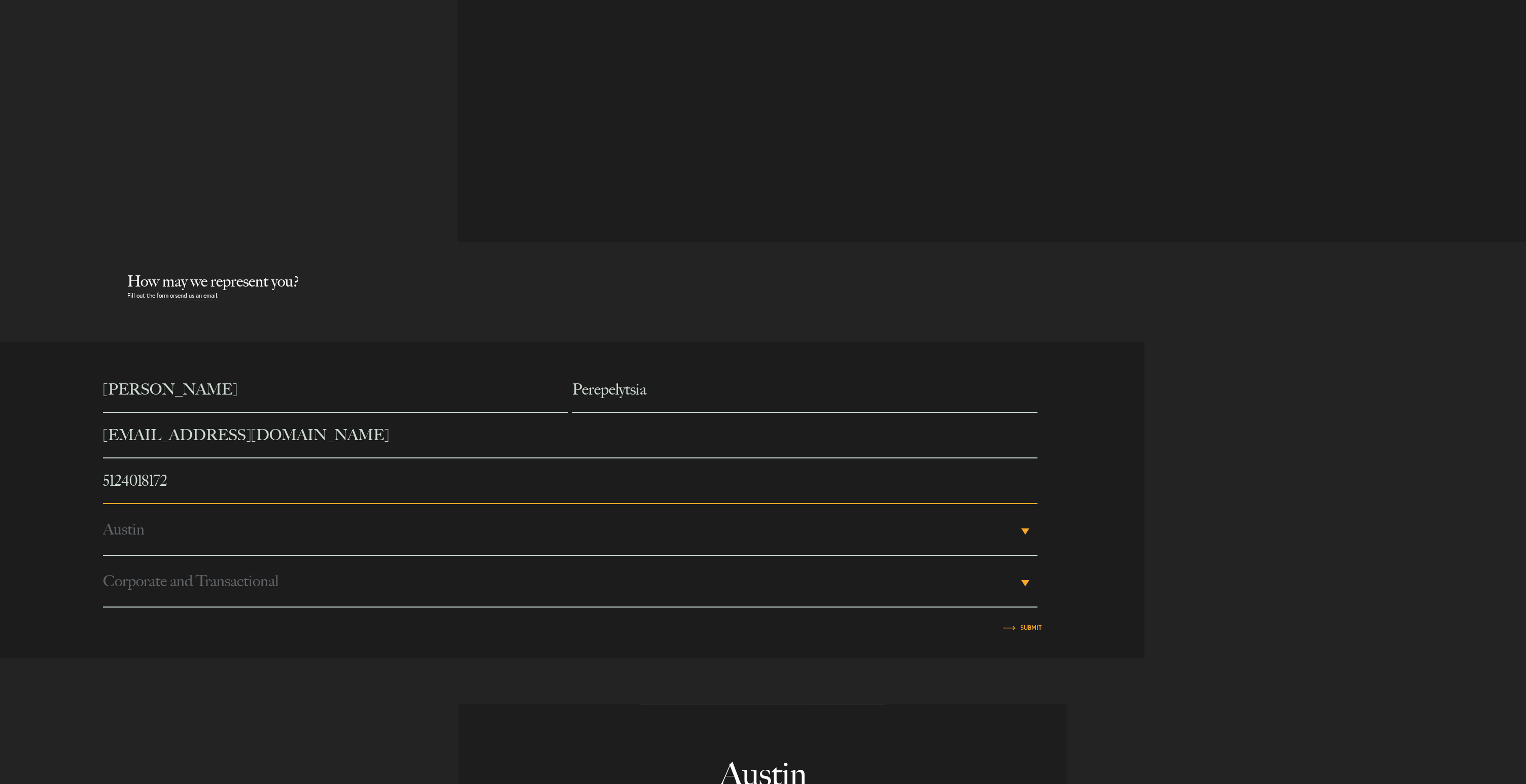
type input "5124018172"
click at [183, 547] on span "Austin" at bounding box center [561, 529] width 915 height 50
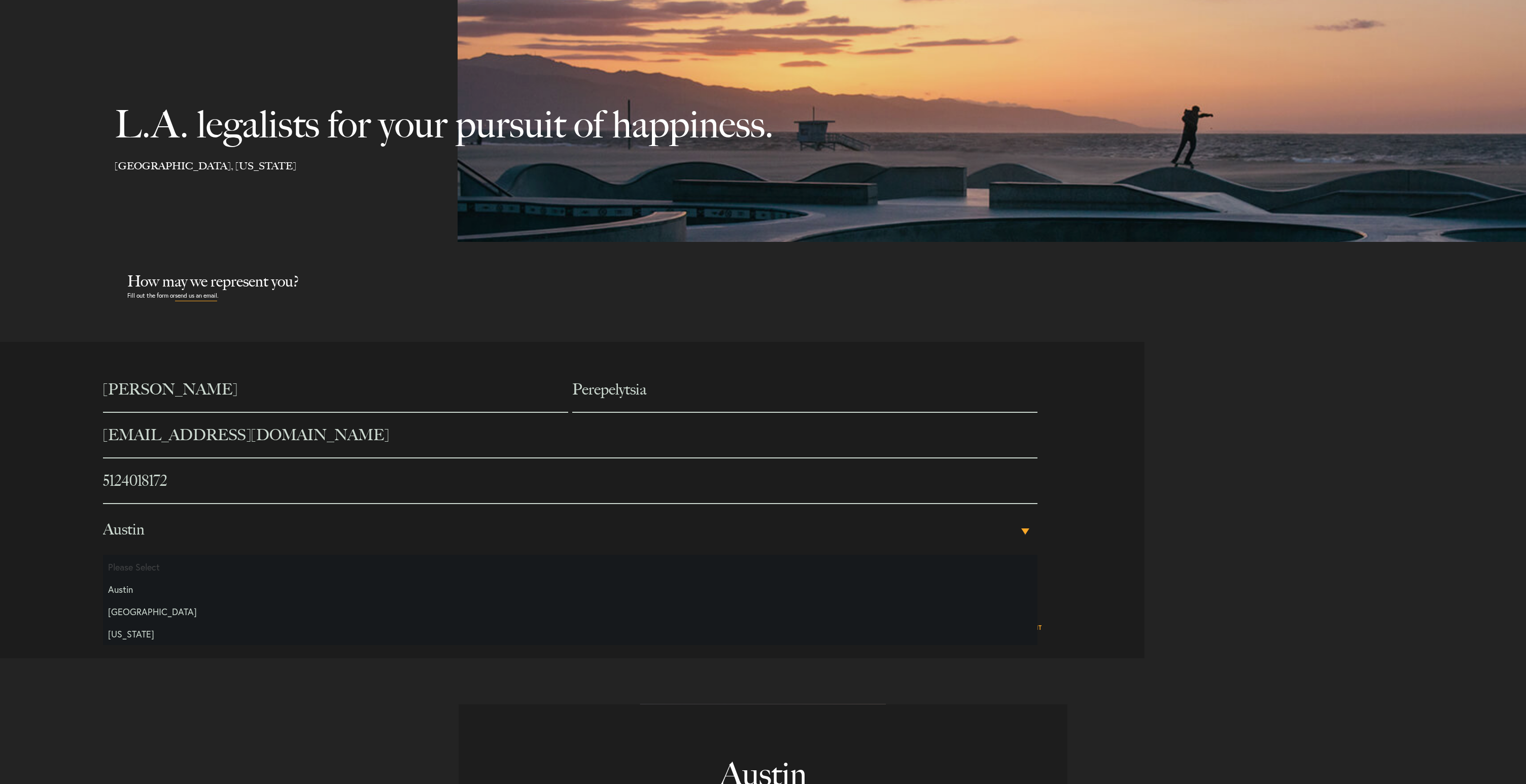
click at [124, 591] on li "Austin" at bounding box center [570, 589] width 935 height 22
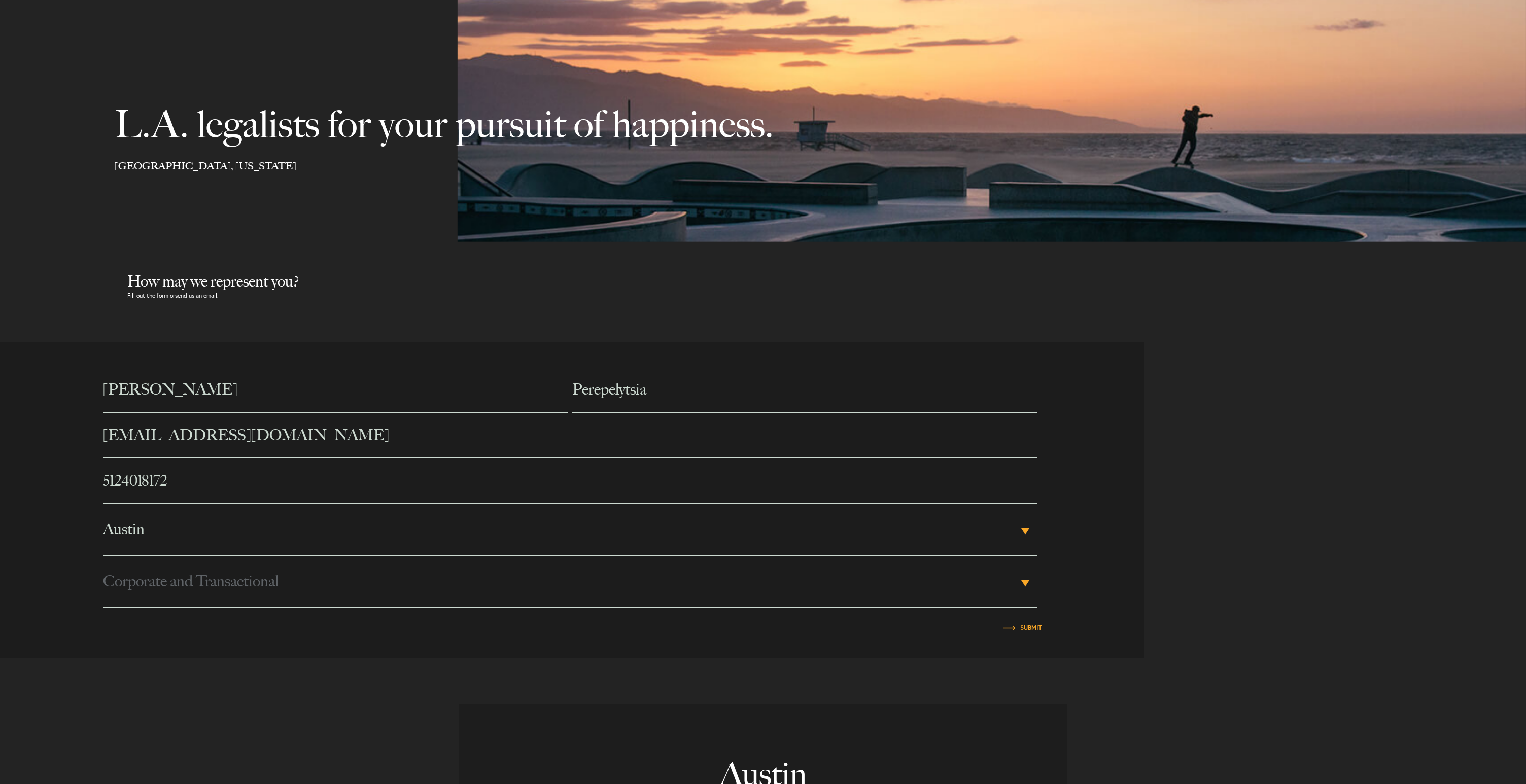
click at [183, 649] on article "Dmytro Perepelytsia perepelica.d@gmail.com Phone number * 5124018172 City Pleas…" at bounding box center [572, 500] width 1145 height 316
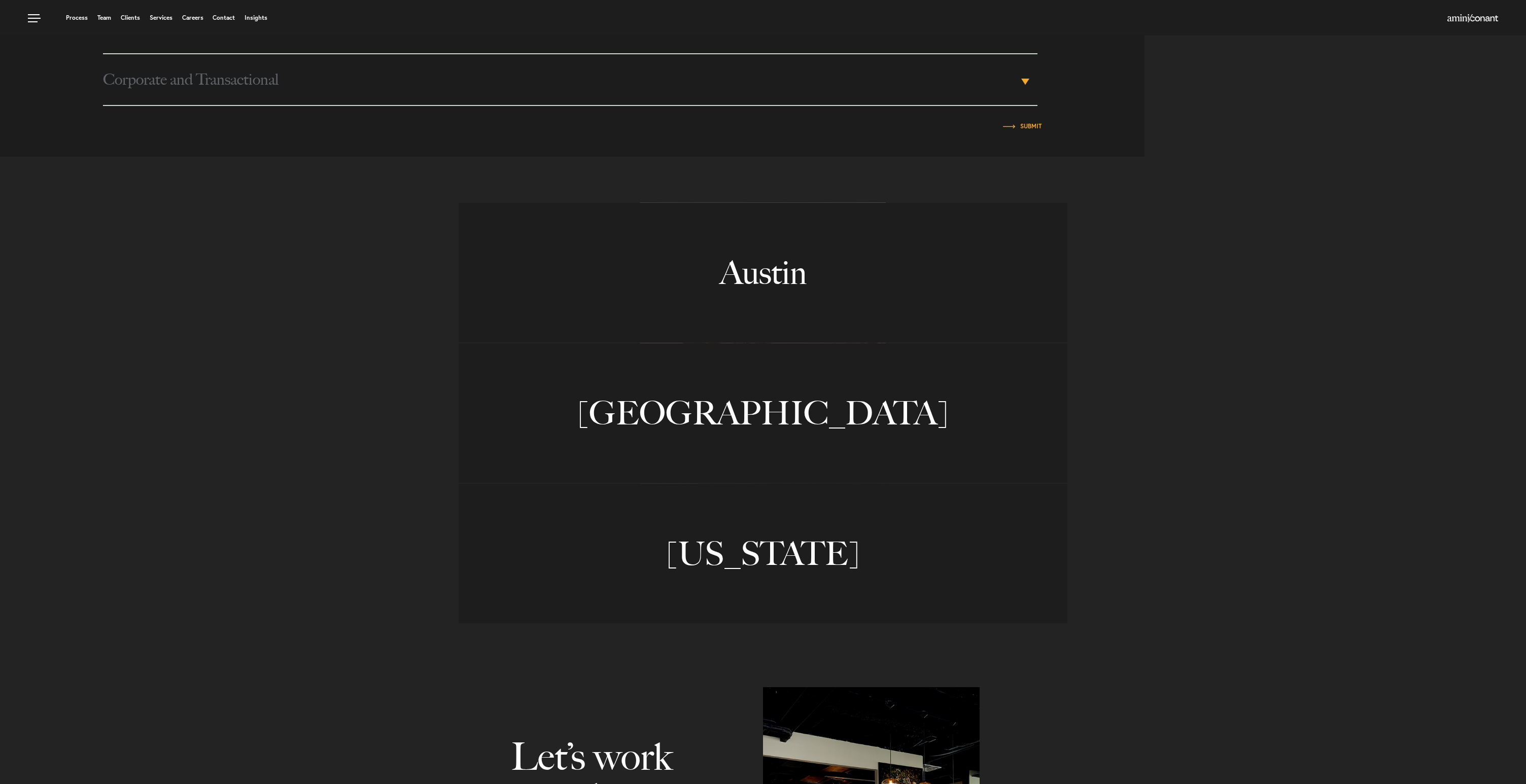
scroll to position [336, 0]
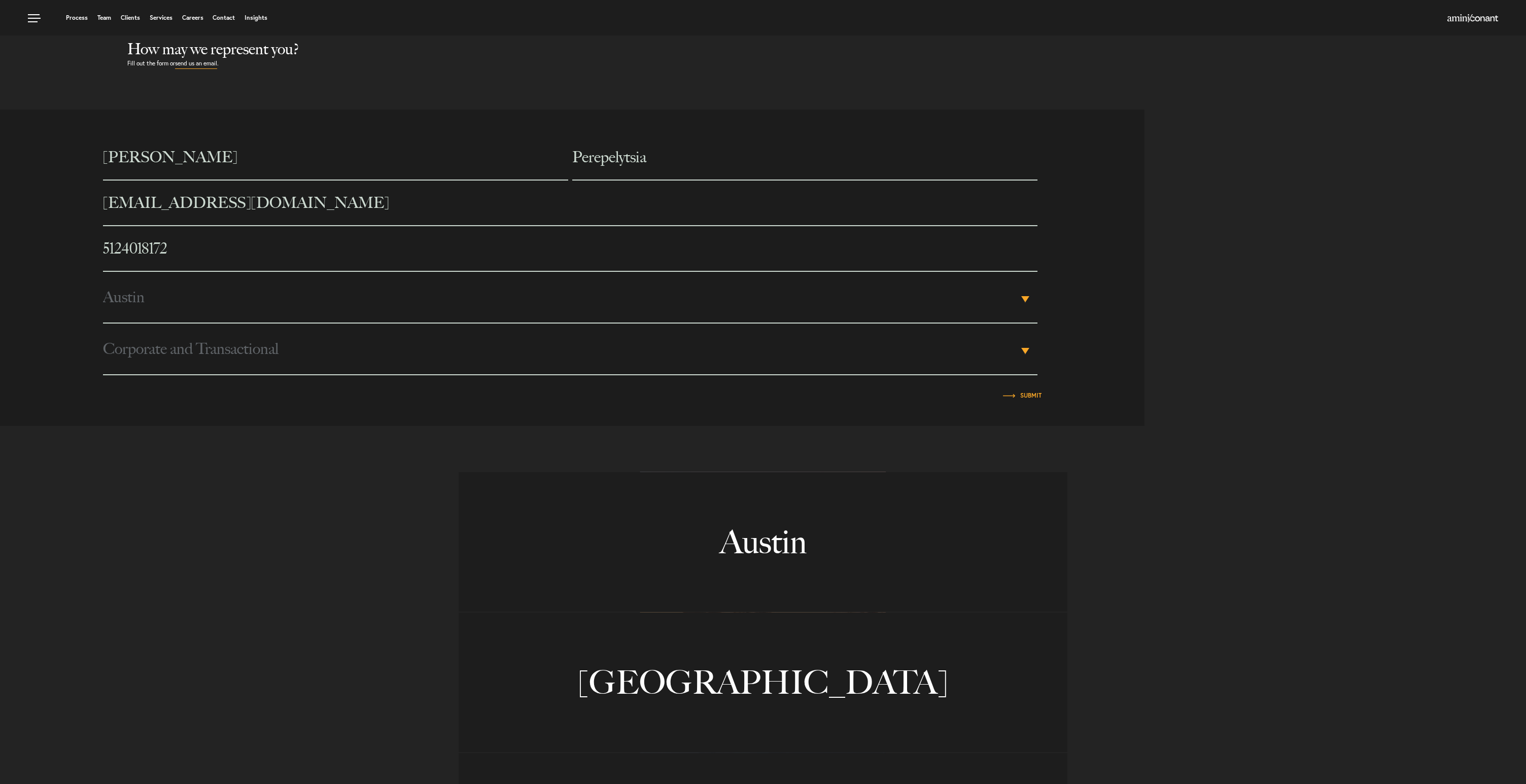
click at [940, 432] on section "1204 San Antonio Street, Second Floor Austin 2323 Lincoln Blvd. Santa Monica 15…" at bounding box center [763, 671] width 1526 height 490
click at [1029, 397] on input "Submit" at bounding box center [1031, 396] width 22 height 6
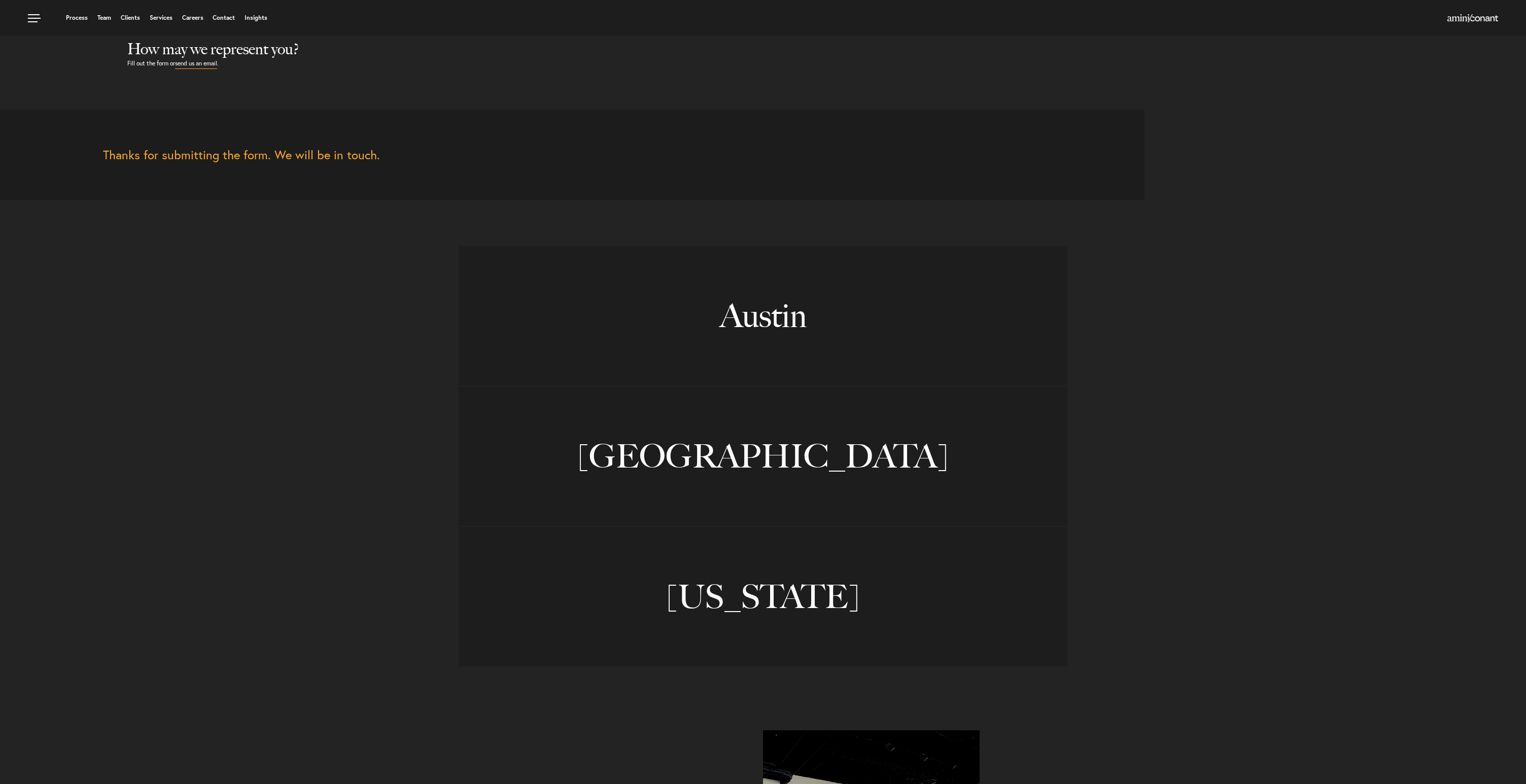
click at [305, 150] on p "Thanks for submitting the form. We will be in touch." at bounding box center [573, 155] width 939 height 15
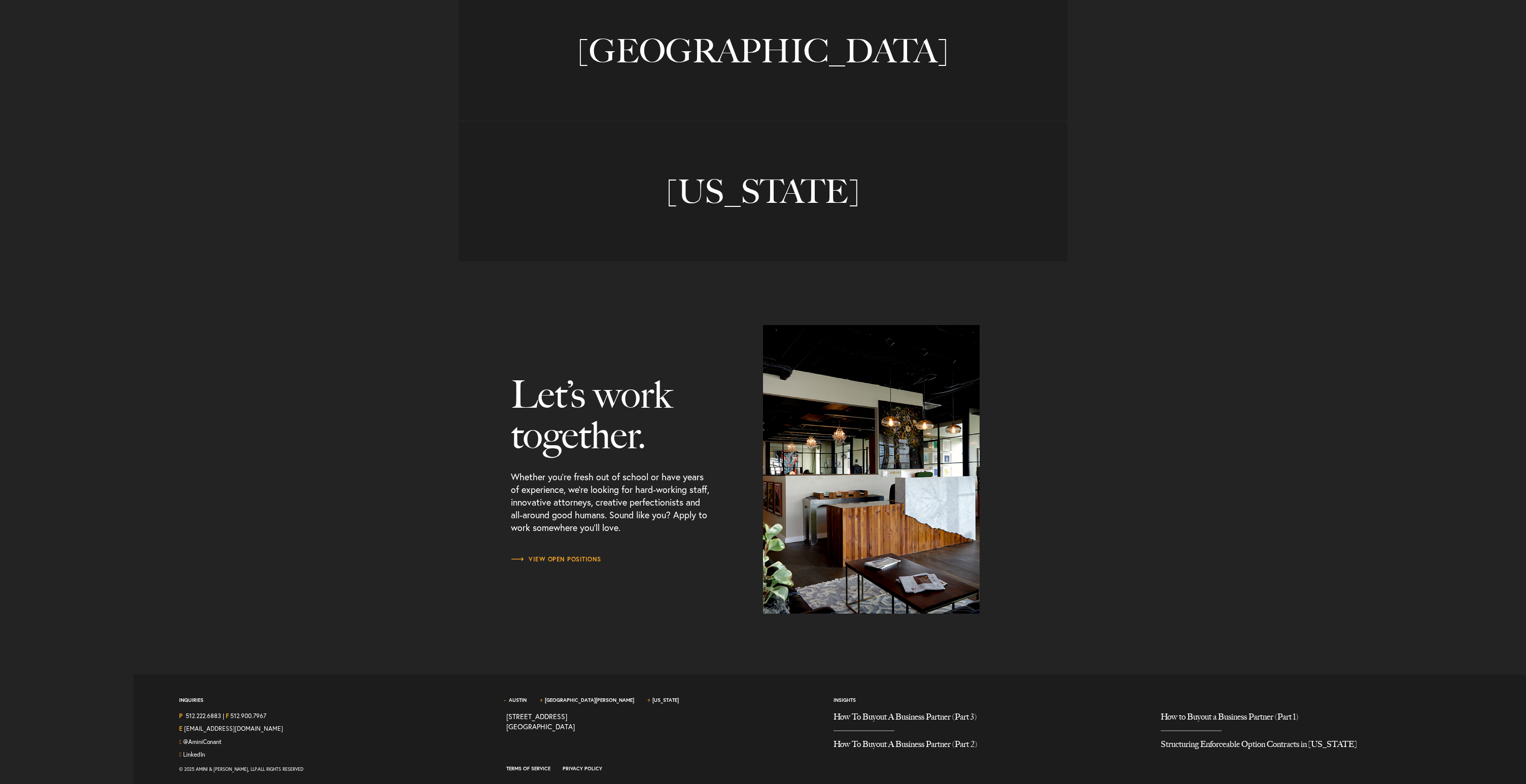
scroll to position [0, 0]
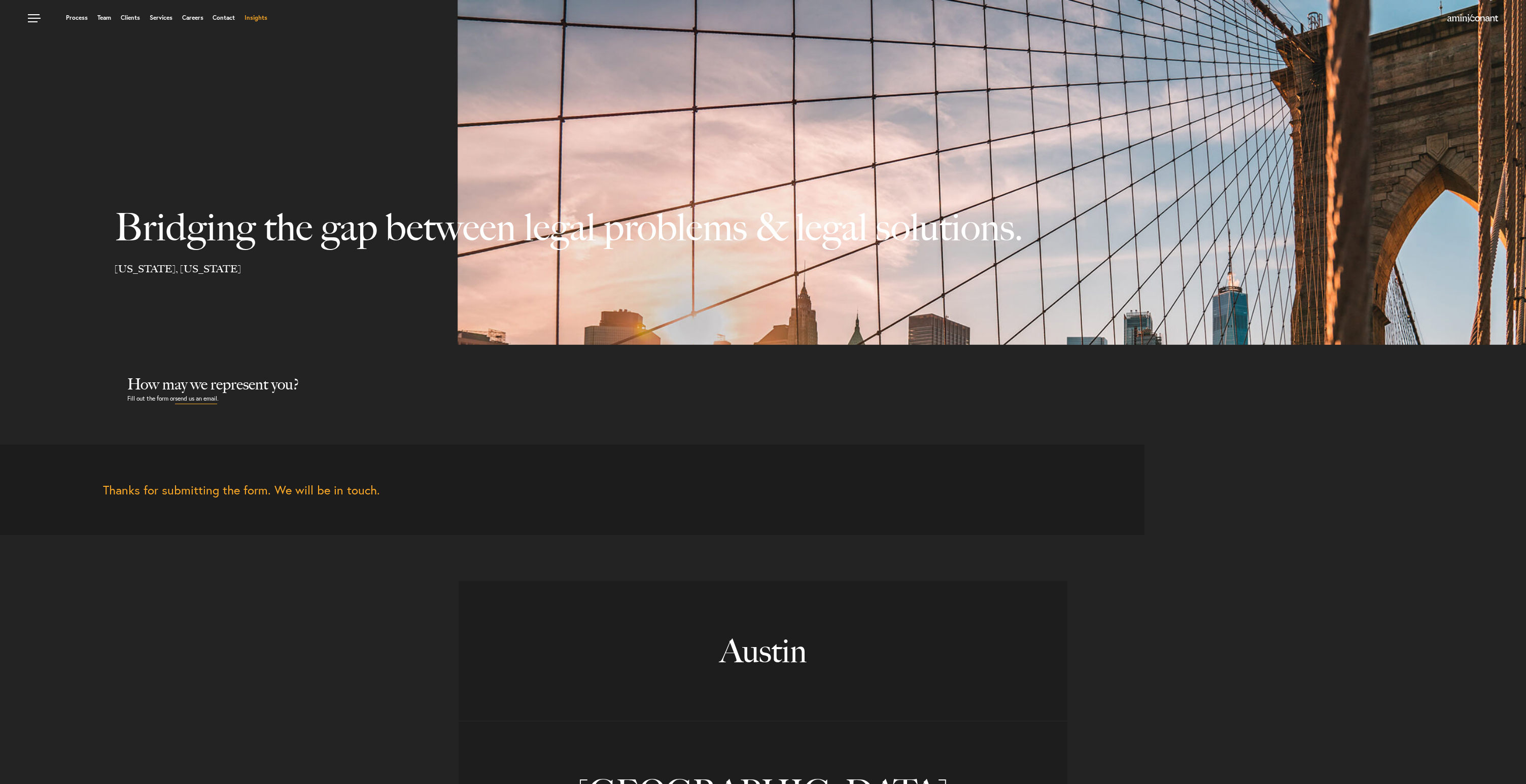
click at [266, 16] on link "Insights" at bounding box center [256, 18] width 22 height 6
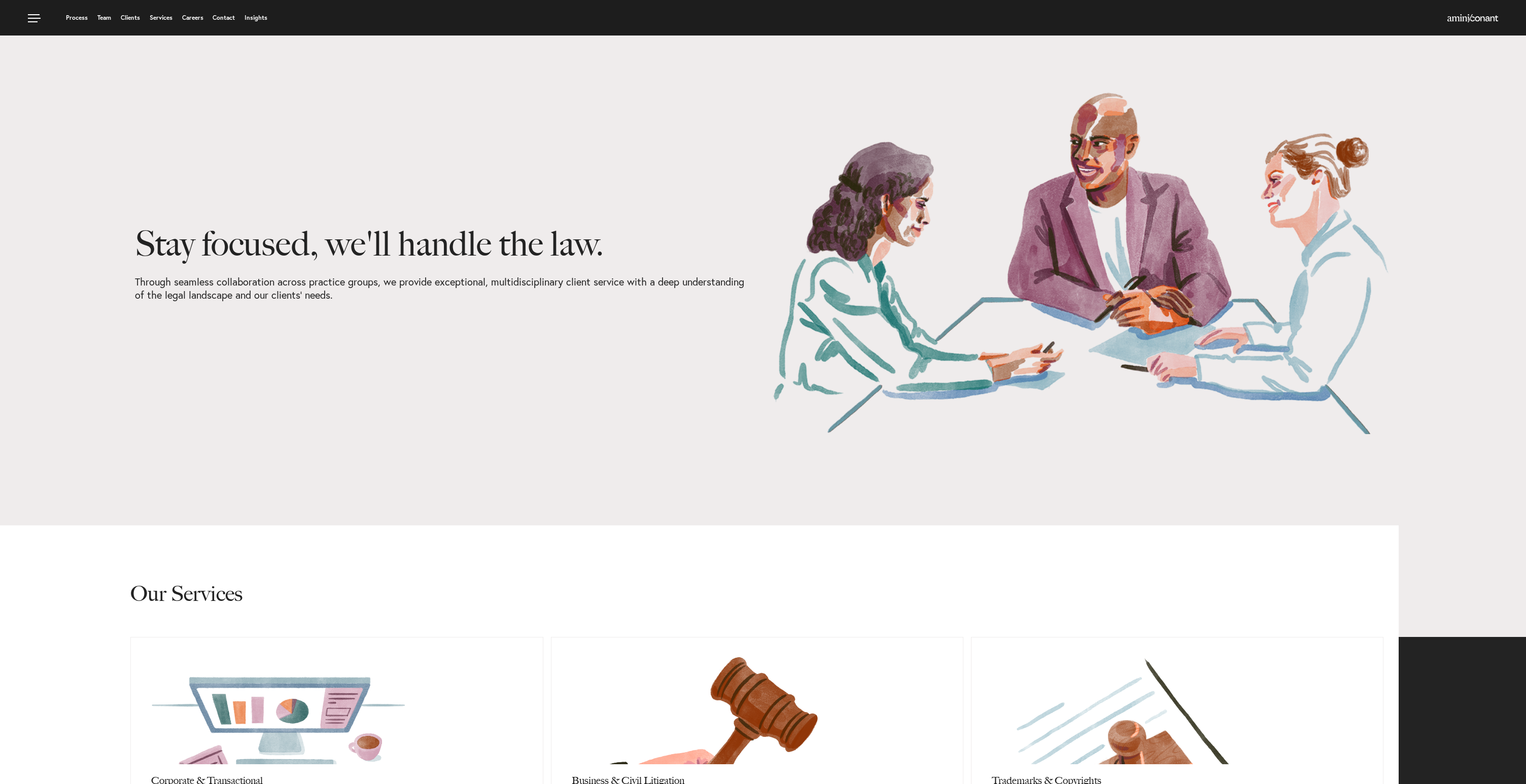
click at [388, 369] on div "Stay focused, we'll handle the law. Through seamless collaboration across pract…" at bounding box center [445, 263] width 621 height 343
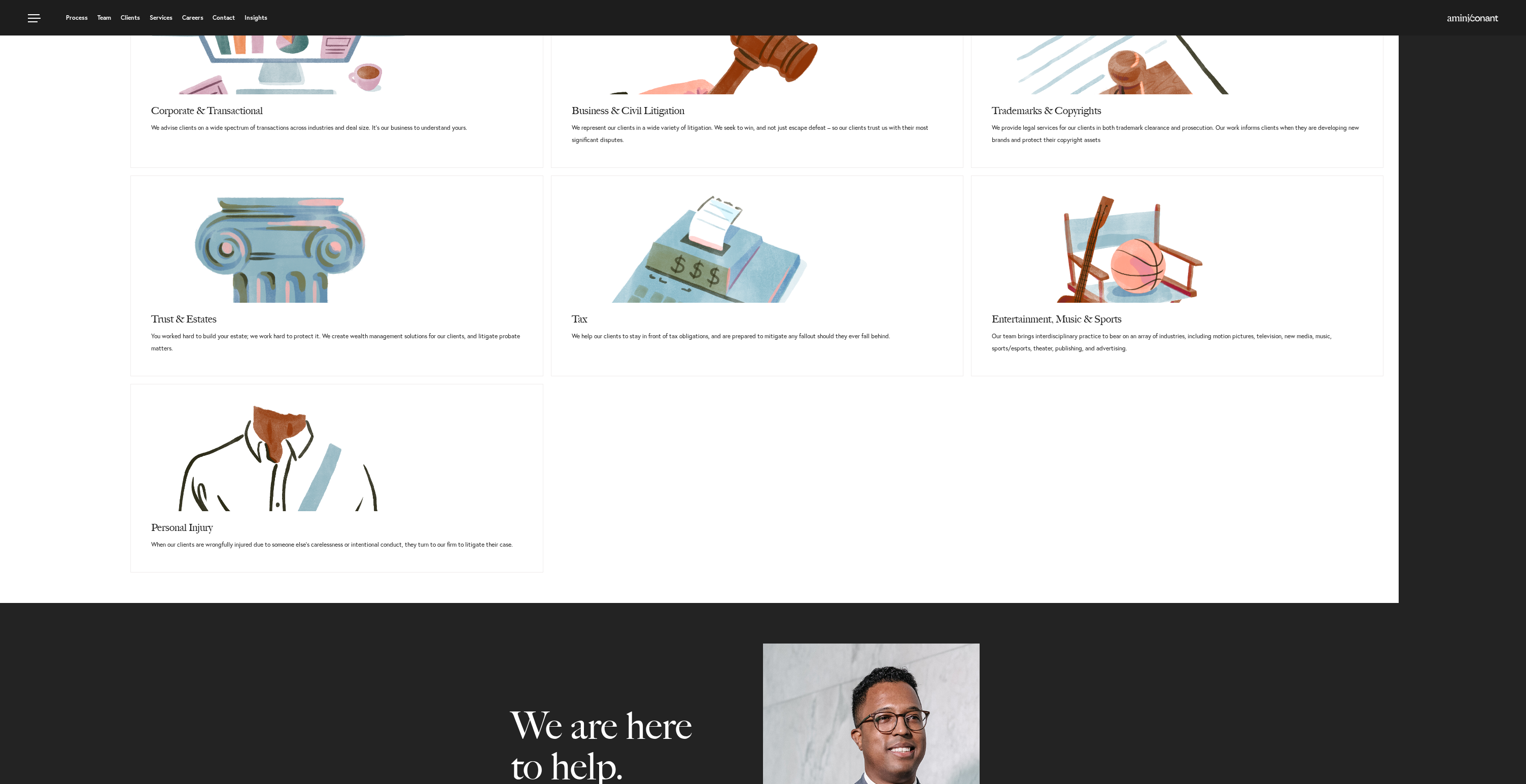
scroll to position [324, 0]
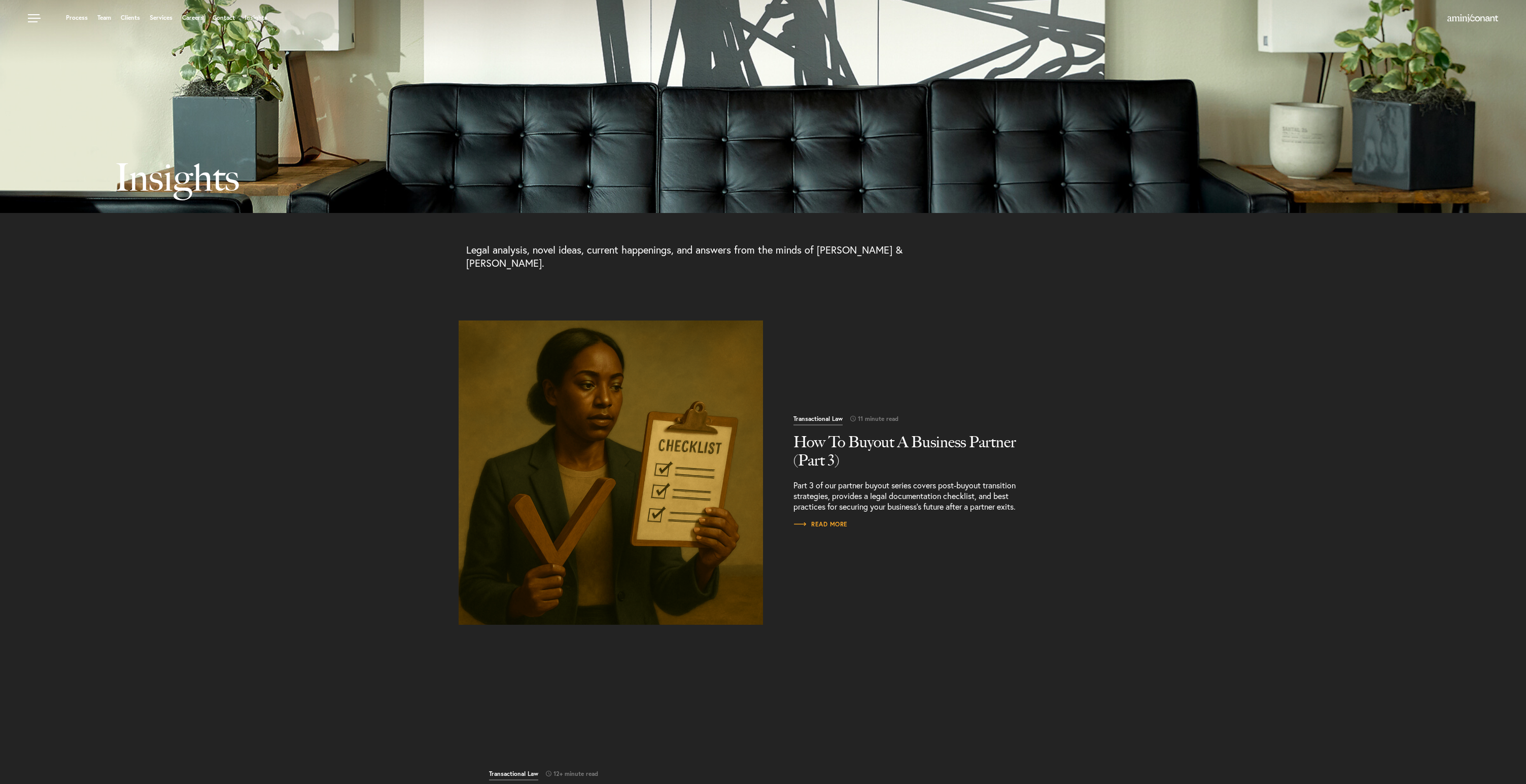
click at [319, 320] on article "Transactional Law 11 minute read How To Buyout A Business Partner (Part 3) Part…" at bounding box center [763, 497] width 1526 height 355
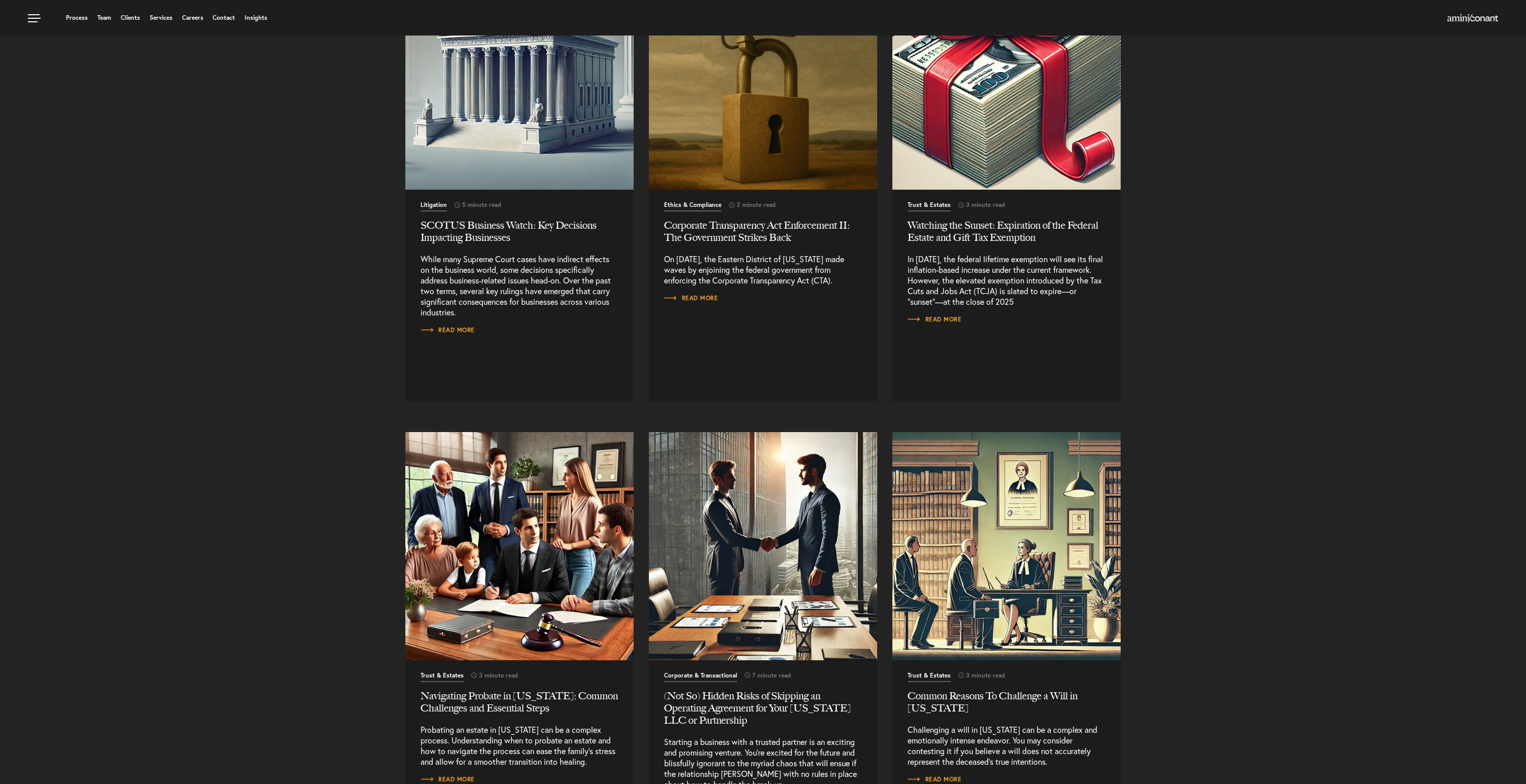
scroll to position [4271, 0]
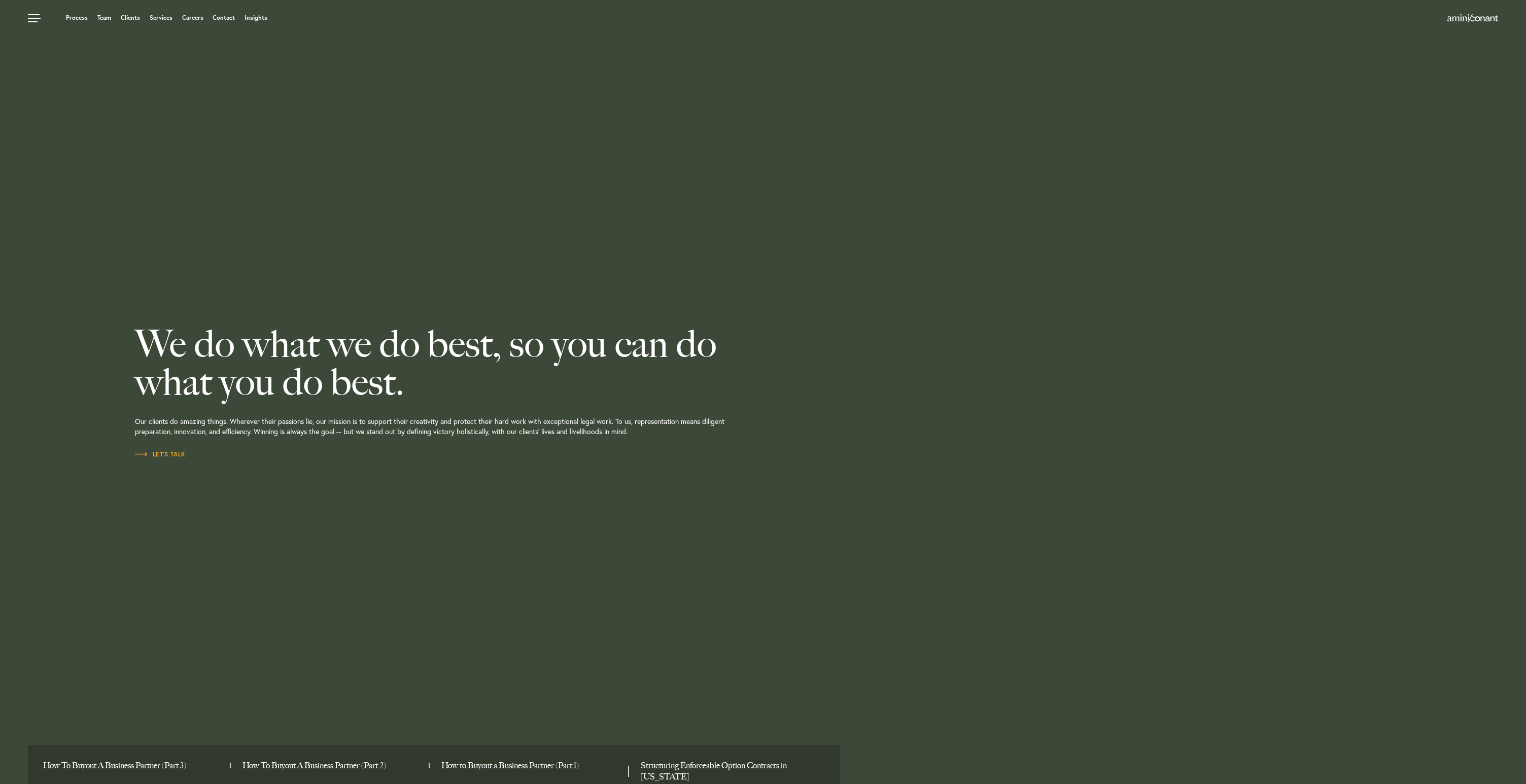
click at [570, 431] on p "Our clients do amazing things. Wherever their passions lie, our mission is to s…" at bounding box center [508, 425] width 747 height 48
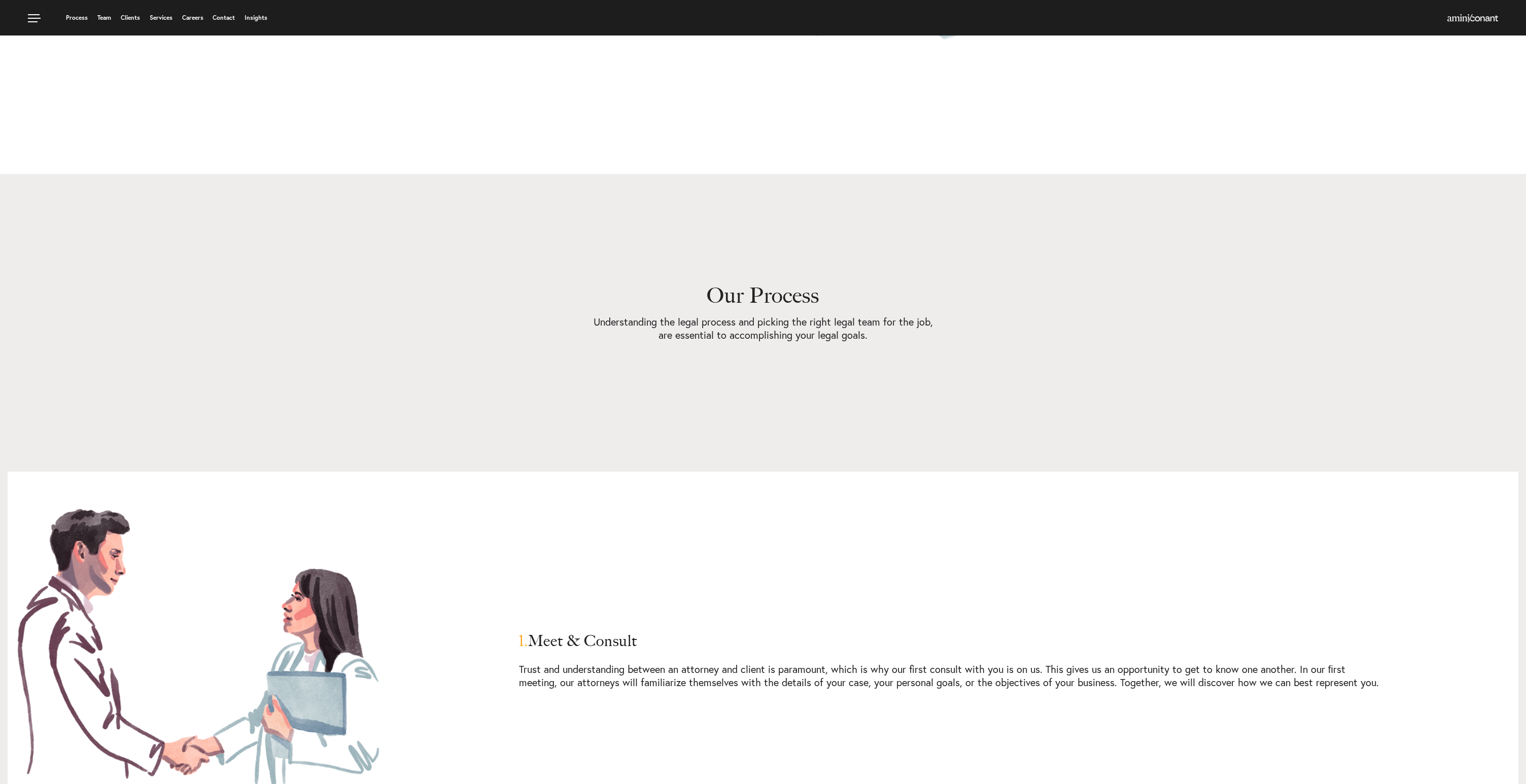
scroll to position [1005, 0]
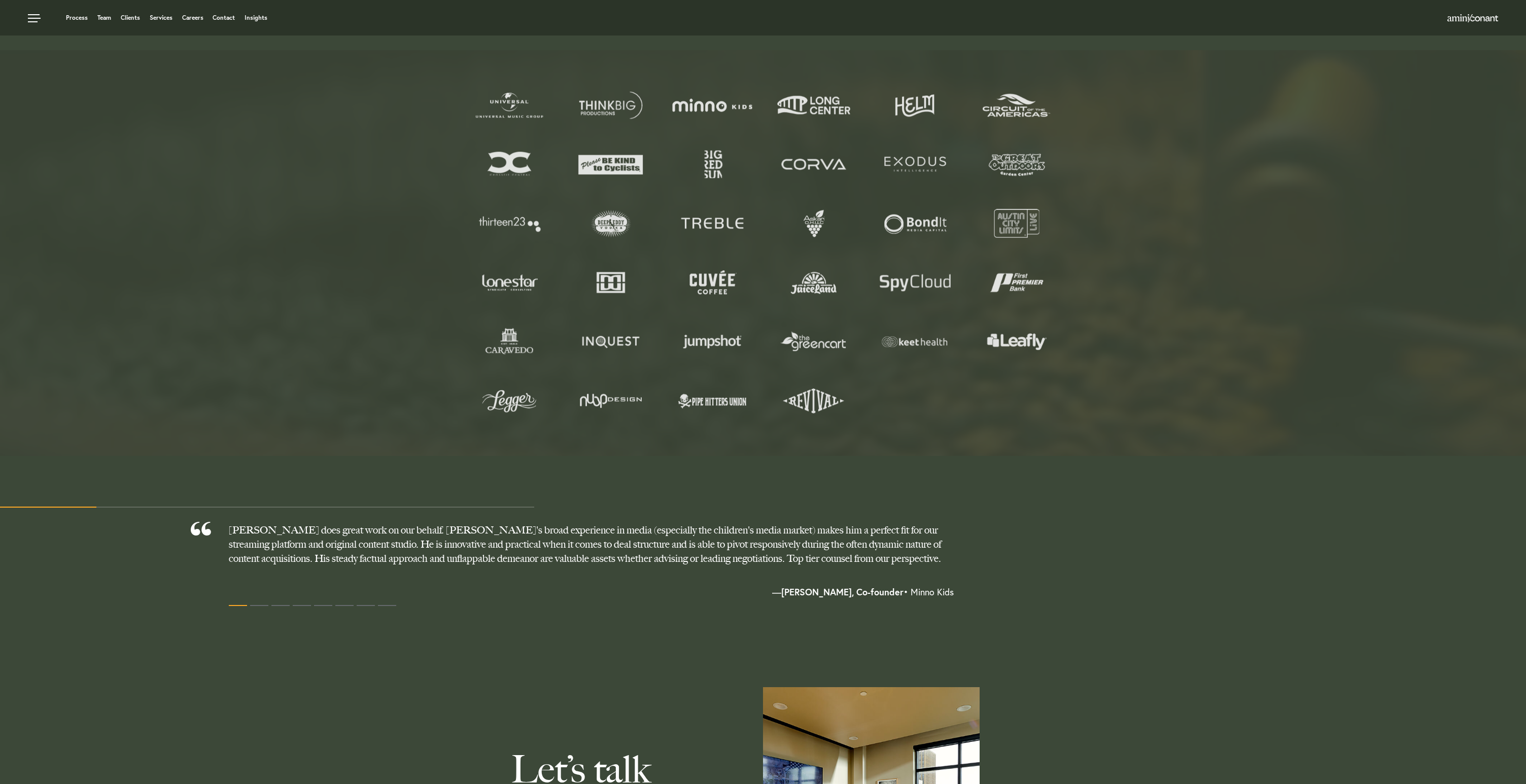
scroll to position [369, 0]
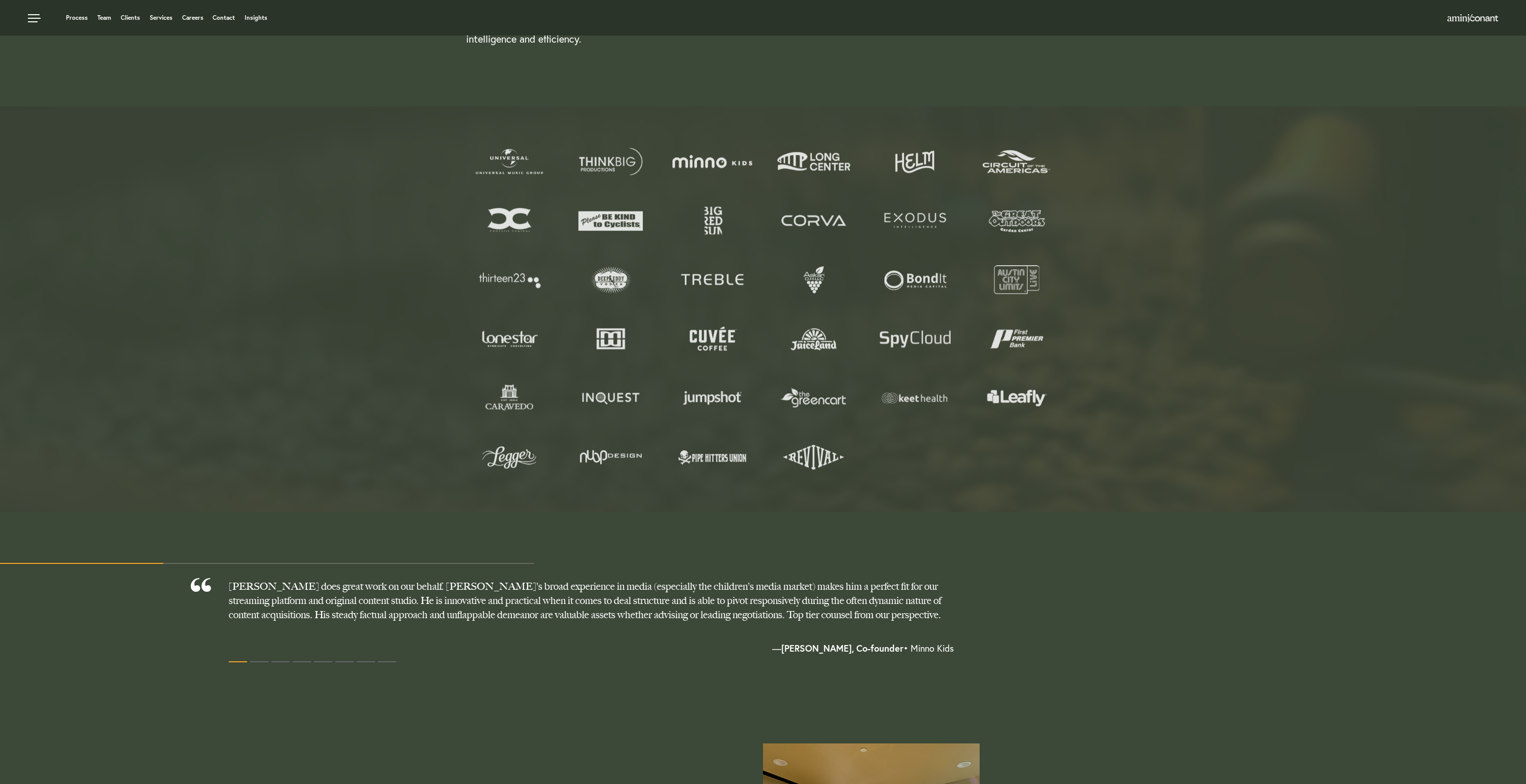
click at [719, 454] on img at bounding box center [712, 457] width 87 height 29
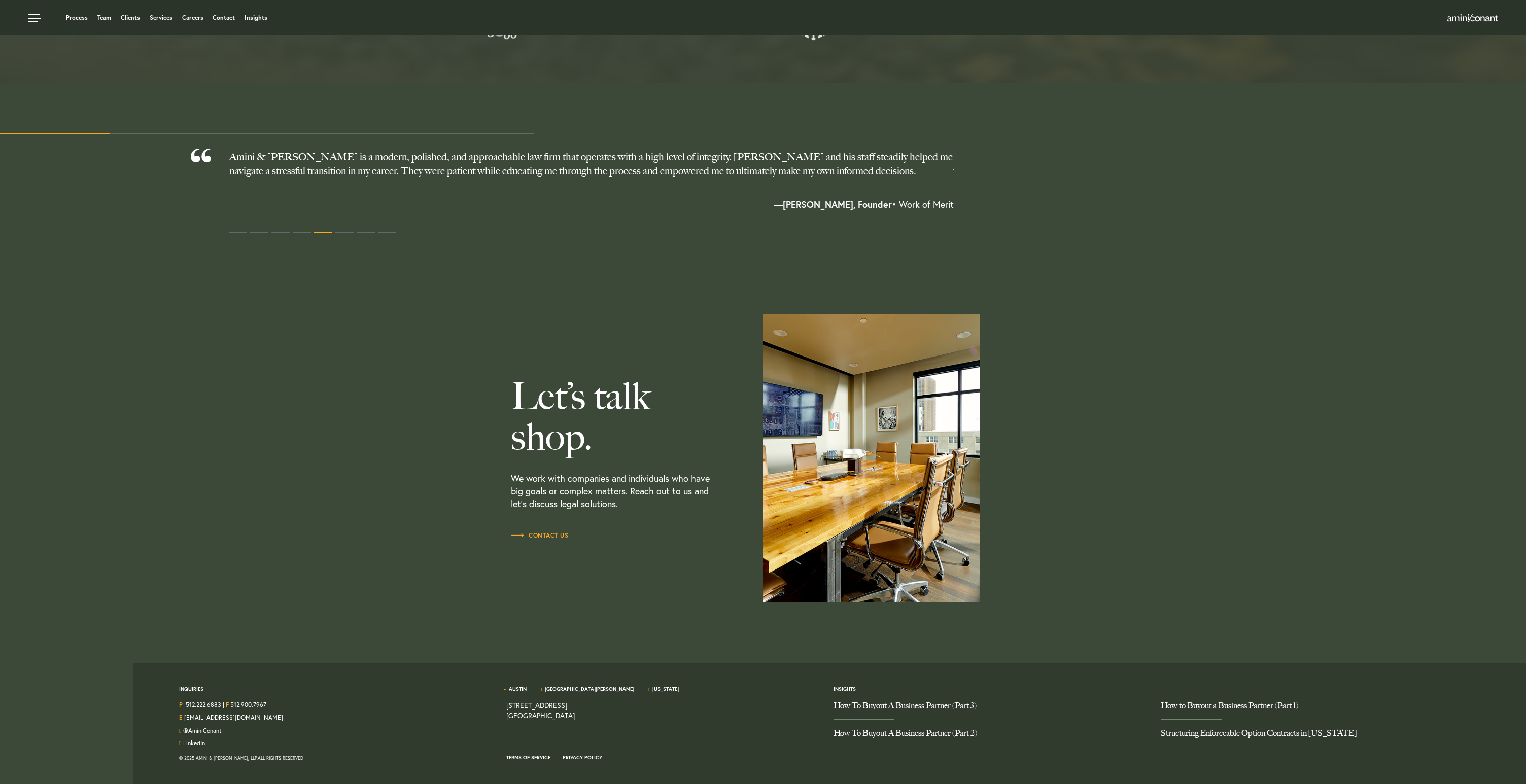
scroll to position [0, 0]
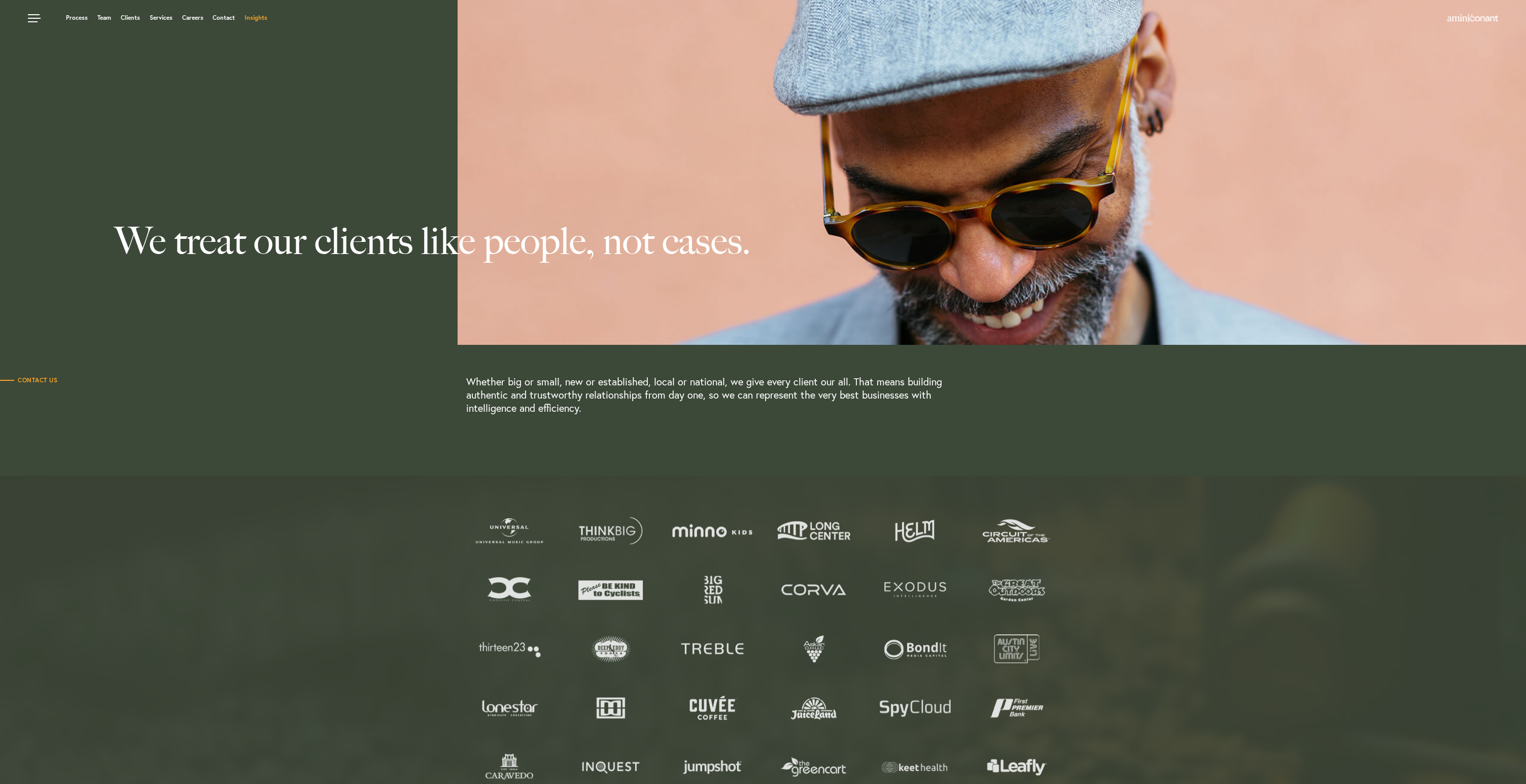
click at [248, 15] on link "Insights" at bounding box center [256, 18] width 22 height 6
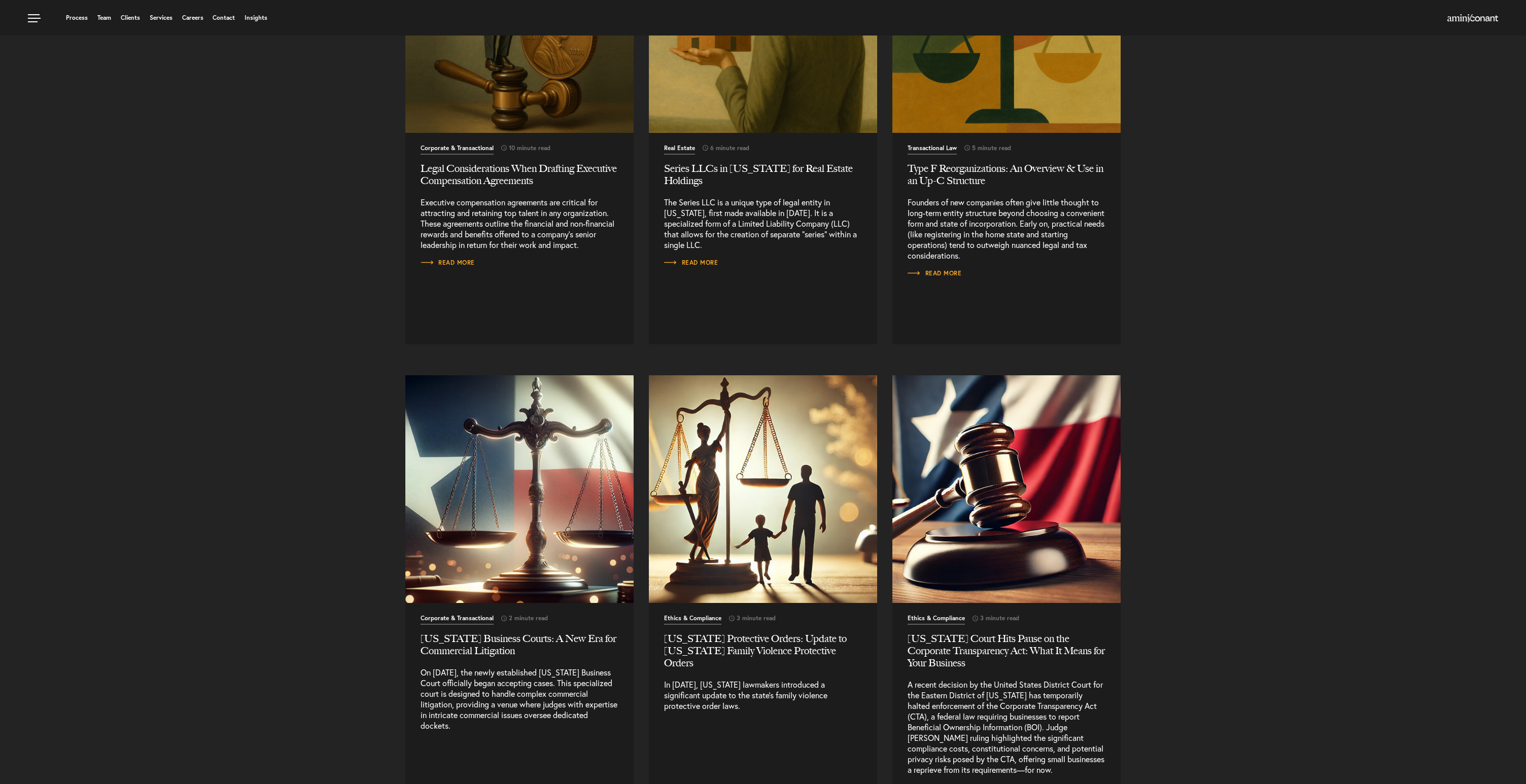
scroll to position [3361, 0]
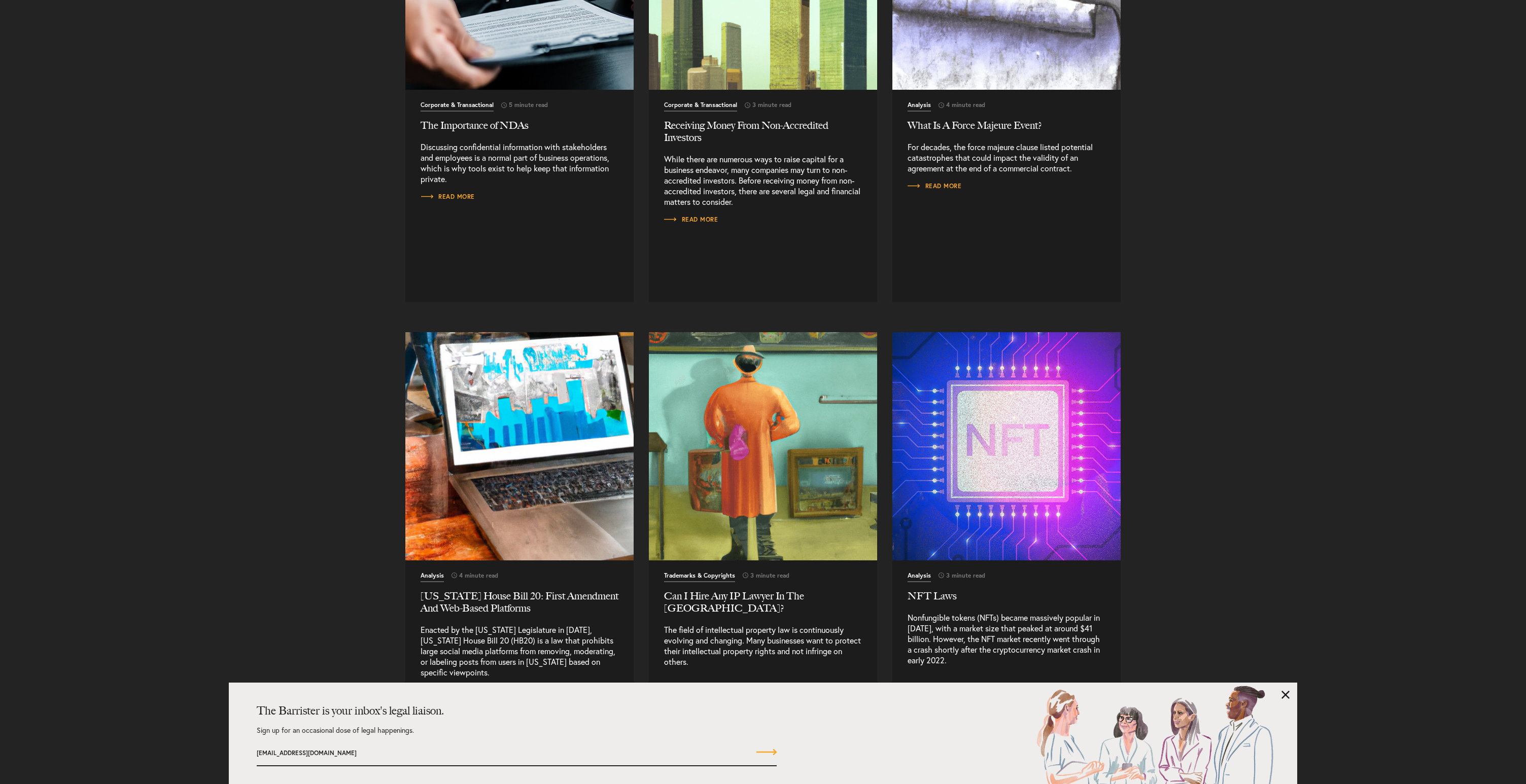
scroll to position [9560, 0]
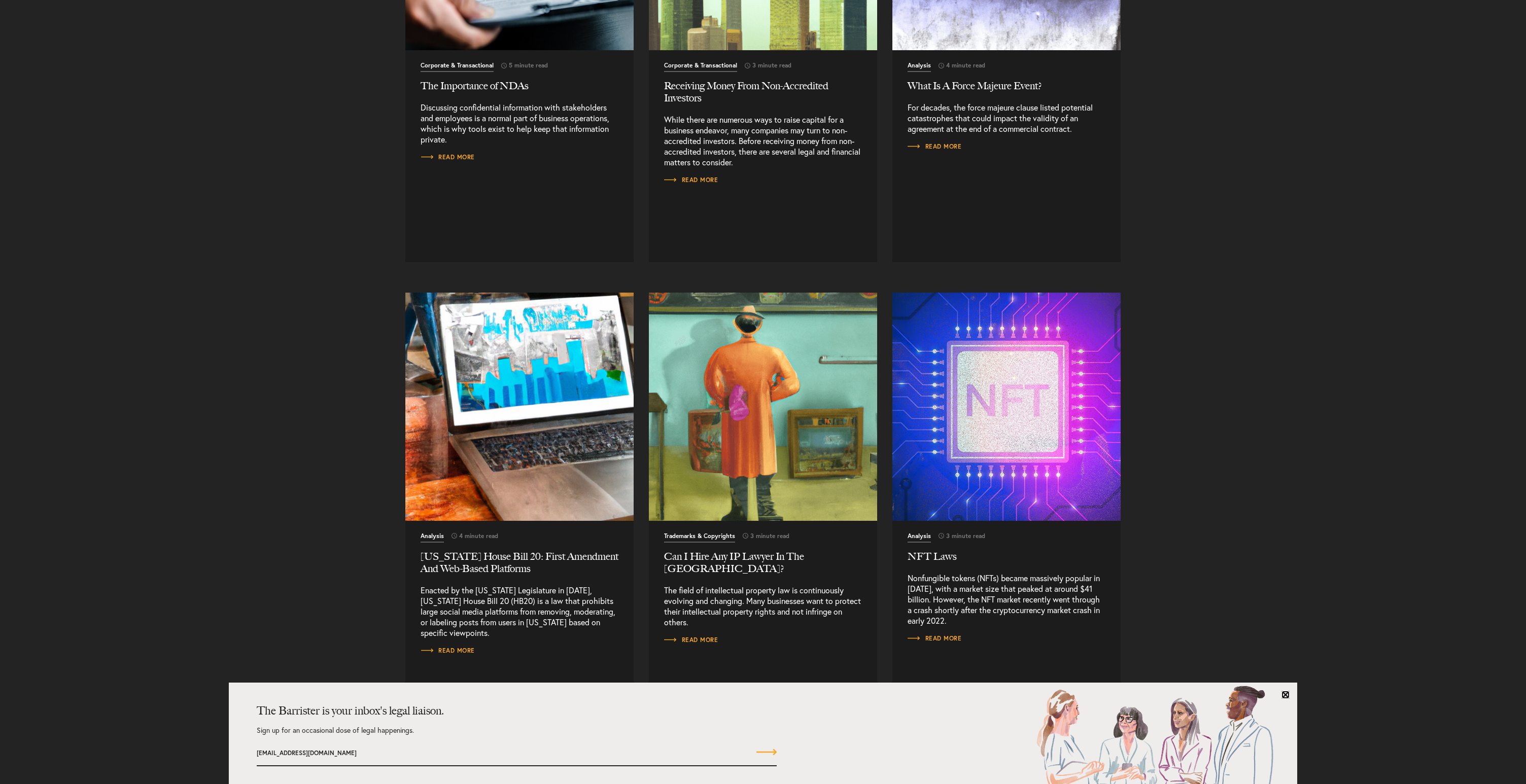
click at [1284, 694] on link at bounding box center [1286, 695] width 8 height 8
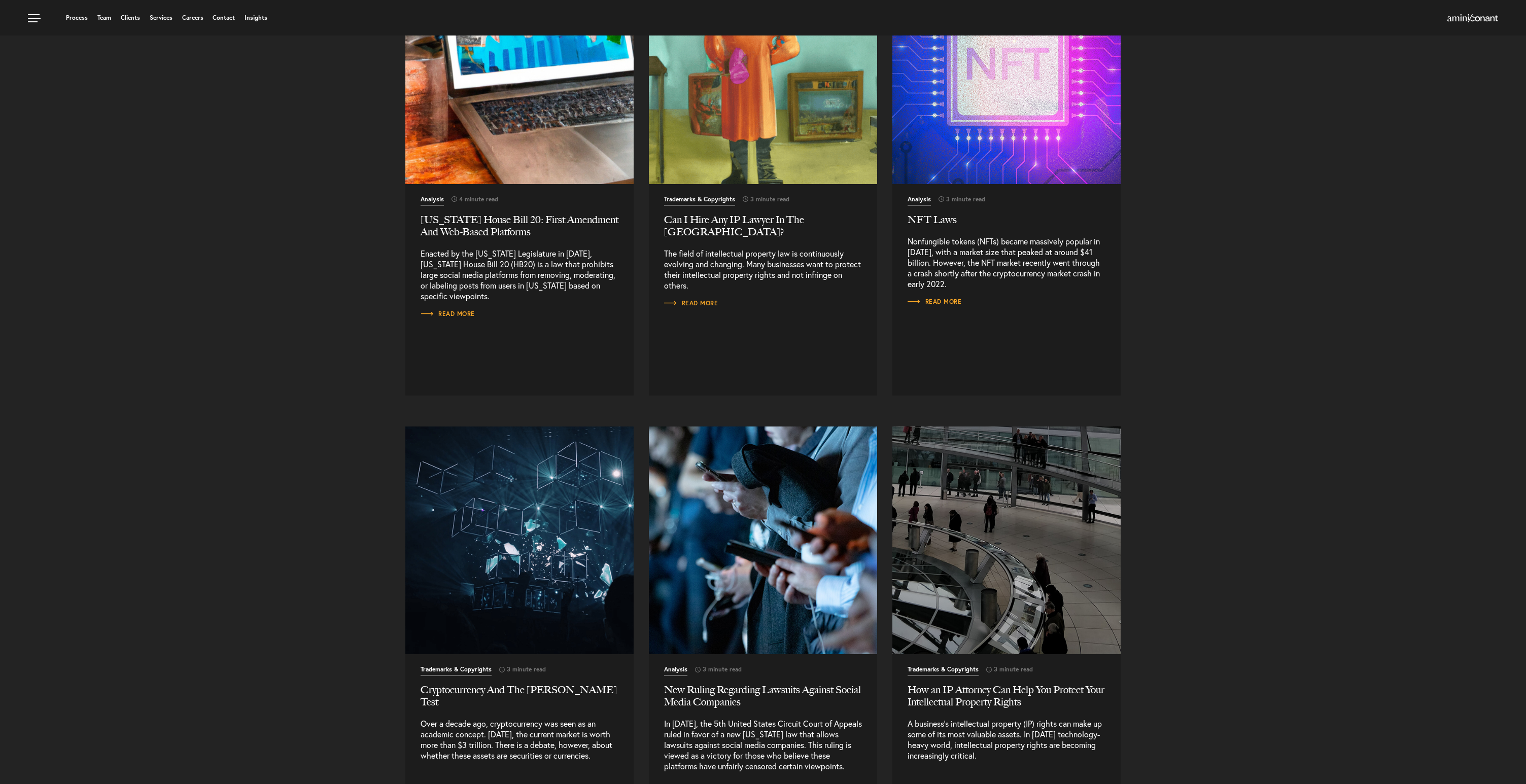
scroll to position [9894, 0]
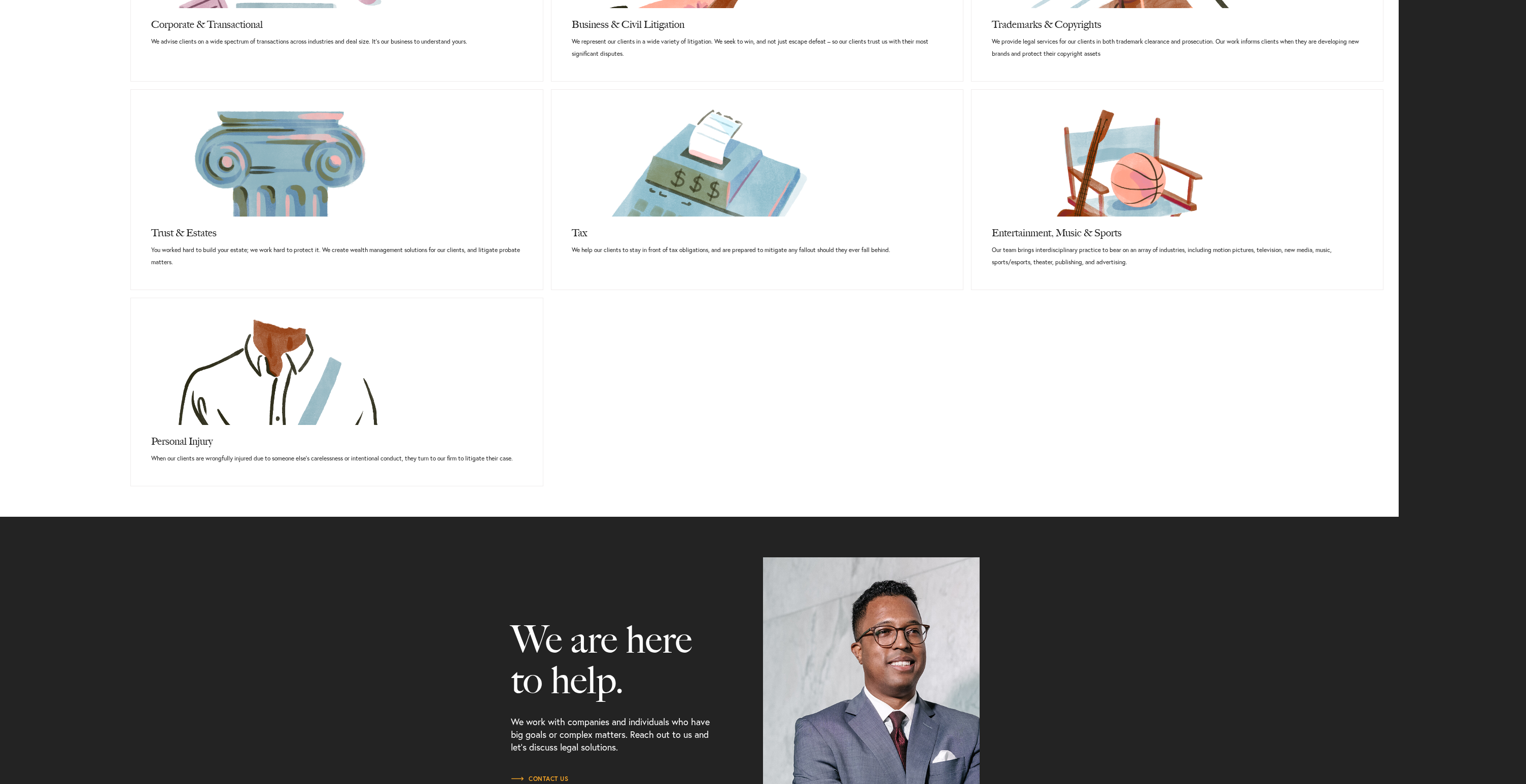
scroll to position [1012, 0]
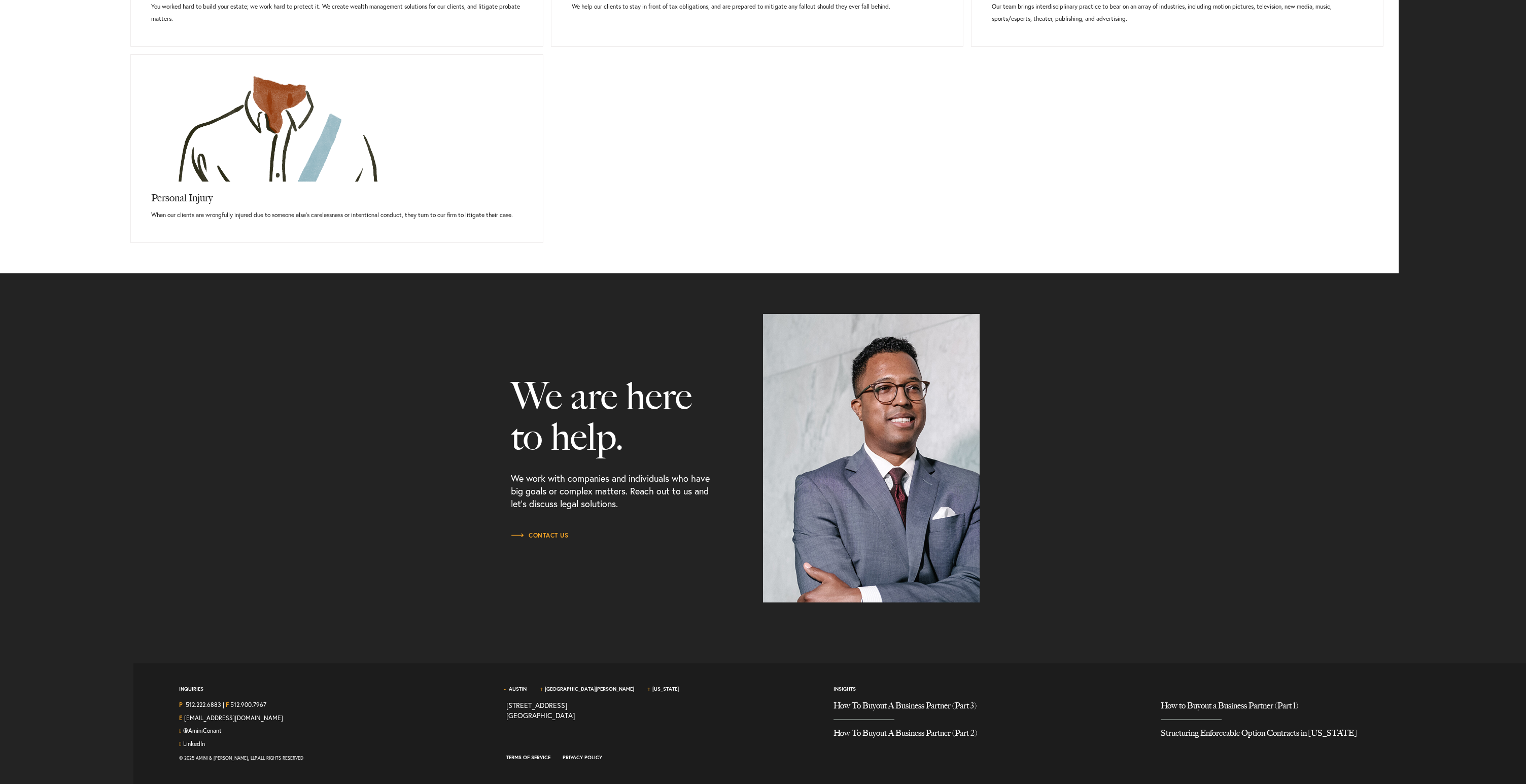
click at [362, 696] on div "Inquiries P 512.222.6883 | F 512.900.7967 E [EMAIL_ADDRESS][DOMAIN_NAME] @Amini…" at bounding box center [335, 718] width 327 height 68
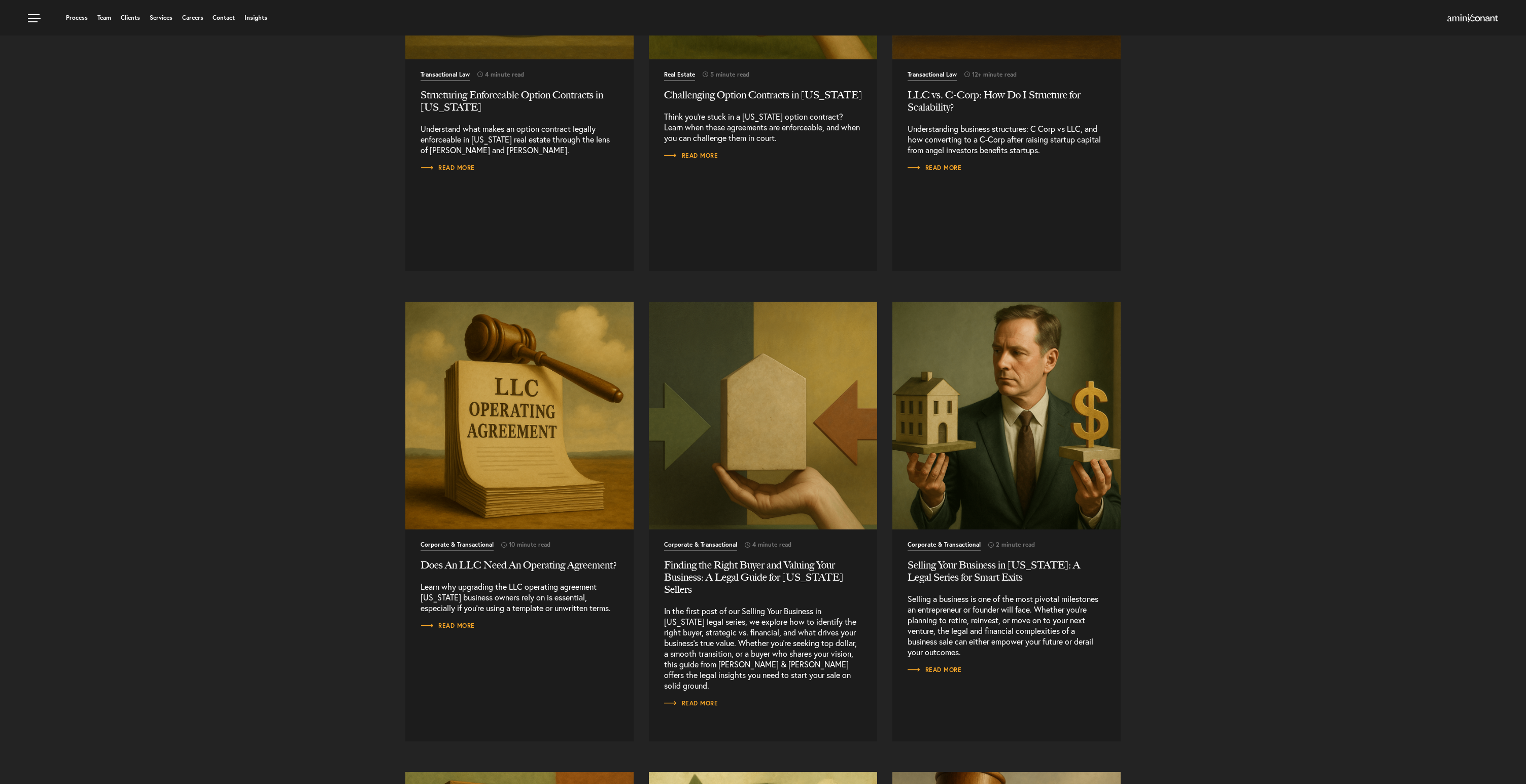
scroll to position [1421, 0]
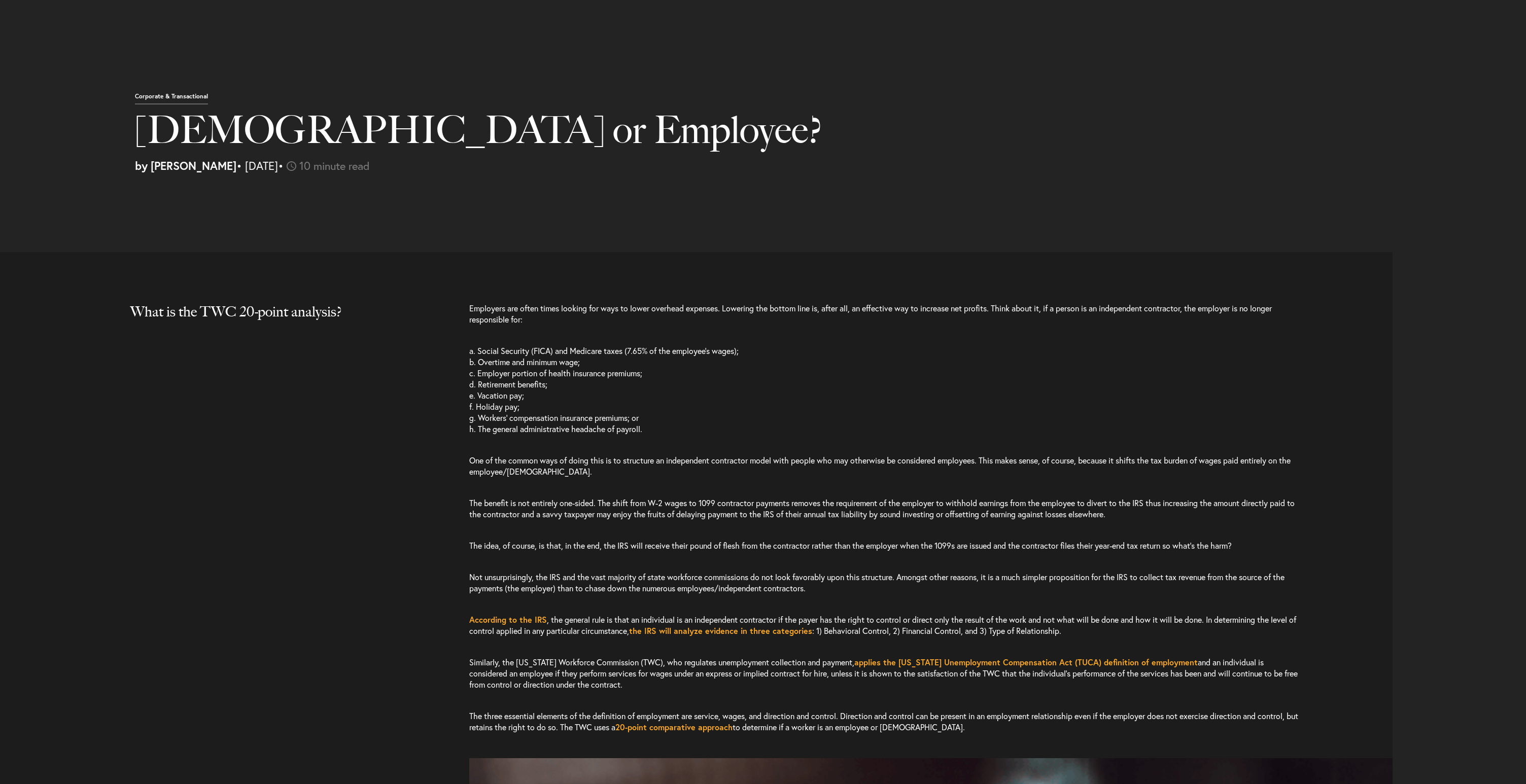
select select "US"
select select "Austin"
select select "Business and Civil Litigation"
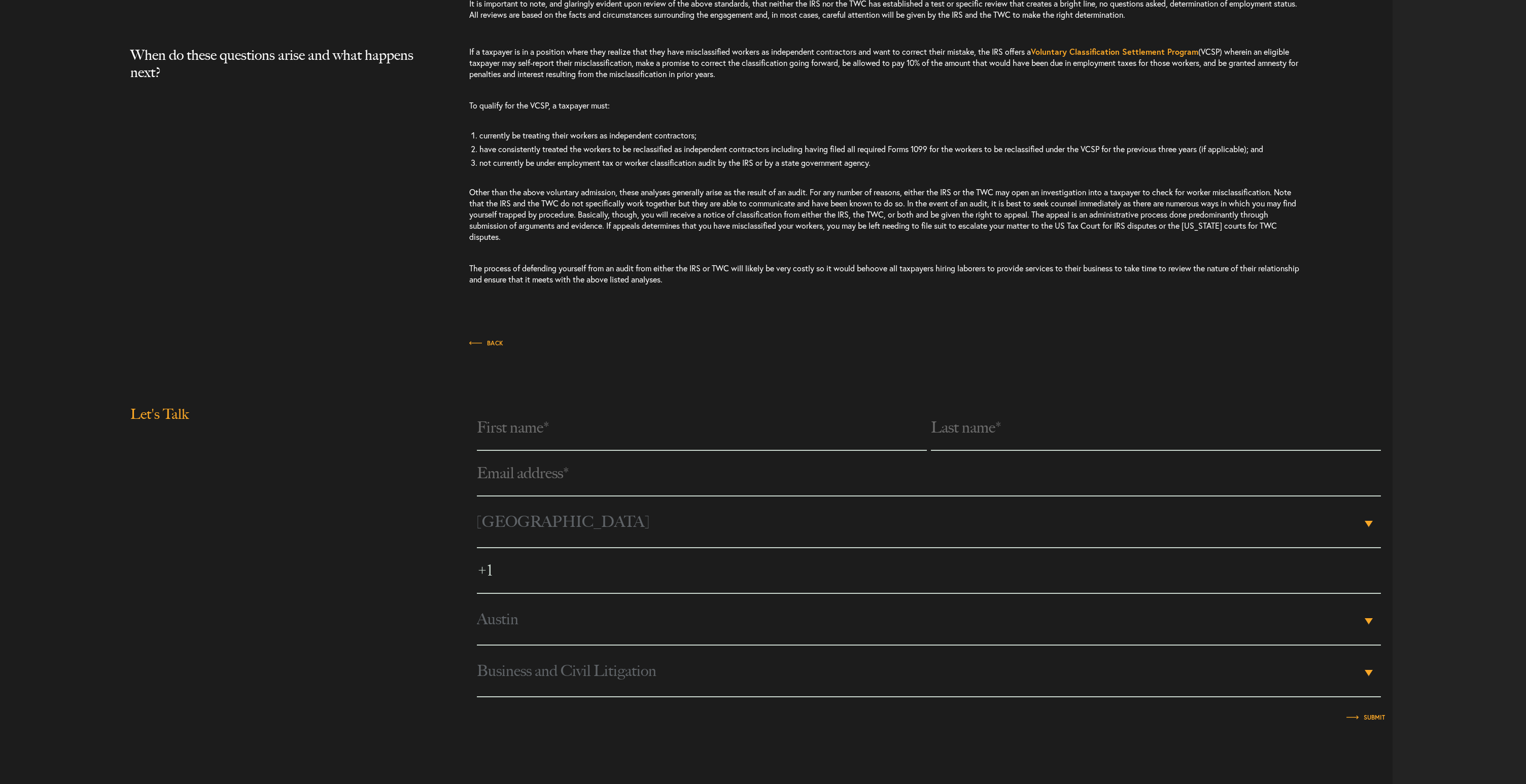
scroll to position [3403, 0]
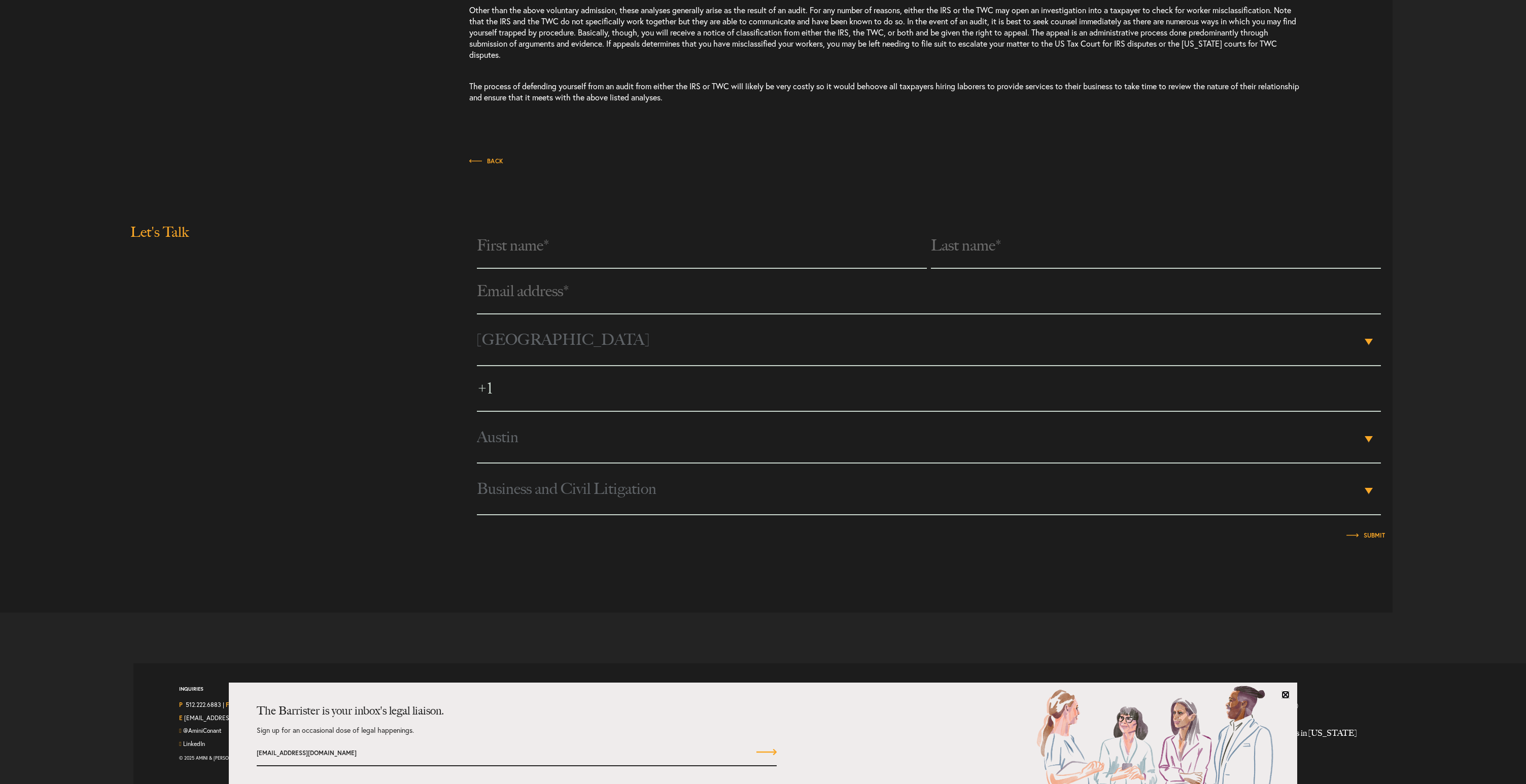
click at [1283, 692] on link at bounding box center [1286, 695] width 8 height 8
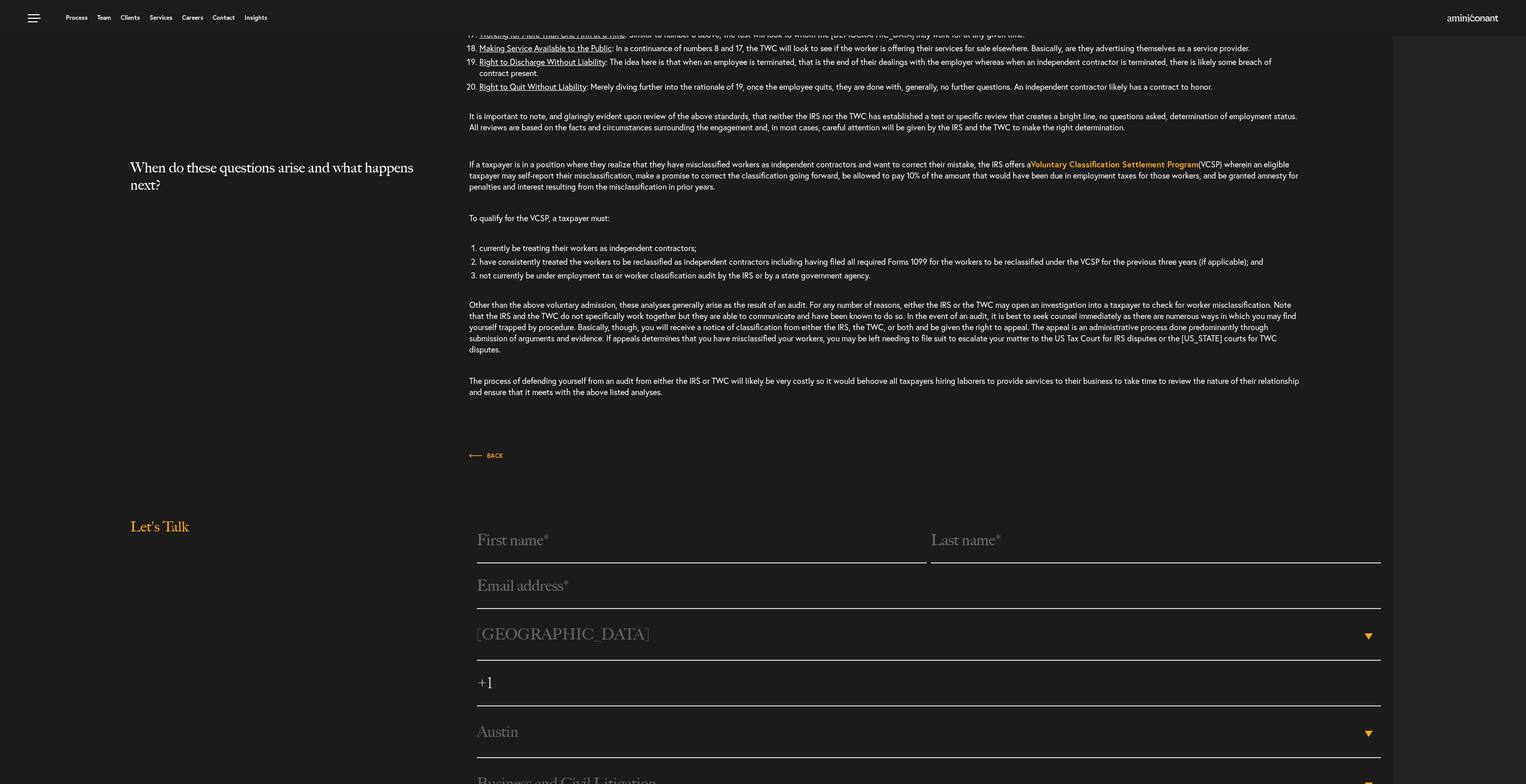
scroll to position [3076, 0]
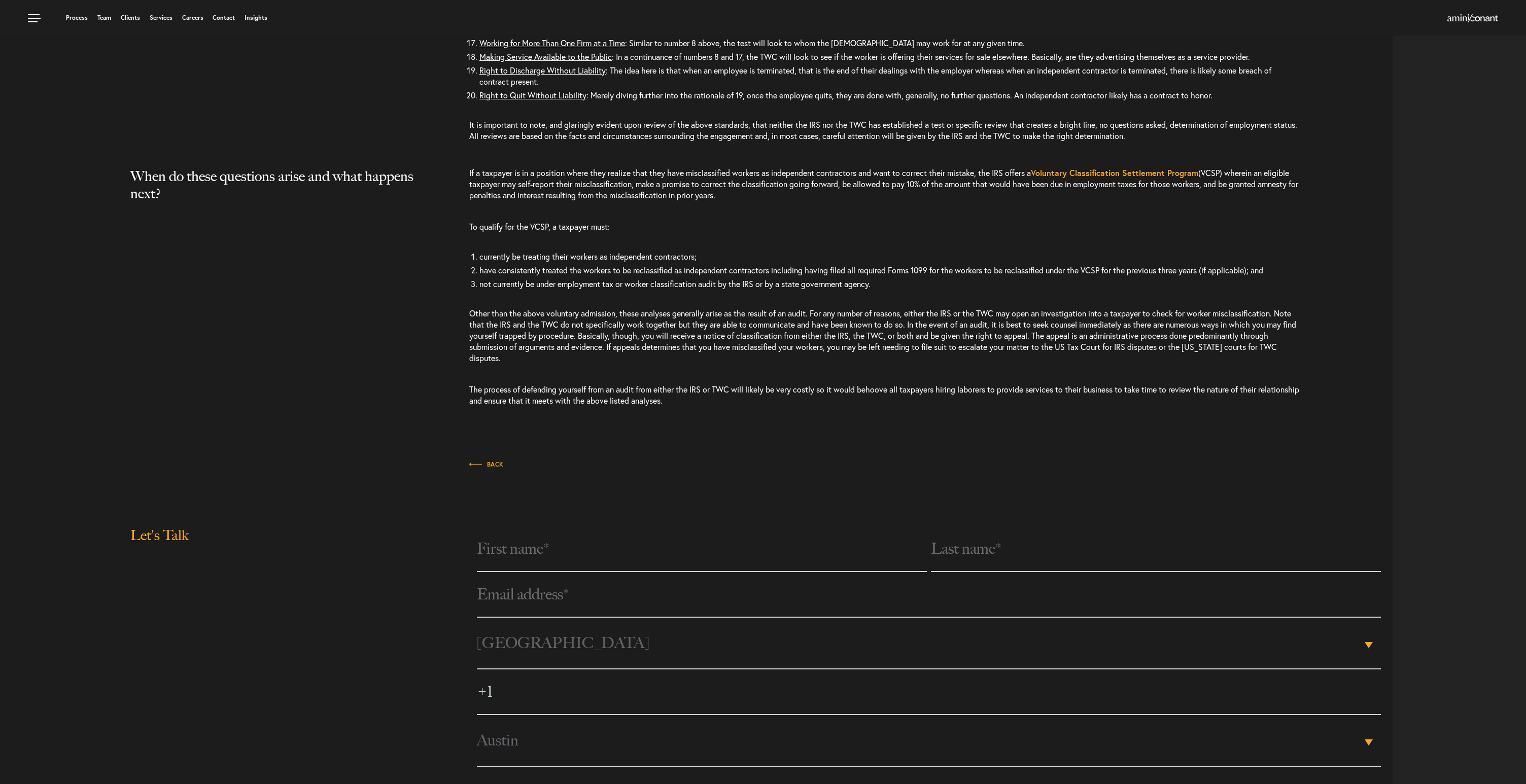
click at [578, 374] on p "Other than the above voluntary admission, these analyses generally arise as the…" at bounding box center [884, 336] width 831 height 76
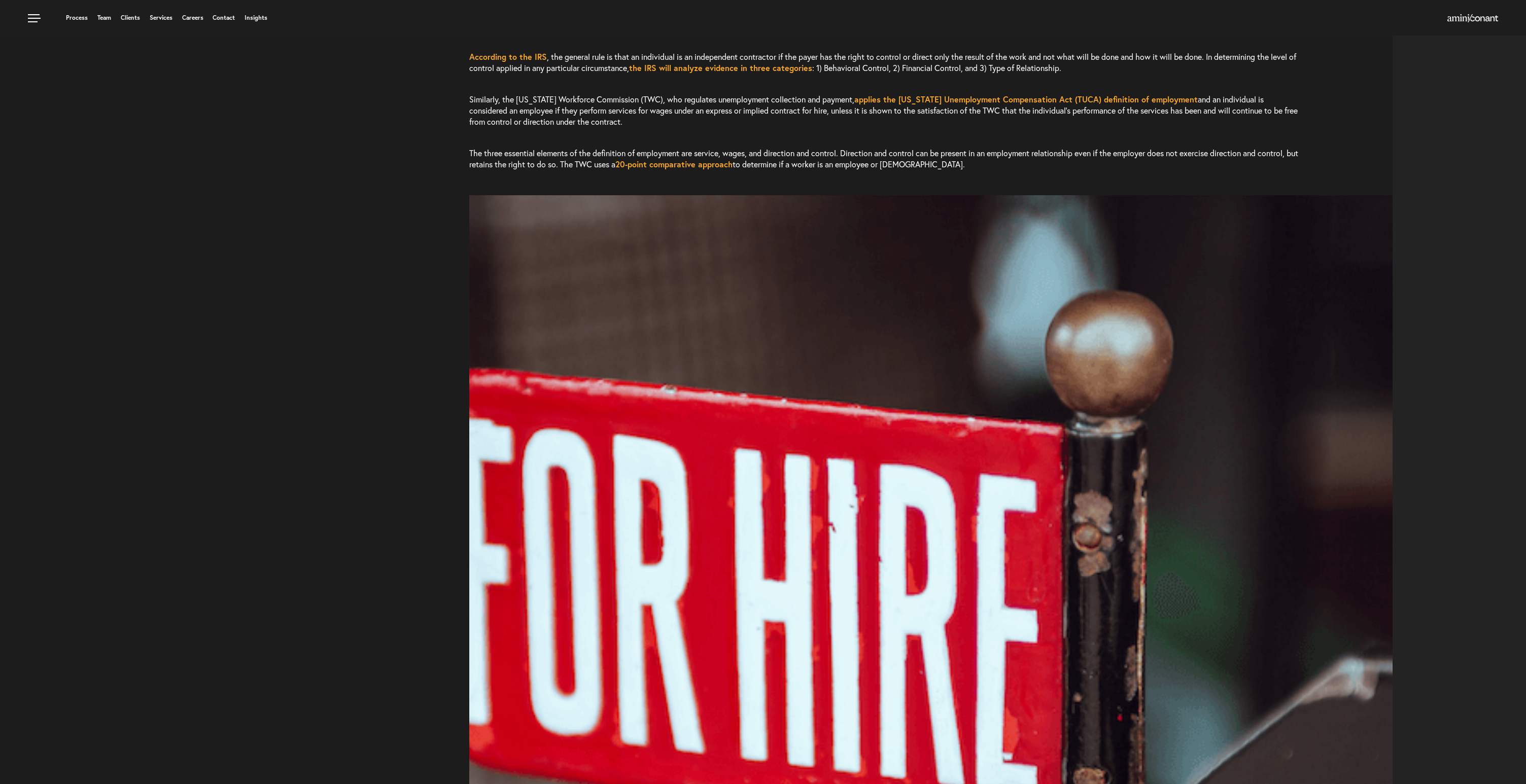
scroll to position [0, 0]
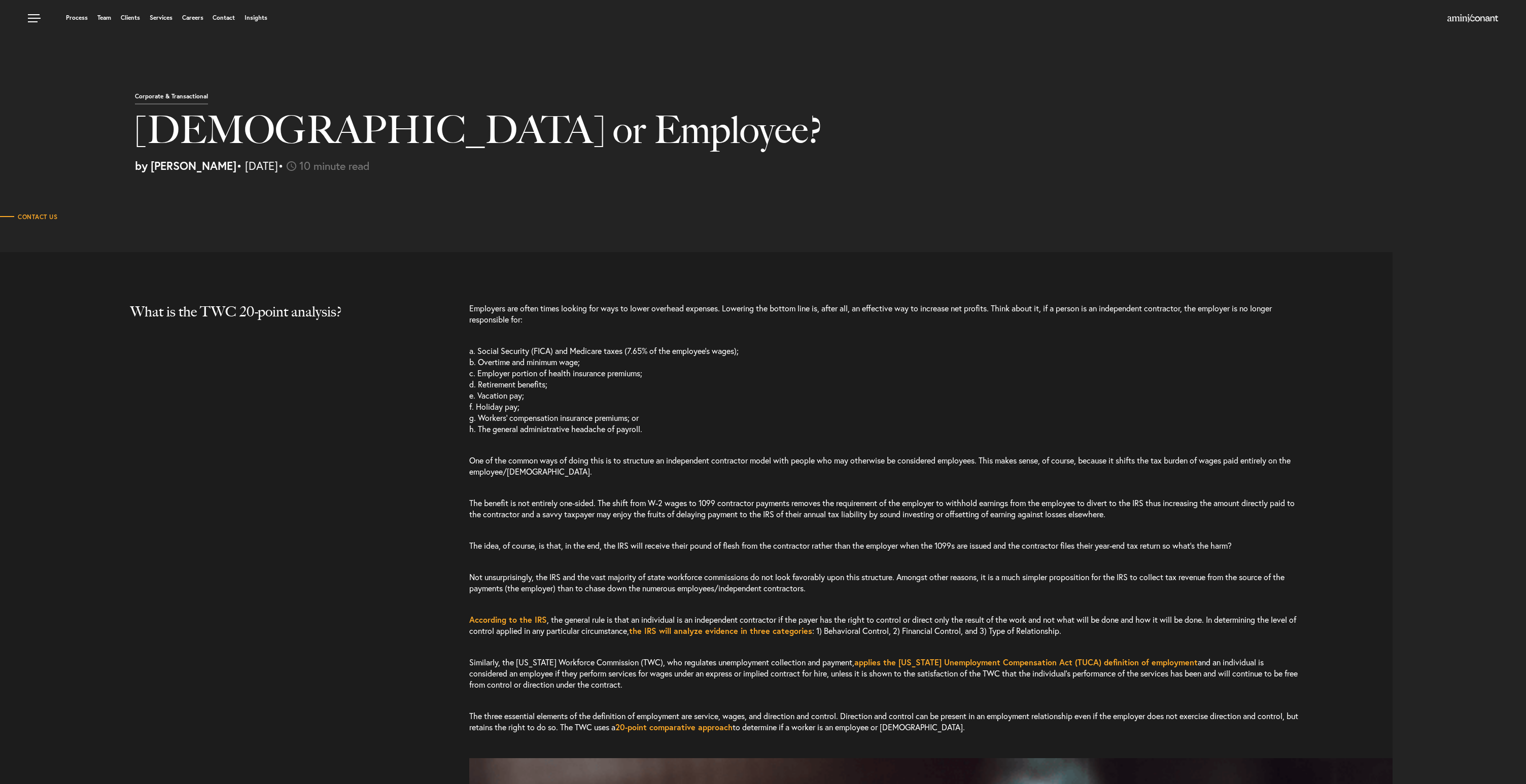
click at [662, 440] on p "a. Social Security (FICA) and Medicare taxes (7.65% of the employee’s wages); b…" at bounding box center [884, 390] width 831 height 110
click at [696, 455] on p "One of the common ways of doing this is to structure an independent contractor …" at bounding box center [884, 465] width 831 height 42
click at [1047, 356] on p "a. Social Security (FICA) and Medicare taxes (7.65% of the employee’s wages); b…" at bounding box center [884, 390] width 831 height 110
